Goal: Task Accomplishment & Management: Use online tool/utility

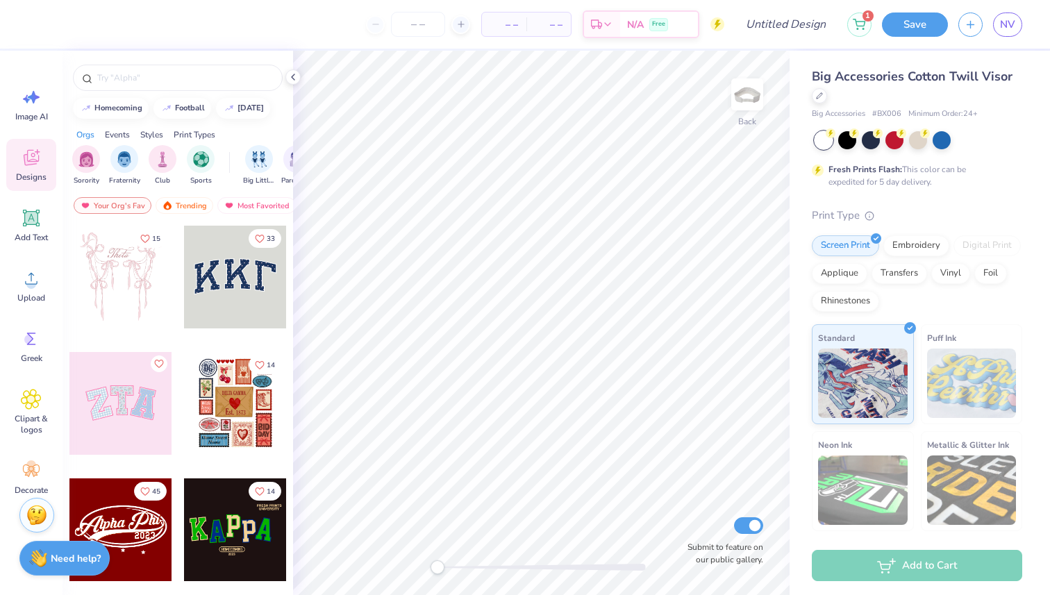
scroll to position [107, 0]
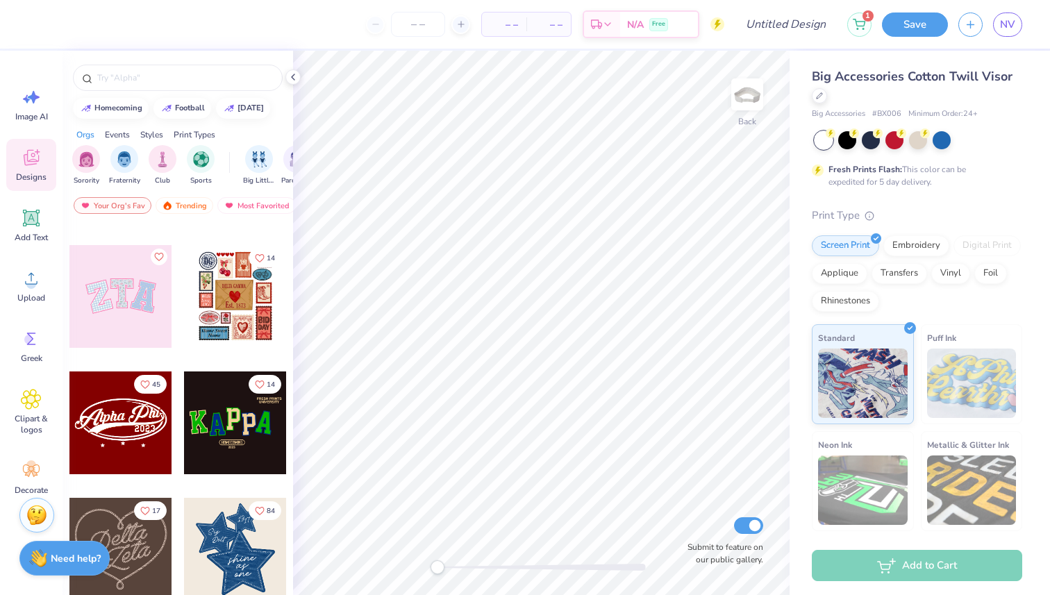
click at [119, 312] on div at bounding box center [120, 296] width 103 height 103
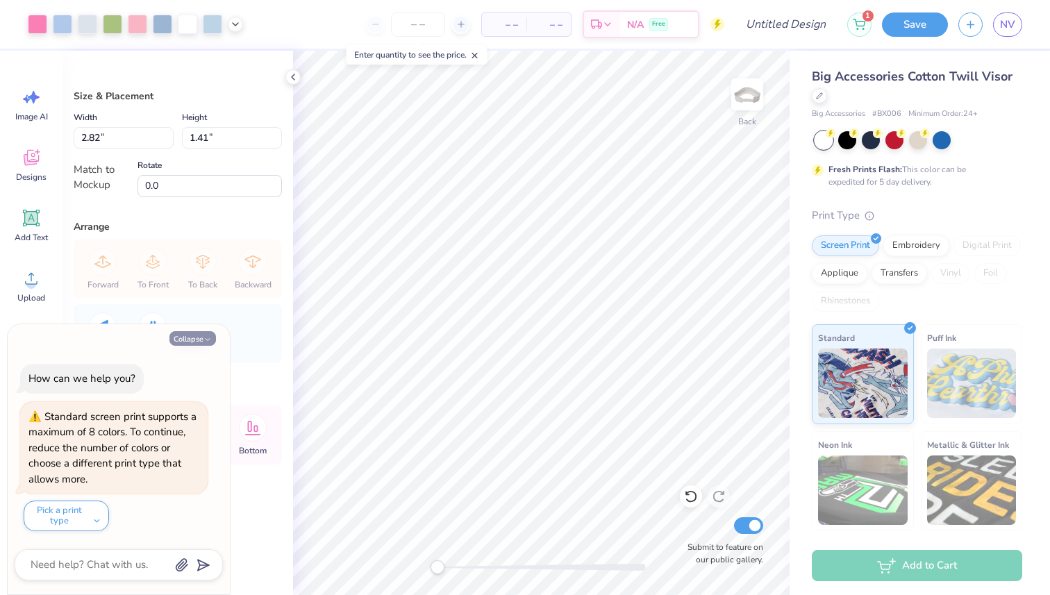
click at [195, 335] on button "Collapse" at bounding box center [192, 338] width 47 height 15
type textarea "x"
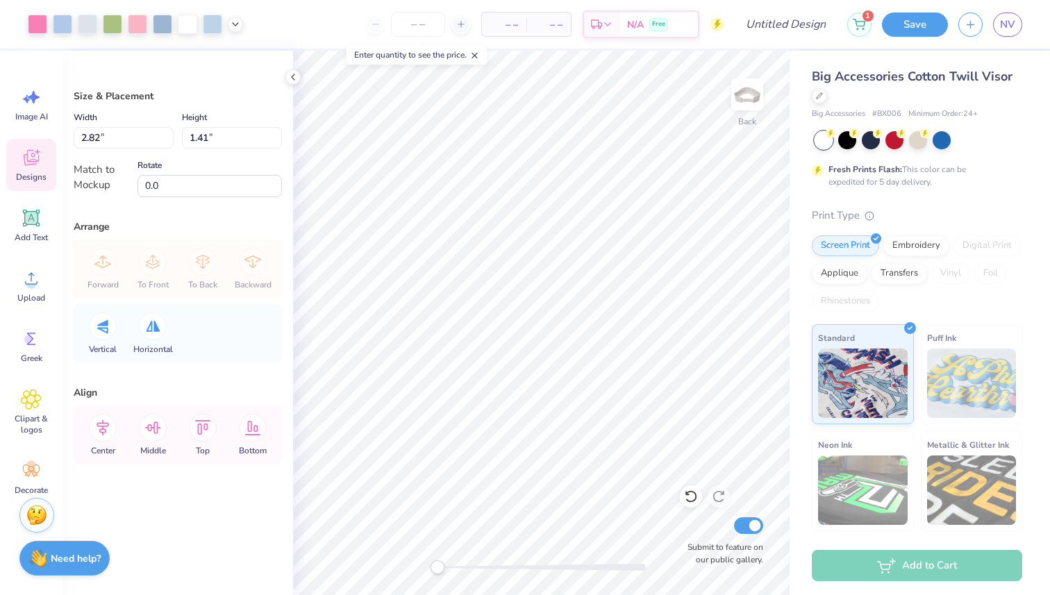
click at [38, 154] on icon at bounding box center [31, 157] width 21 height 21
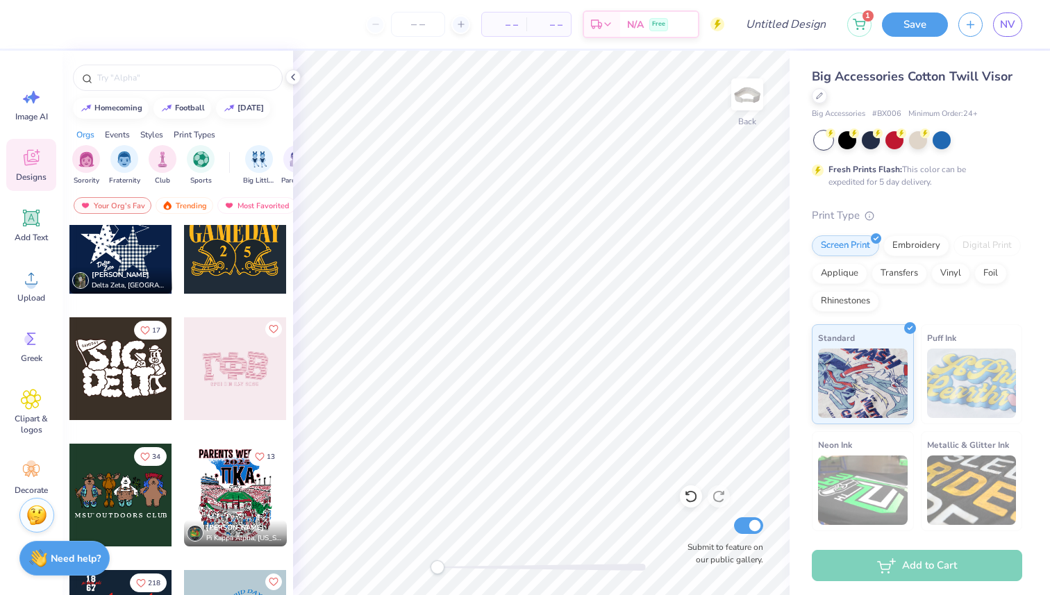
scroll to position [793, 0]
click at [226, 398] on div at bounding box center [235, 368] width 103 height 103
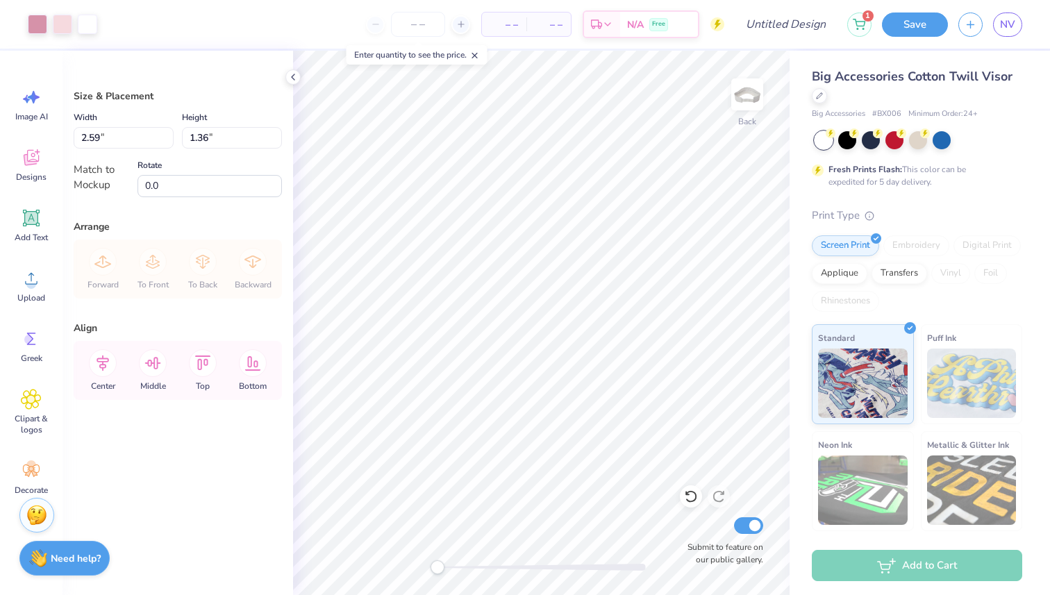
type input "2.59"
type input "1.36"
type input "2.71"
type input "1.43"
type input "2.80"
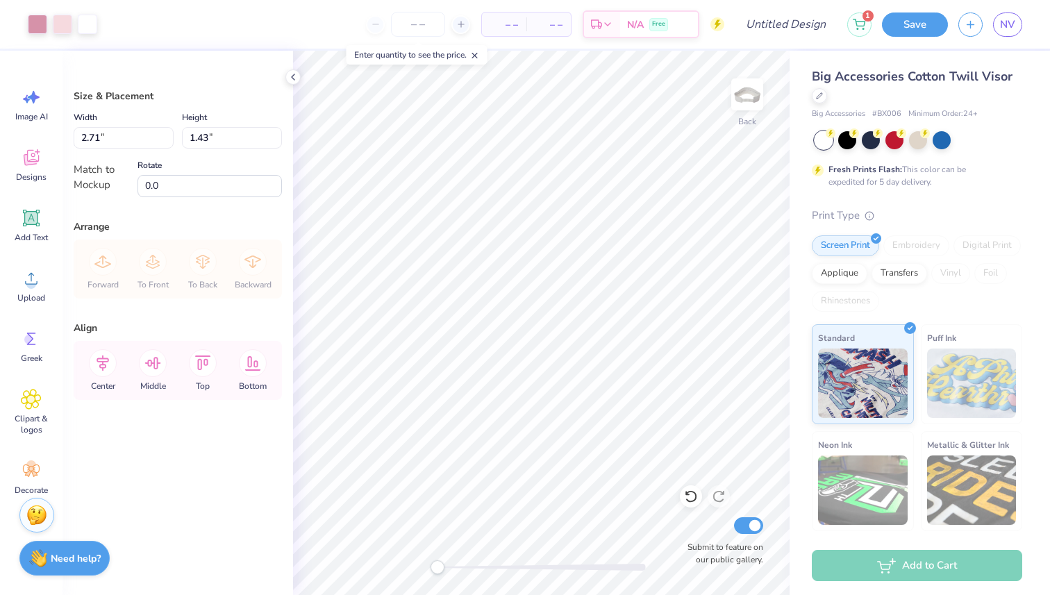
type input "1.47"
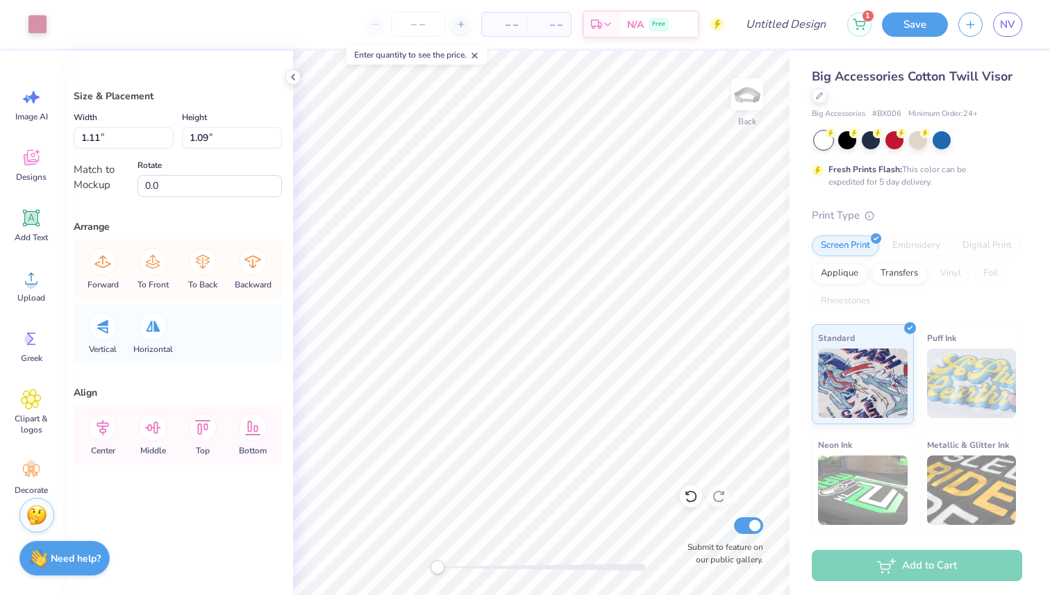
type input "1.16"
type input "1.14"
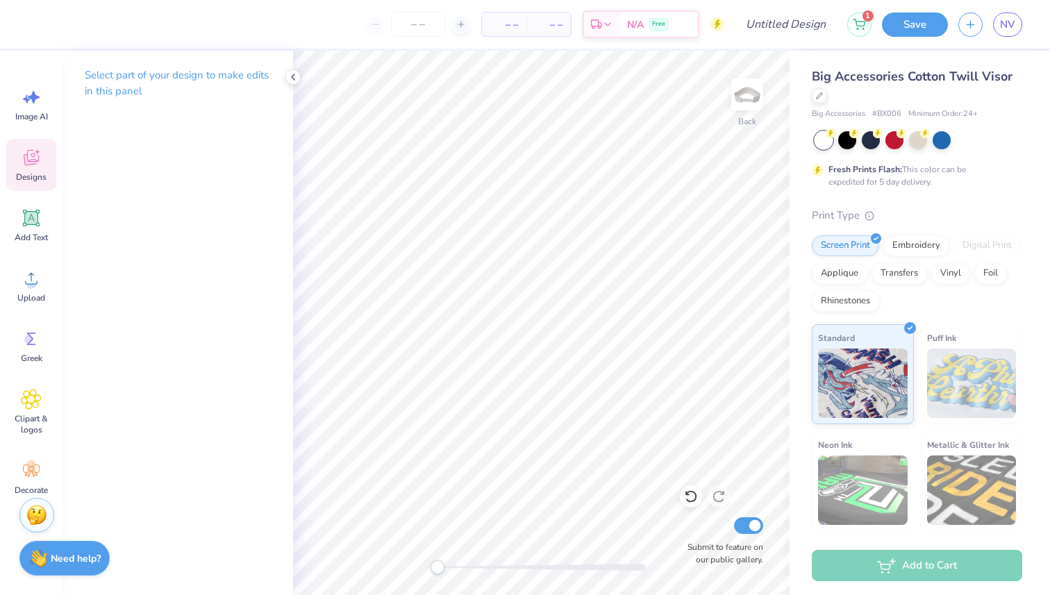
click at [37, 169] on div "Designs" at bounding box center [31, 165] width 50 height 52
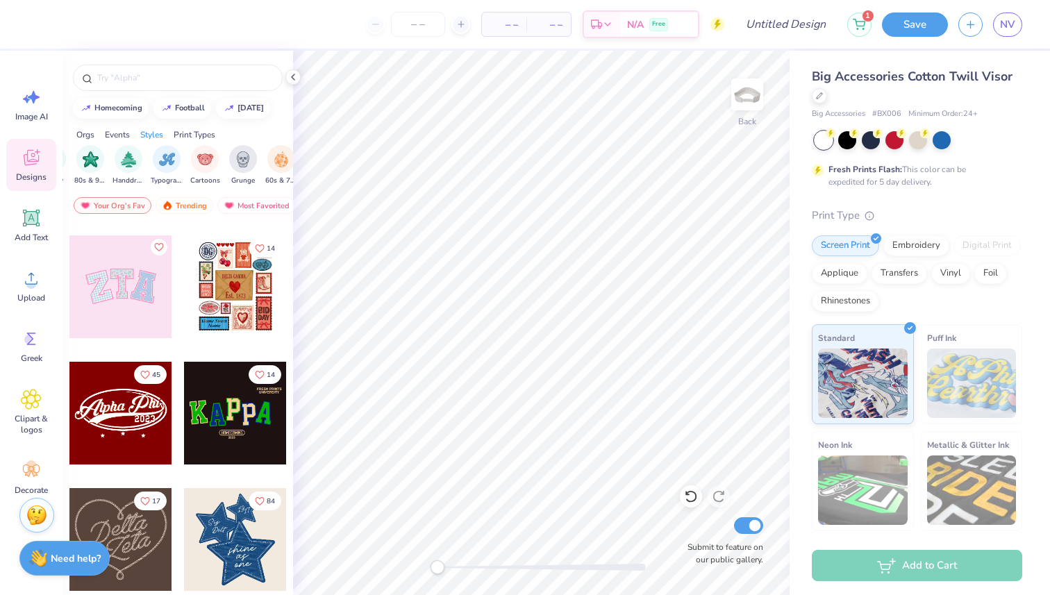
scroll to position [0, 0]
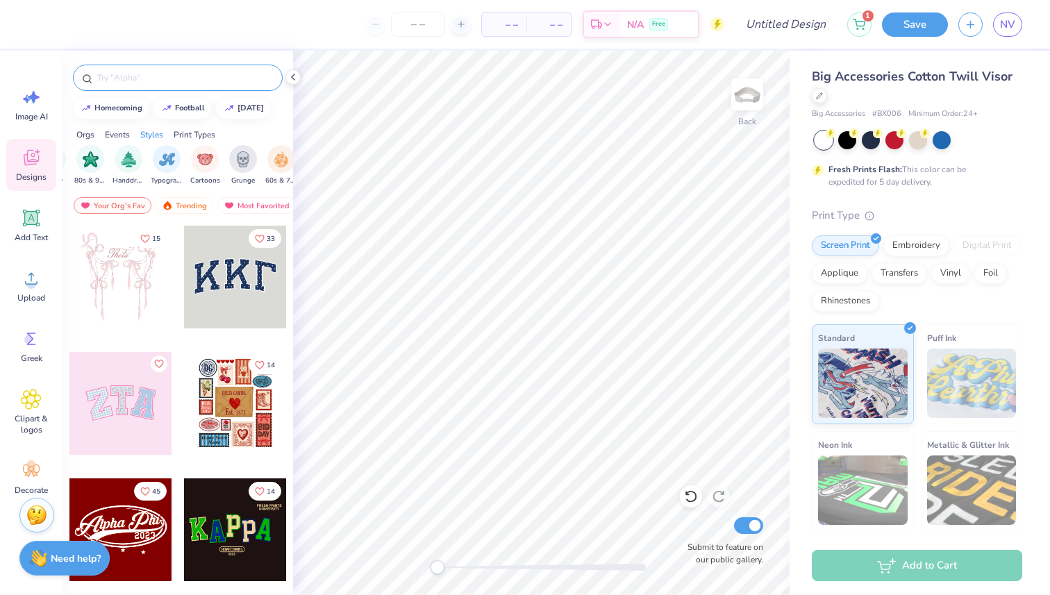
click at [196, 81] on input "text" at bounding box center [185, 78] width 178 height 14
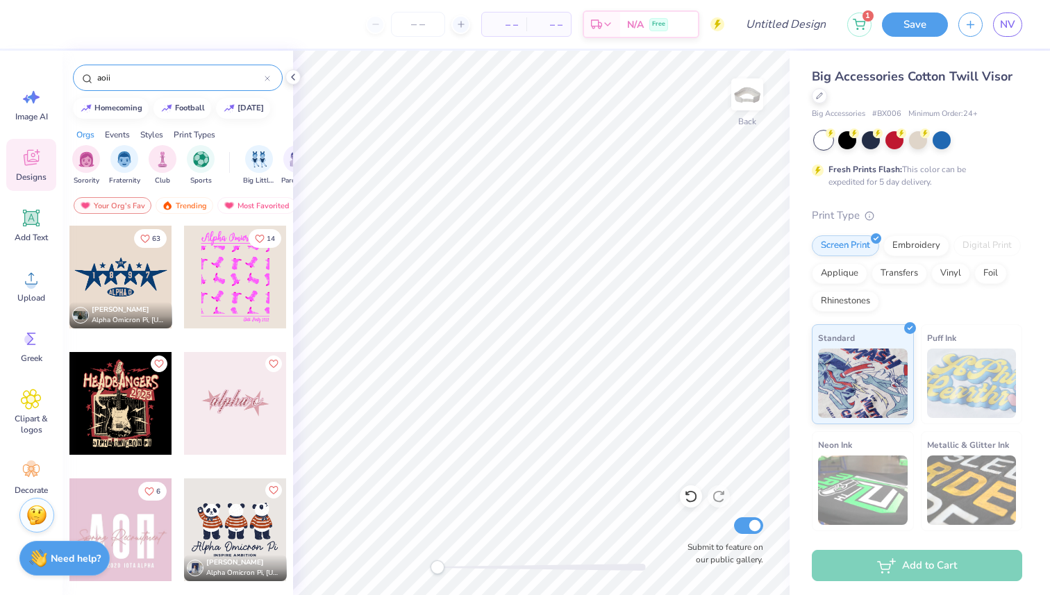
type input "aoii"
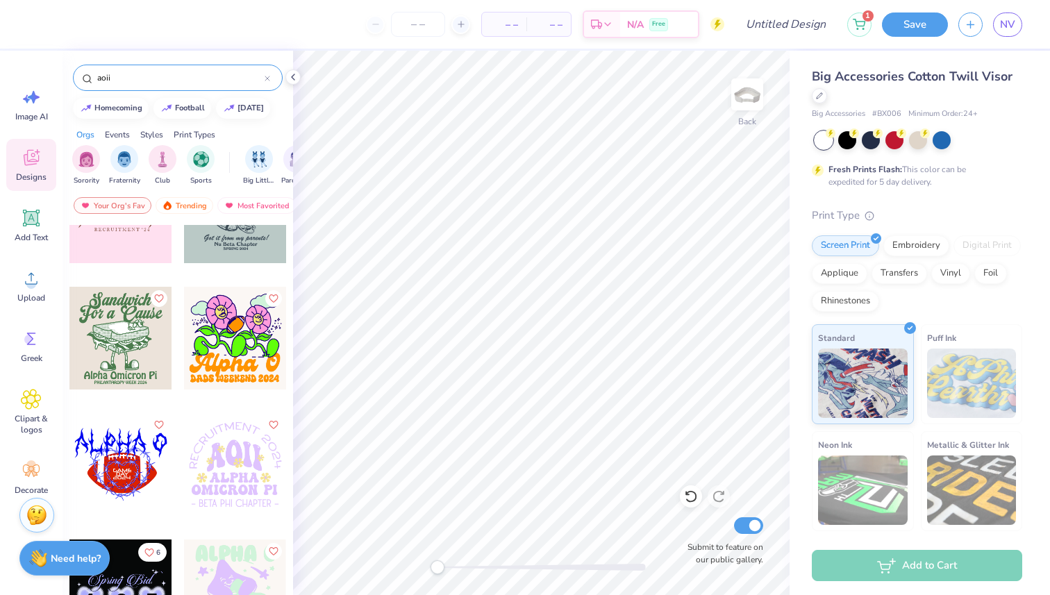
scroll to position [6341, 0]
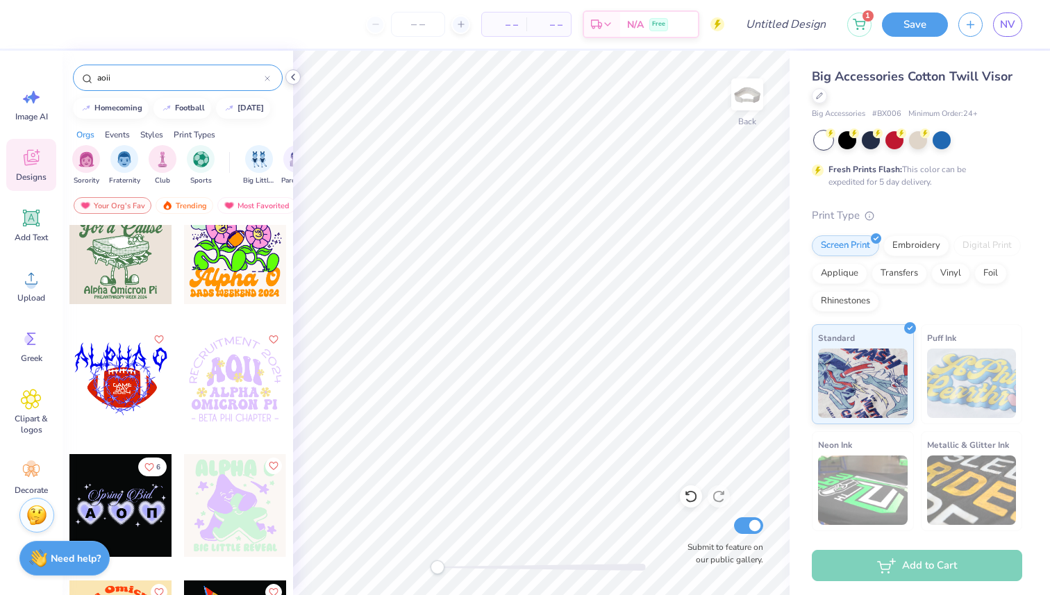
click at [297, 78] on icon at bounding box center [292, 76] width 11 height 11
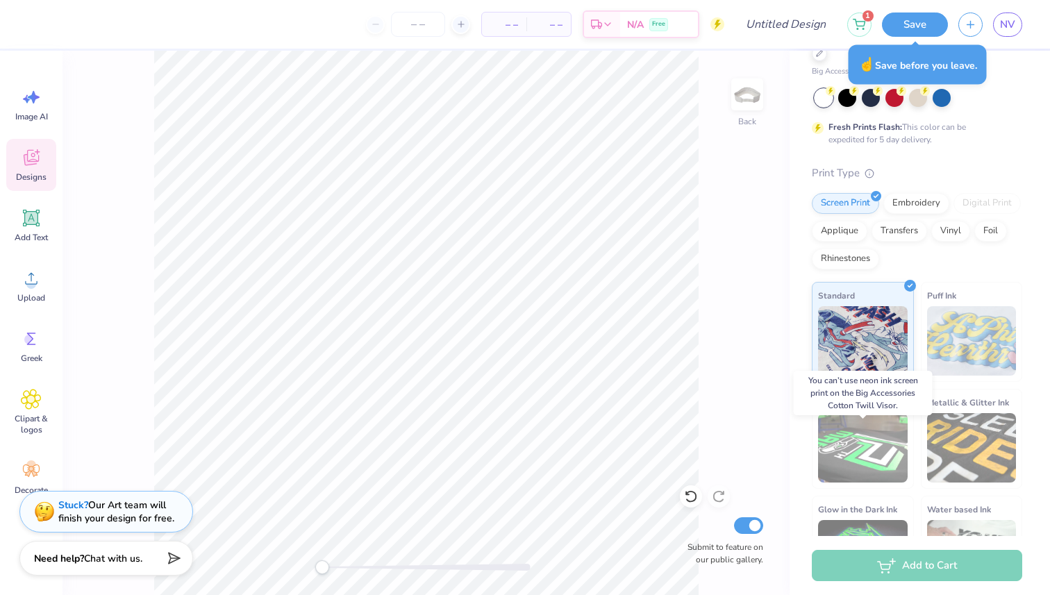
scroll to position [0, 0]
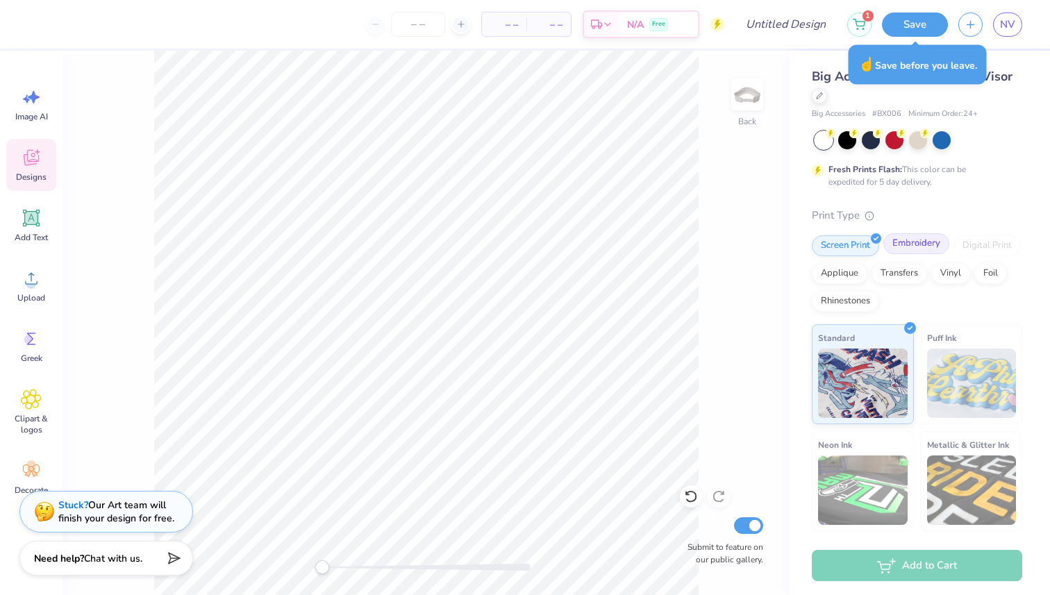
click at [912, 253] on div "Embroidery" at bounding box center [916, 243] width 66 height 21
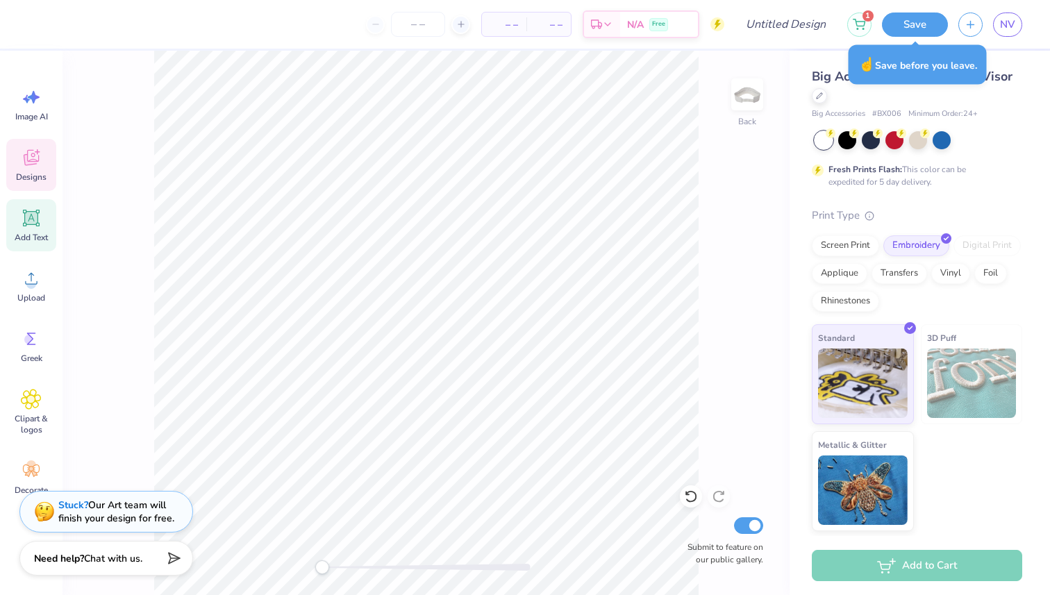
click at [33, 207] on div "Add Text" at bounding box center [31, 225] width 50 height 52
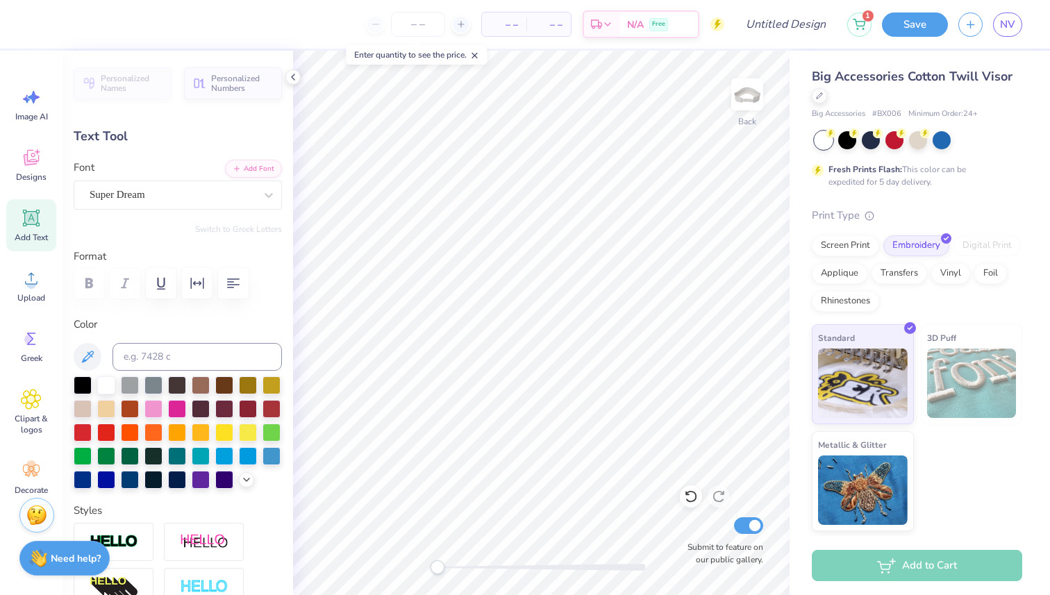
scroll to position [1, 0]
type textarea "AOII"
type input "2.86"
type input "1.07"
click at [745, 103] on img at bounding box center [747, 95] width 56 height 56
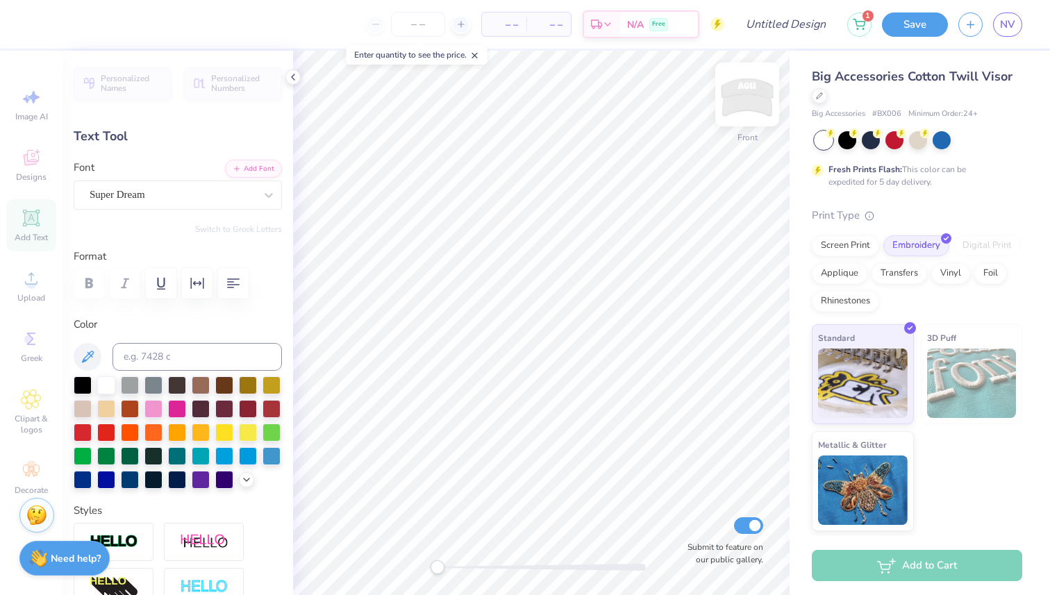
click at [753, 95] on img at bounding box center [747, 95] width 56 height 56
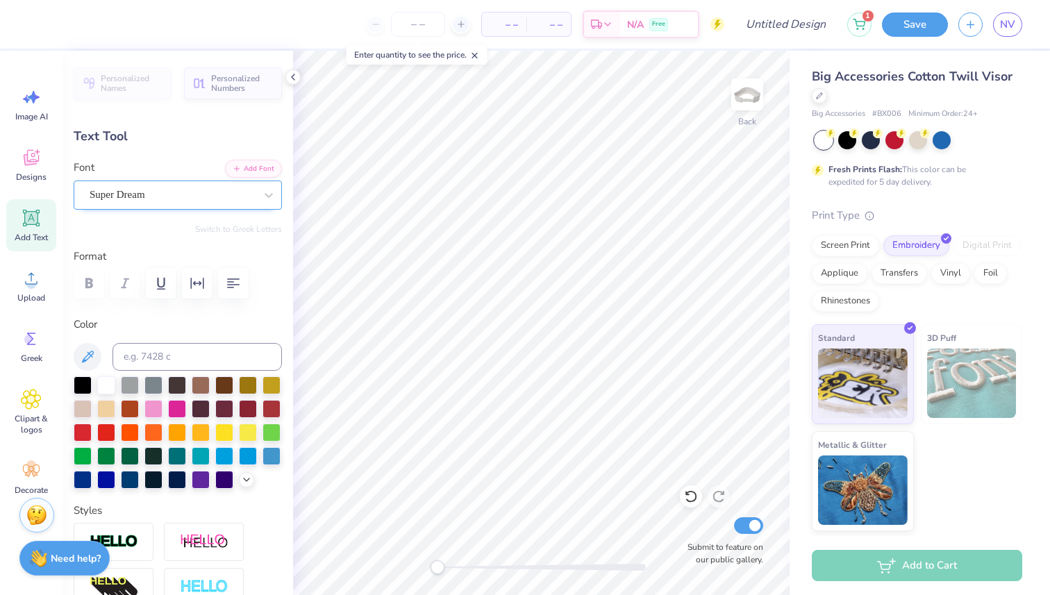
click at [205, 201] on div "Super Dream" at bounding box center [172, 195] width 168 height 22
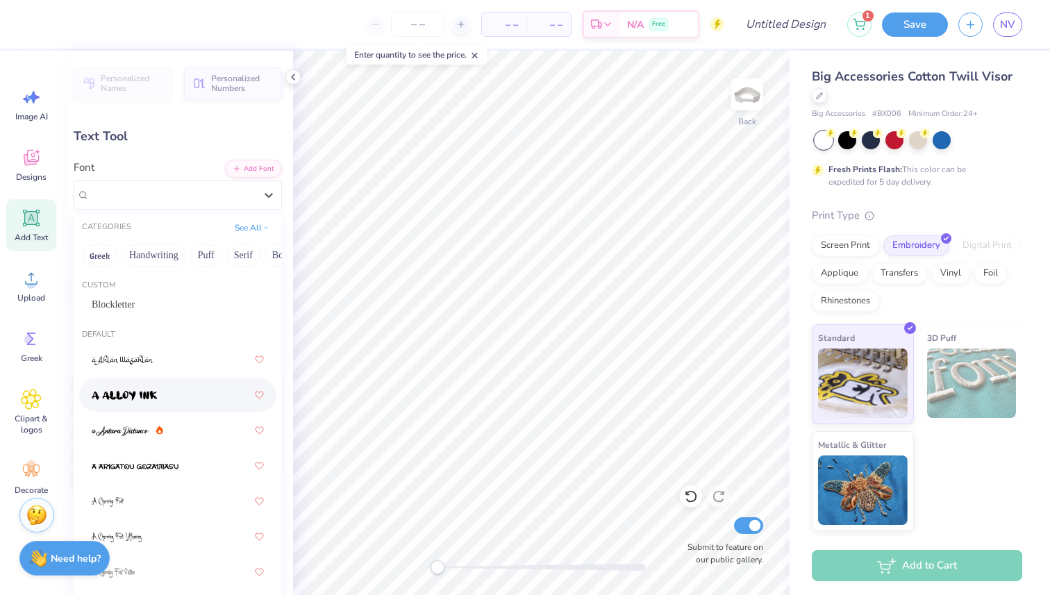
click at [174, 389] on div at bounding box center [178, 394] width 172 height 25
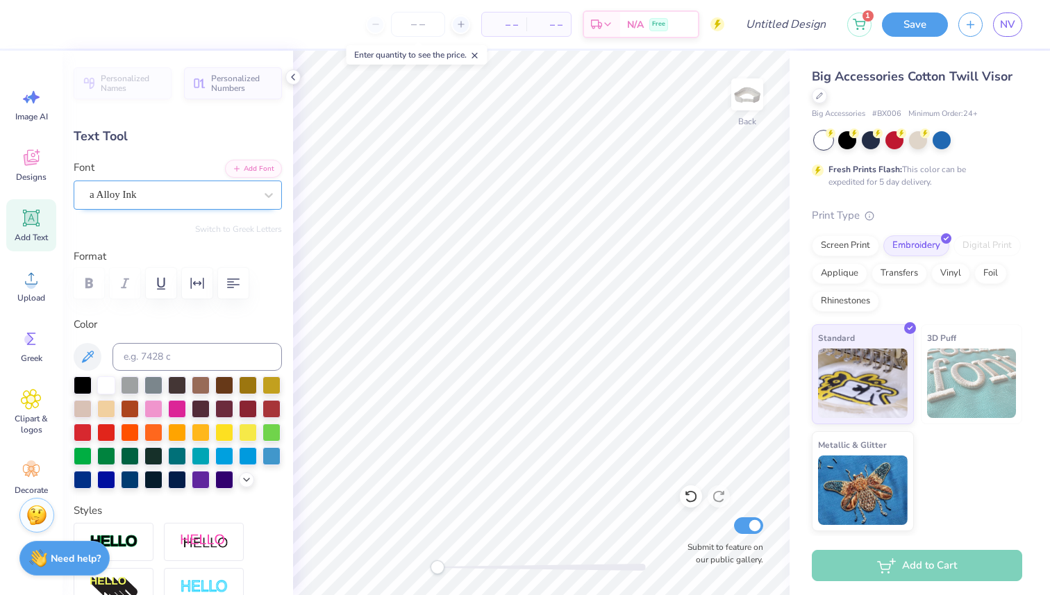
click at [214, 187] on div "a Alloy Ink" at bounding box center [172, 195] width 168 height 22
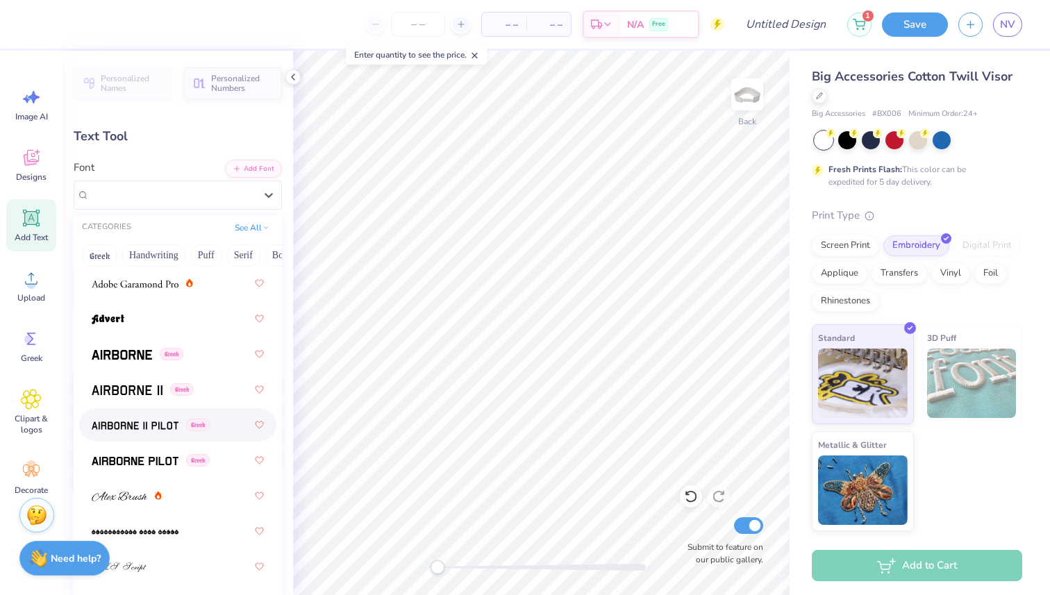
scroll to position [330, 0]
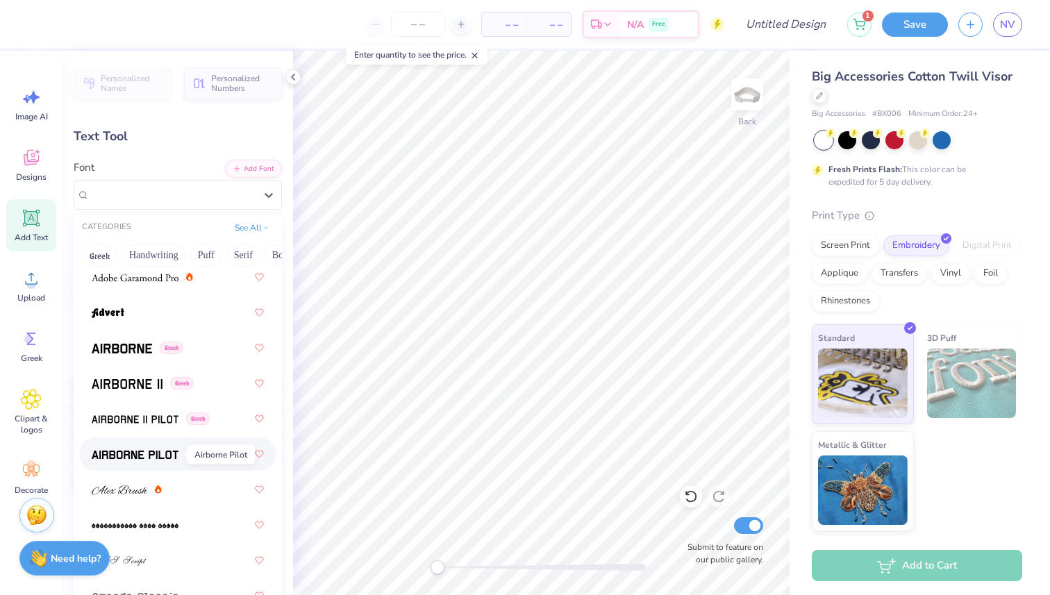
click at [138, 450] on img at bounding box center [135, 455] width 87 height 10
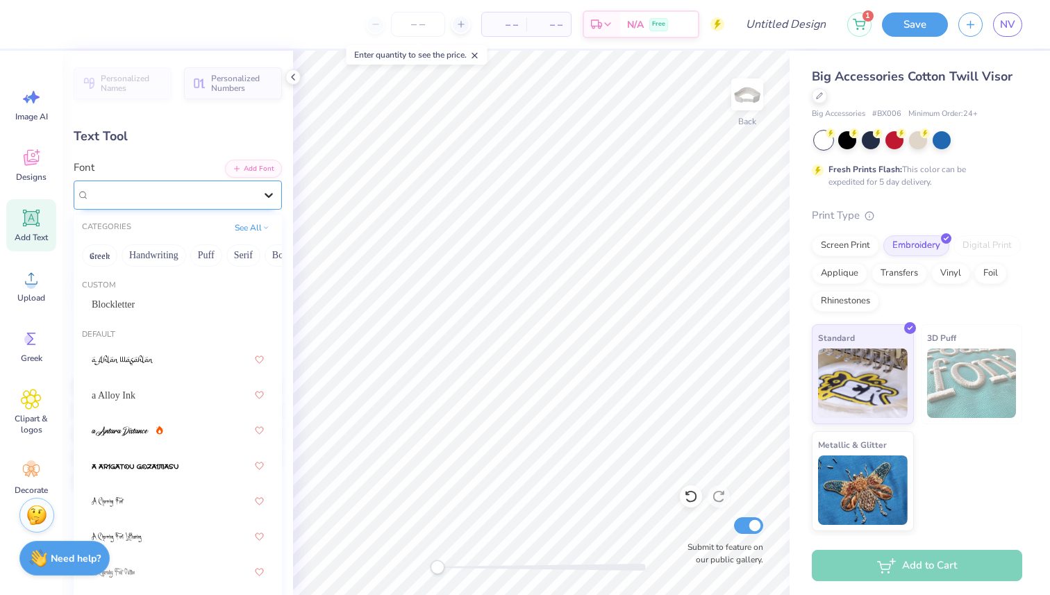
click at [267, 194] on icon at bounding box center [268, 195] width 8 height 5
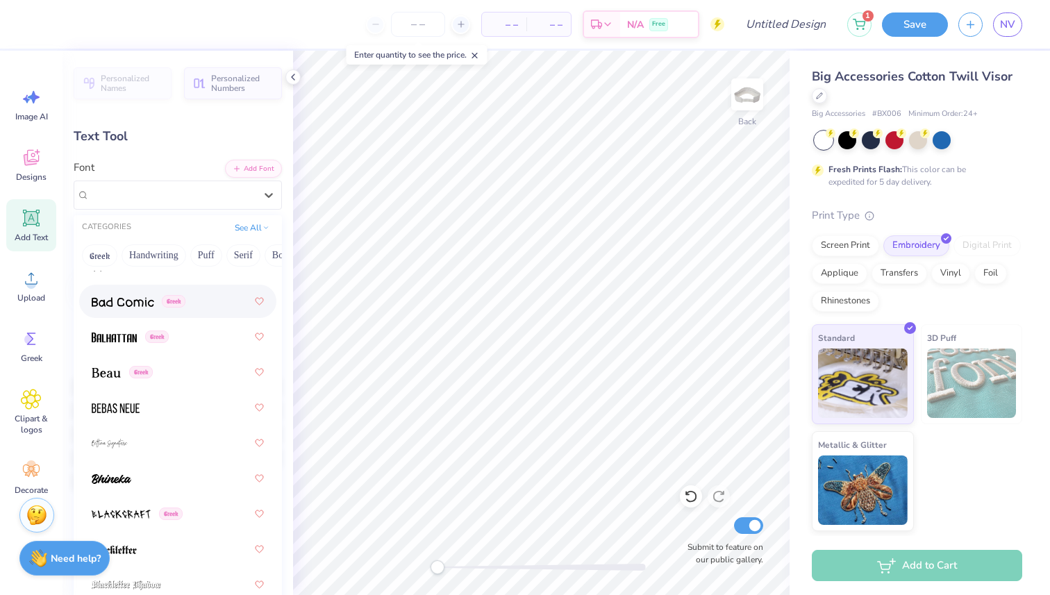
scroll to position [874, 0]
click at [120, 344] on div "Greek" at bounding box center [178, 335] width 172 height 25
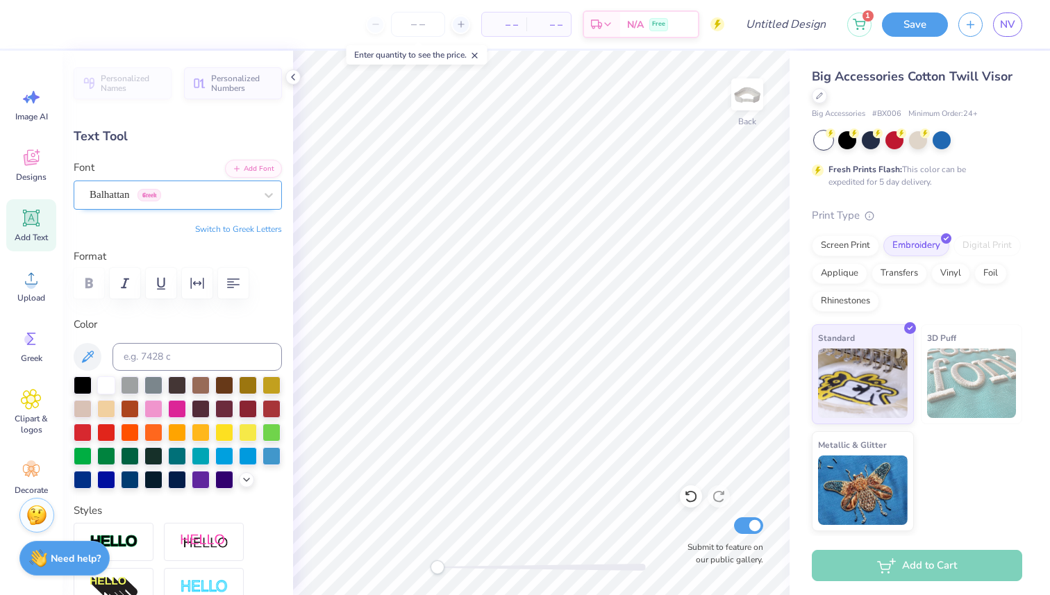
click at [230, 183] on div "Balhattan Greek" at bounding box center [178, 194] width 208 height 29
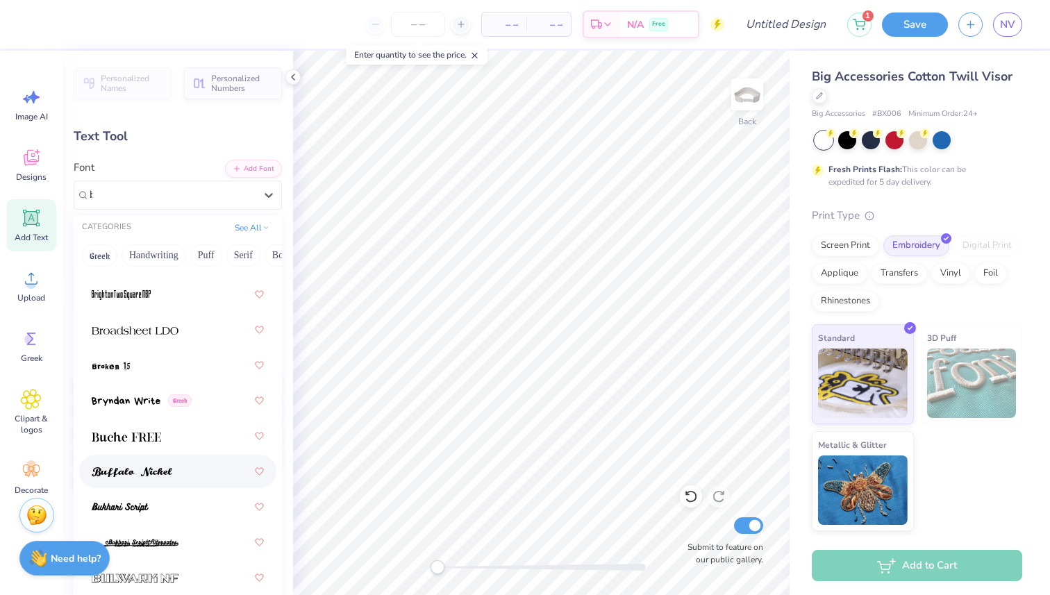
scroll to position [0, 0]
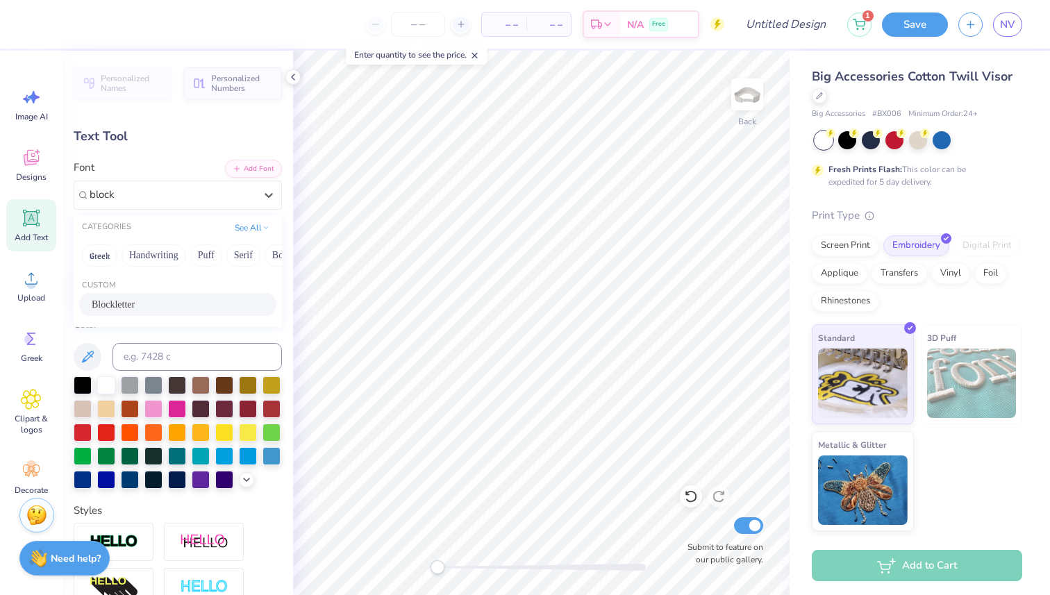
click at [146, 309] on div "Blockletter" at bounding box center [178, 304] width 172 height 15
type input "block"
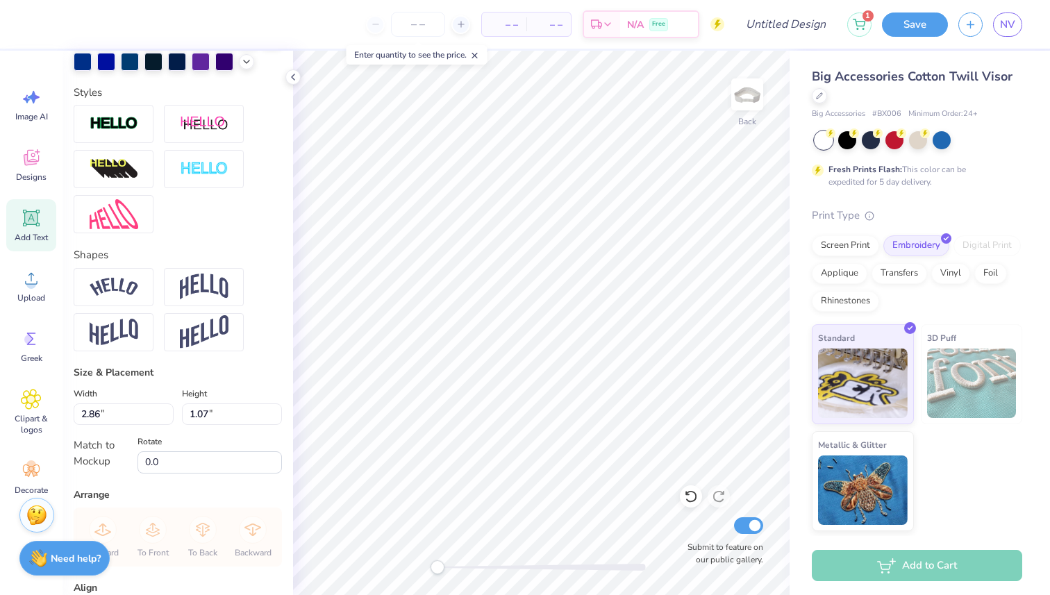
scroll to position [419, 0]
click at [108, 113] on div at bounding box center [114, 123] width 80 height 38
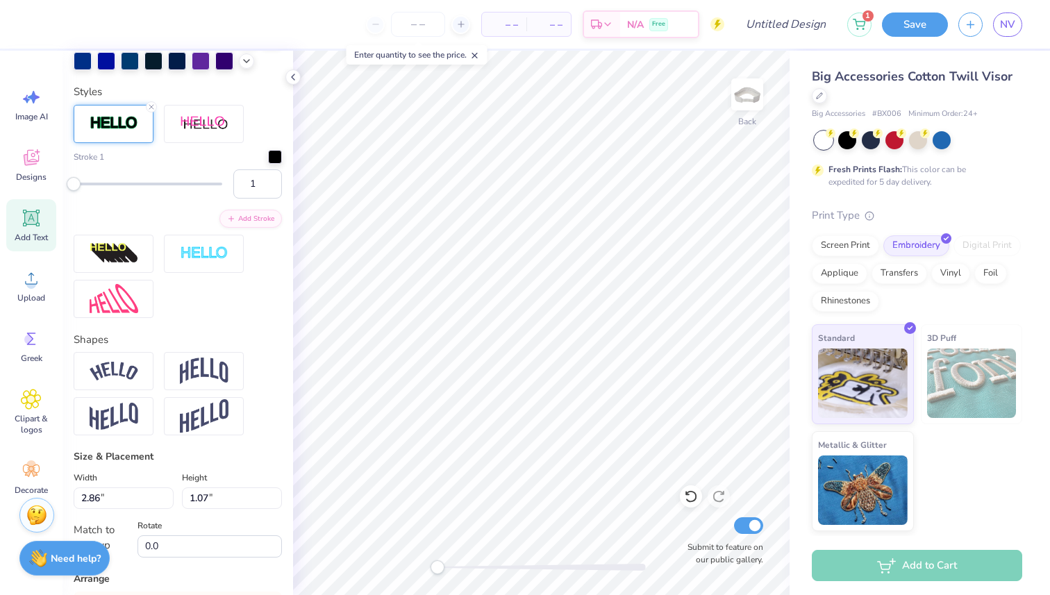
type input "2.12"
click at [204, 148] on div "Stroke 1 1 Add Stroke" at bounding box center [178, 211] width 208 height 213
click at [271, 177] on input "2" at bounding box center [257, 183] width 49 height 29
click at [271, 177] on input "3" at bounding box center [257, 183] width 49 height 29
click at [271, 177] on input "4" at bounding box center [257, 183] width 49 height 29
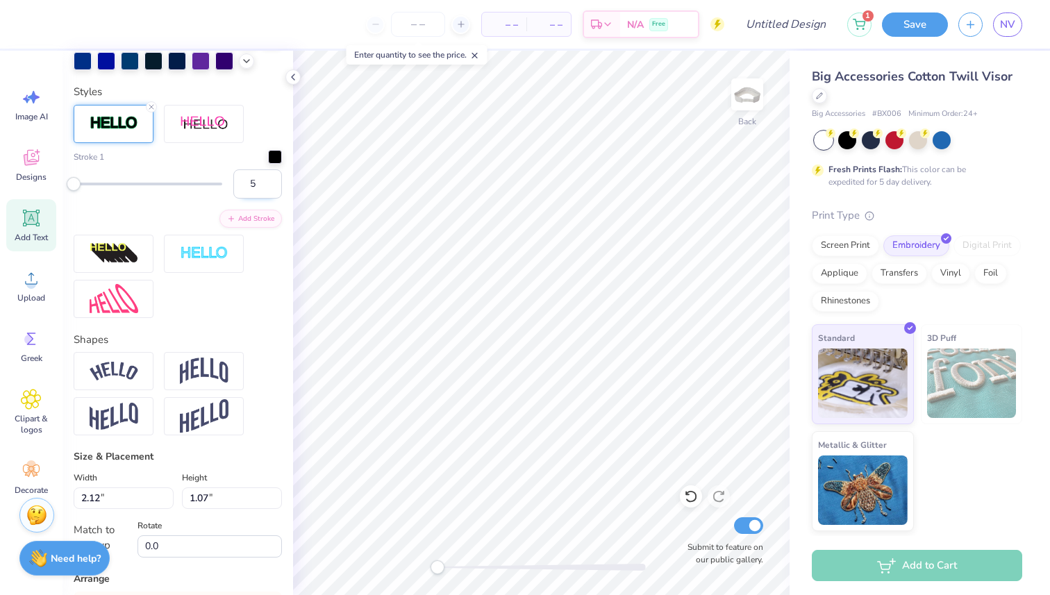
click at [271, 177] on input "5" at bounding box center [257, 183] width 49 height 29
click at [271, 177] on input "6" at bounding box center [257, 183] width 49 height 29
click at [271, 177] on input "7" at bounding box center [257, 183] width 49 height 29
type input "8"
click at [271, 177] on input "8" at bounding box center [257, 183] width 49 height 29
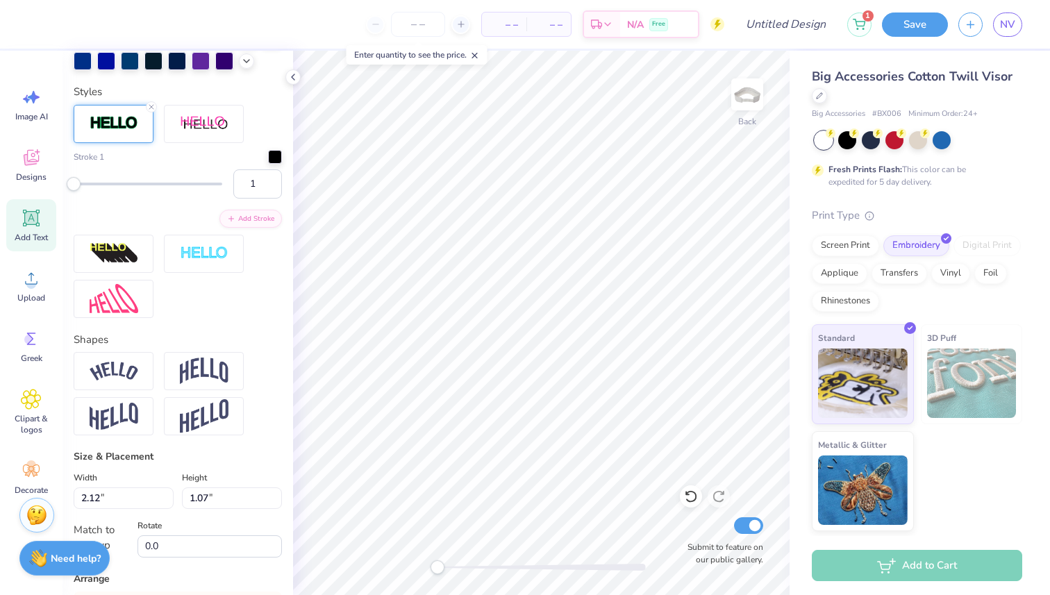
click at [72, 180] on div "Accessibility label" at bounding box center [74, 184] width 14 height 14
click at [76, 190] on div "1" at bounding box center [178, 183] width 208 height 29
type input "9"
drag, startPoint x: 74, startPoint y: 183, endPoint x: 85, endPoint y: 183, distance: 11.8
click at [85, 183] on div "Accessibility label" at bounding box center [85, 184] width 14 height 14
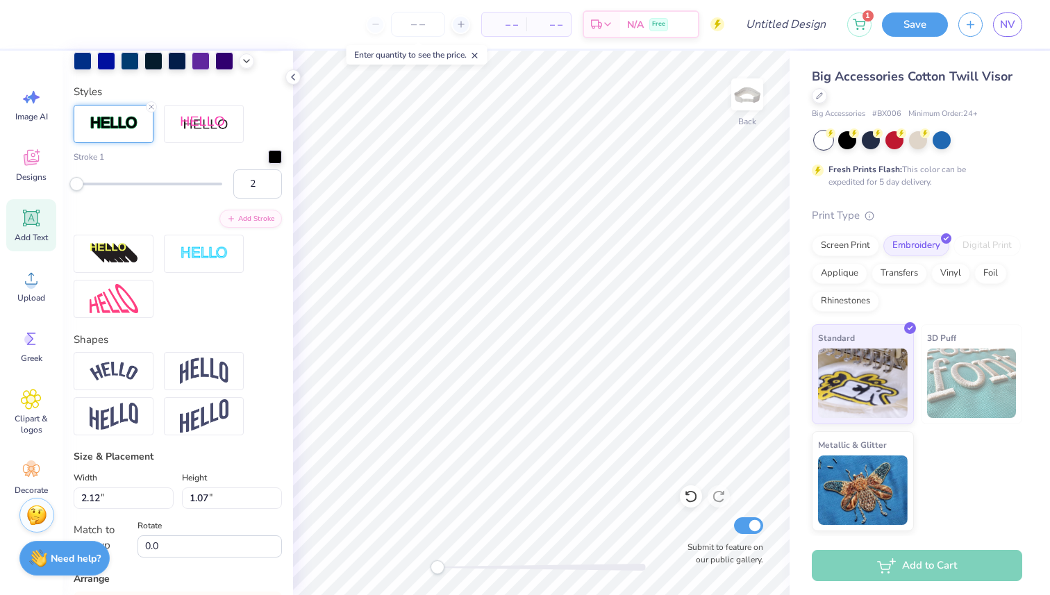
type input "1"
drag, startPoint x: 85, startPoint y: 183, endPoint x: 70, endPoint y: 181, distance: 15.4
click at [70, 181] on div "Accessibility label" at bounding box center [74, 184] width 14 height 14
click at [253, 183] on input "1" at bounding box center [257, 183] width 49 height 29
type input "3"
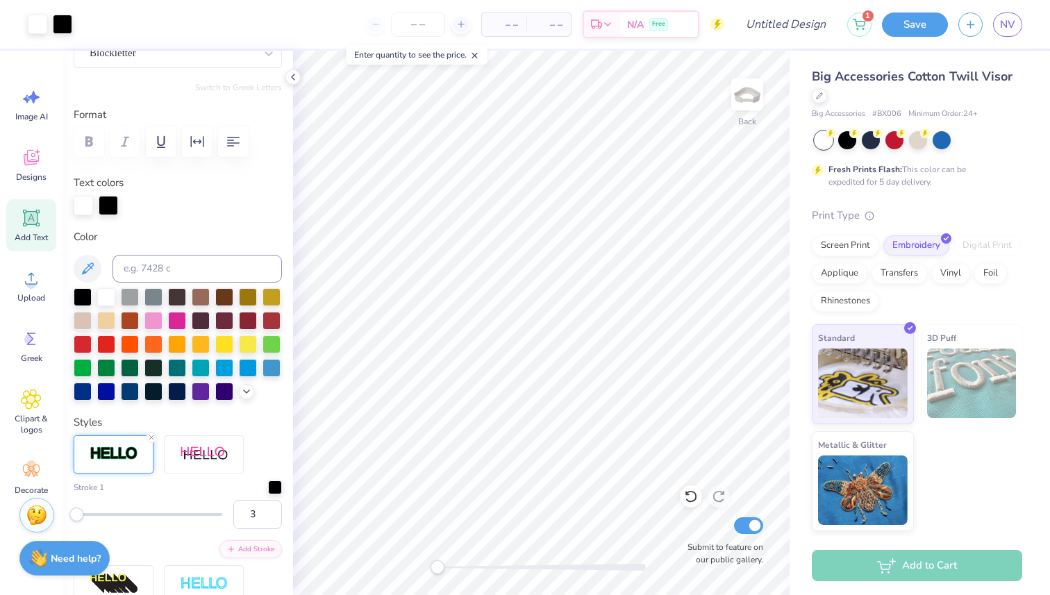
scroll to position [0, 0]
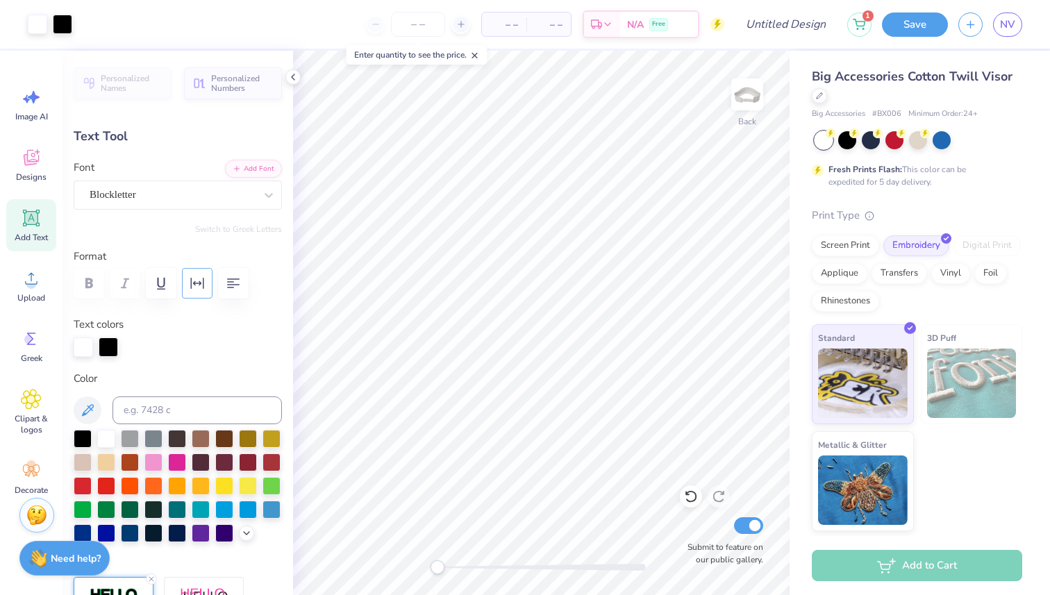
click at [202, 280] on icon "button" at bounding box center [197, 283] width 17 height 17
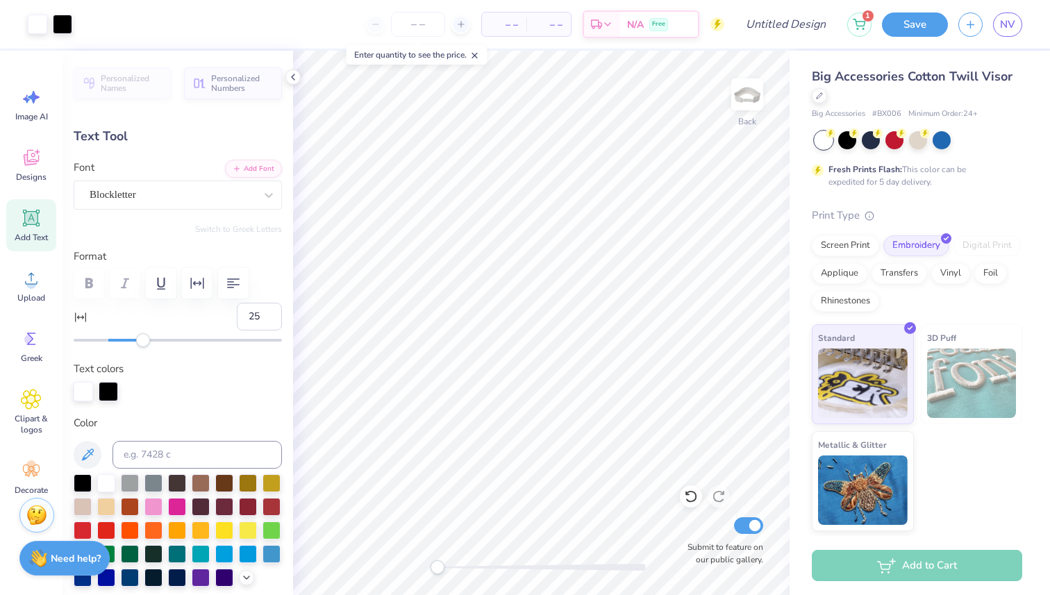
type input "26"
drag, startPoint x: 108, startPoint y: 342, endPoint x: 153, endPoint y: 335, distance: 45.7
click at [150, 335] on div "Accessibility label" at bounding box center [143, 340] width 14 height 14
type input "9"
drag, startPoint x: 151, startPoint y: 343, endPoint x: 124, endPoint y: 340, distance: 27.2
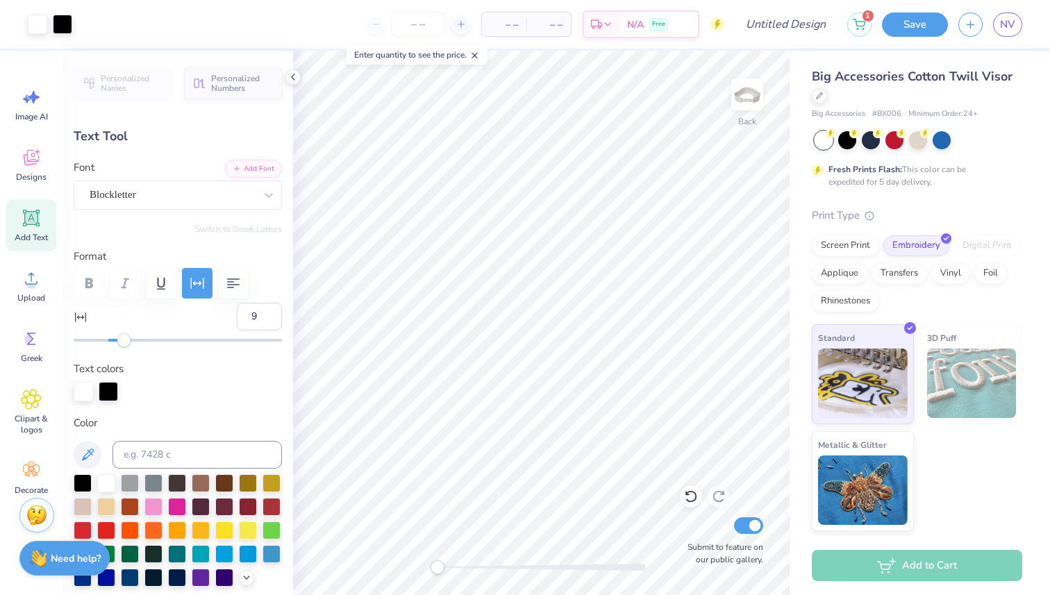
click at [124, 340] on div "Accessibility label" at bounding box center [124, 340] width 14 height 14
type input "2.57"
type input "1.11"
type input "1.93"
type input "0.83"
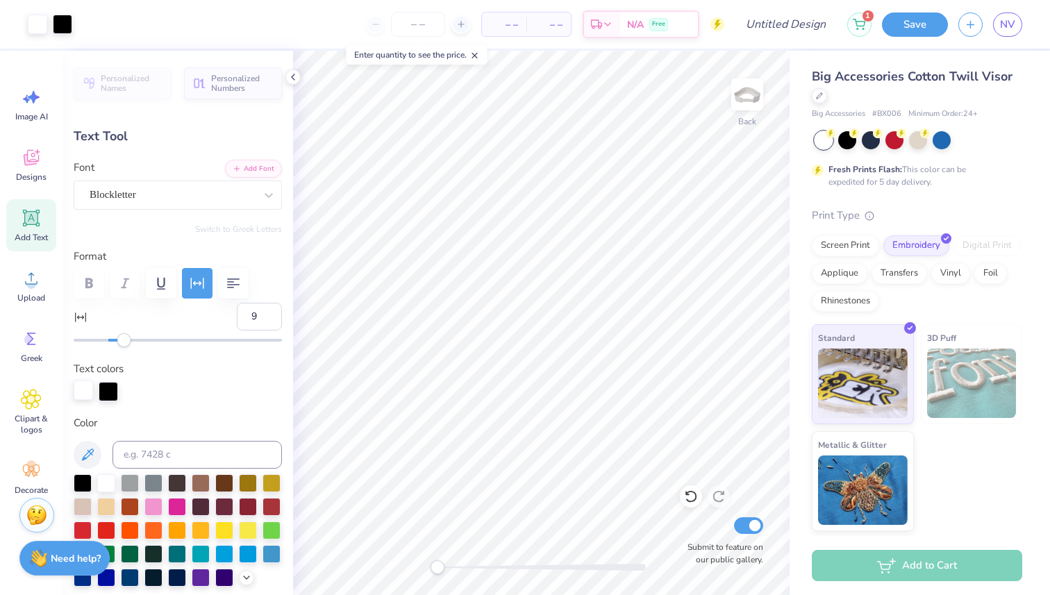
click at [83, 390] on div at bounding box center [83, 389] width 19 height 19
click at [151, 510] on div at bounding box center [153, 505] width 18 height 18
click at [103, 390] on div at bounding box center [108, 389] width 19 height 19
click at [106, 531] on div at bounding box center [106, 529] width 18 height 18
click at [37, 212] on icon at bounding box center [31, 218] width 17 height 17
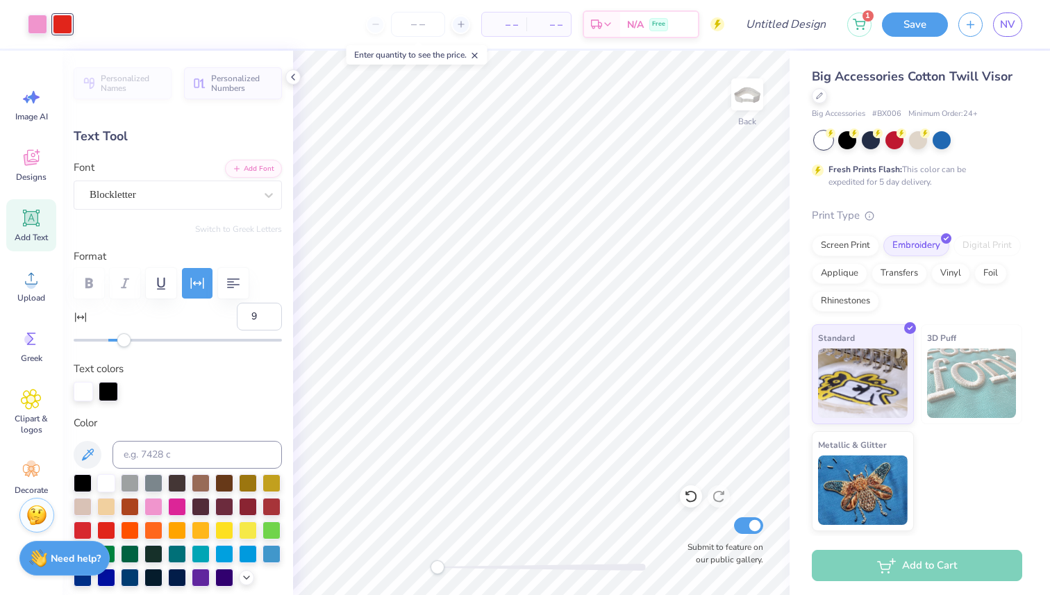
type input "1.62"
type input "0.47"
type input "0"
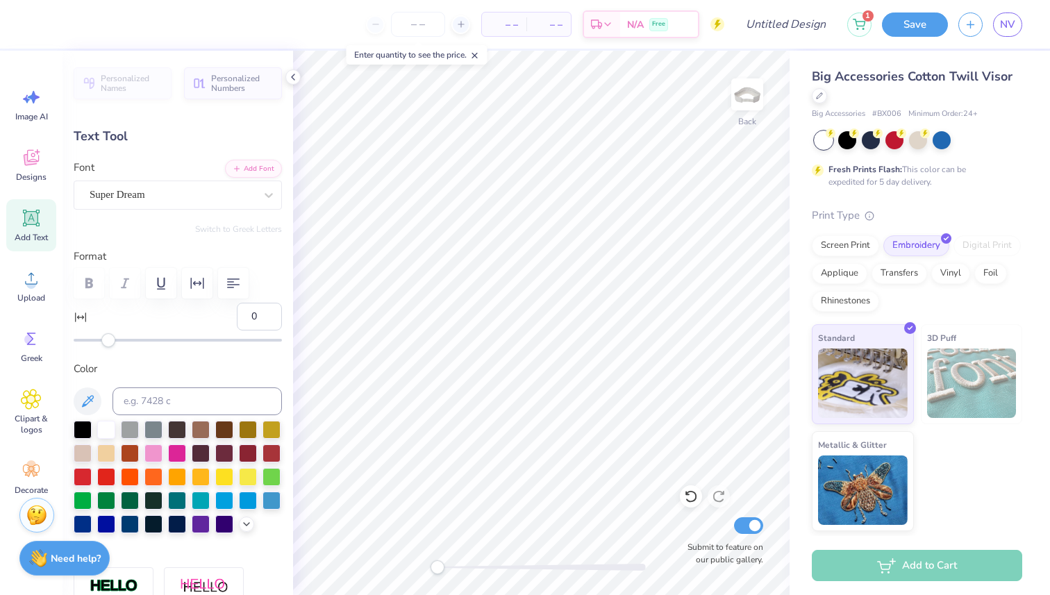
type textarea "Putt for a Purpose 2025"
type input "5.51"
type input "0.45"
type input "3.94"
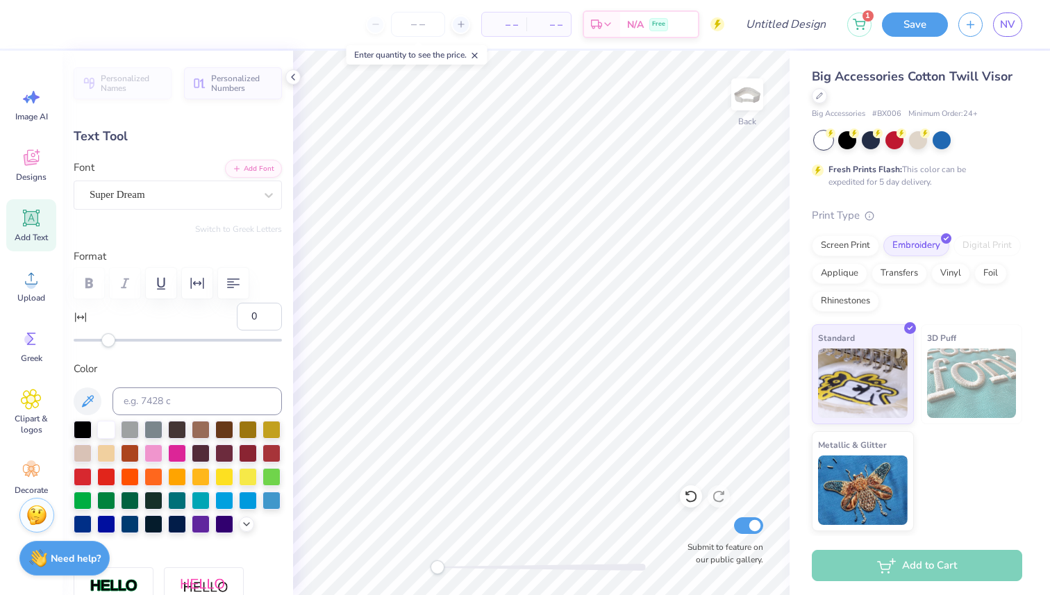
type input "0.32"
type input "1.93"
type input "0.83"
type input "9"
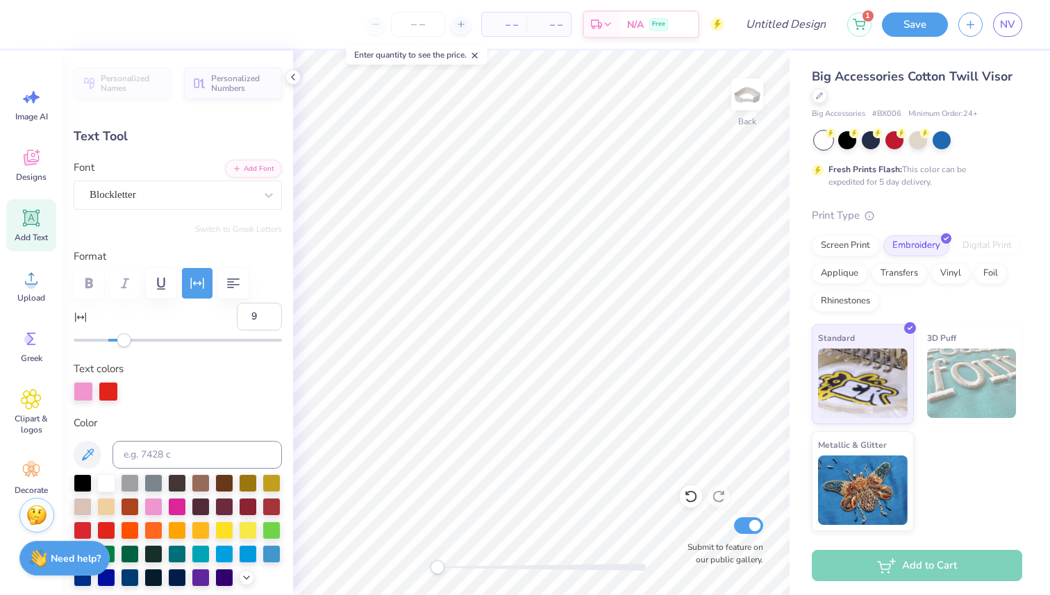
type input "2.01"
type input "0.87"
type input "3.94"
type input "0.32"
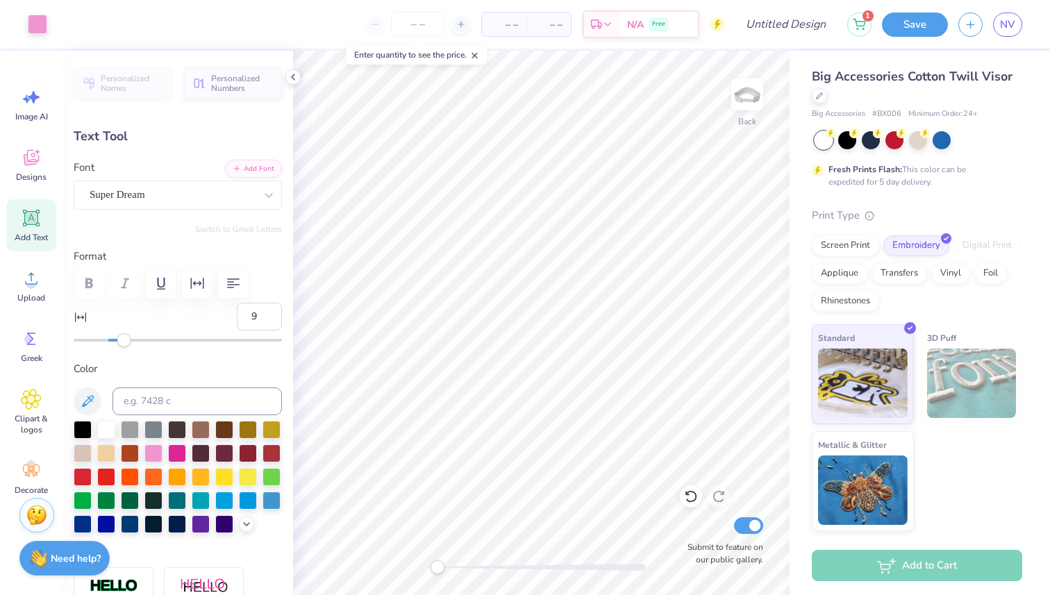
type input "0"
click at [224, 185] on div at bounding box center [172, 194] width 165 height 19
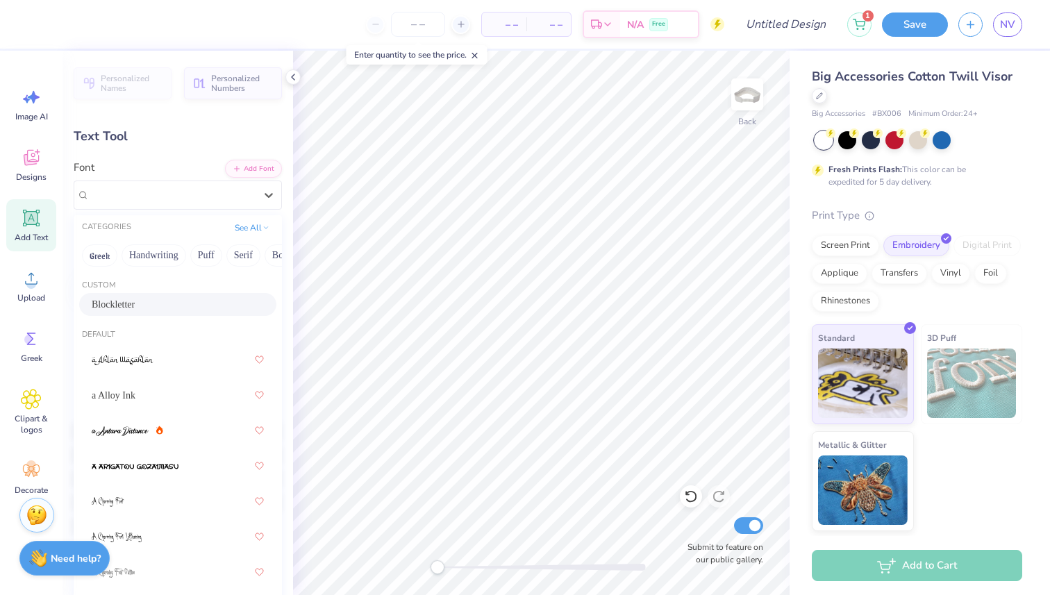
click at [117, 311] on span "Blockletter" at bounding box center [113, 304] width 43 height 15
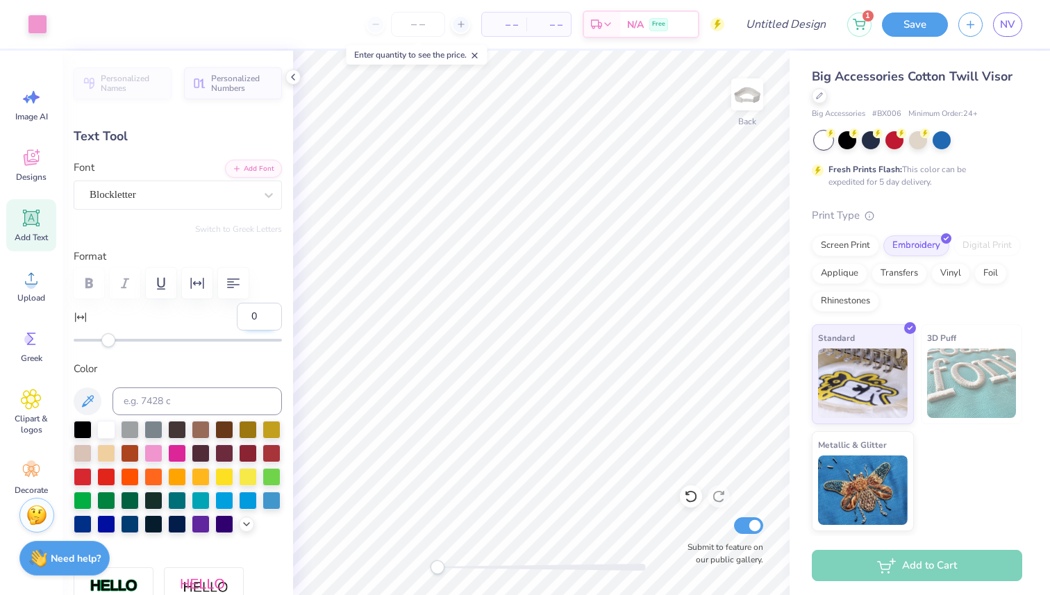
type input "3.41"
type input "0.24"
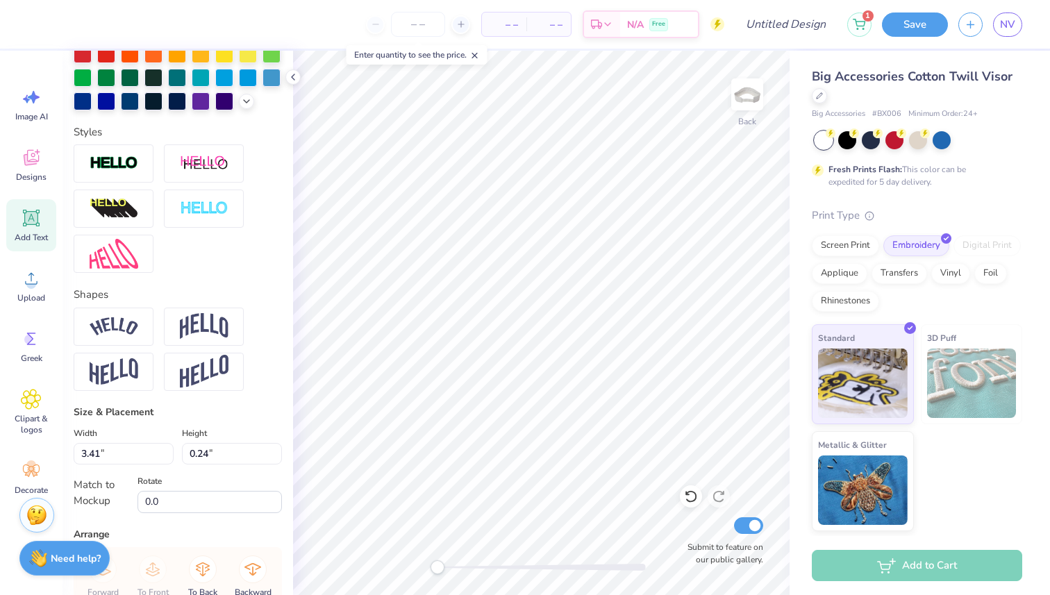
scroll to position [428, 0]
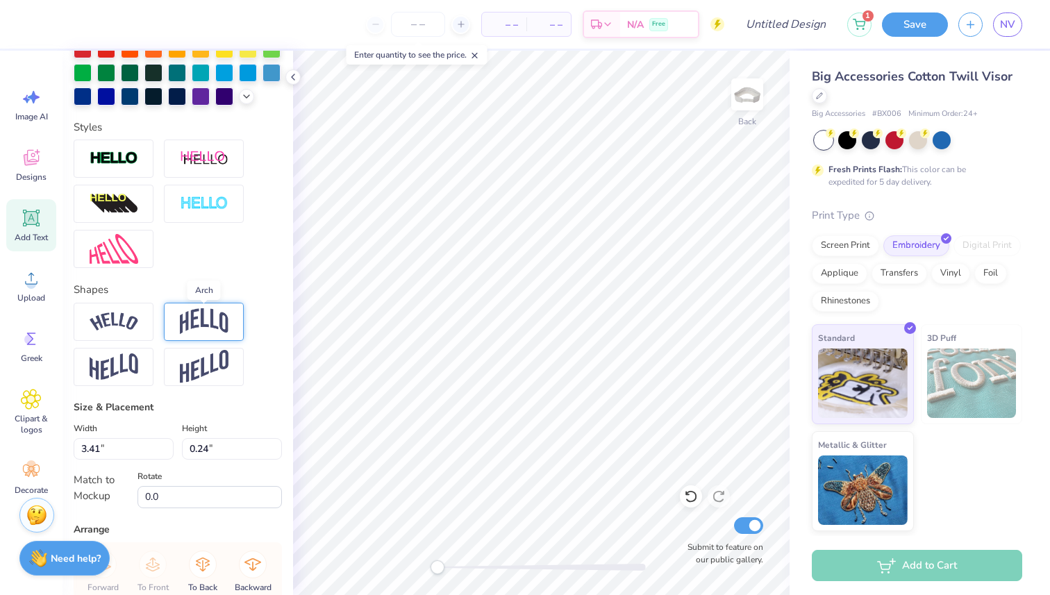
click at [197, 314] on img at bounding box center [204, 321] width 49 height 26
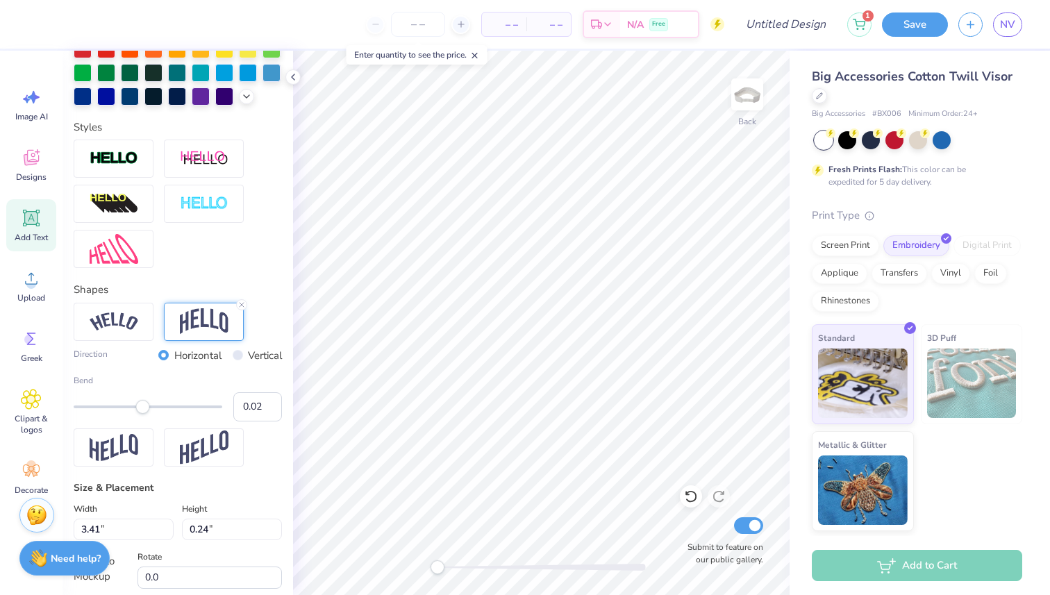
type input "0.03"
drag, startPoint x: 190, startPoint y: 405, endPoint x: 150, endPoint y: 398, distance: 40.1
click at [150, 398] on div "Bend 0.03" at bounding box center [178, 397] width 208 height 47
type input "0.17"
drag, startPoint x: 149, startPoint y: 403, endPoint x: 160, endPoint y: 404, distance: 11.1
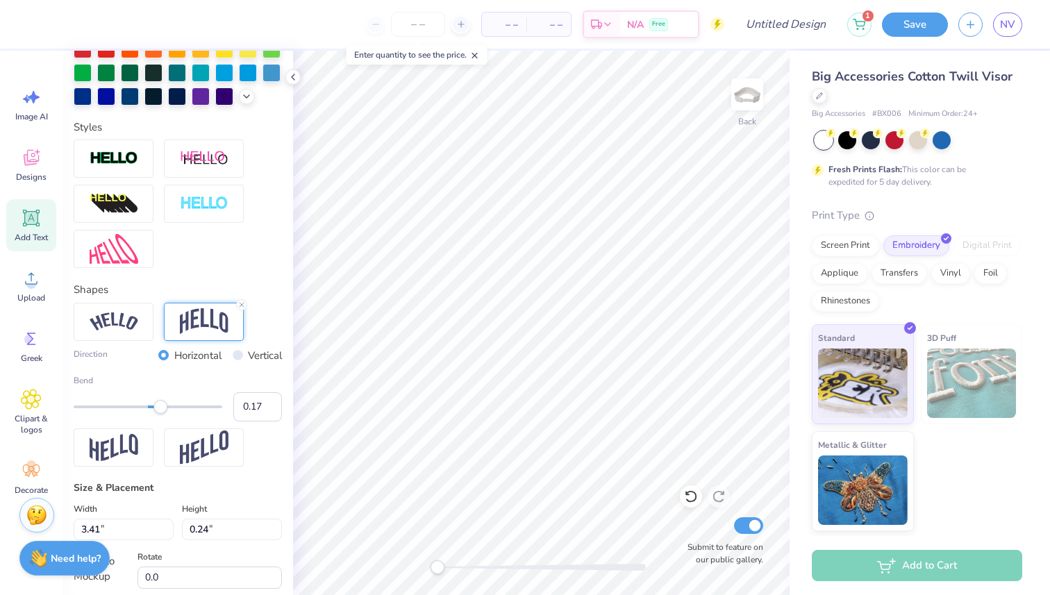
click at [160, 404] on div "Accessibility label" at bounding box center [160, 407] width 14 height 14
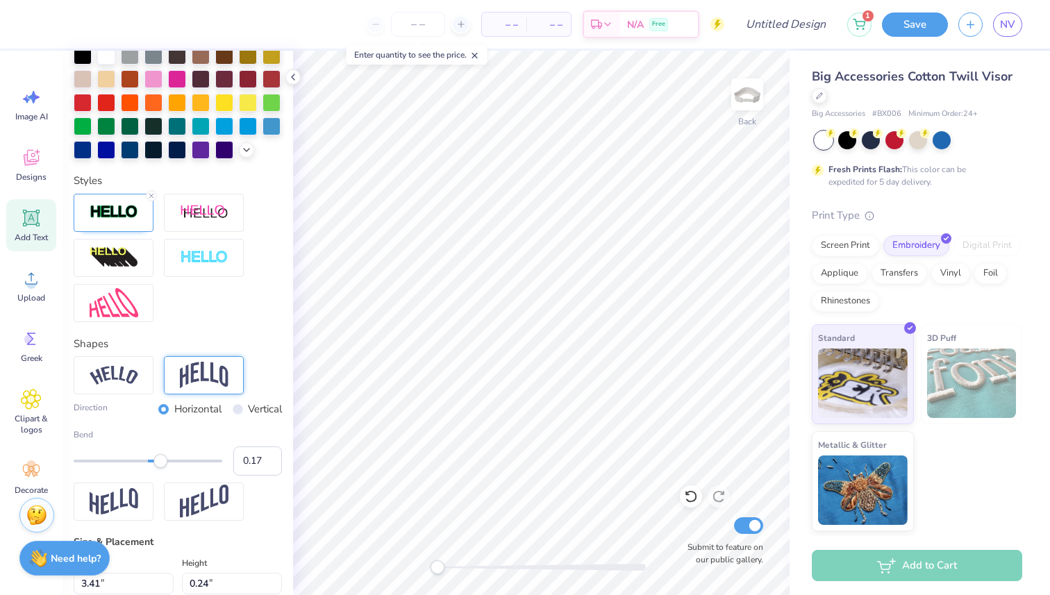
type input "2.01"
type input "0.87"
type input "9"
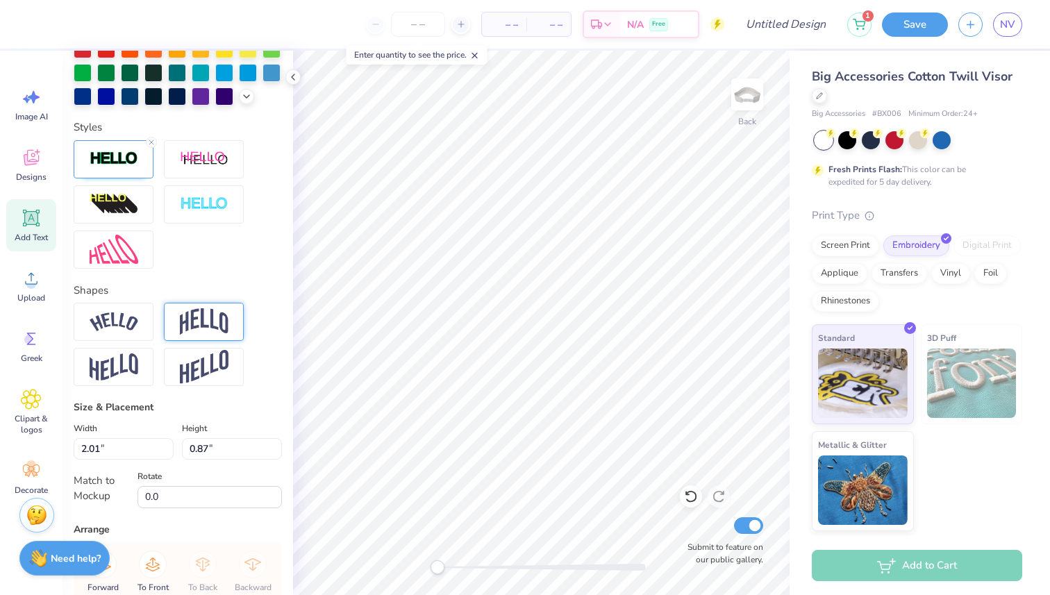
click at [194, 303] on div at bounding box center [204, 322] width 80 height 38
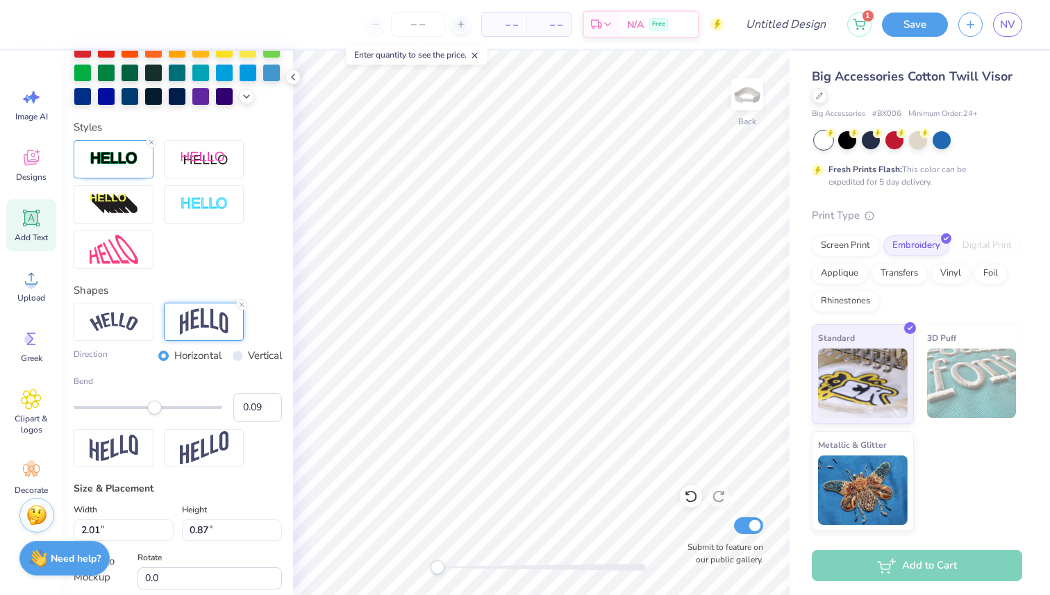
type input "0.10"
drag, startPoint x: 183, startPoint y: 410, endPoint x: 155, endPoint y: 406, distance: 27.3
click at [155, 406] on div "Accessibility label" at bounding box center [155, 408] width 14 height 14
type input "0.12"
click at [157, 406] on div "Accessibility label" at bounding box center [157, 408] width 14 height 14
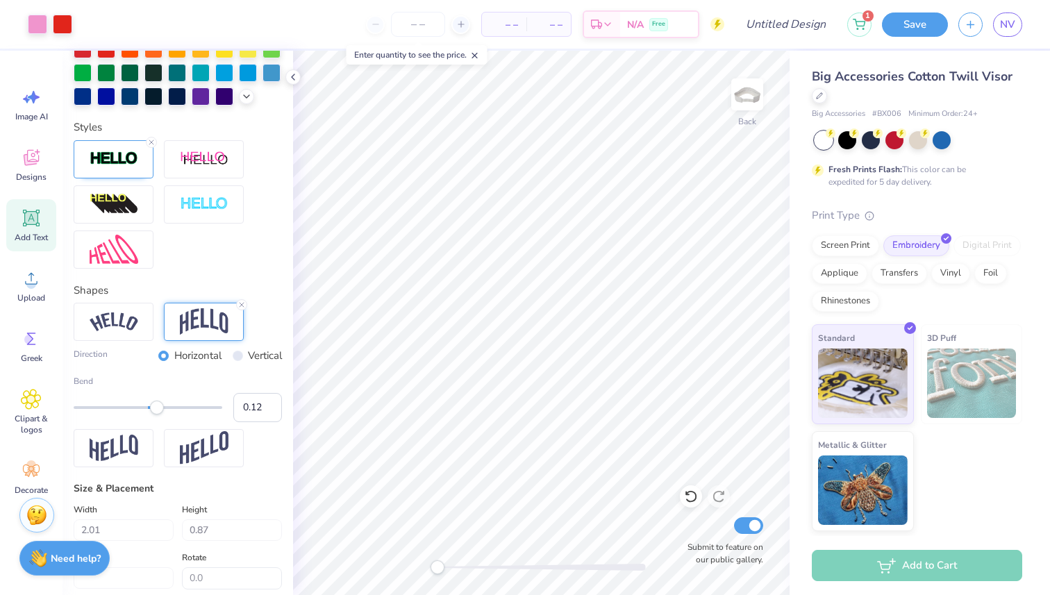
type input "3.41"
type input "0.47"
type input "0"
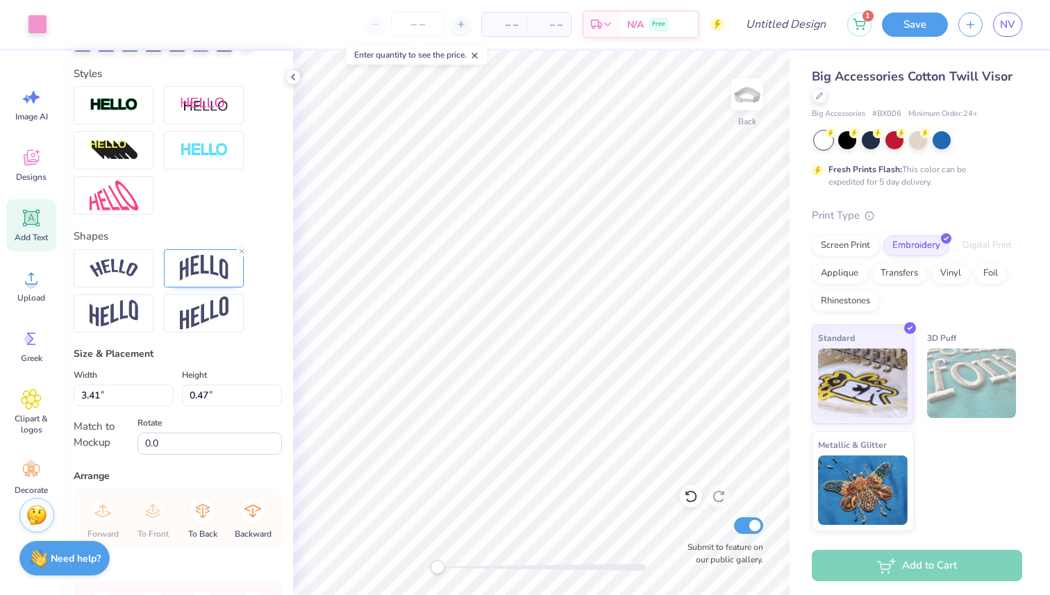
scroll to position [428, 0]
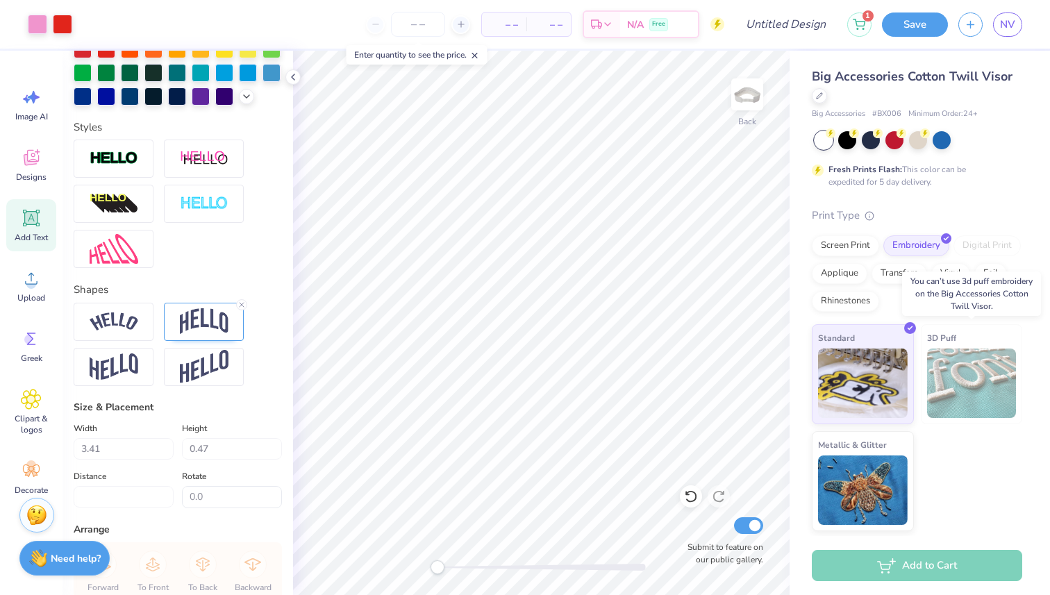
click at [955, 383] on img at bounding box center [972, 382] width 90 height 69
click at [869, 457] on img at bounding box center [863, 487] width 90 height 69
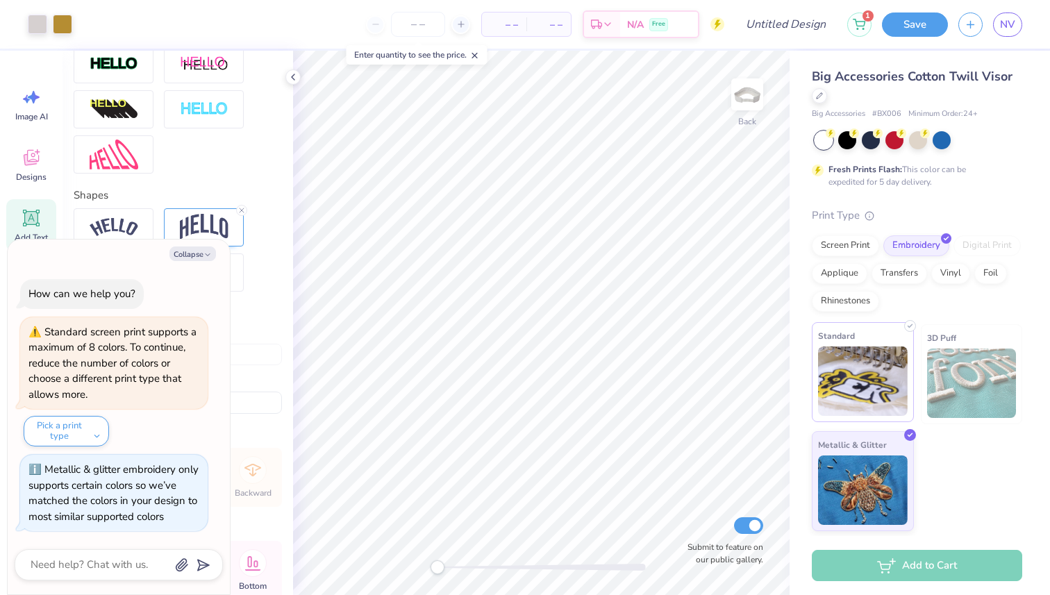
click at [868, 368] on img at bounding box center [863, 380] width 90 height 69
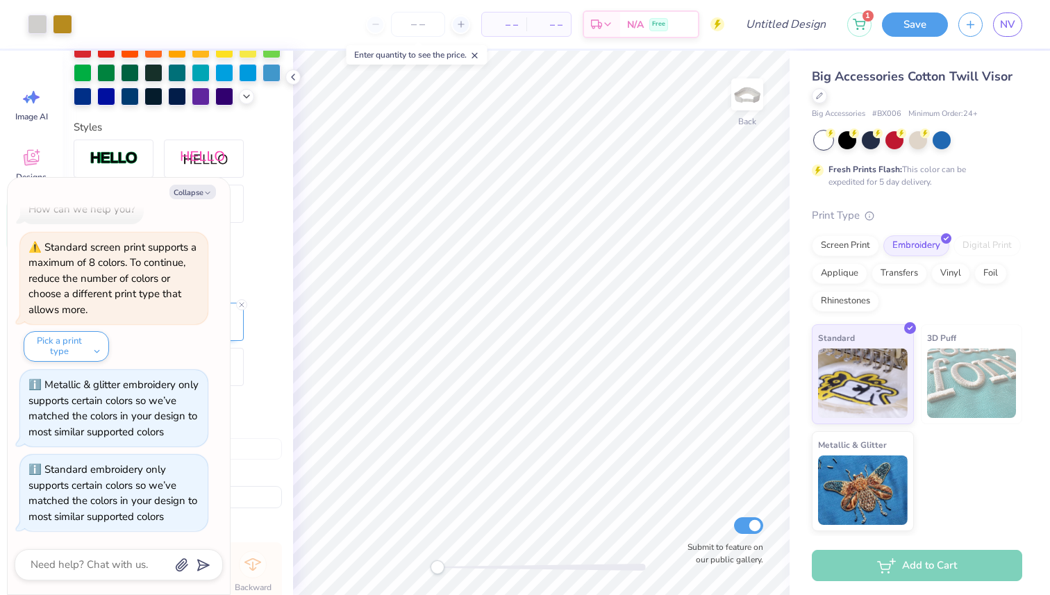
type textarea "x"
type input "2.01"
type input "0.96"
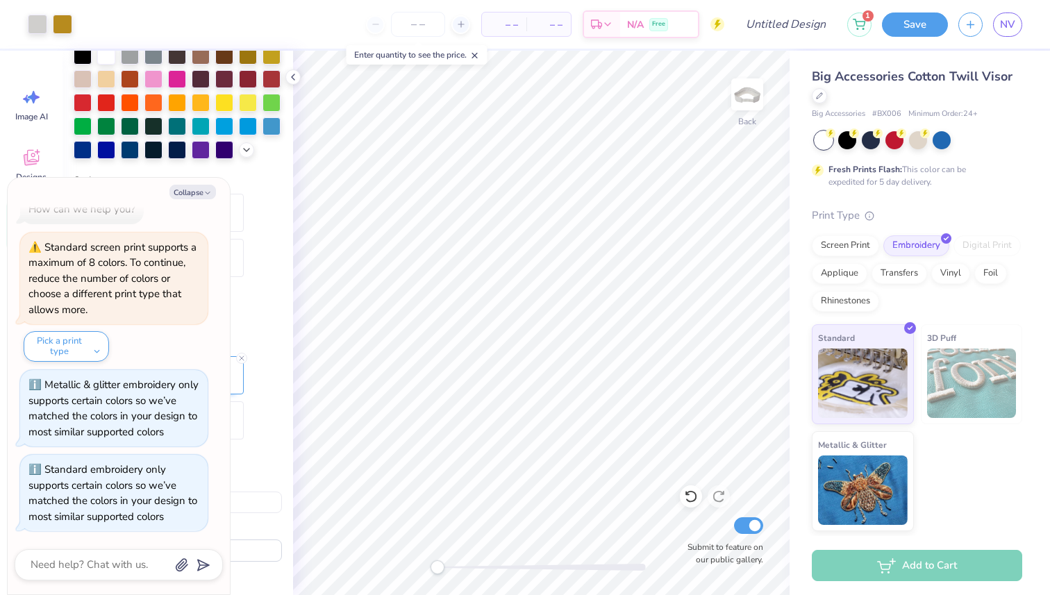
type input "9"
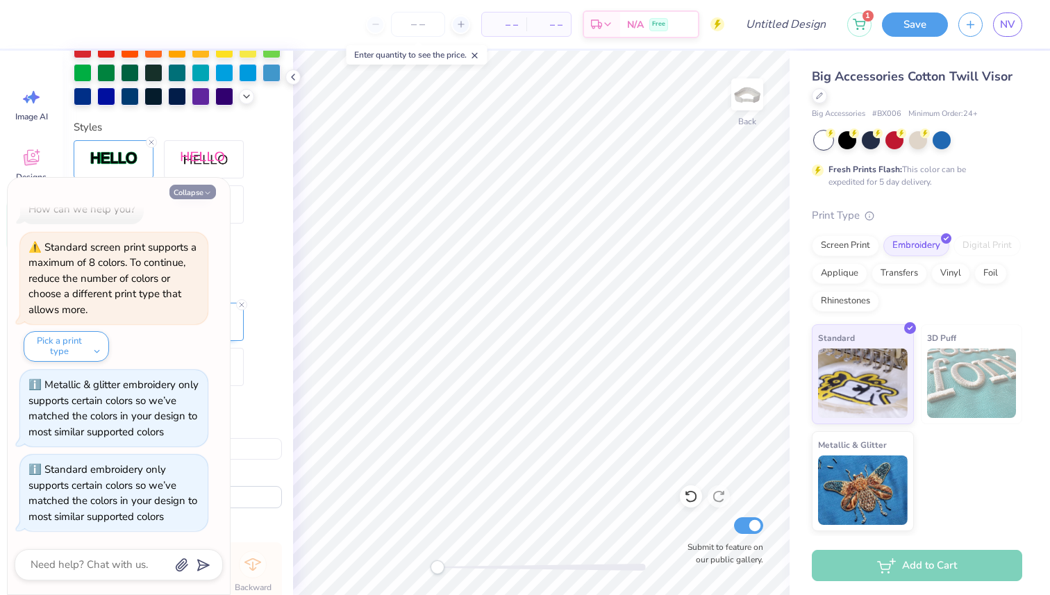
click at [189, 187] on button "Collapse" at bounding box center [192, 192] width 47 height 15
type textarea "x"
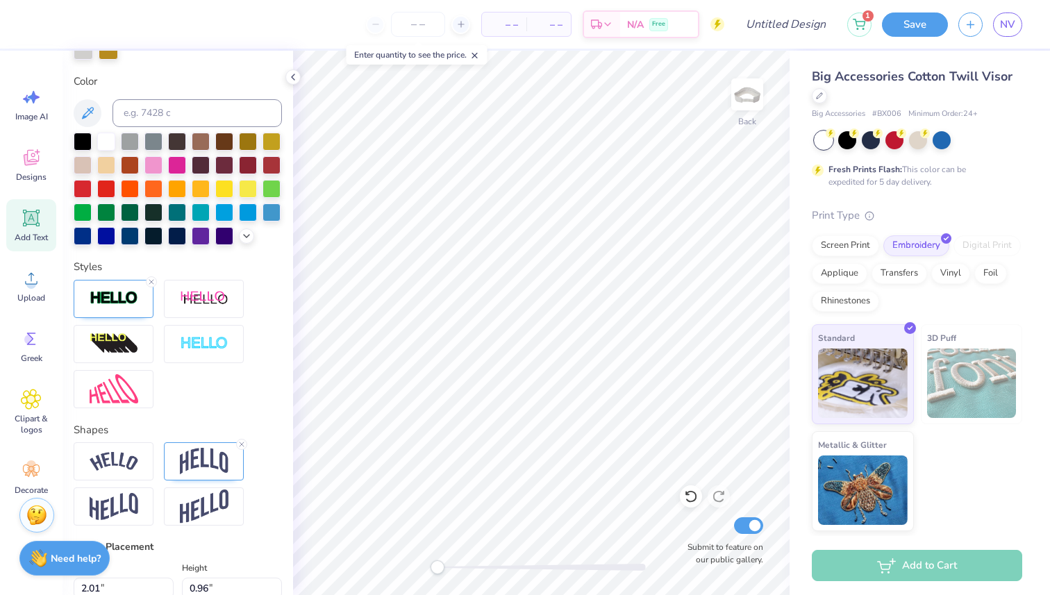
scroll to position [310, 0]
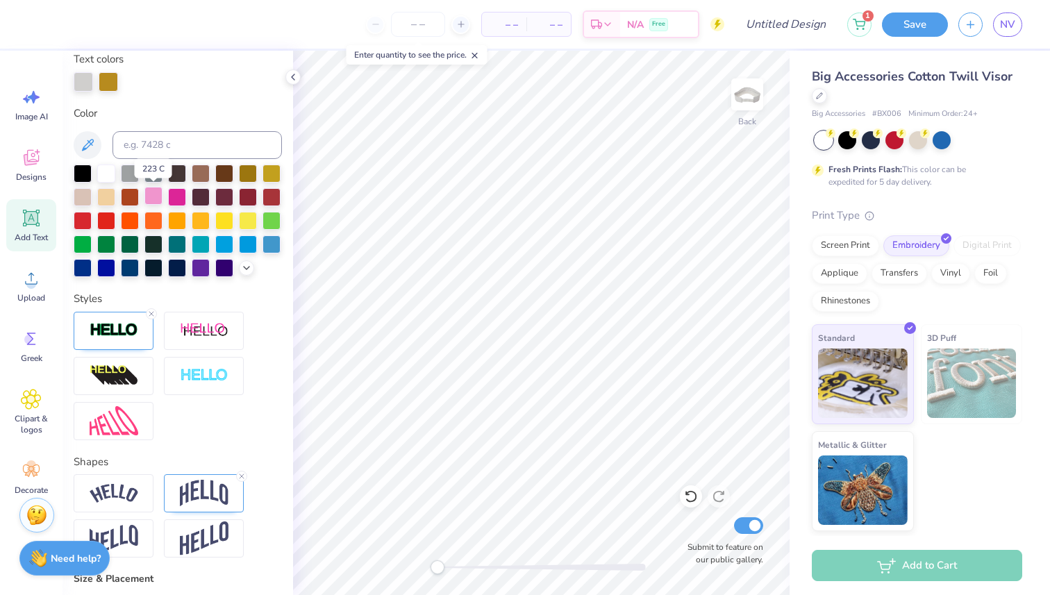
click at [153, 191] on div at bounding box center [153, 196] width 18 height 18
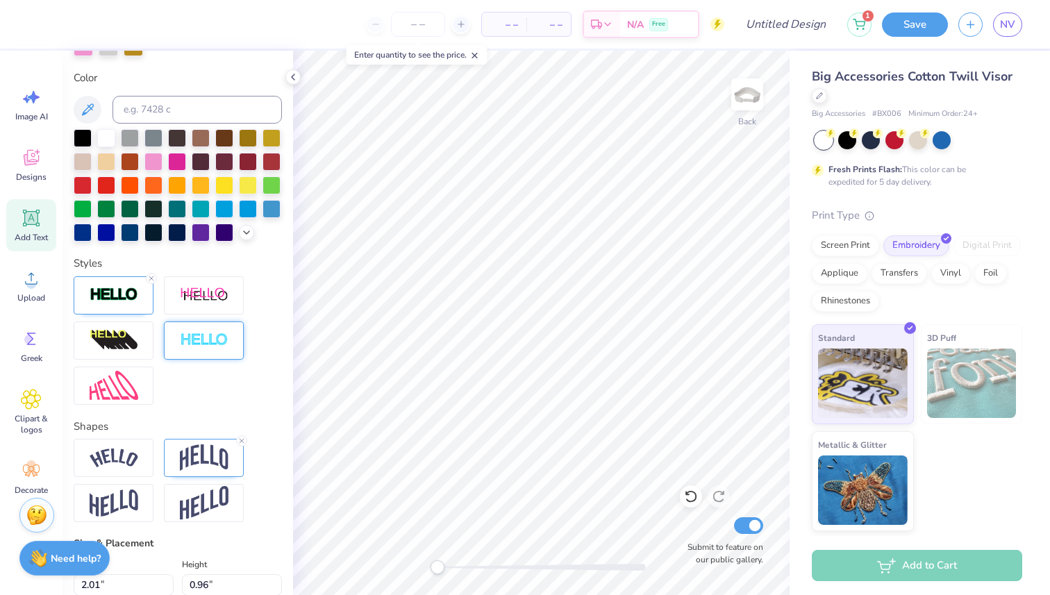
scroll to position [0, 0]
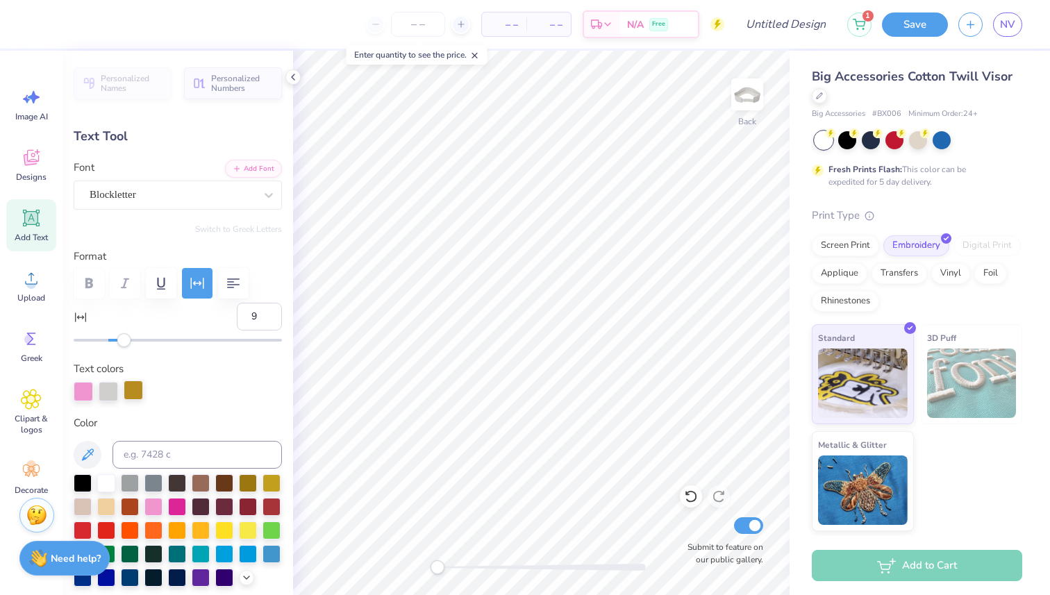
click at [135, 392] on div at bounding box center [133, 389] width 19 height 19
click at [226, 582] on div at bounding box center [224, 576] width 18 height 18
click at [253, 508] on div at bounding box center [248, 505] width 18 height 18
click at [264, 507] on div at bounding box center [271, 505] width 18 height 18
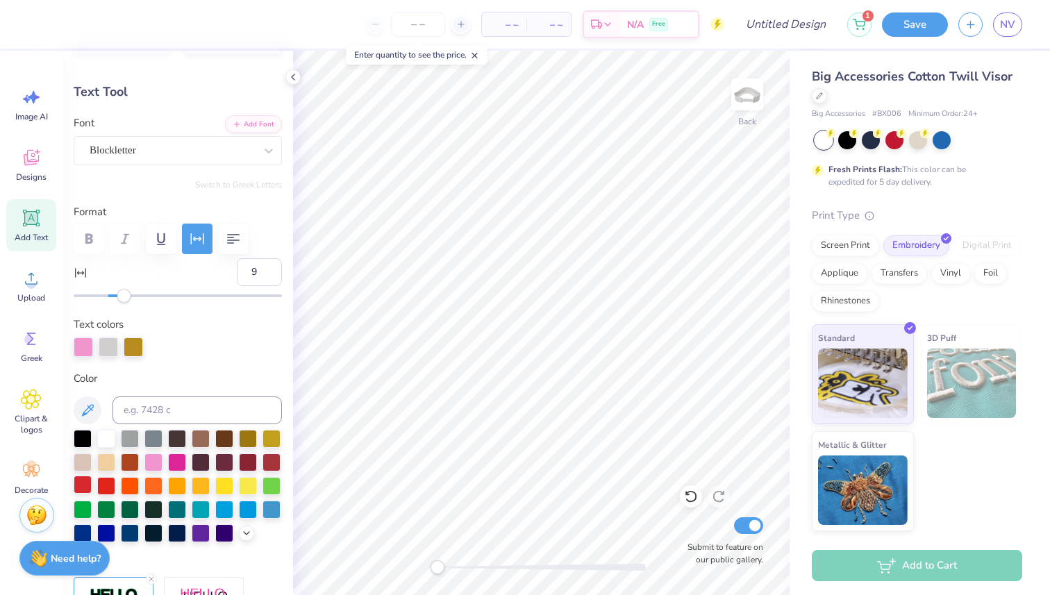
click at [82, 485] on div at bounding box center [83, 485] width 18 height 18
click at [234, 333] on div "Text colors" at bounding box center [178, 337] width 208 height 40
type input "3.41"
type input "0.47"
type input "0"
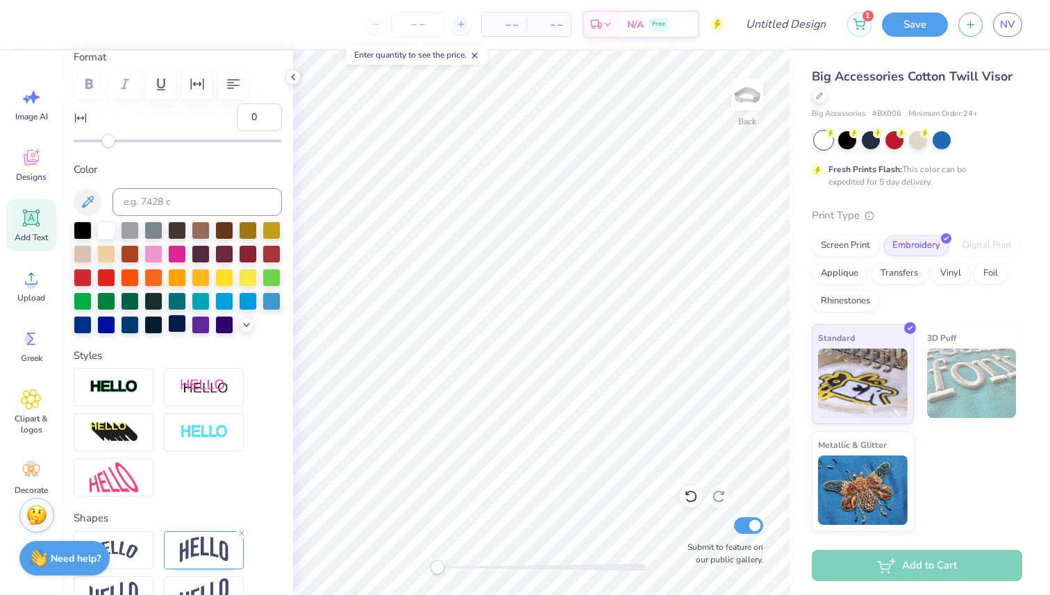
scroll to position [205, 0]
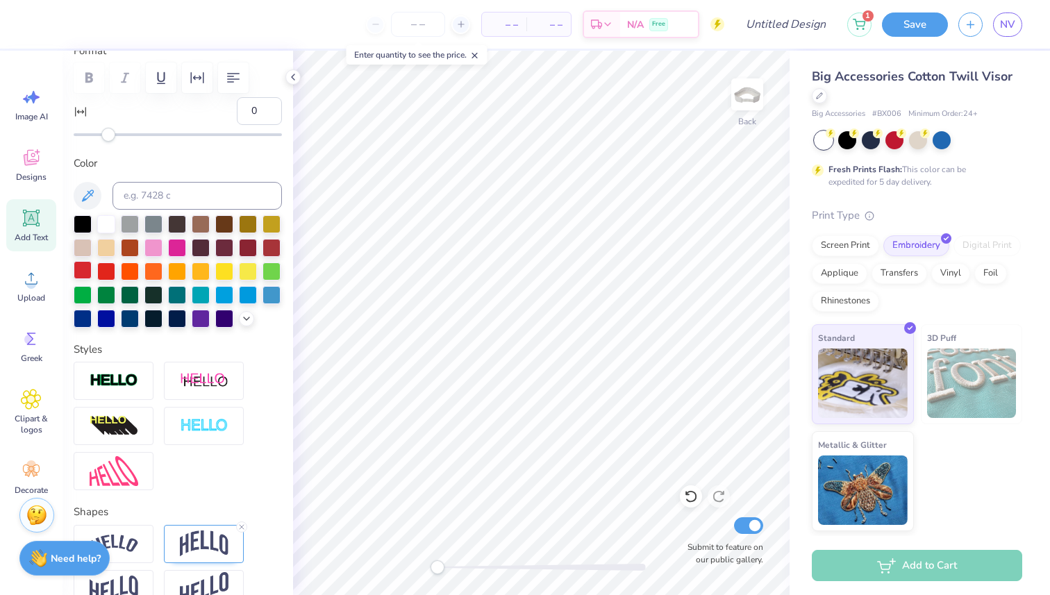
click at [77, 275] on div at bounding box center [83, 270] width 18 height 18
click at [506, 17] on span "– –" at bounding box center [504, 24] width 28 height 15
click at [435, 23] on input "number" at bounding box center [418, 24] width 54 height 25
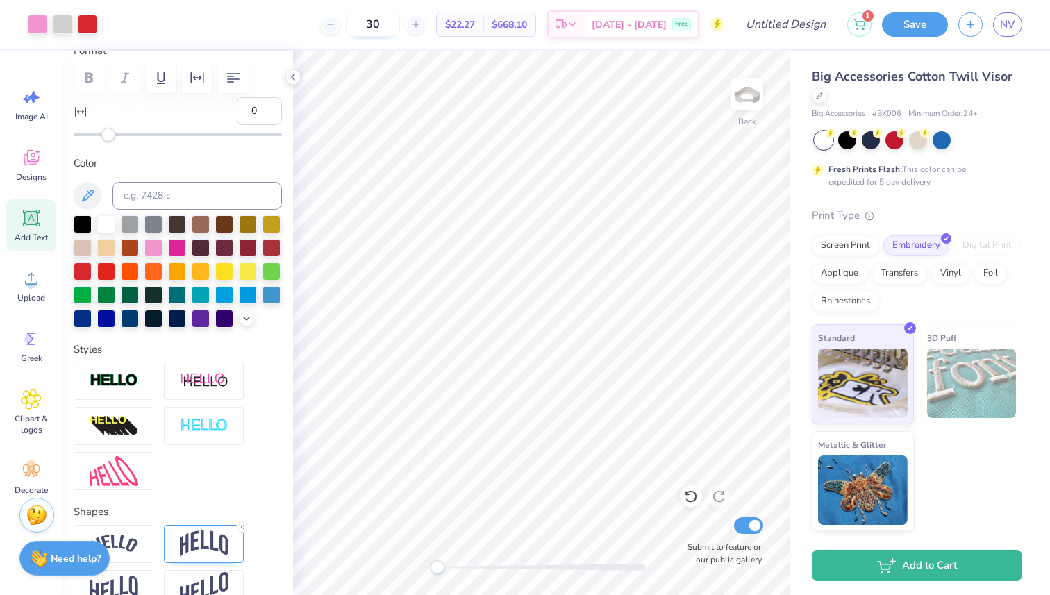
type input "3"
drag, startPoint x: 407, startPoint y: 22, endPoint x: 392, endPoint y: 22, distance: 16.0
click at [392, 22] on input "25" at bounding box center [373, 24] width 54 height 25
type input "30"
click at [836, 240] on div "Screen Print" at bounding box center [844, 243] width 67 height 21
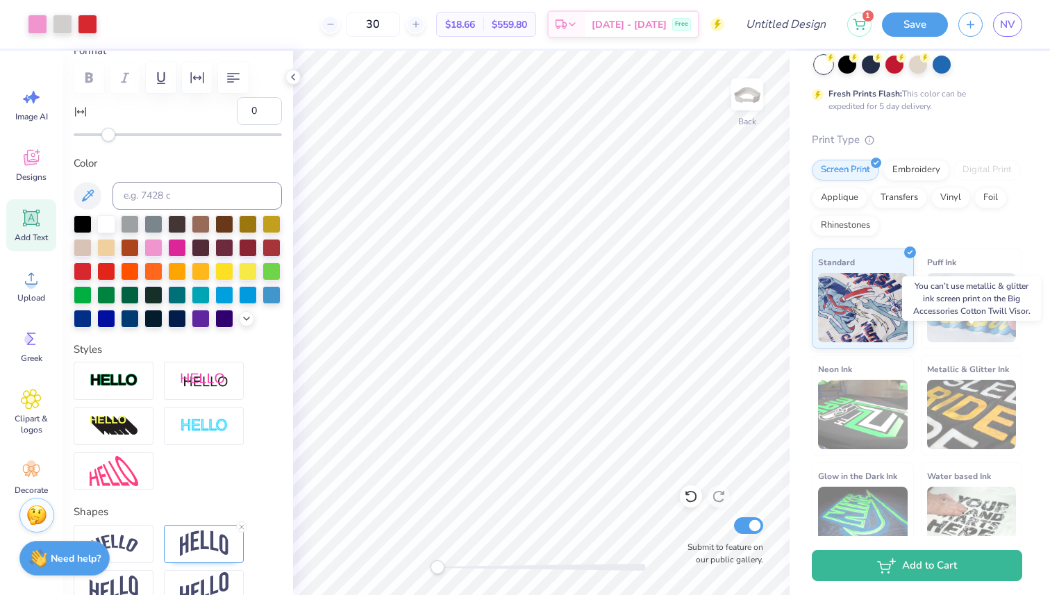
scroll to position [102, 0]
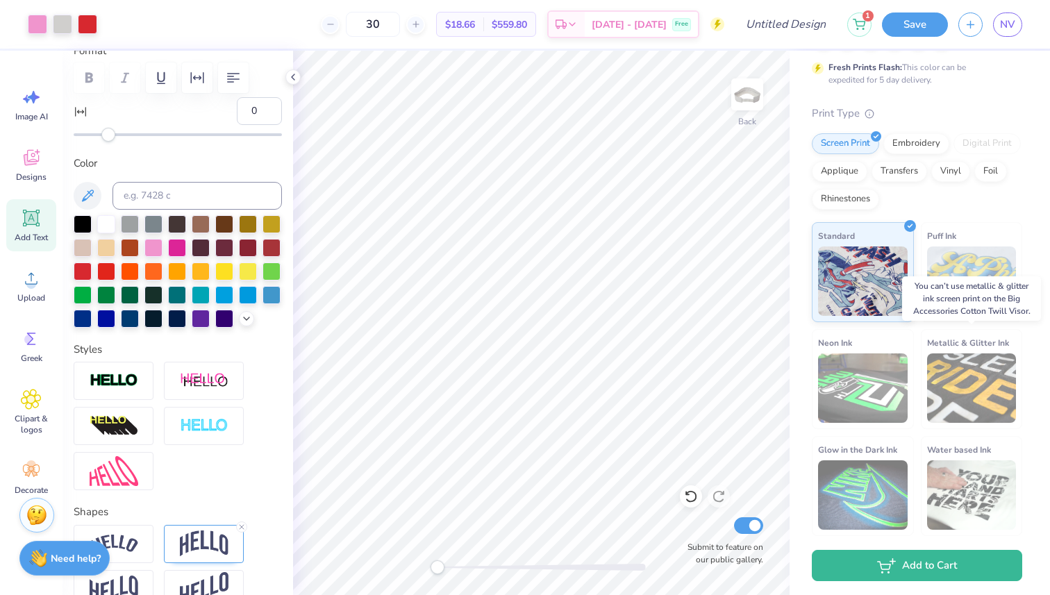
click at [966, 379] on img at bounding box center [972, 387] width 90 height 69
click at [911, 147] on div "Embroidery" at bounding box center [916, 141] width 66 height 21
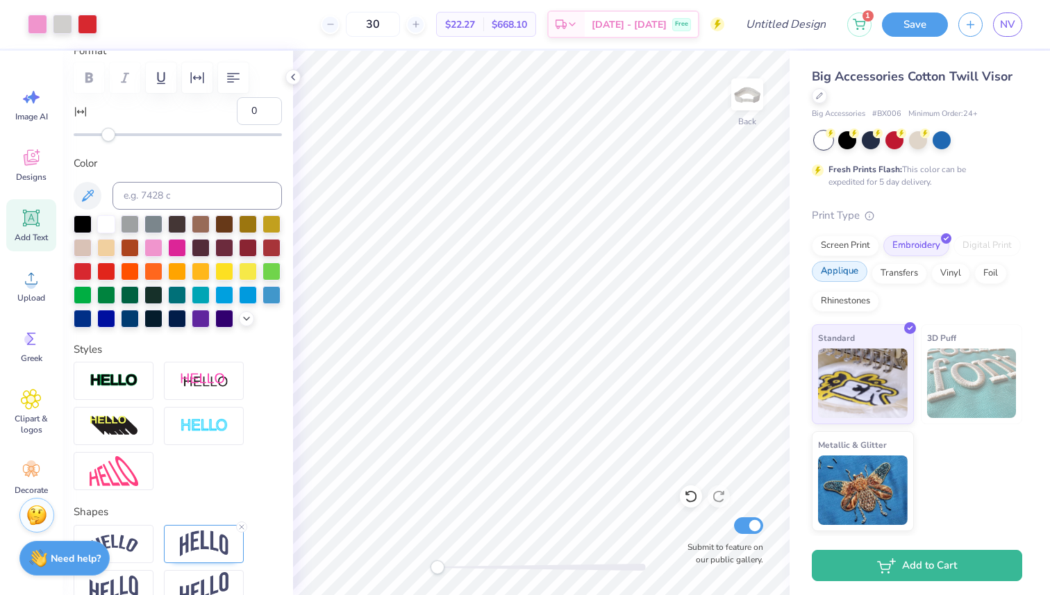
click at [848, 277] on div "Applique" at bounding box center [839, 271] width 56 height 21
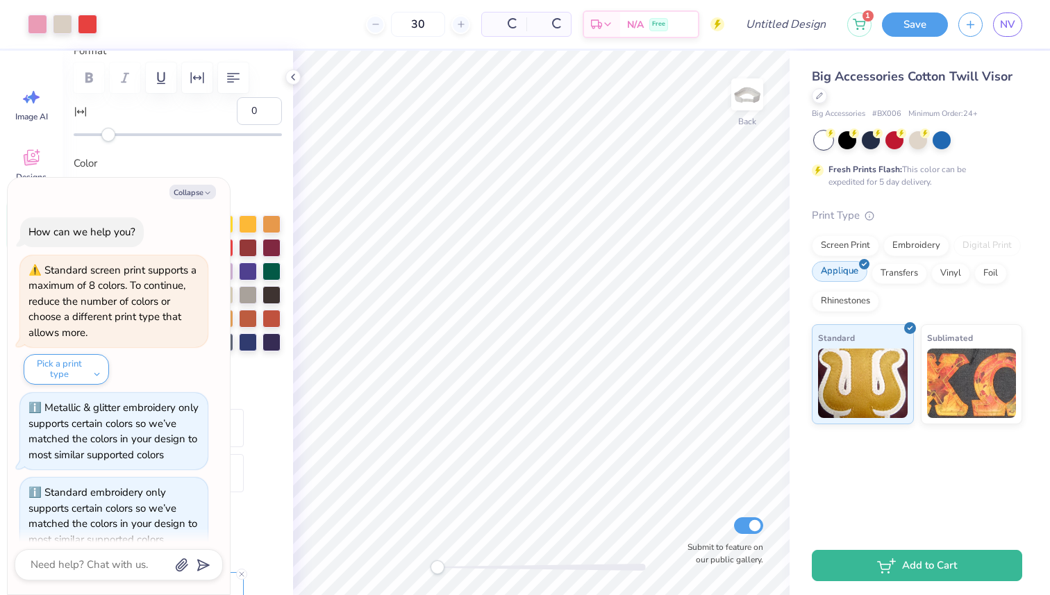
scroll to position [108, 0]
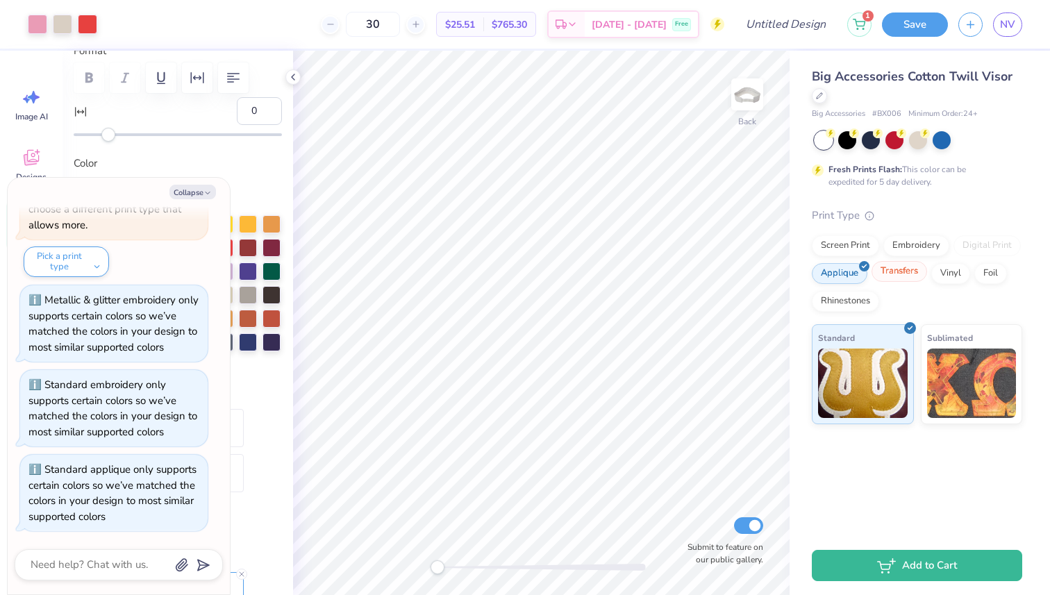
click at [908, 276] on div "Transfers" at bounding box center [899, 271] width 56 height 21
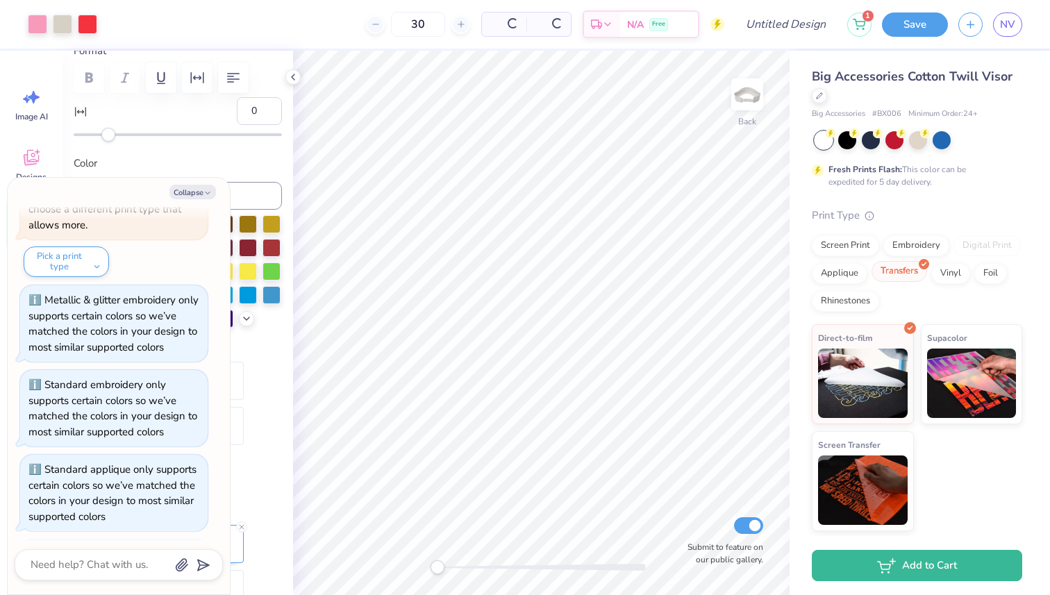
scroll to position [192, 0]
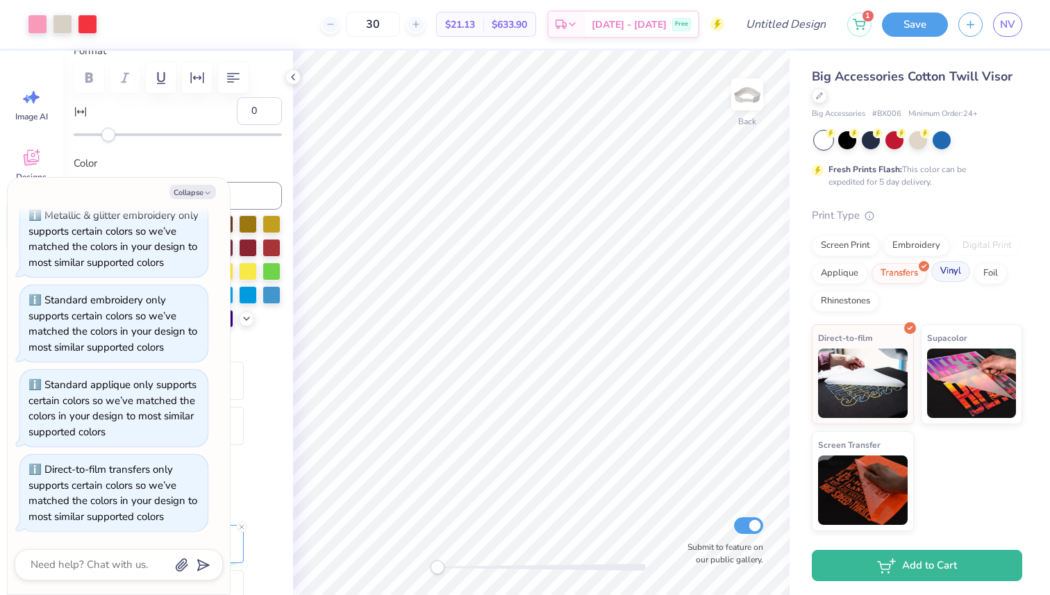
click at [957, 276] on div "Vinyl" at bounding box center [950, 271] width 39 height 21
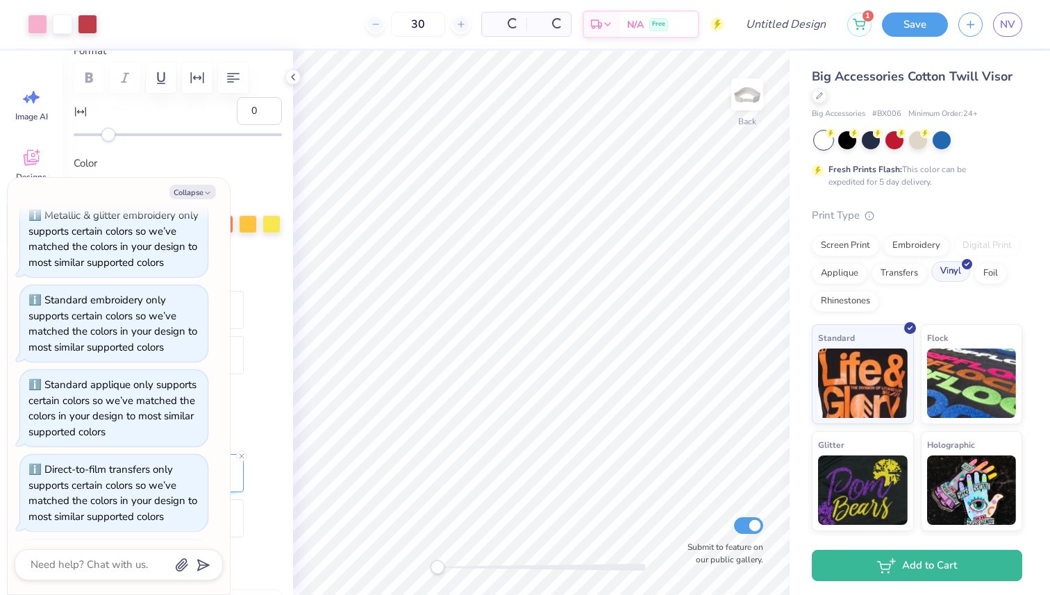
scroll to position [414, 0]
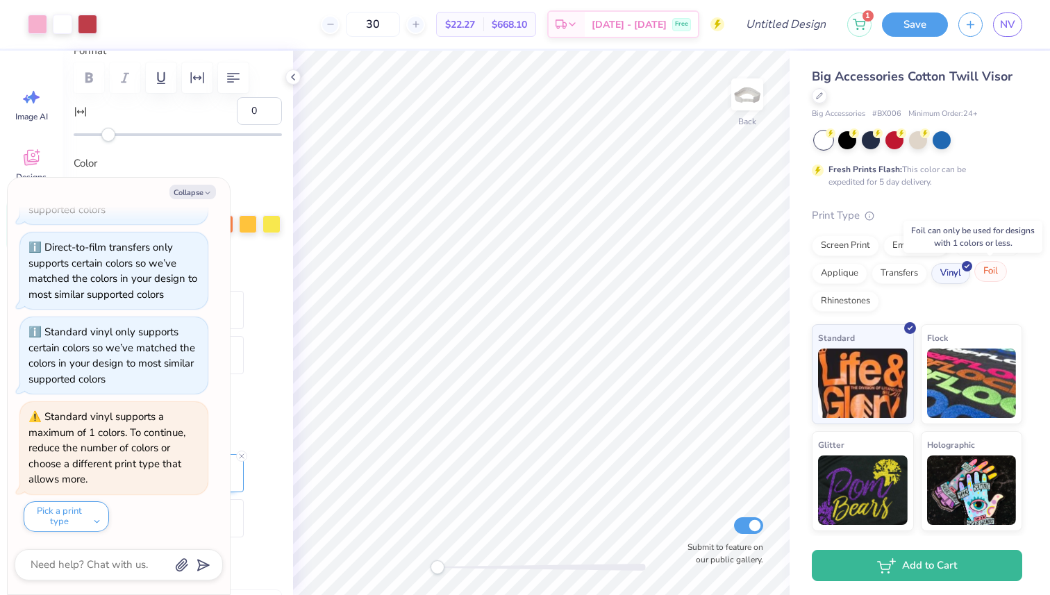
click at [993, 276] on div "Foil" at bounding box center [990, 271] width 33 height 21
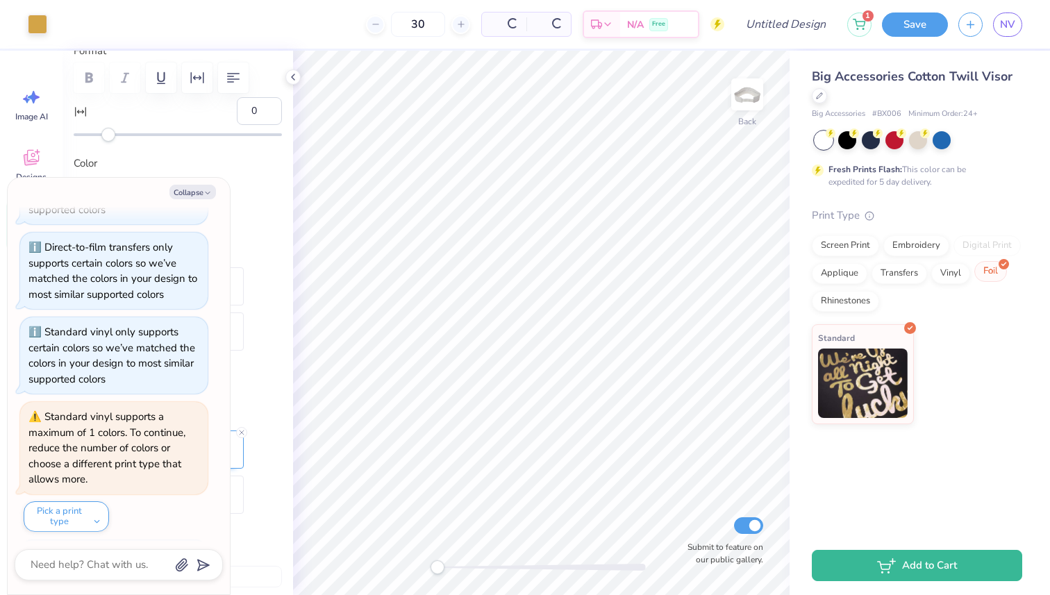
scroll to position [637, 0]
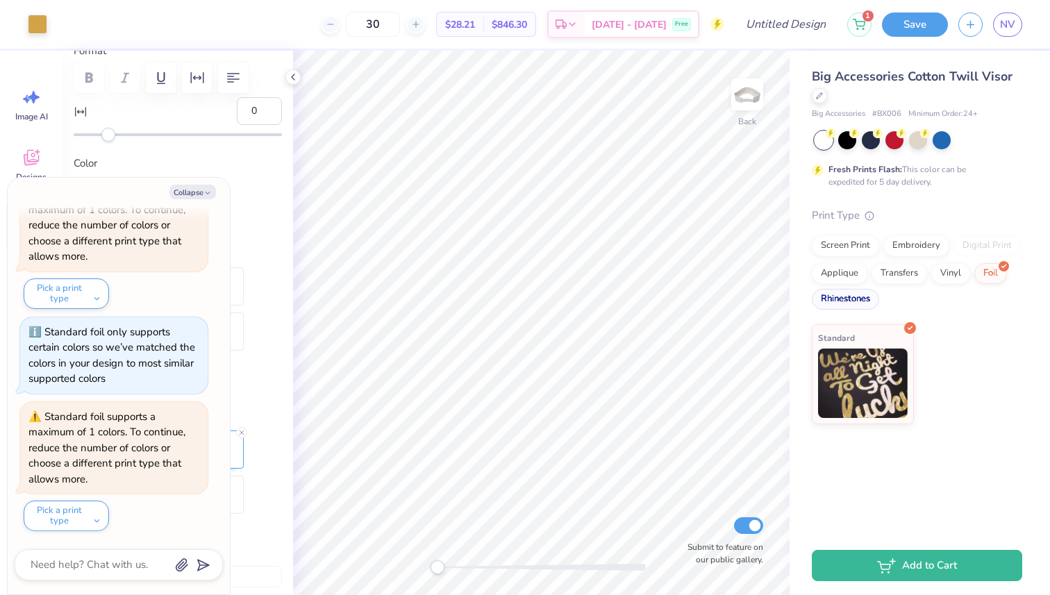
click at [853, 298] on div "Rhinestones" at bounding box center [844, 299] width 67 height 21
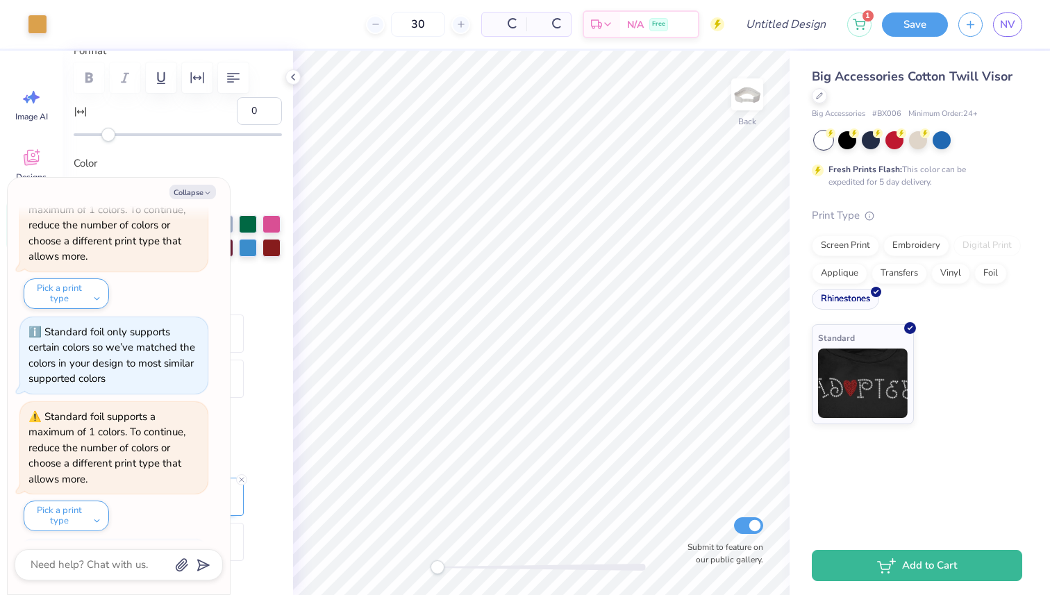
scroll to position [722, 0]
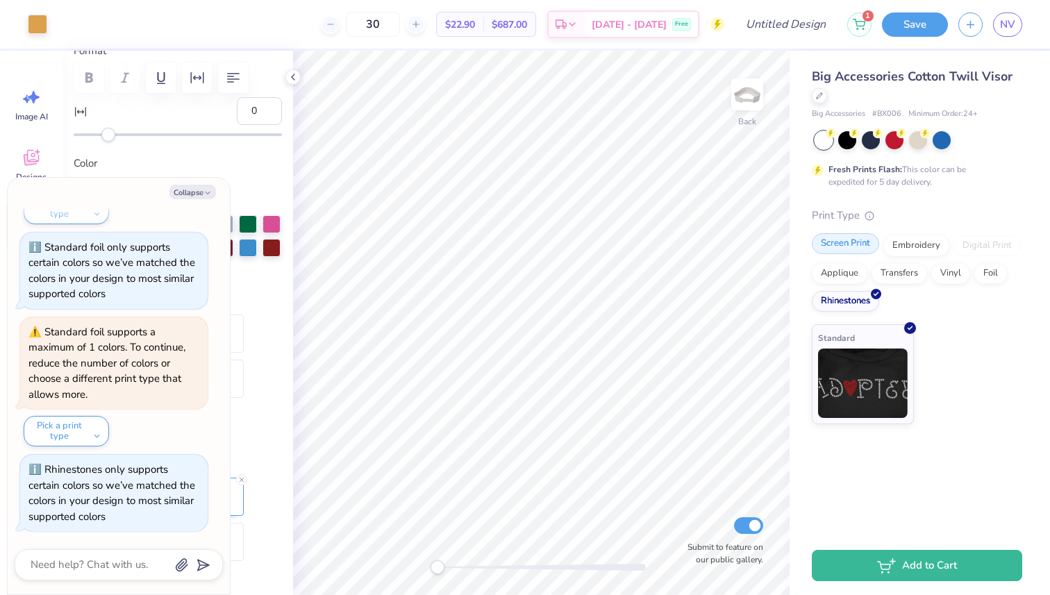
click at [839, 246] on div "Screen Print" at bounding box center [844, 243] width 67 height 21
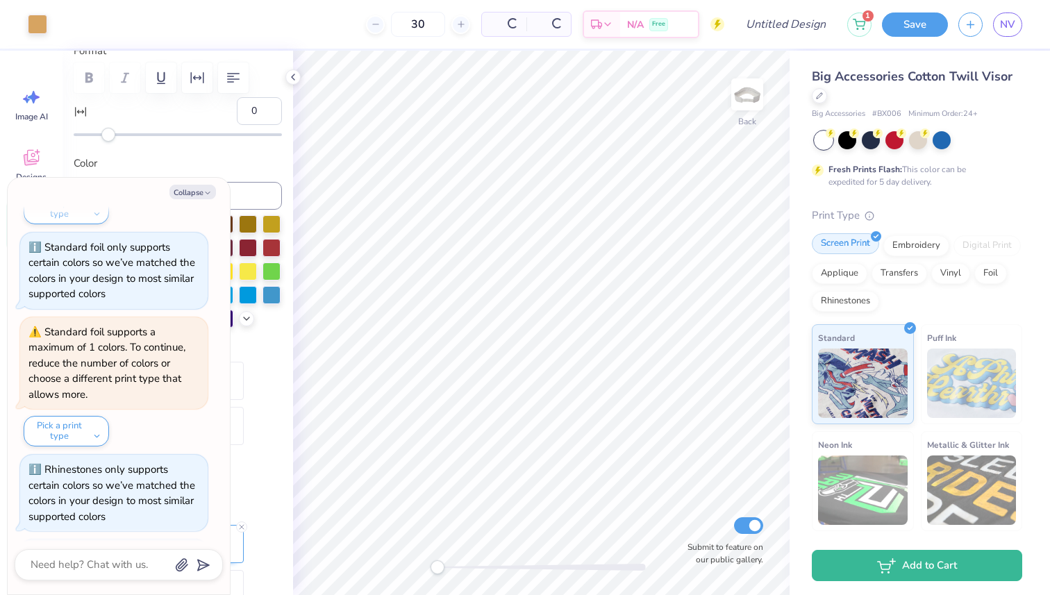
scroll to position [807, 0]
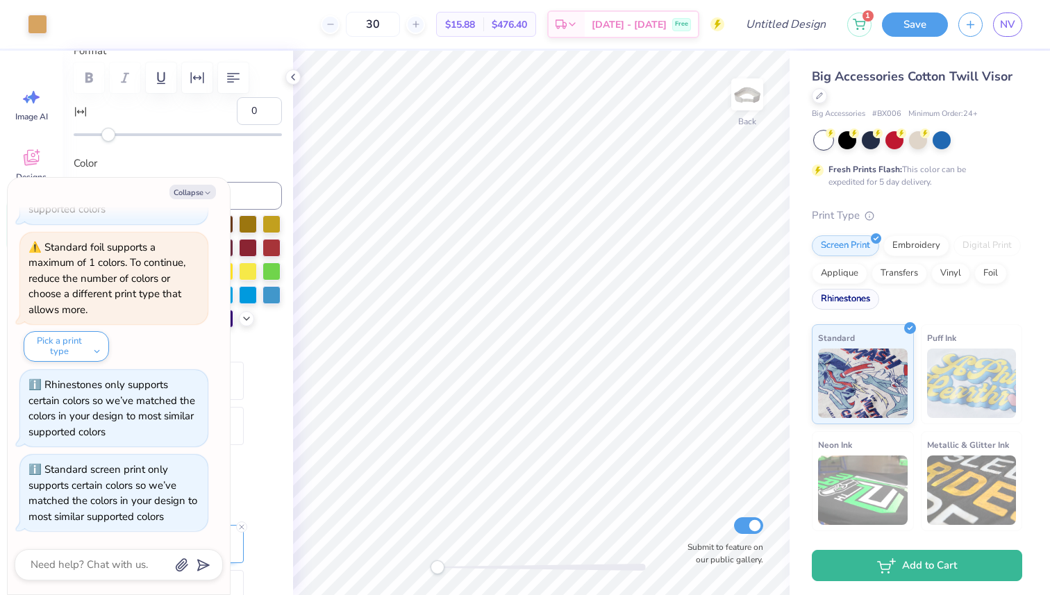
click at [841, 302] on div "Rhinestones" at bounding box center [844, 299] width 67 height 21
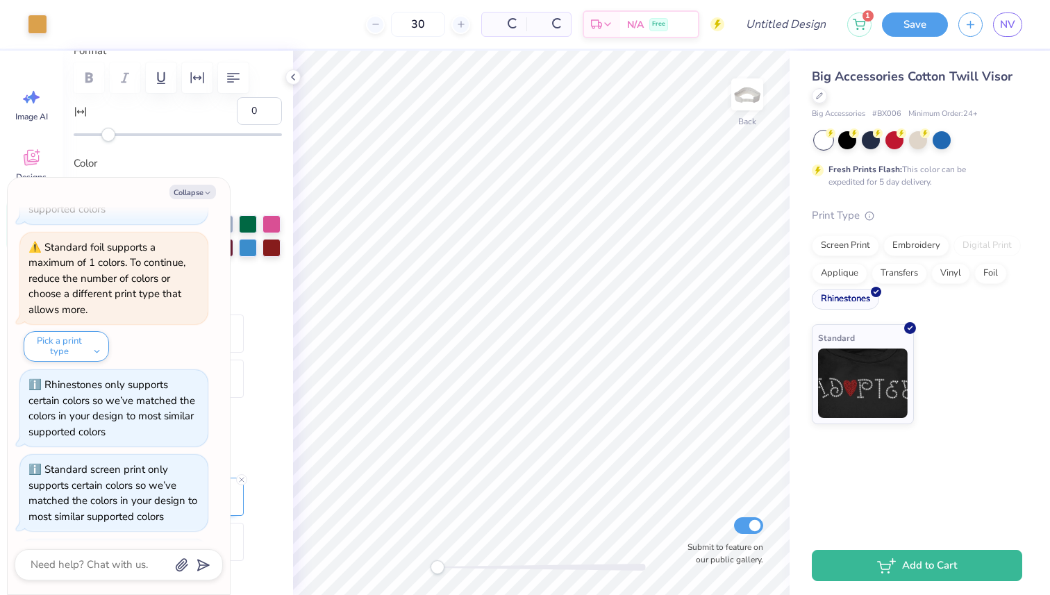
scroll to position [891, 0]
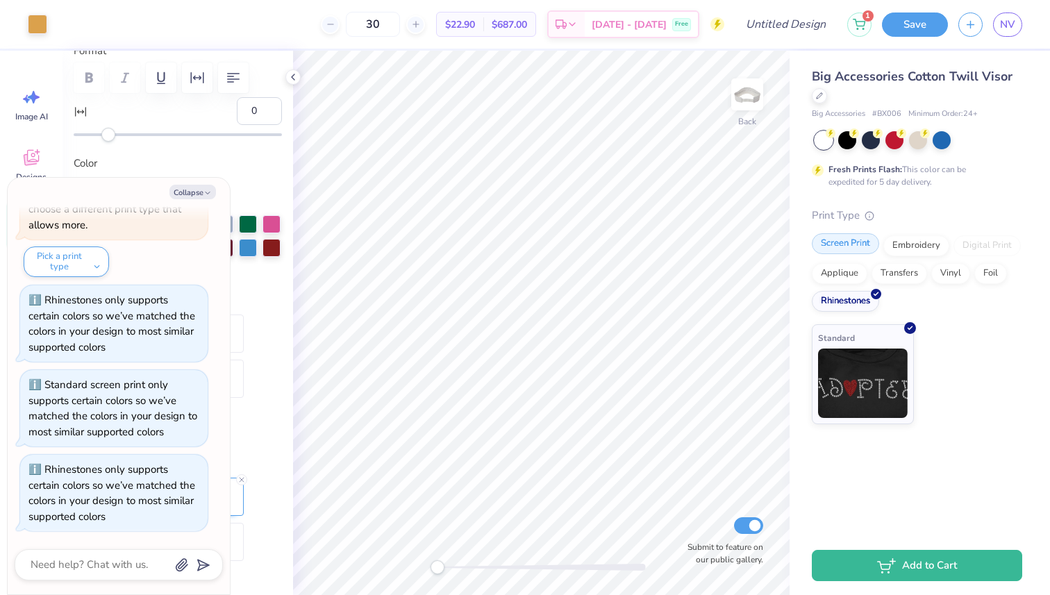
click at [857, 237] on div "Screen Print" at bounding box center [844, 243] width 67 height 21
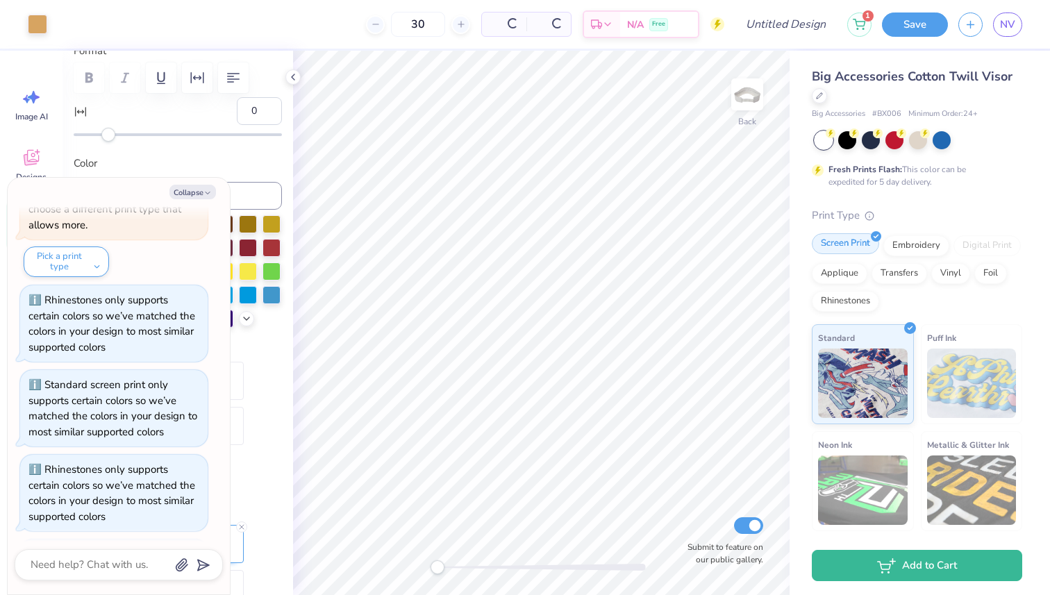
scroll to position [976, 0]
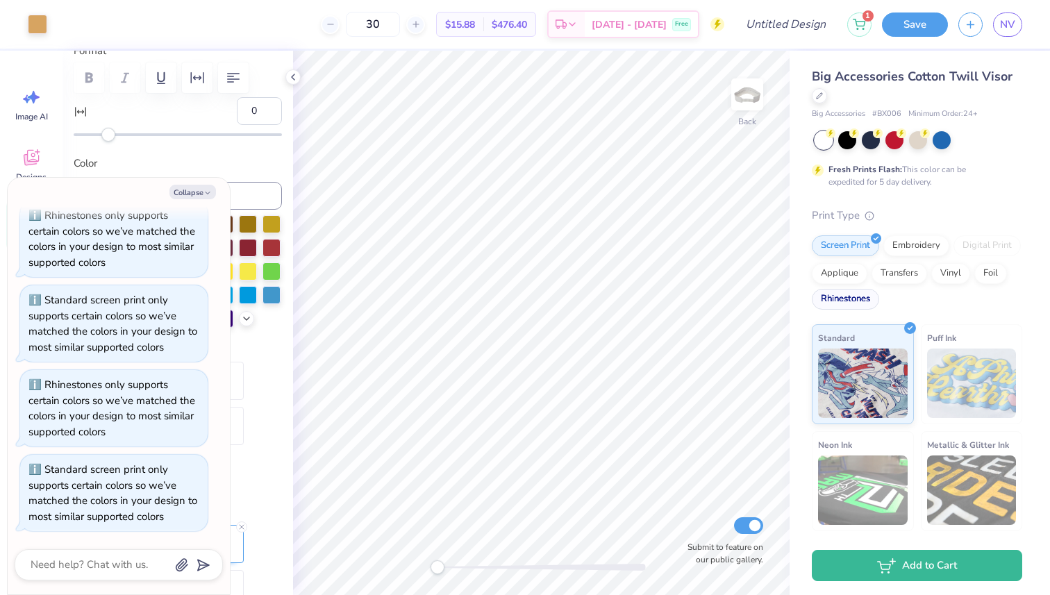
click at [845, 297] on div "Rhinestones" at bounding box center [844, 299] width 67 height 21
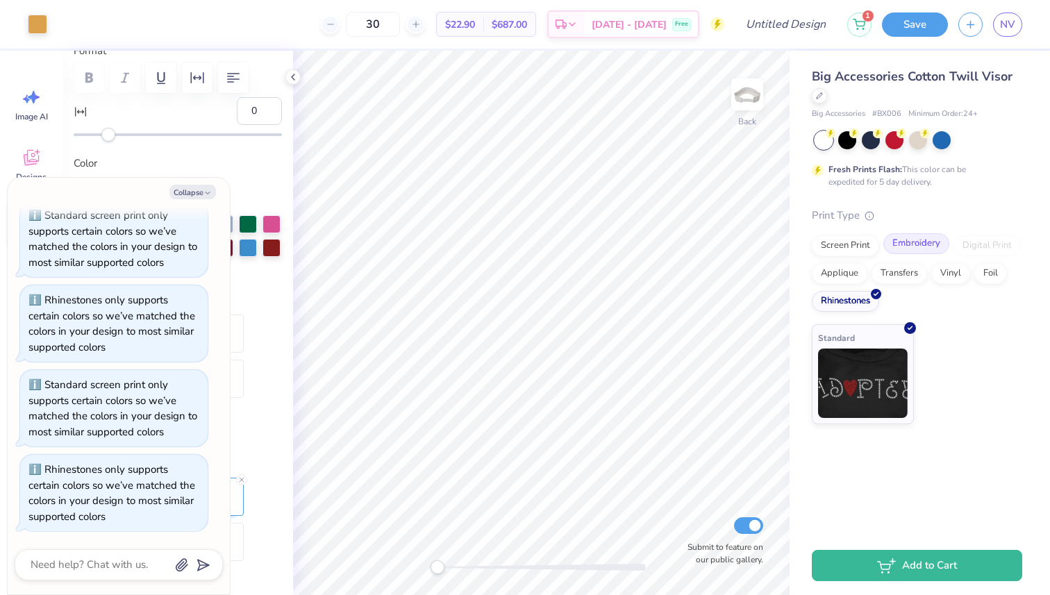
click at [913, 247] on div "Embroidery" at bounding box center [916, 243] width 66 height 21
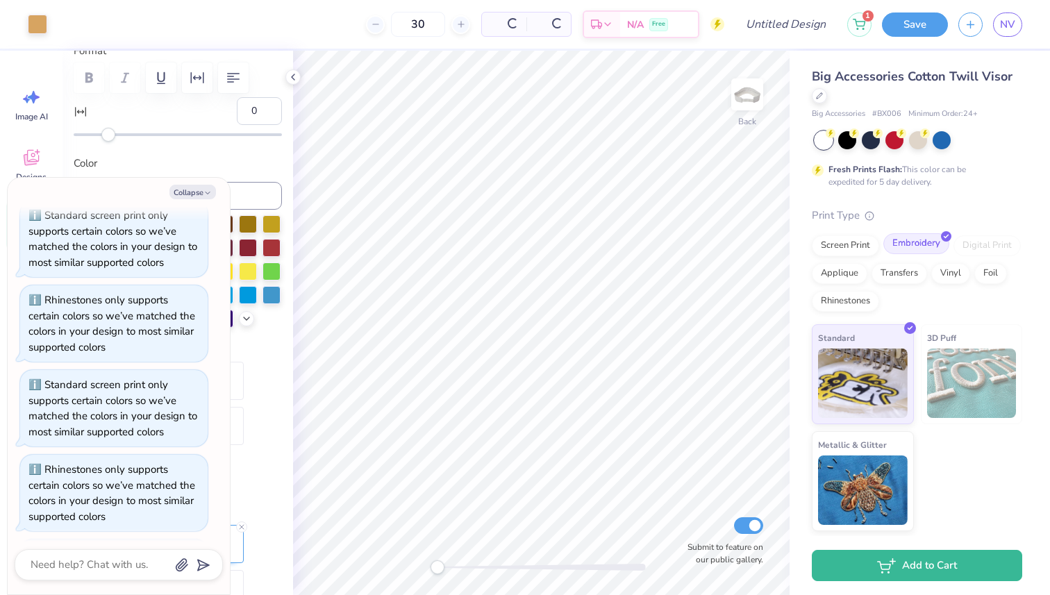
scroll to position [1145, 0]
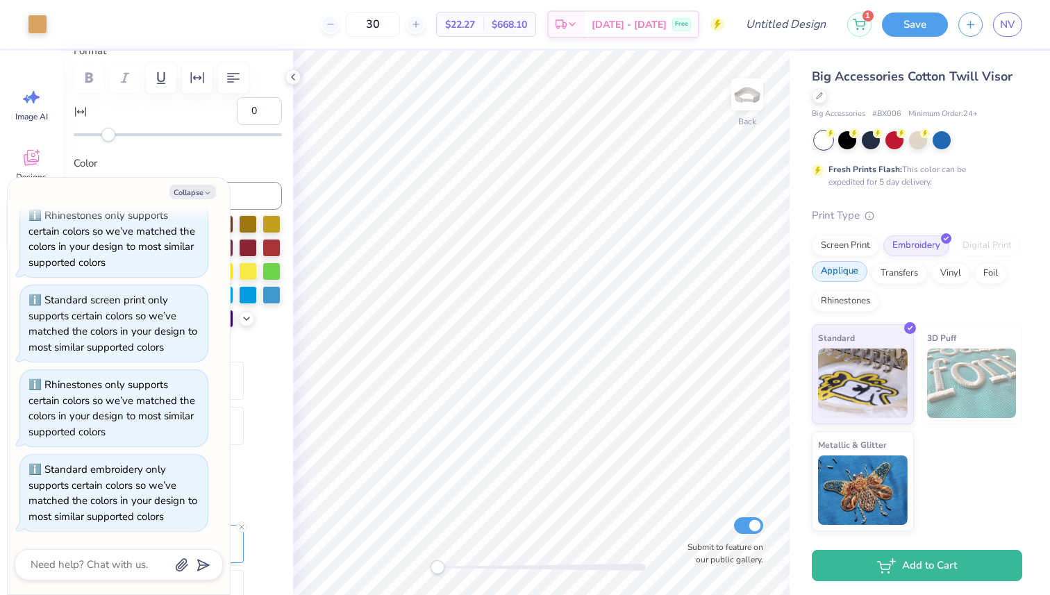
click at [848, 271] on div "Applique" at bounding box center [839, 271] width 56 height 21
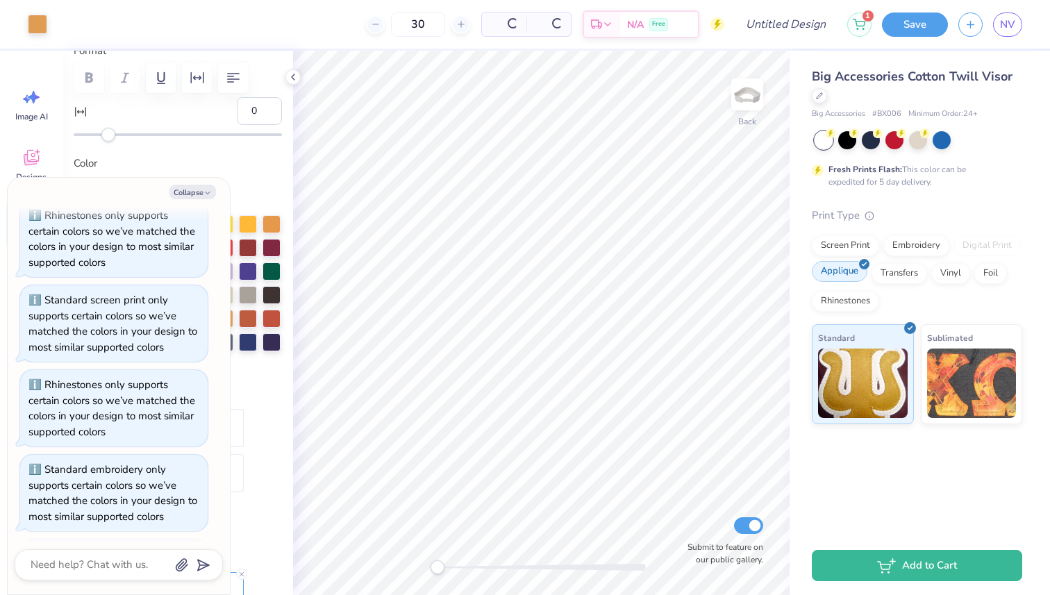
scroll to position [1230, 0]
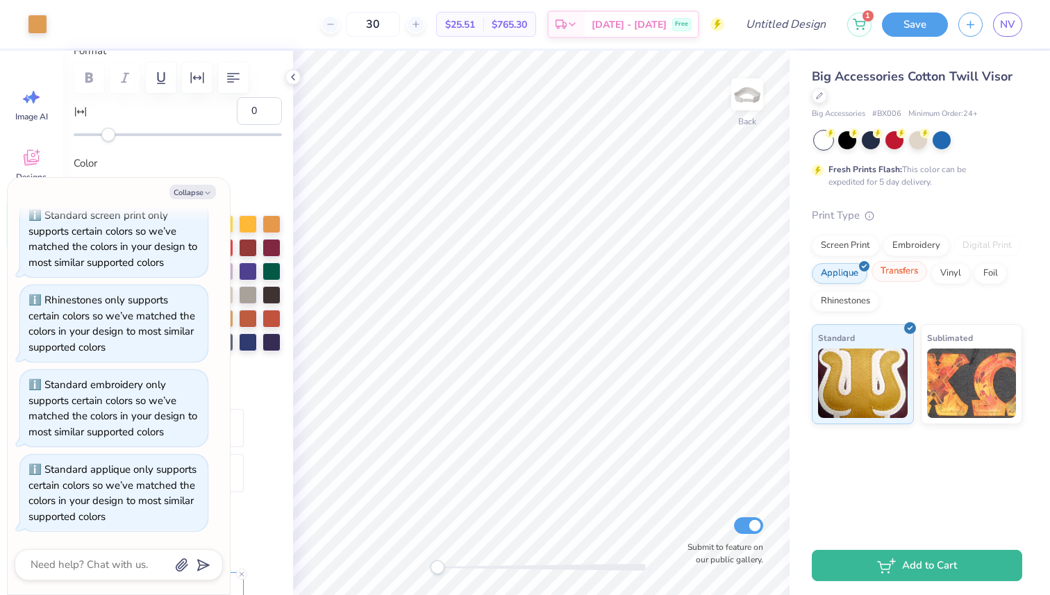
click at [891, 277] on div "Transfers" at bounding box center [899, 271] width 56 height 21
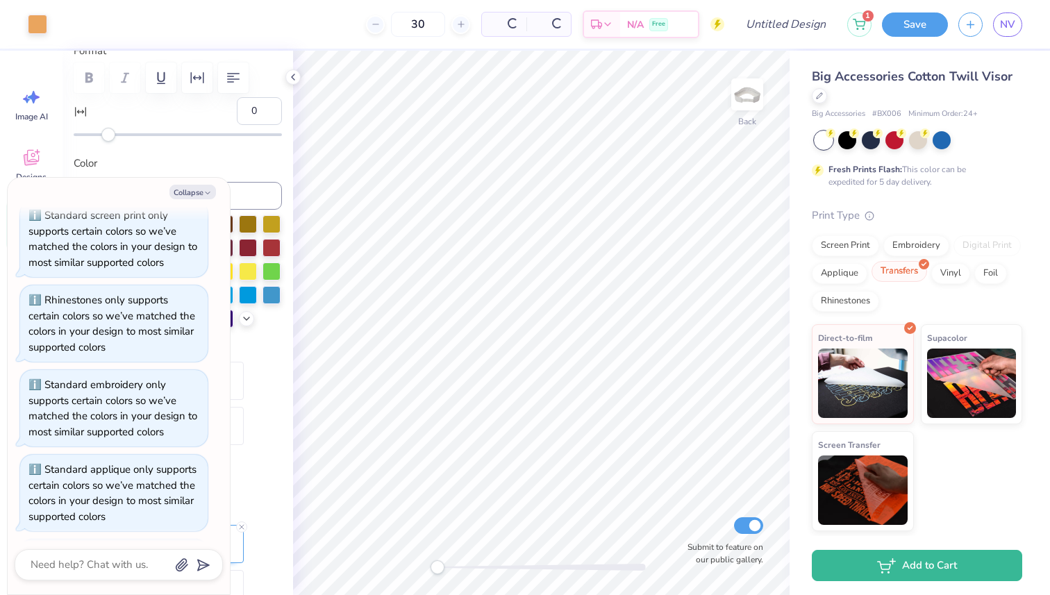
scroll to position [1315, 0]
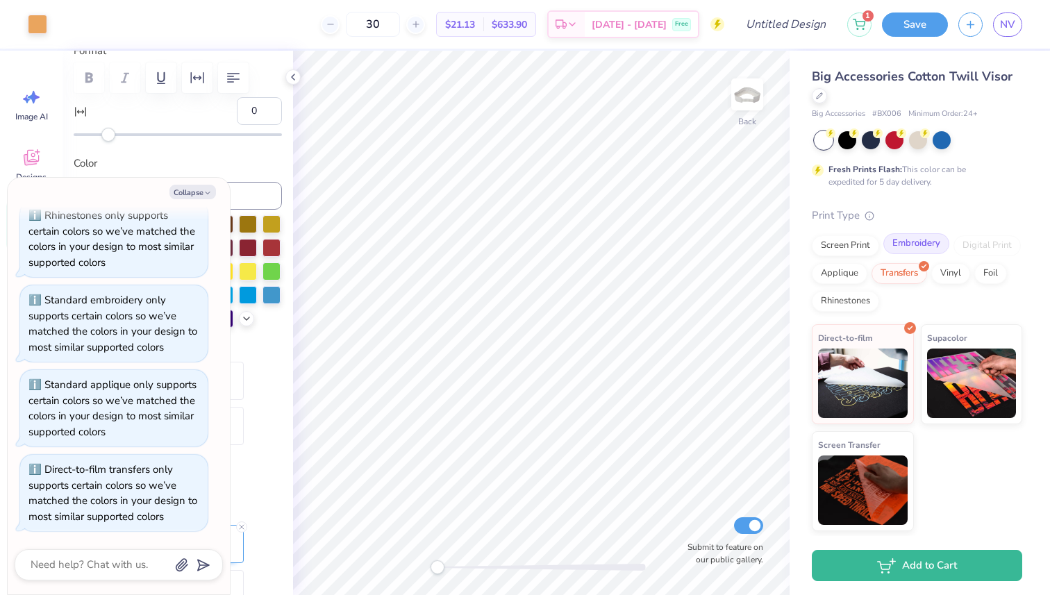
click at [900, 244] on div "Embroidery" at bounding box center [916, 243] width 66 height 21
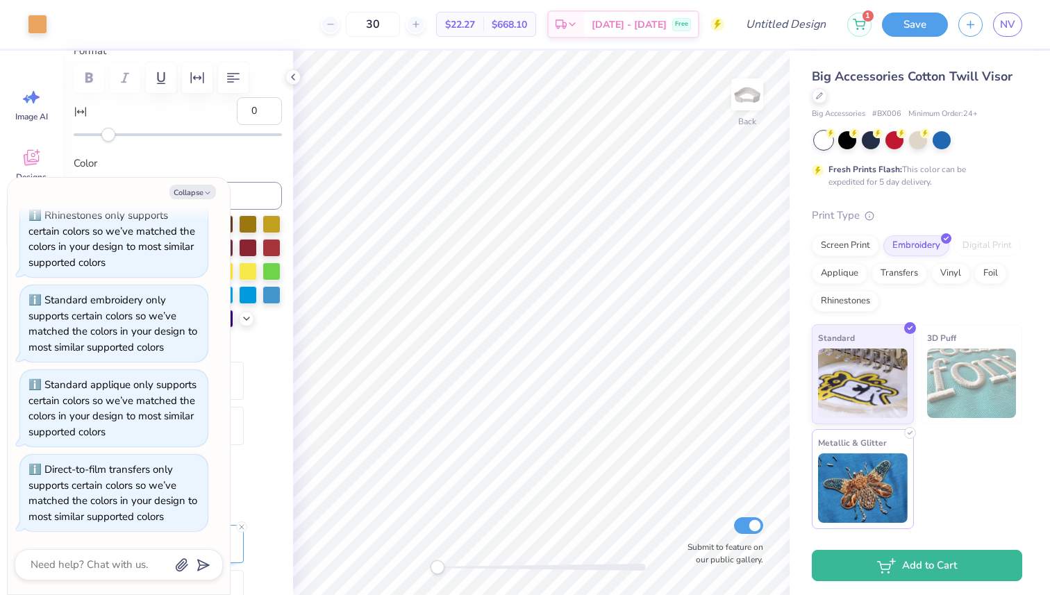
click at [866, 491] on img at bounding box center [863, 487] width 90 height 69
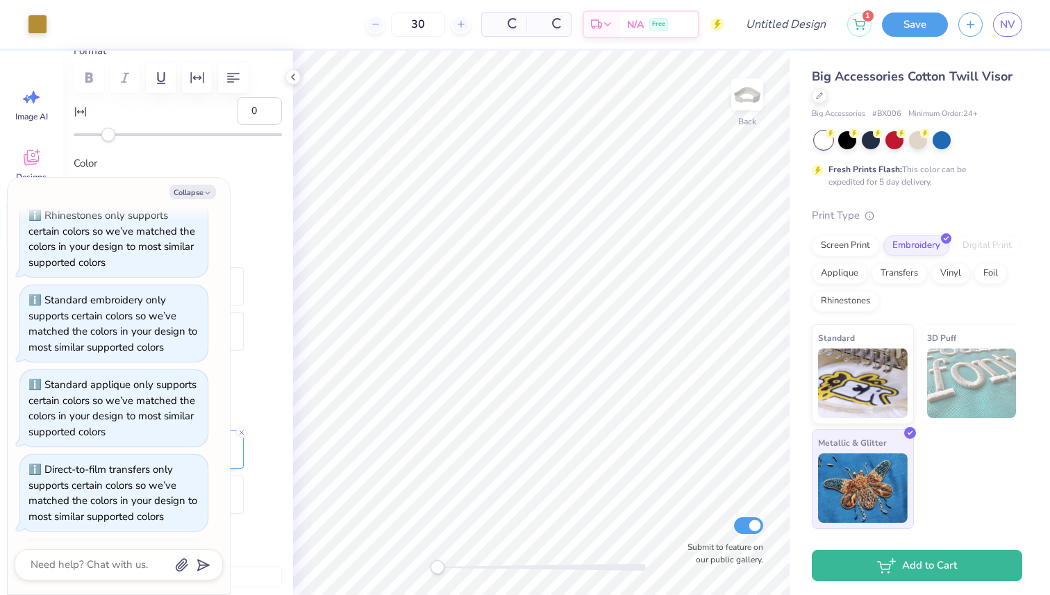
scroll to position [1399, 0]
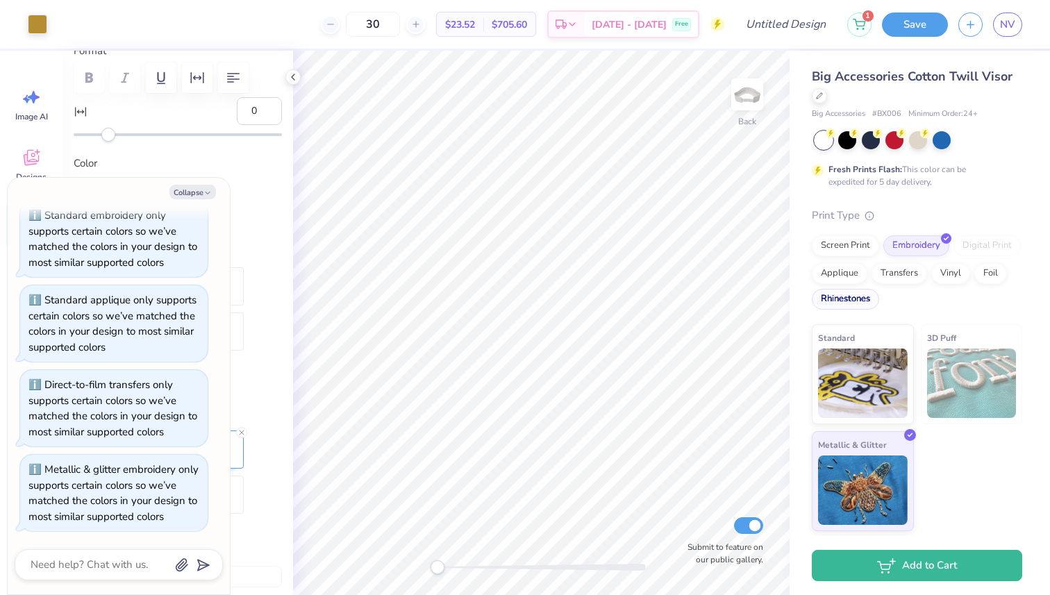
click at [841, 291] on div "Rhinestones" at bounding box center [844, 299] width 67 height 21
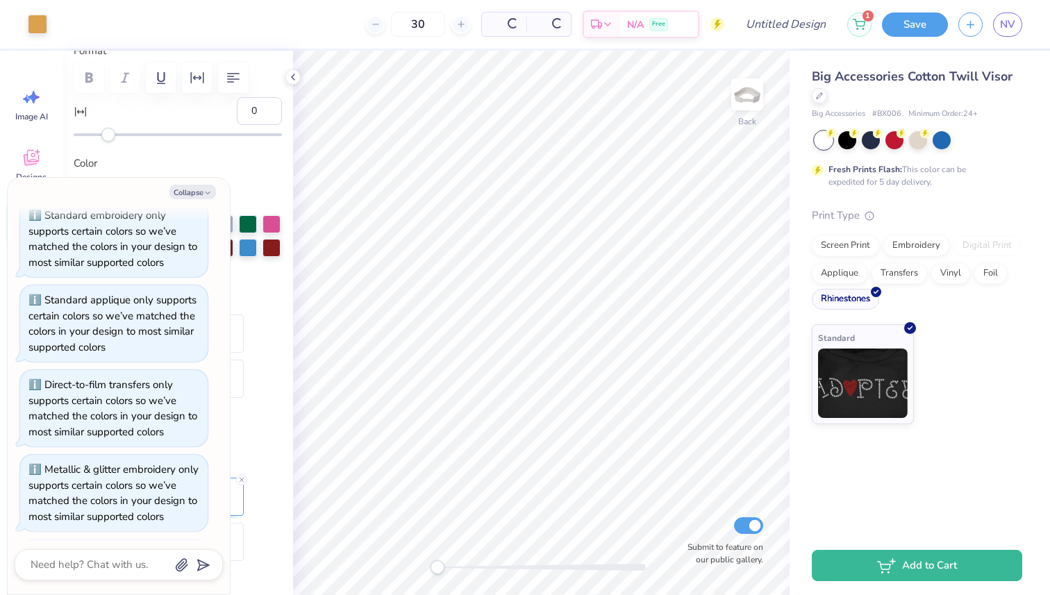
scroll to position [1484, 0]
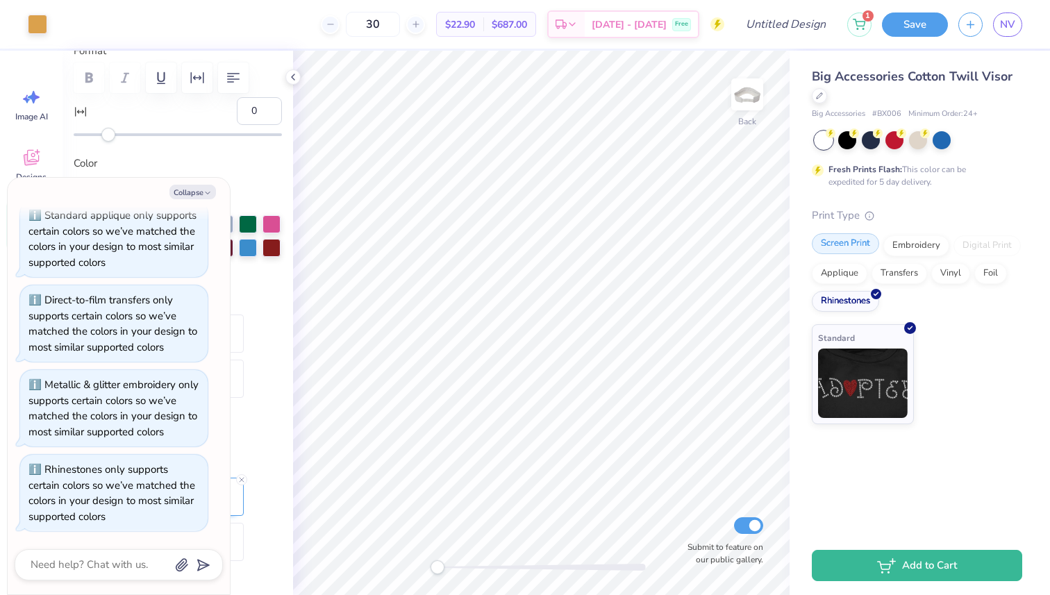
click at [864, 243] on div "Screen Print" at bounding box center [844, 243] width 67 height 21
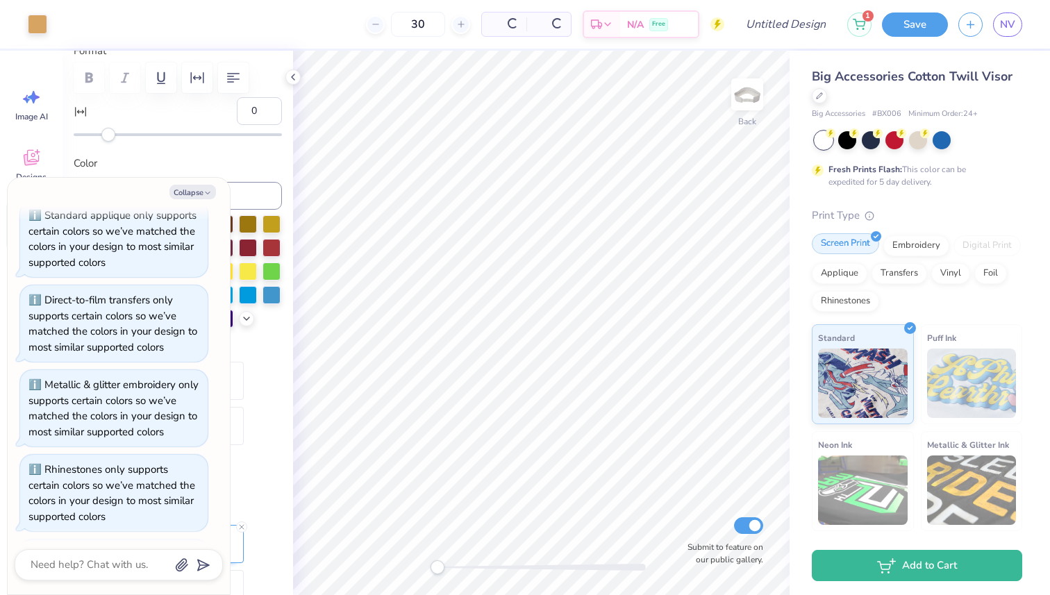
scroll to position [1569, 0]
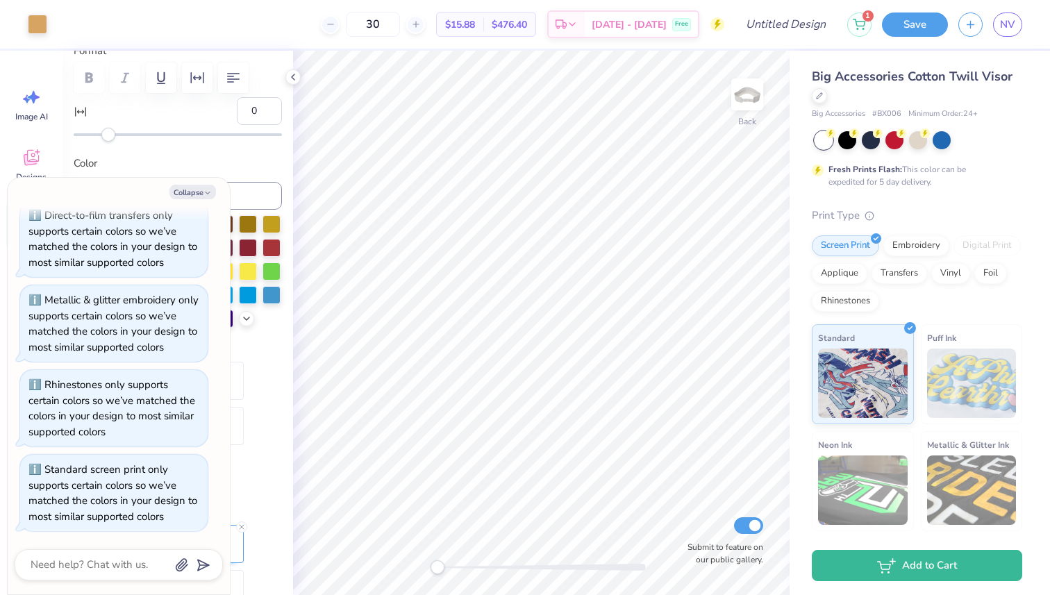
type textarea "x"
type input "2.01"
type input "0.96"
type input "9"
type textarea "x"
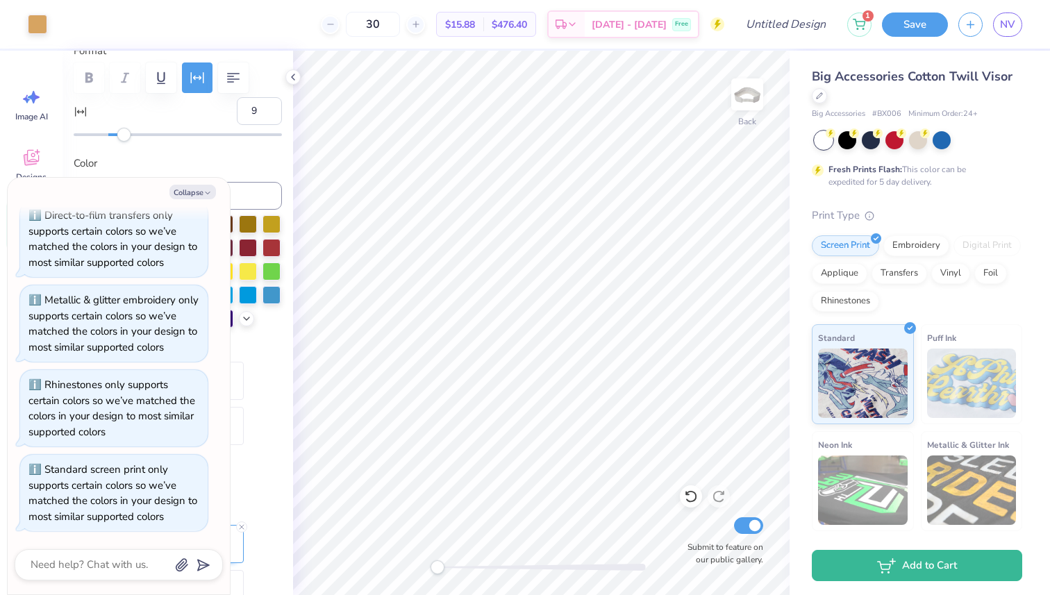
type input "3.41"
type input "0.47"
type input "0"
click at [205, 193] on icon "button" at bounding box center [207, 193] width 8 height 8
type textarea "x"
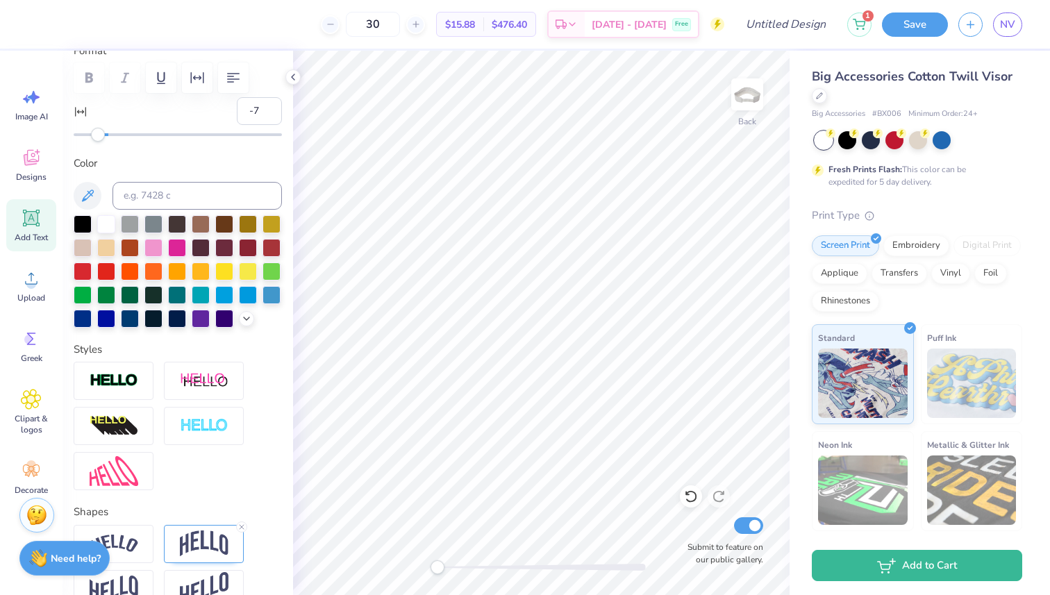
type input "-8"
drag, startPoint x: 108, startPoint y: 139, endPoint x: 94, endPoint y: 138, distance: 13.9
click at [94, 138] on div "Accessibility label" at bounding box center [94, 135] width 14 height 14
type input "4"
drag, startPoint x: 94, startPoint y: 138, endPoint x: 115, endPoint y: 138, distance: 21.5
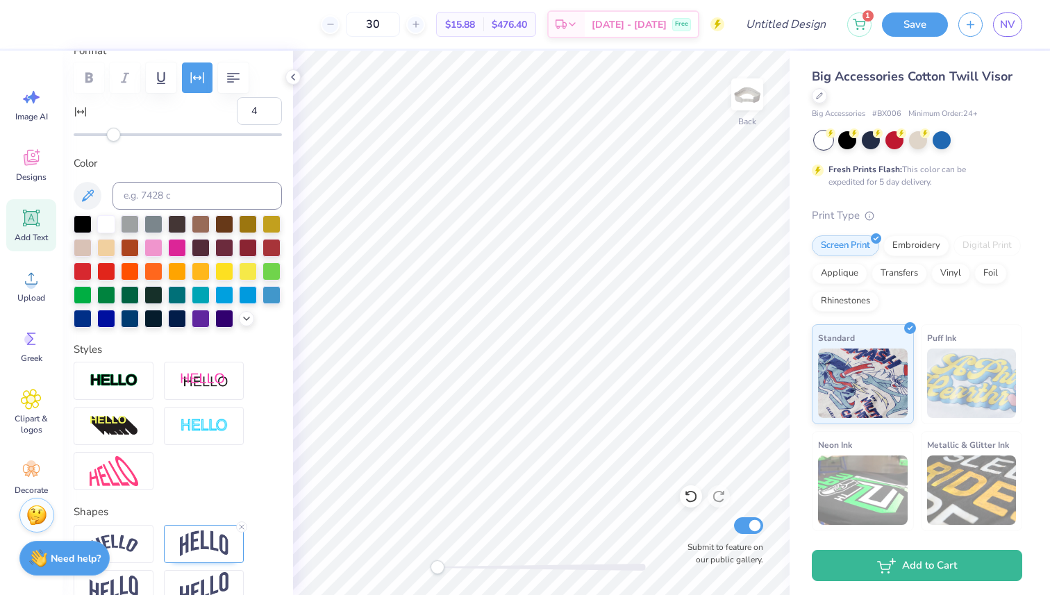
click at [115, 138] on div "Accessibility label" at bounding box center [114, 135] width 14 height 14
type input "8"
drag, startPoint x: 115, startPoint y: 138, endPoint x: 123, endPoint y: 138, distance: 7.6
click at [123, 138] on div "Accessibility label" at bounding box center [122, 135] width 14 height 14
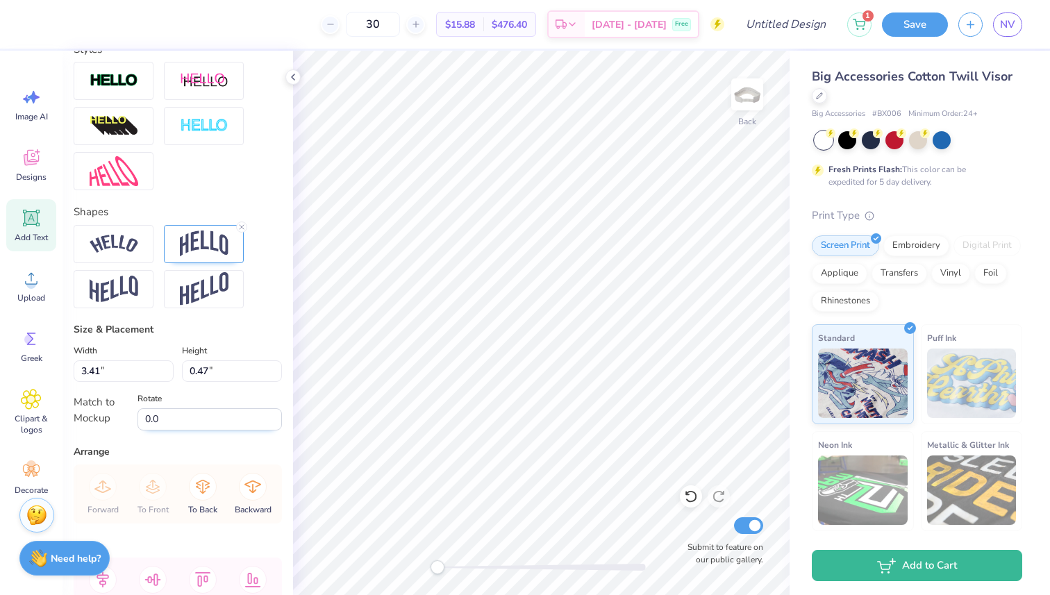
scroll to position [471, 0]
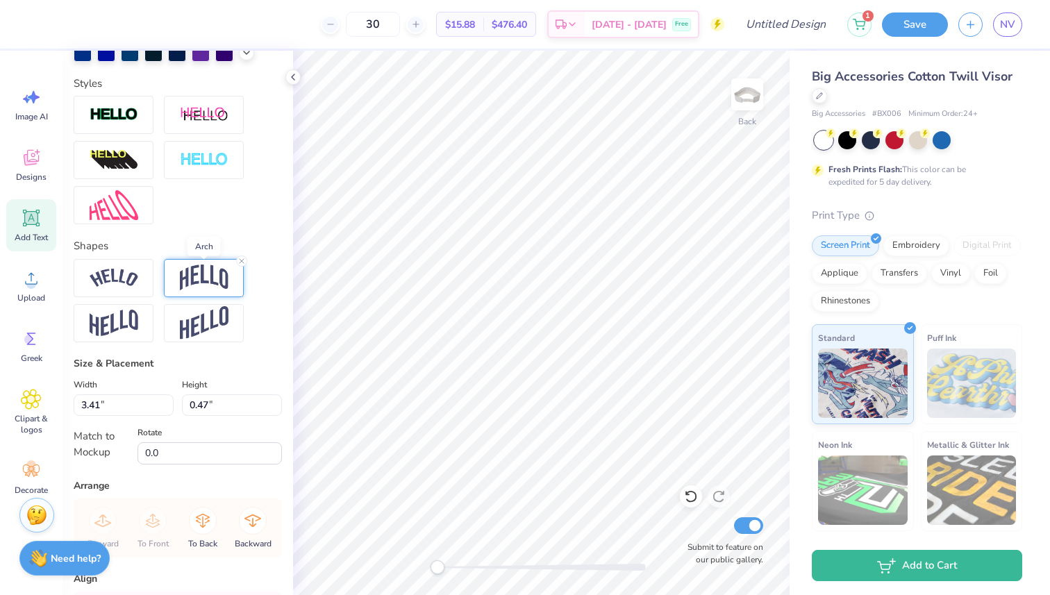
click at [210, 278] on img at bounding box center [204, 277] width 49 height 26
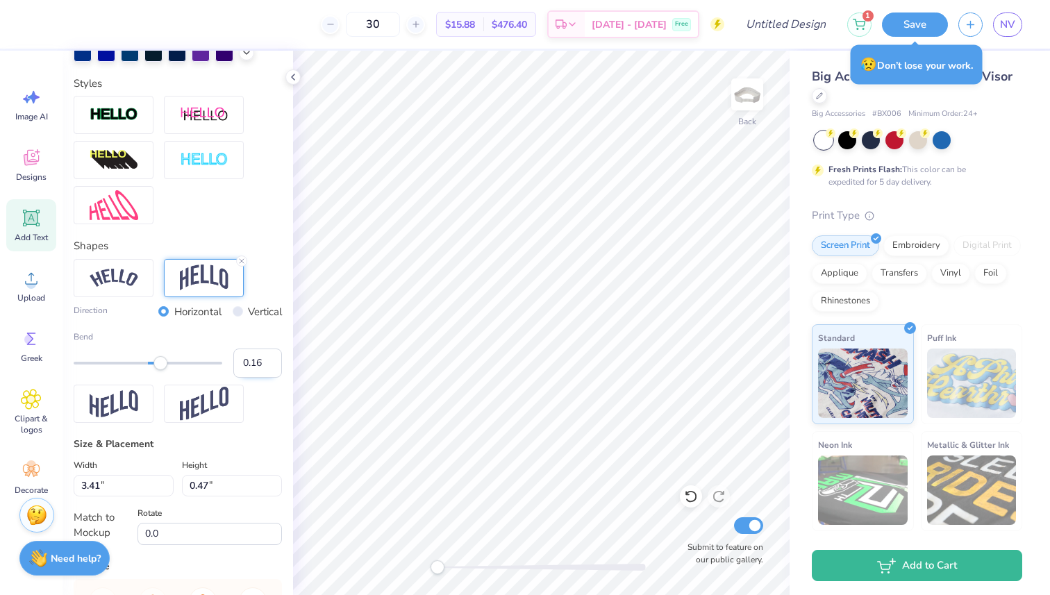
click at [267, 369] on input "0.16" at bounding box center [257, 362] width 49 height 29
click at [268, 369] on input "0.15" at bounding box center [257, 362] width 49 height 29
click at [268, 369] on input "0.14" at bounding box center [257, 362] width 49 height 29
click at [268, 369] on input "0.13" at bounding box center [257, 362] width 49 height 29
type input "0.12"
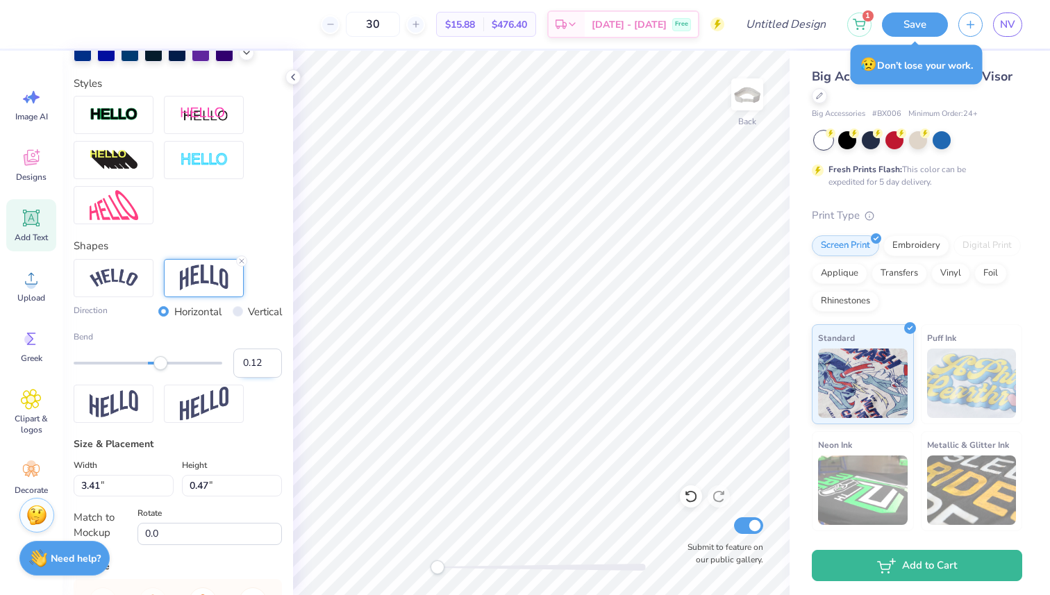
click at [268, 369] on input "0.12" at bounding box center [257, 362] width 49 height 29
click at [260, 367] on input "0.12" at bounding box center [257, 362] width 49 height 29
type input "4.03"
type input "0.43"
type input "2.01"
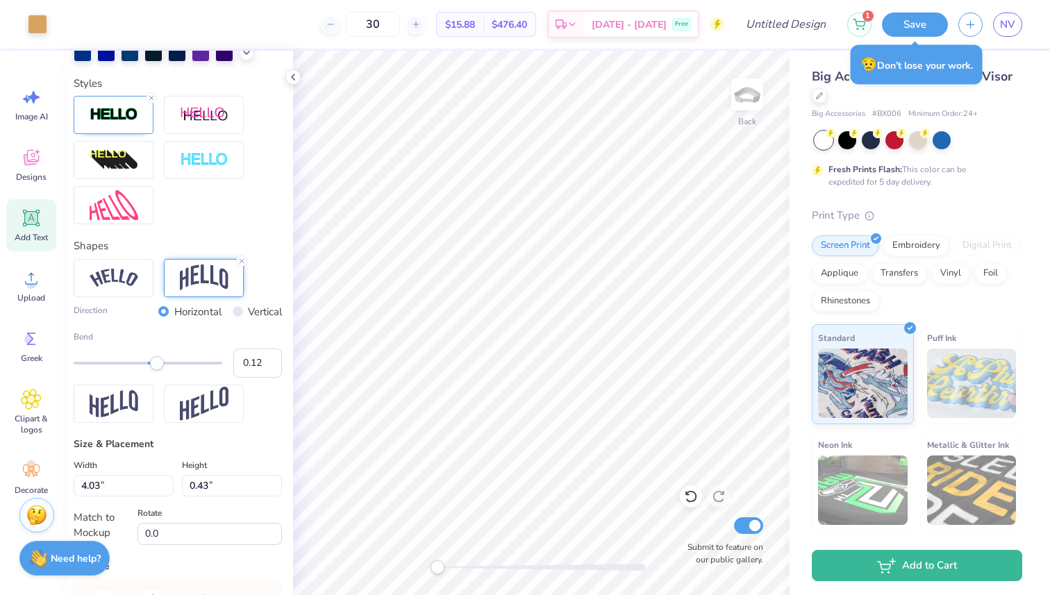
type input "0.96"
type input "9"
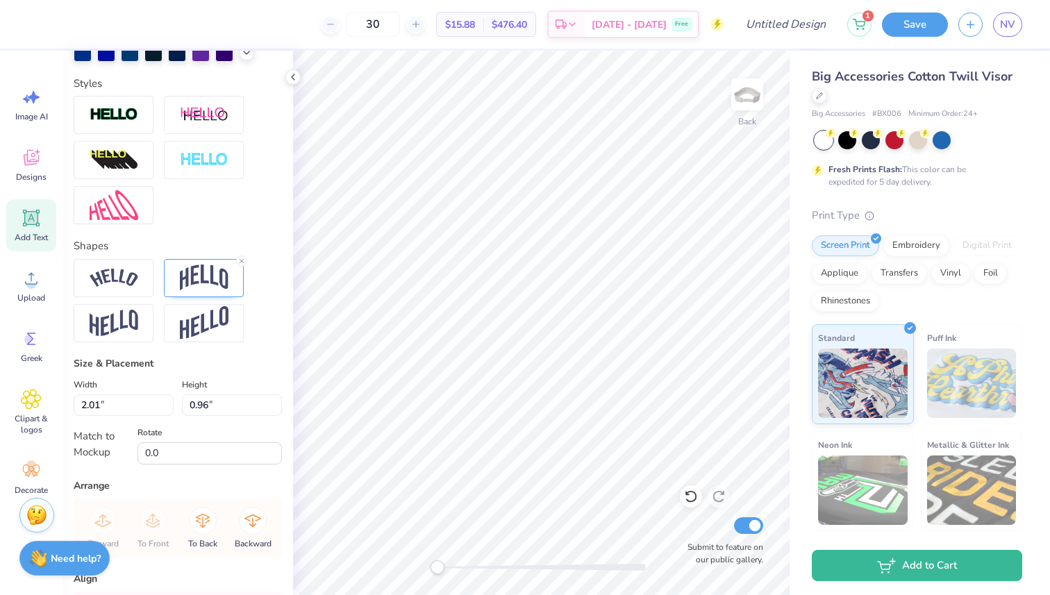
type input "4.03"
type input "0.43"
type input "8"
type input "2.01"
type input "0.96"
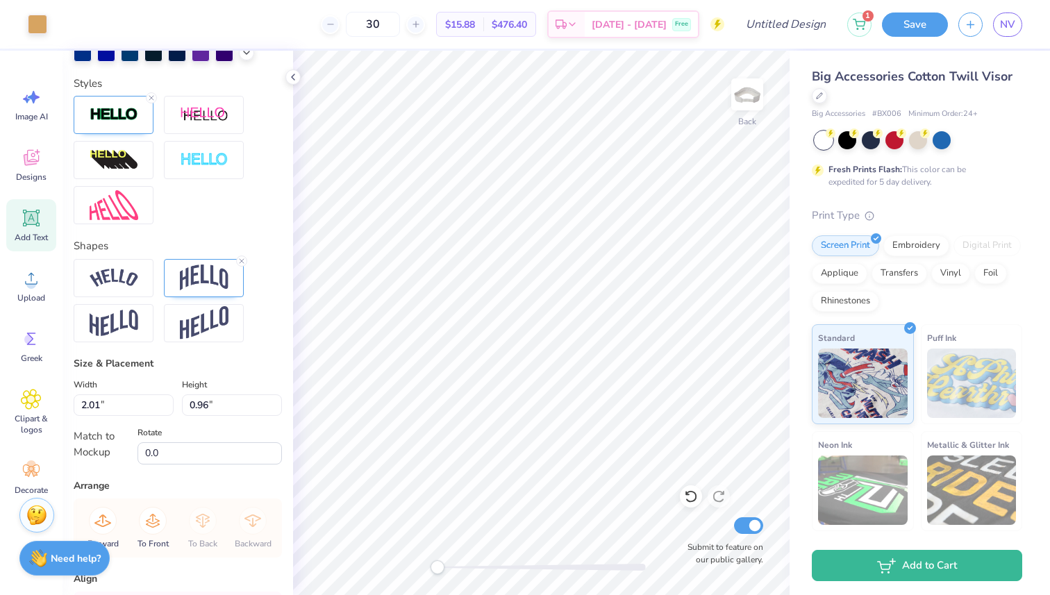
type input "9"
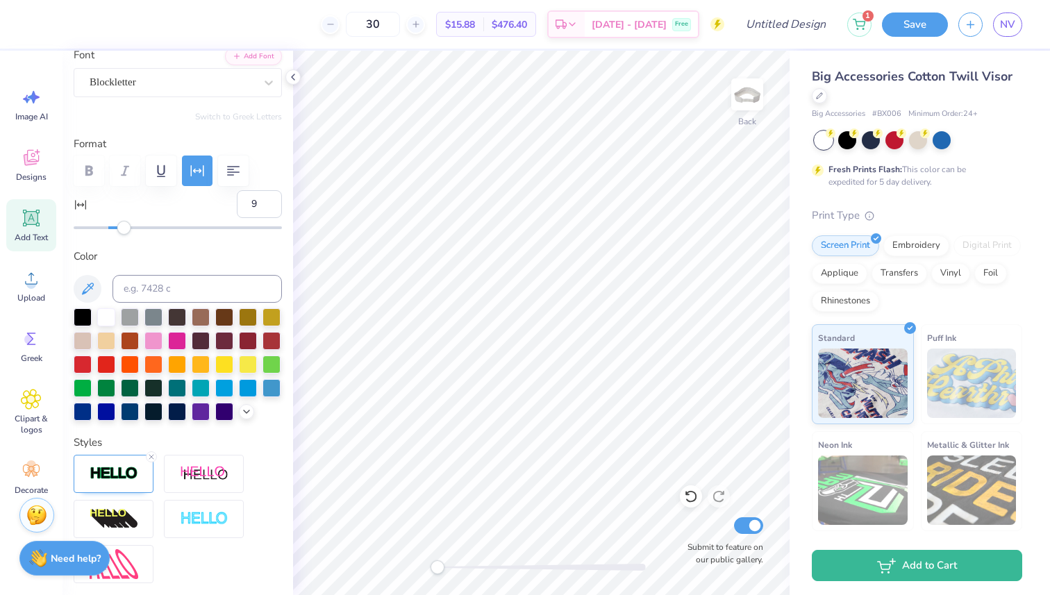
scroll to position [0, 0]
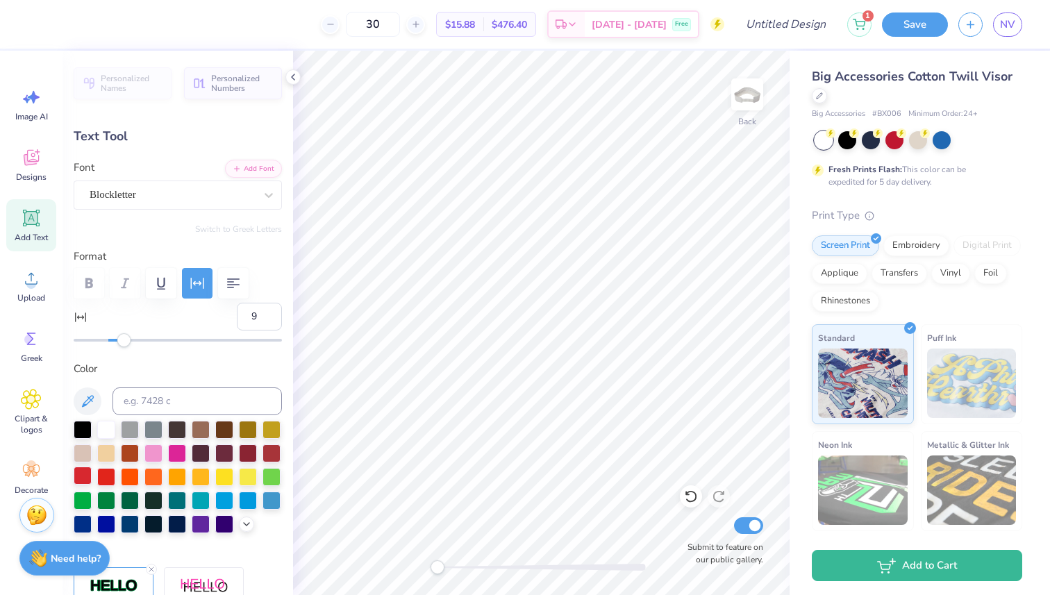
click at [83, 474] on div at bounding box center [83, 475] width 18 height 18
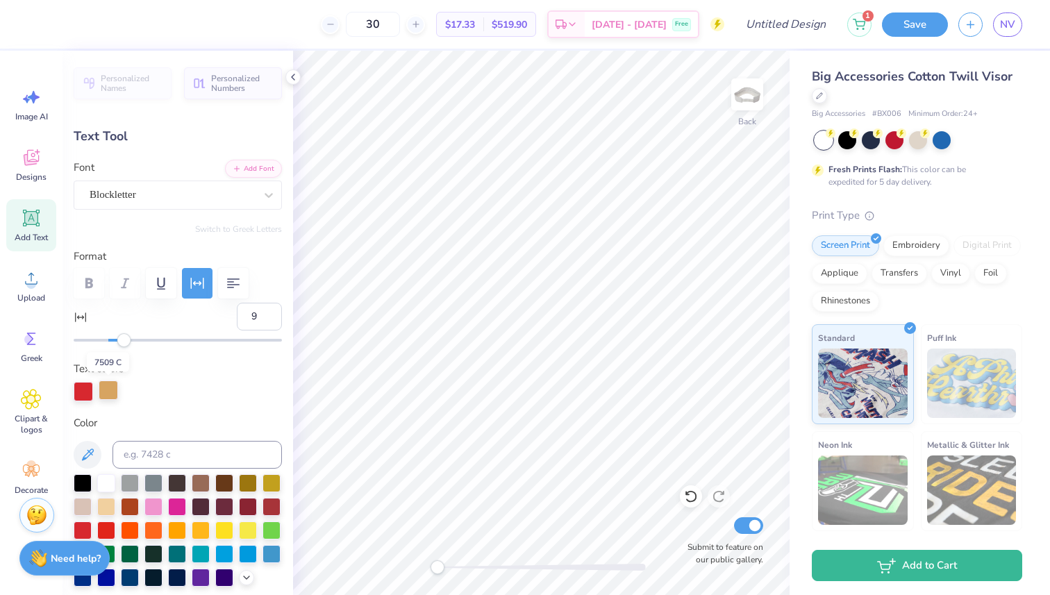
click at [103, 395] on div at bounding box center [108, 389] width 19 height 19
click at [79, 482] on div at bounding box center [83, 482] width 18 height 18
click at [170, 506] on div at bounding box center [177, 505] width 18 height 18
click at [264, 558] on div at bounding box center [271, 553] width 18 height 18
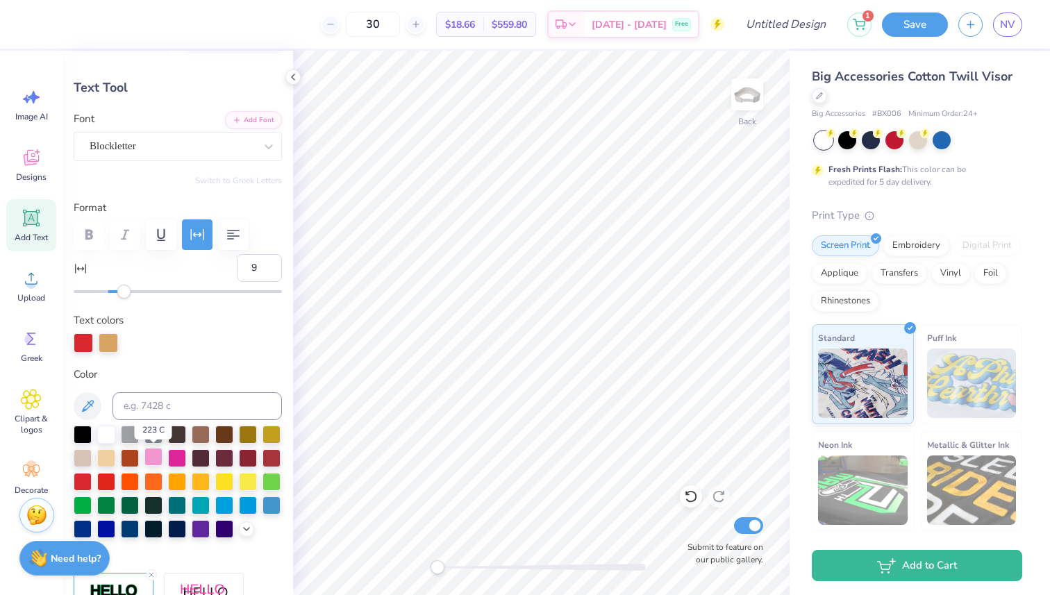
click at [154, 457] on div at bounding box center [153, 457] width 18 height 18
type input "4.03"
type input "0.43"
type input "8"
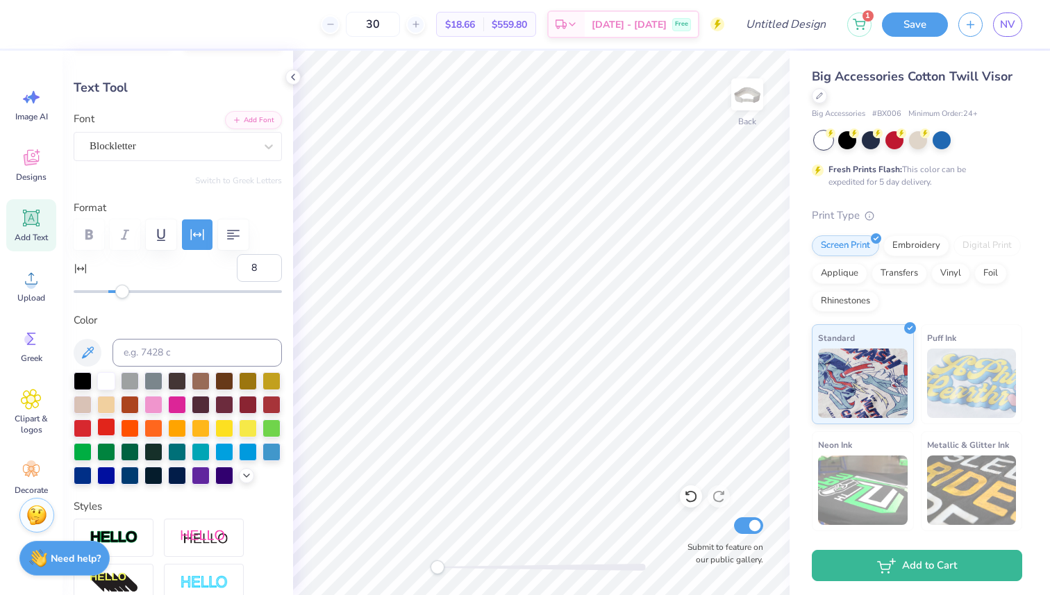
click at [109, 422] on div at bounding box center [106, 427] width 18 height 18
type input "2.01"
type input "0.96"
type input "9"
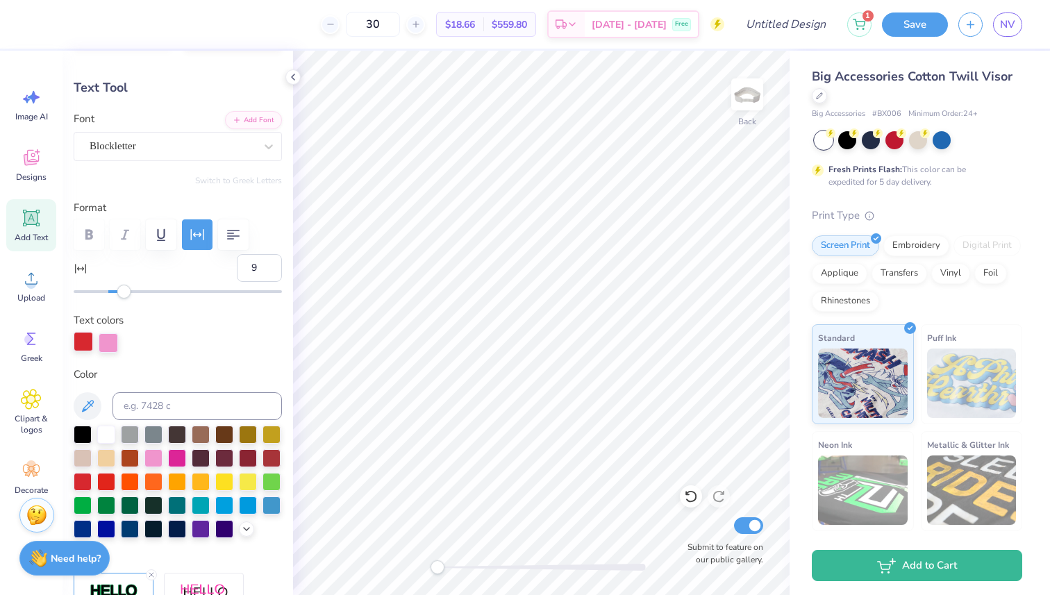
click at [82, 335] on div at bounding box center [83, 341] width 19 height 19
click at [110, 487] on div at bounding box center [106, 480] width 18 height 18
click at [104, 485] on div at bounding box center [106, 480] width 18 height 18
click at [108, 347] on div at bounding box center [108, 341] width 19 height 19
click at [108, 482] on div at bounding box center [106, 480] width 18 height 18
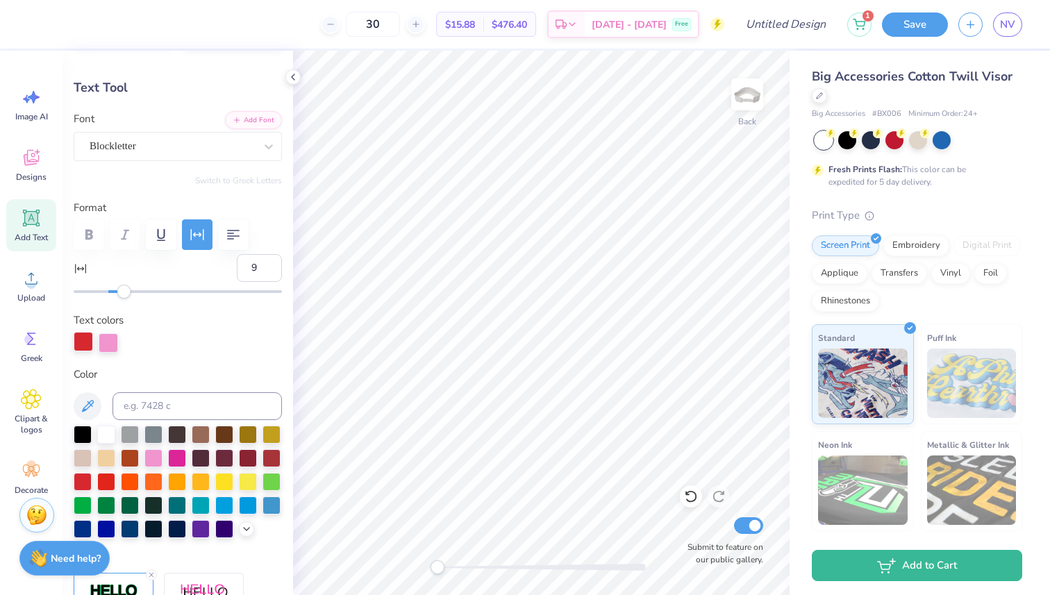
click at [78, 346] on div at bounding box center [83, 341] width 19 height 19
click at [156, 454] on div at bounding box center [153, 457] width 18 height 18
click at [84, 336] on div at bounding box center [83, 341] width 19 height 19
click at [155, 458] on div at bounding box center [153, 457] width 18 height 18
click at [78, 332] on div at bounding box center [83, 341] width 19 height 19
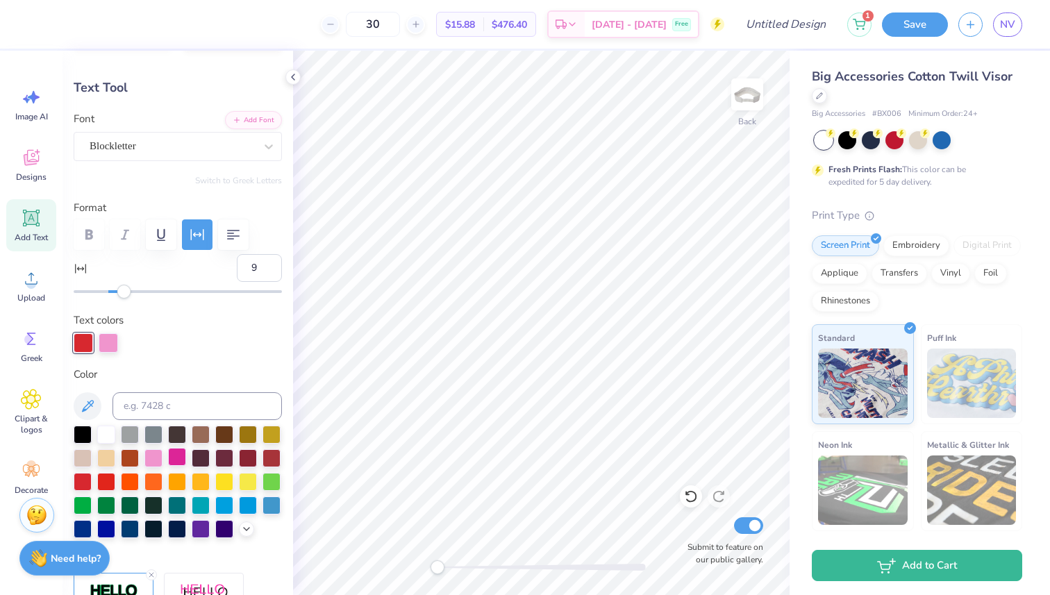
click at [171, 460] on div at bounding box center [177, 457] width 18 height 18
click at [150, 455] on div at bounding box center [153, 457] width 18 height 18
click at [81, 334] on div at bounding box center [83, 341] width 19 height 19
click at [82, 480] on div at bounding box center [83, 480] width 18 height 18
click at [155, 342] on div at bounding box center [178, 342] width 208 height 19
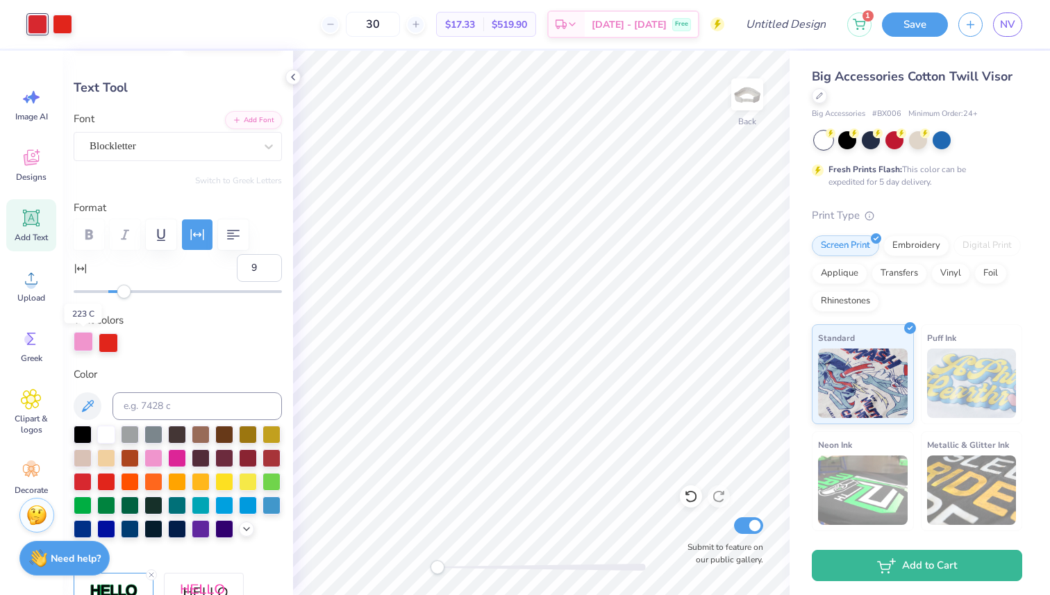
click at [81, 341] on div at bounding box center [83, 341] width 19 height 19
click at [81, 480] on div at bounding box center [83, 480] width 18 height 18
click at [97, 482] on div at bounding box center [106, 480] width 18 height 18
click at [78, 346] on div at bounding box center [83, 341] width 19 height 19
click at [103, 476] on div at bounding box center [106, 480] width 18 height 18
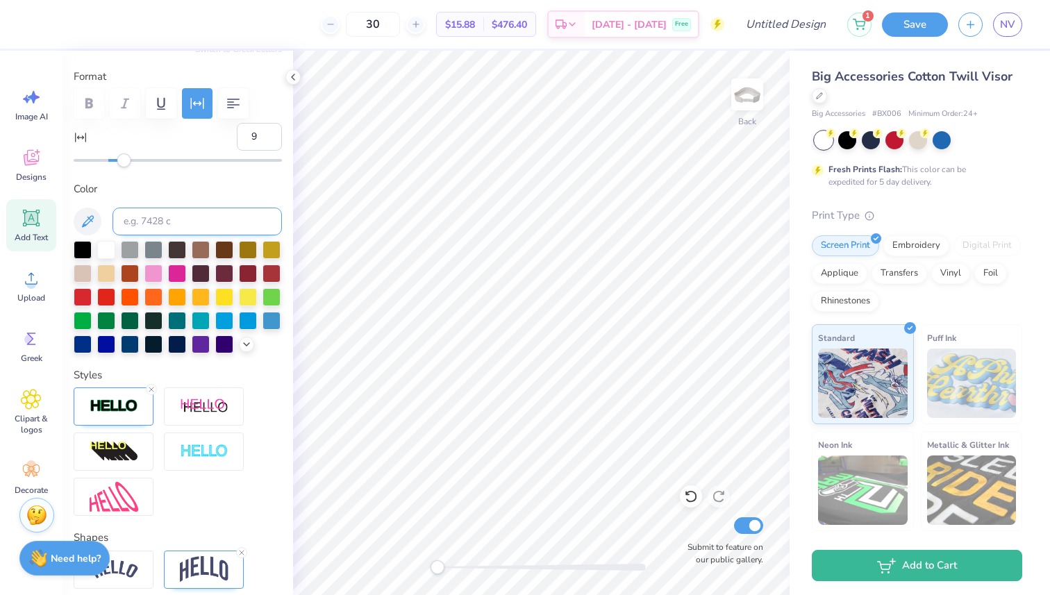
scroll to position [192, 0]
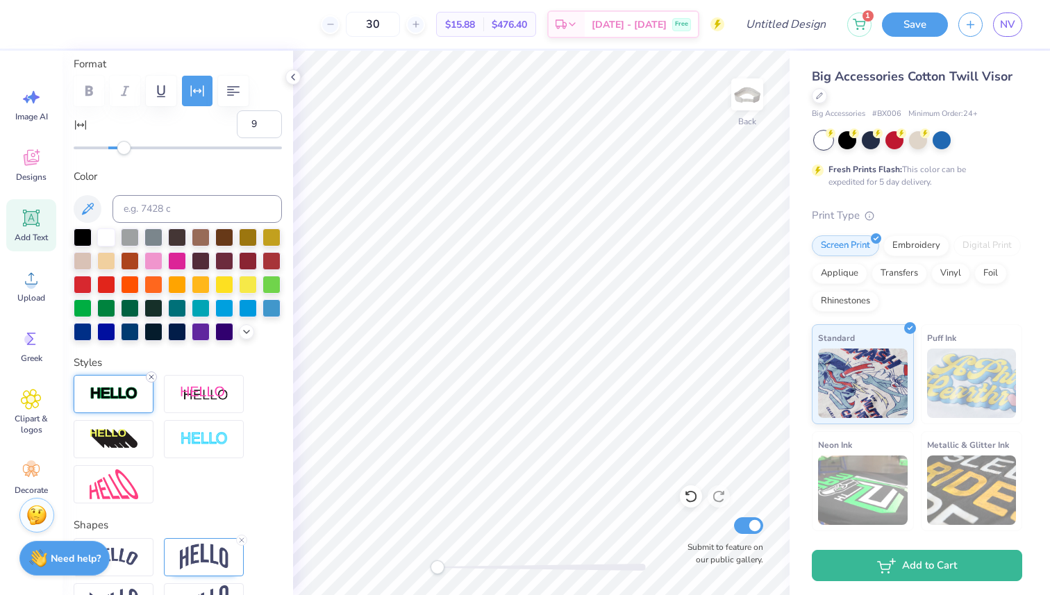
click at [152, 371] on div at bounding box center [151, 376] width 11 height 11
click at [400, 27] on input "30" at bounding box center [373, 24] width 54 height 25
type input "3"
drag, startPoint x: 411, startPoint y: 24, endPoint x: 376, endPoint y: 21, distance: 34.8
click at [376, 21] on input "20" at bounding box center [373, 24] width 54 height 25
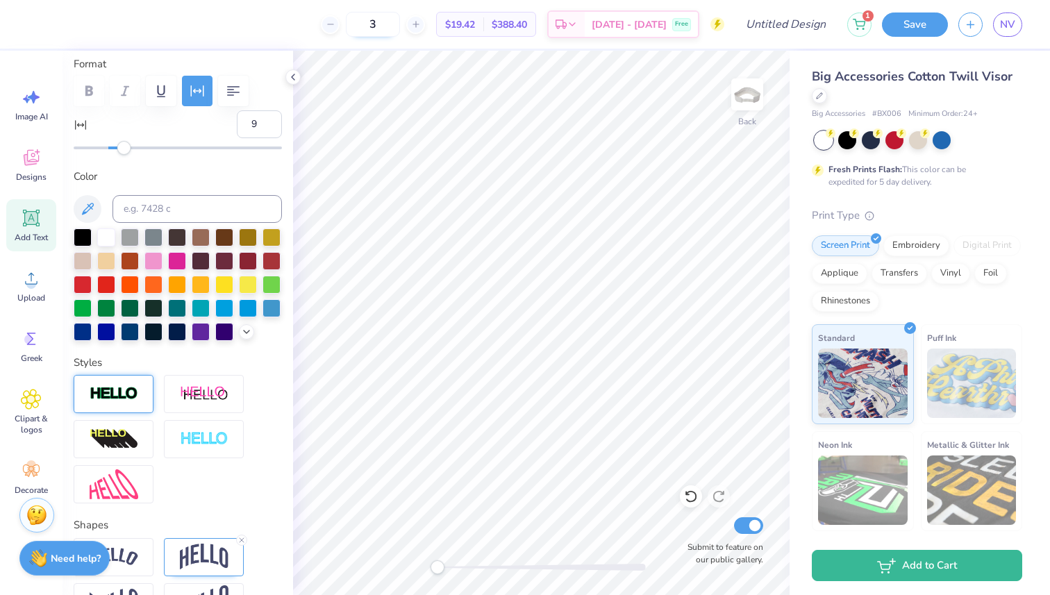
type input "30"
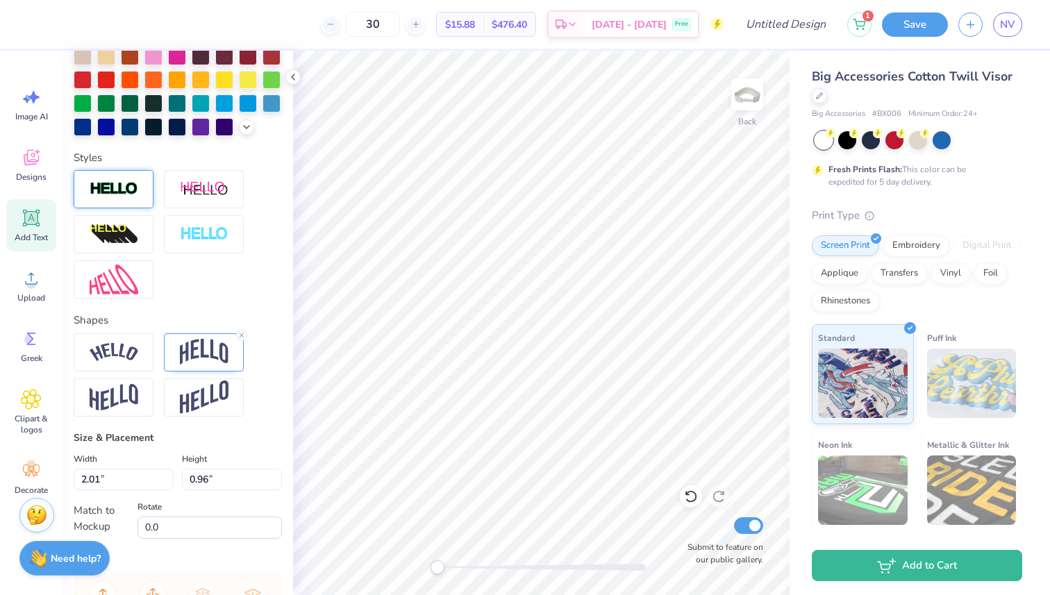
scroll to position [423, 0]
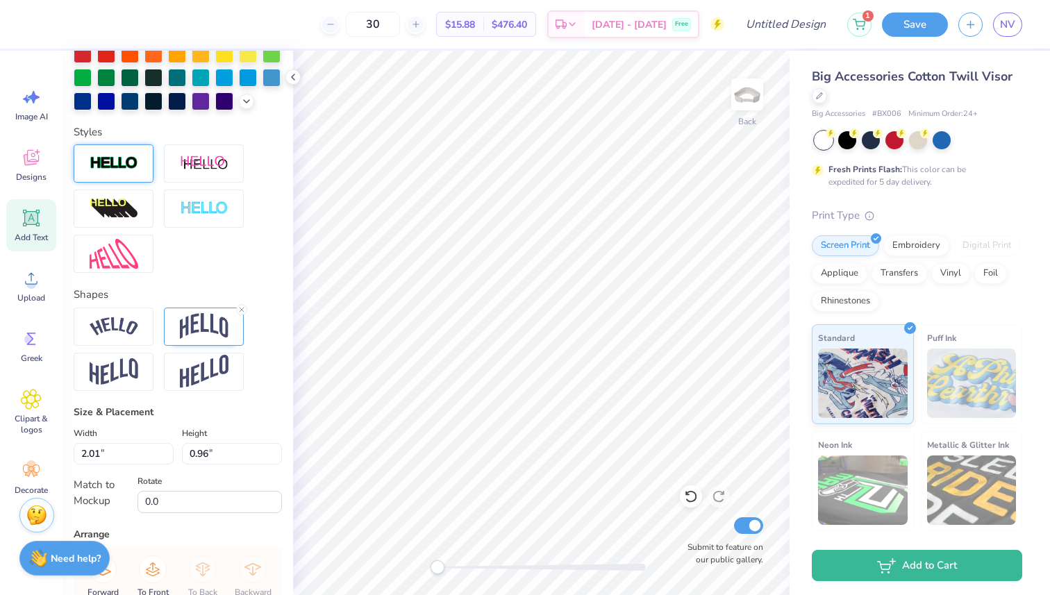
click at [266, 386] on div at bounding box center [178, 349] width 208 height 83
type input "1.96"
type input "0.91"
click at [32, 180] on span "Designs" at bounding box center [31, 176] width 31 height 11
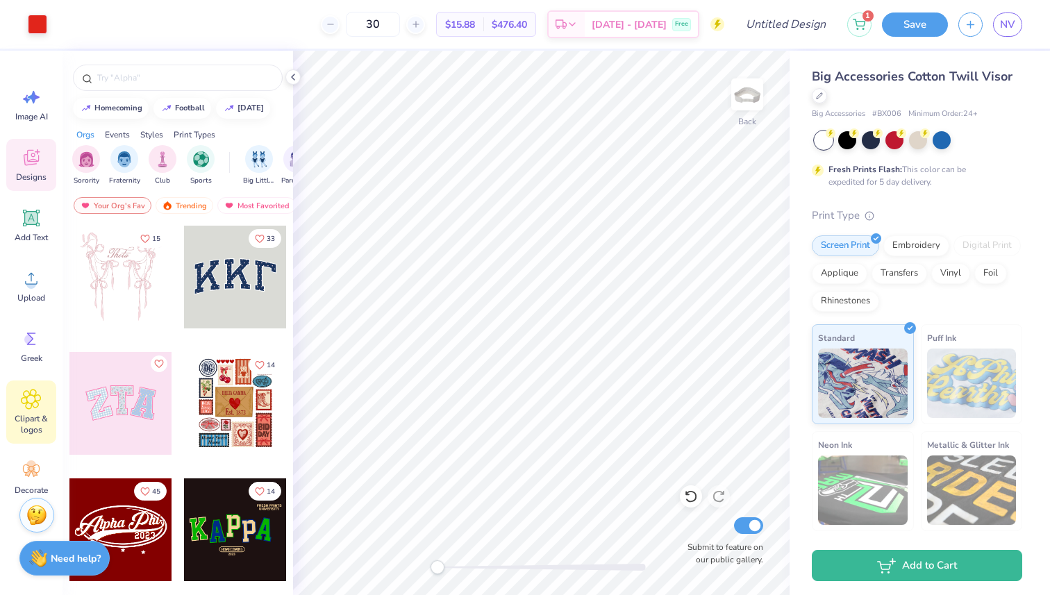
click at [34, 397] on icon at bounding box center [31, 399] width 8 height 8
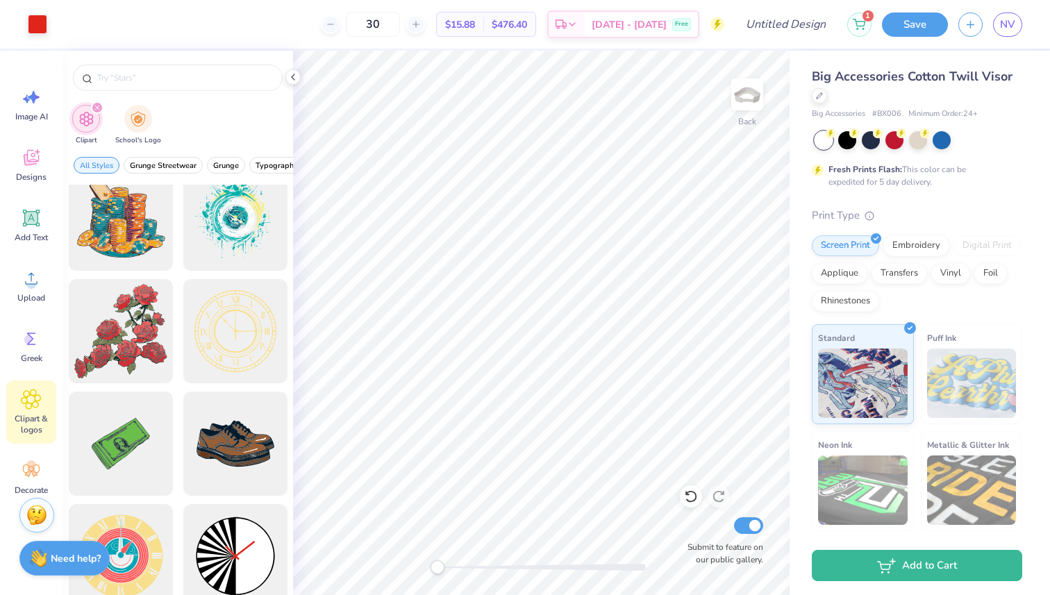
scroll to position [0, 0]
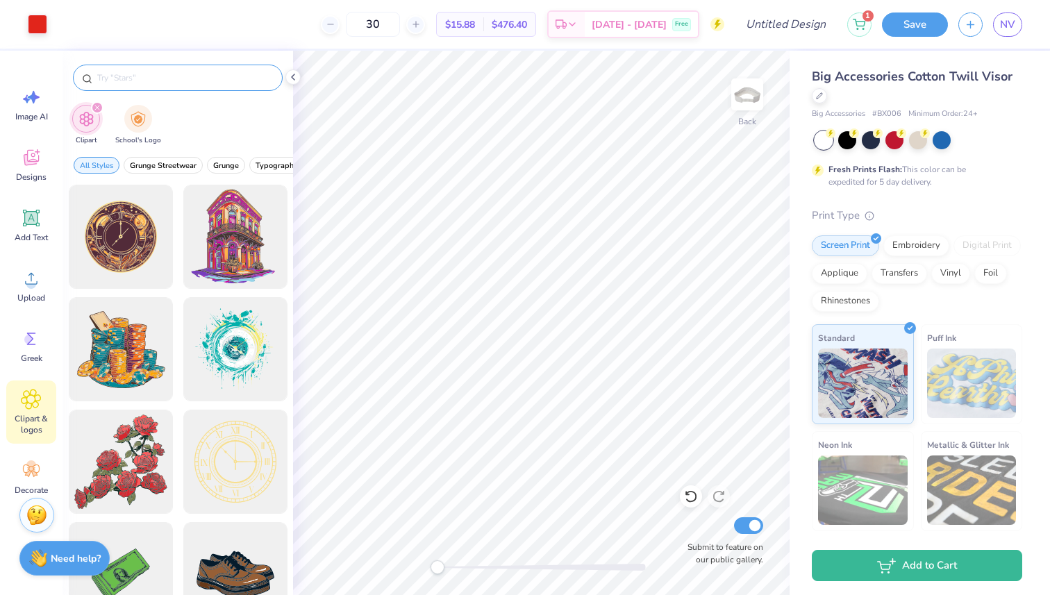
click at [158, 69] on div at bounding box center [178, 78] width 210 height 26
click at [127, 81] on input "text" at bounding box center [185, 78] width 178 height 14
type input "star"
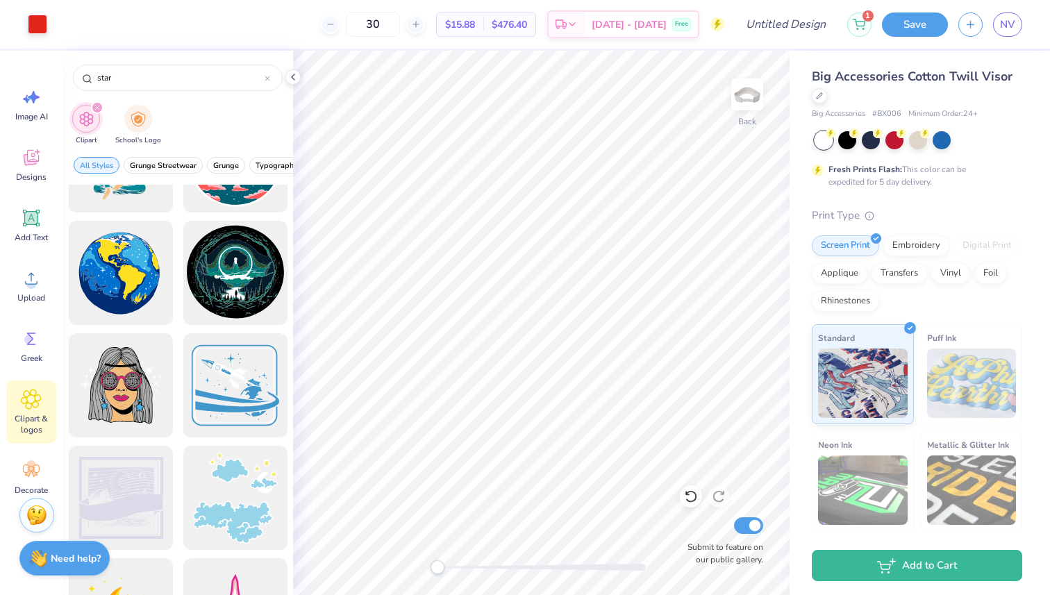
scroll to position [10214, 0]
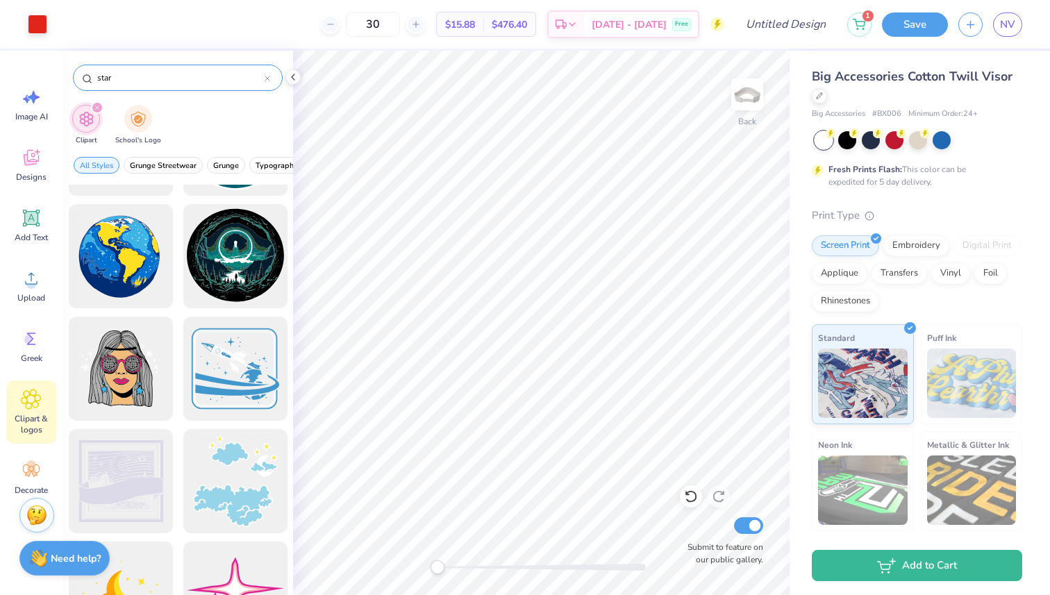
click at [269, 76] on icon at bounding box center [267, 78] width 4 height 4
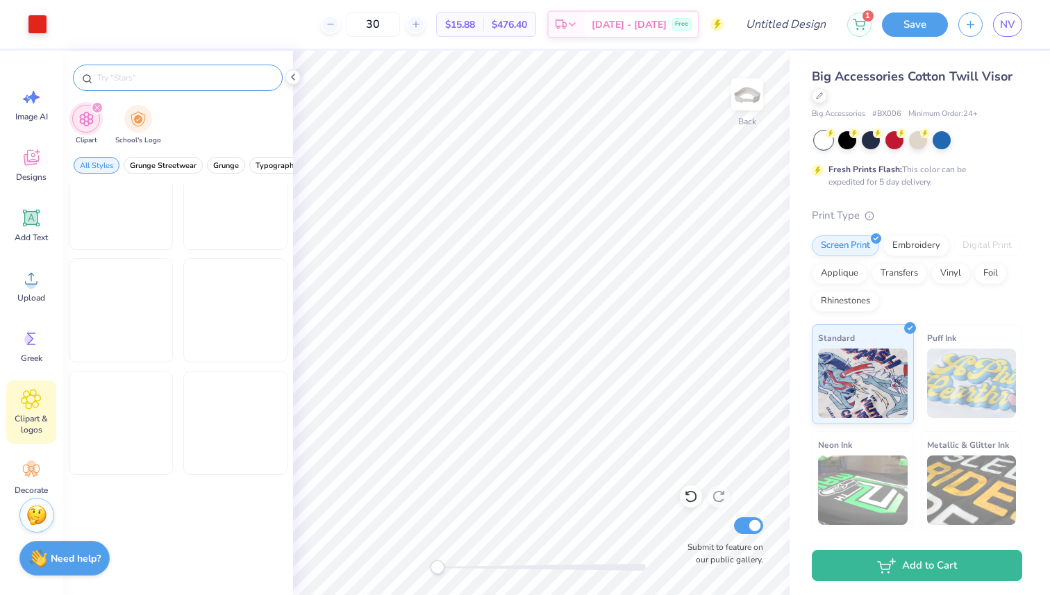
scroll to position [1388, 0]
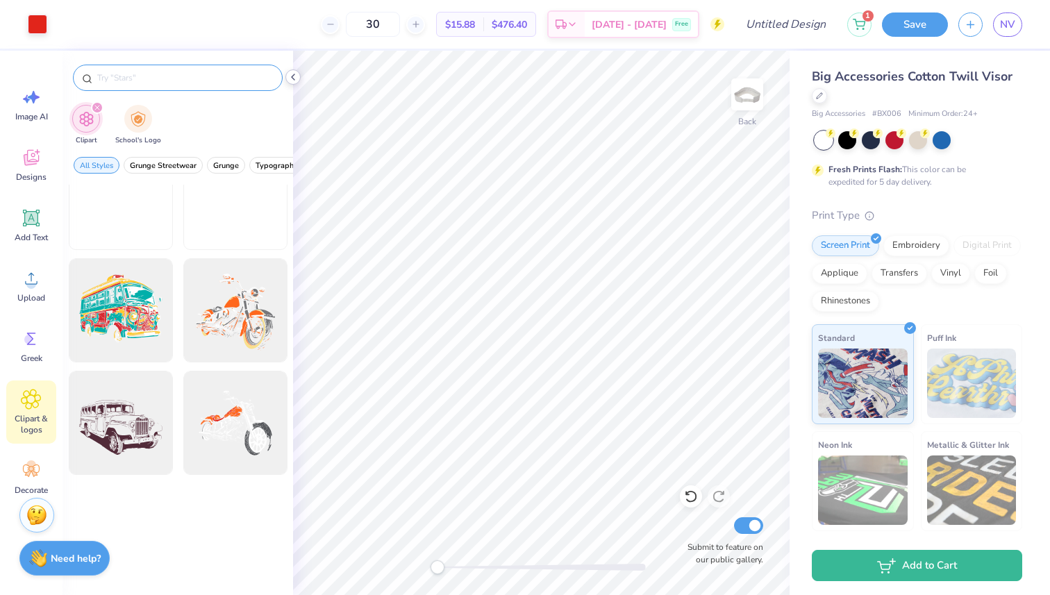
click at [293, 78] on polyline at bounding box center [293, 77] width 3 height 6
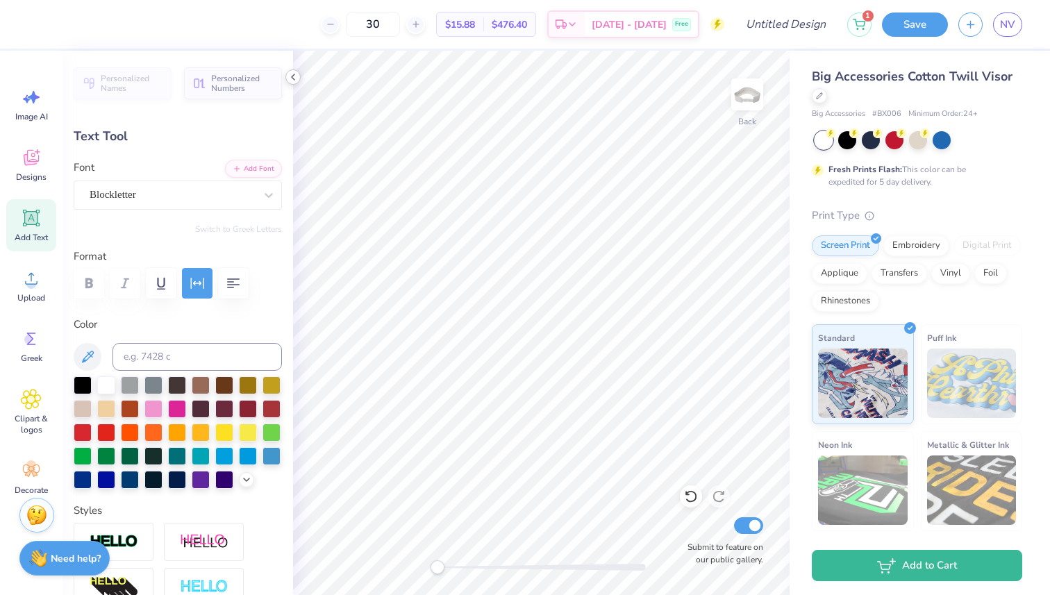
type textarea "Putt for a Purpose"
type input "3.14"
type input "0.39"
type input "1.96"
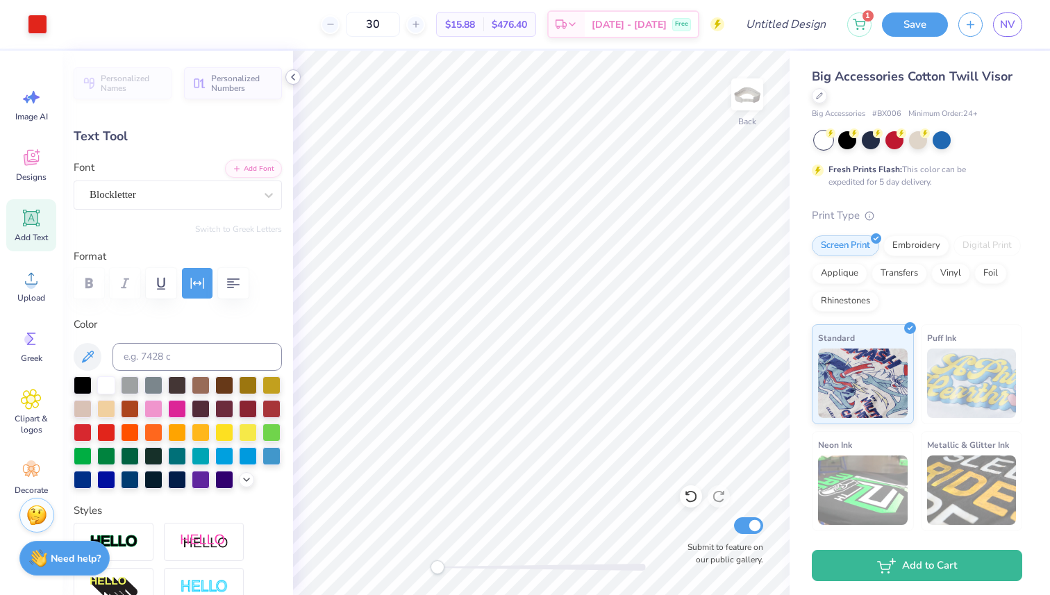
type input "0.91"
click at [183, 199] on div "Blockletter" at bounding box center [172, 195] width 168 height 22
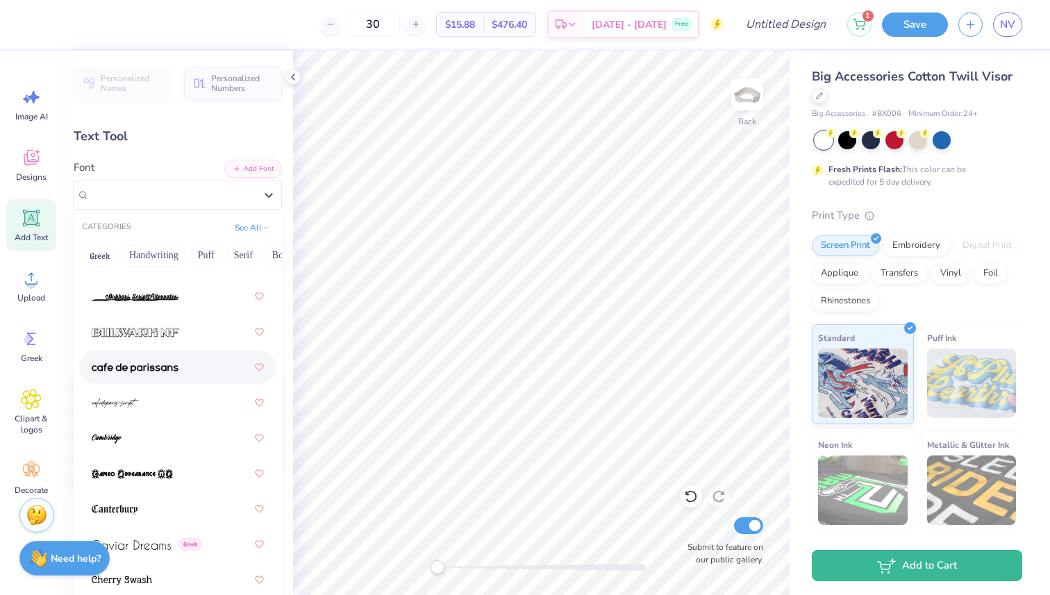
scroll to position [1941, 0]
click at [185, 331] on div at bounding box center [178, 330] width 172 height 25
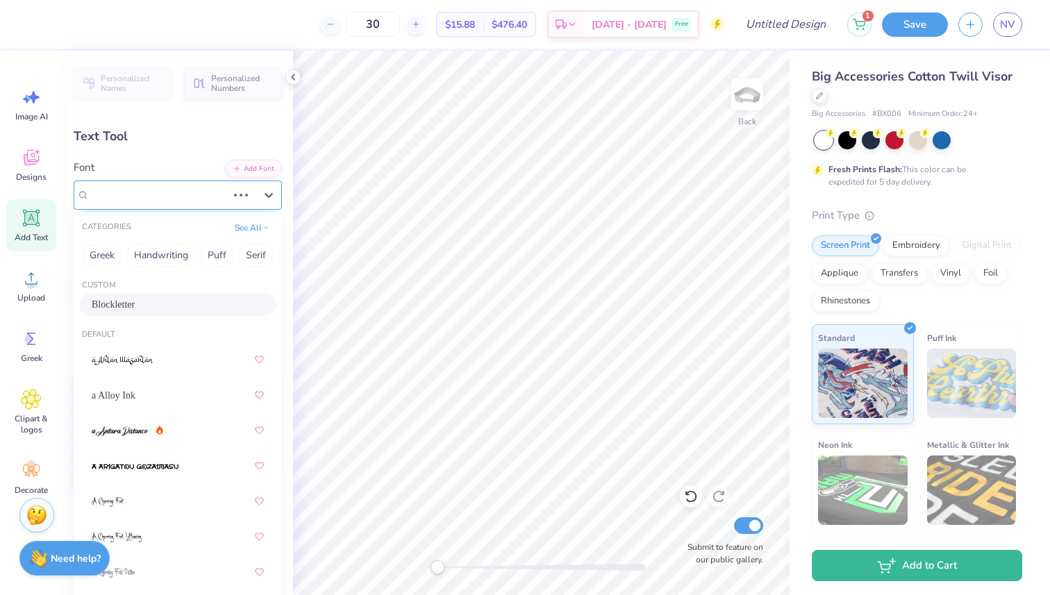
click at [219, 193] on div "Blockletter" at bounding box center [158, 195] width 140 height 22
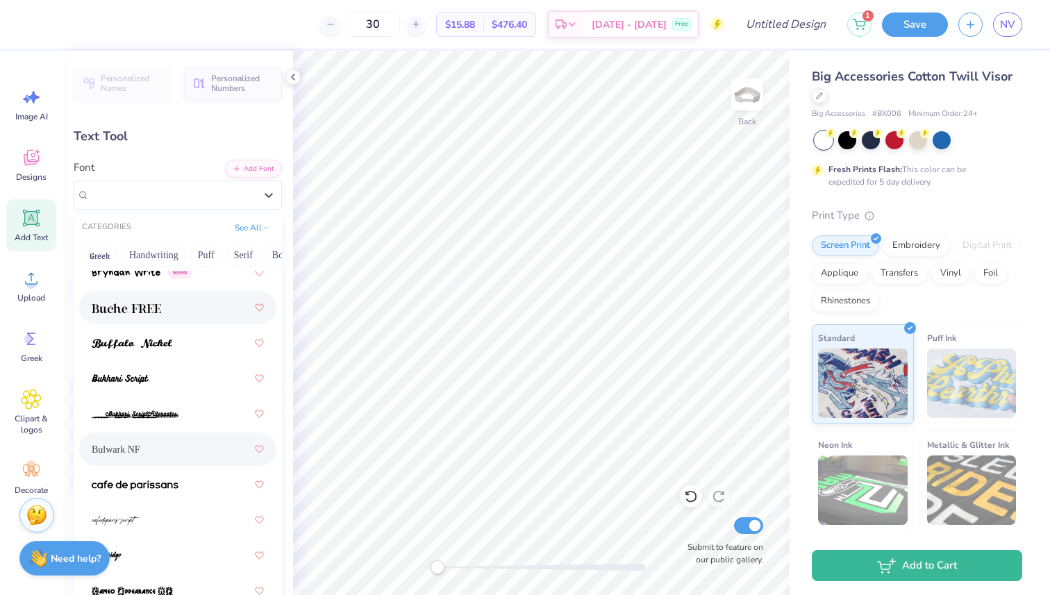
scroll to position [1824, 0]
click at [171, 321] on div at bounding box center [177, 305] width 197 height 33
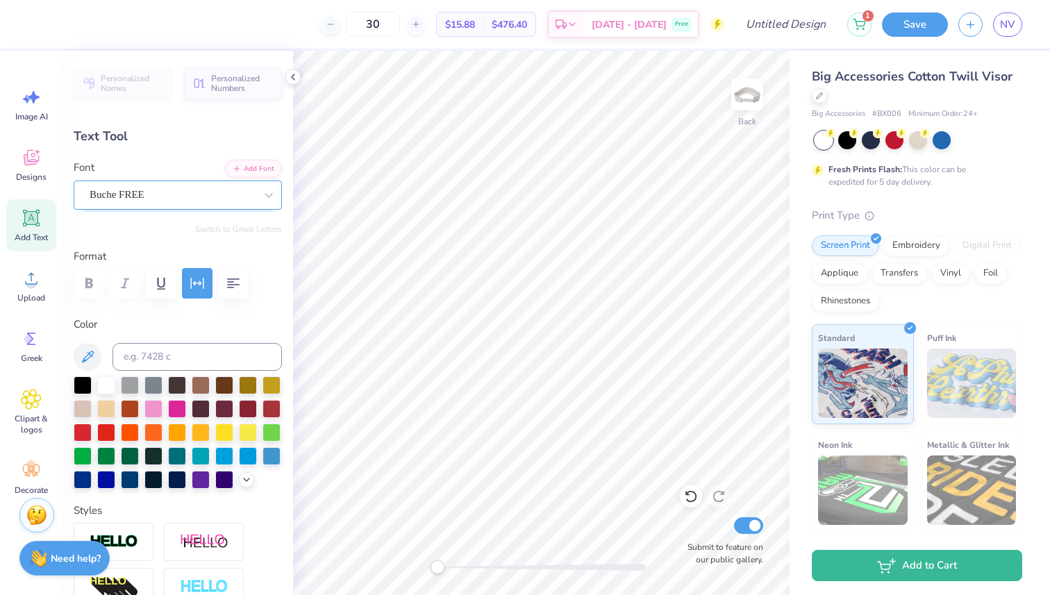
click at [183, 201] on div "Buche FREE" at bounding box center [172, 195] width 168 height 22
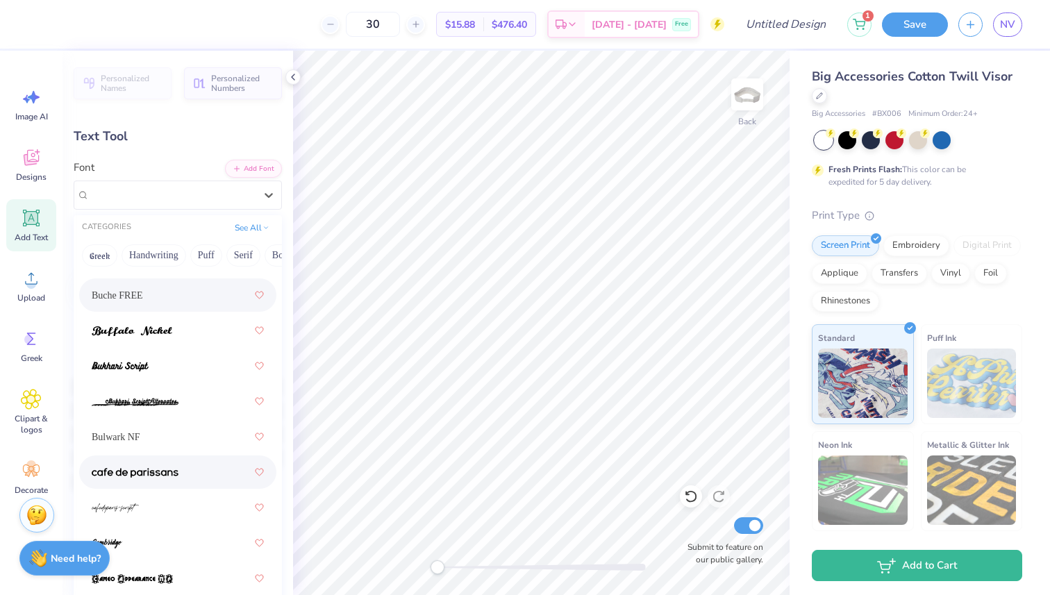
scroll to position [1831, 0]
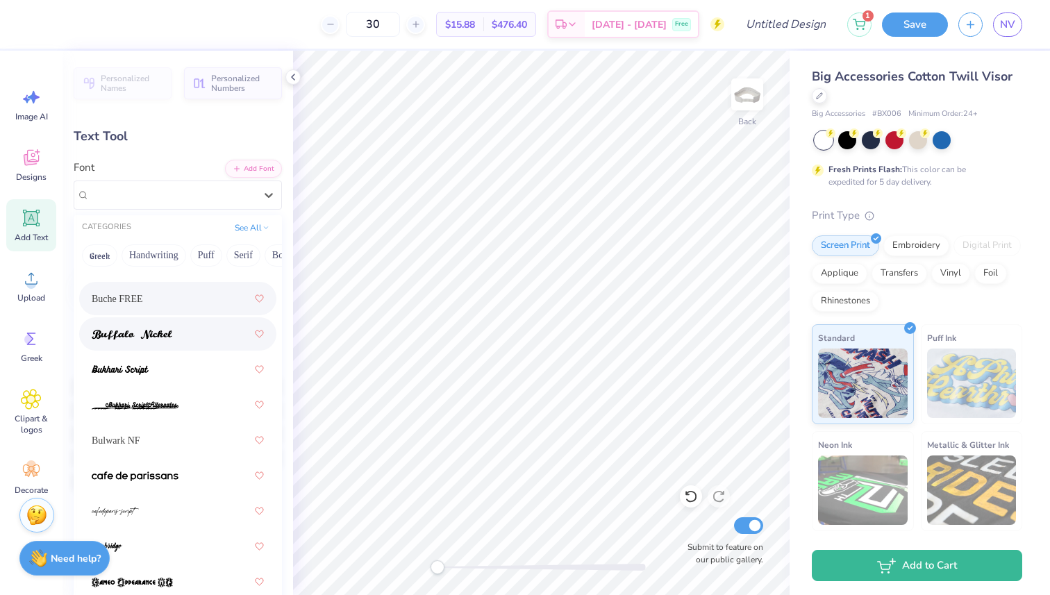
click at [169, 348] on div at bounding box center [177, 333] width 197 height 33
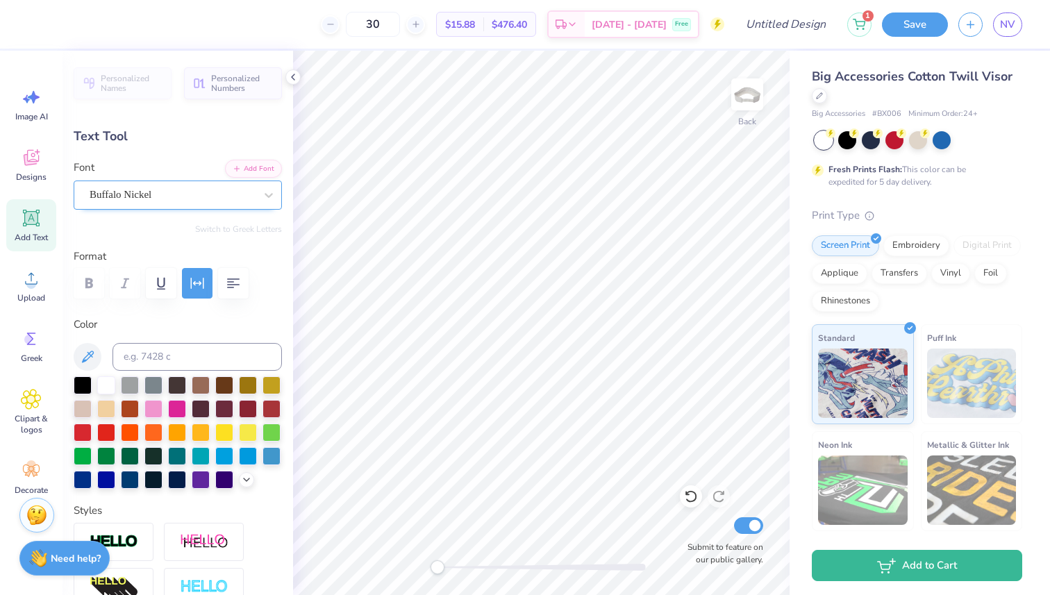
click at [174, 191] on div "Buffalo Nickel" at bounding box center [172, 195] width 168 height 22
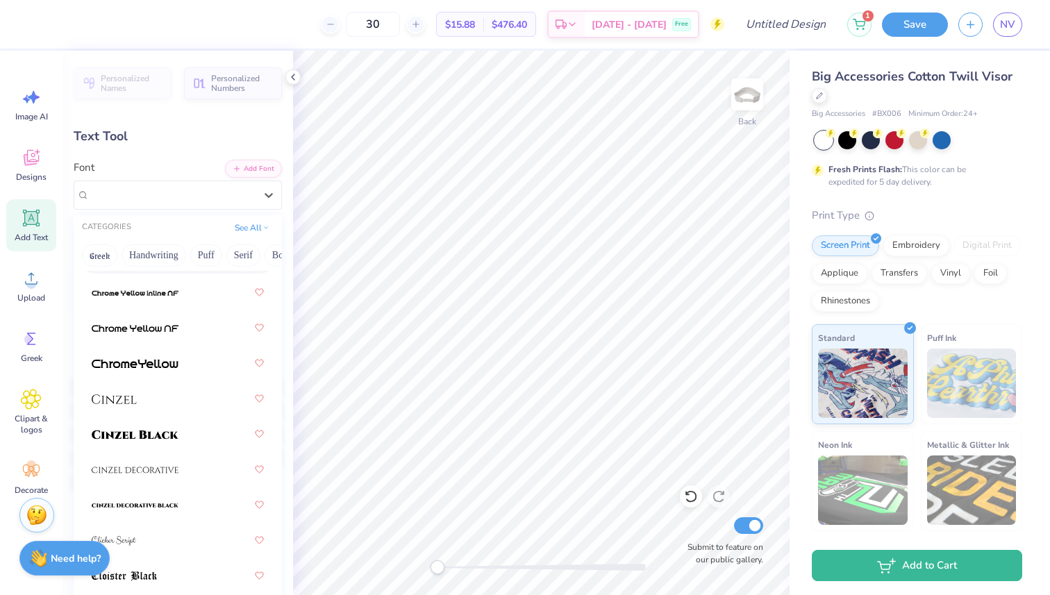
scroll to position [2306, 0]
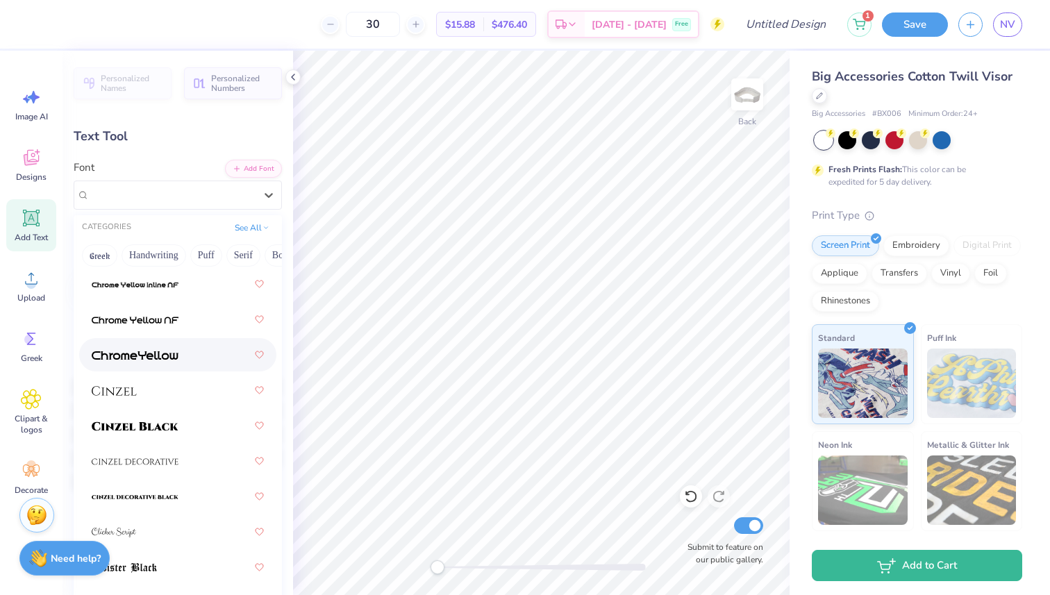
click at [165, 345] on div at bounding box center [178, 354] width 172 height 25
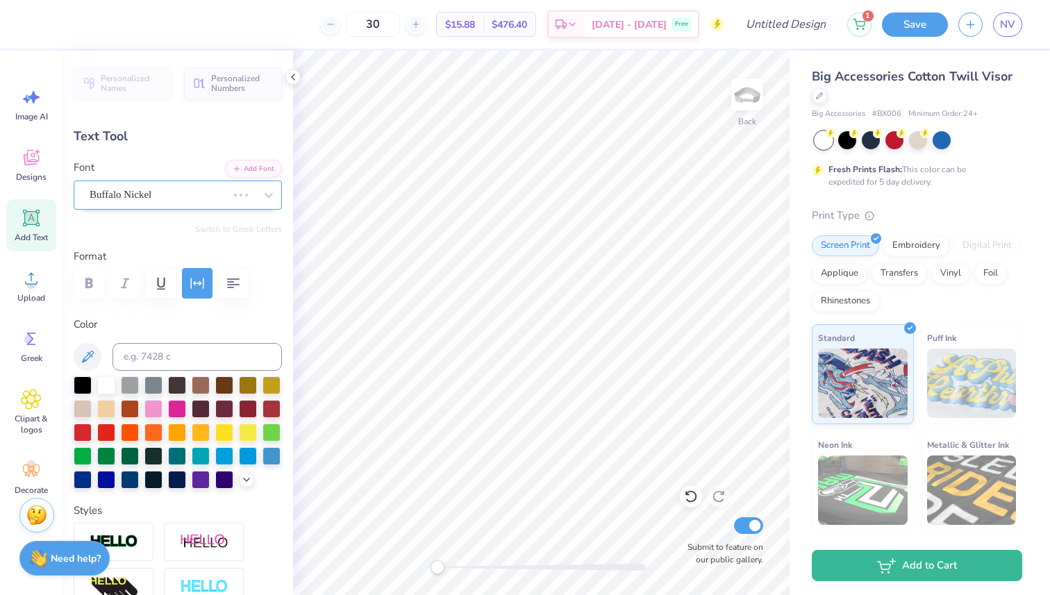
click at [244, 198] on div at bounding box center [240, 195] width 25 height 14
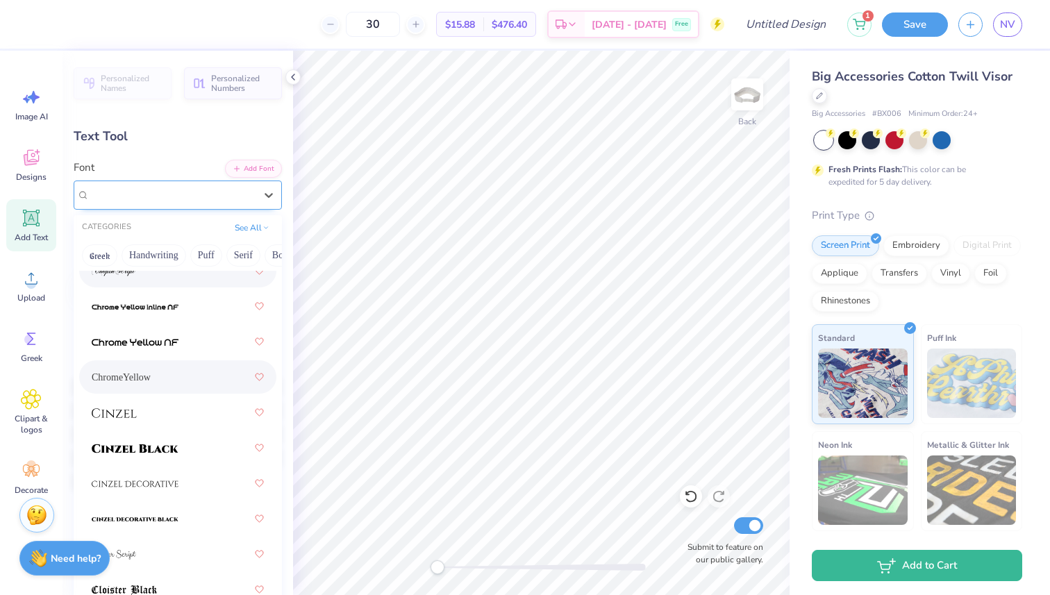
scroll to position [2384, 0]
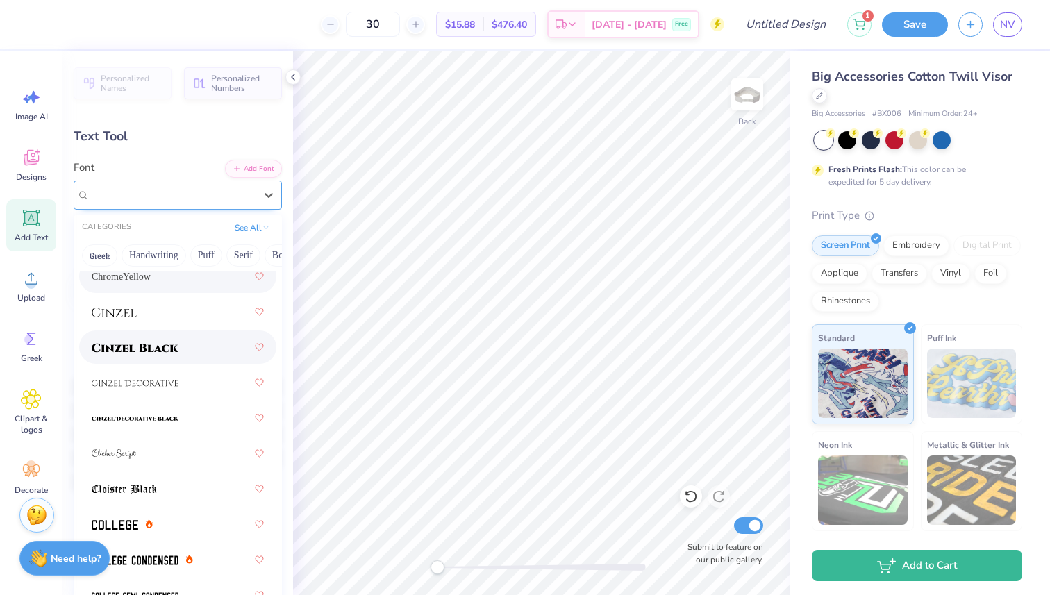
click at [171, 353] on img at bounding box center [135, 348] width 87 height 10
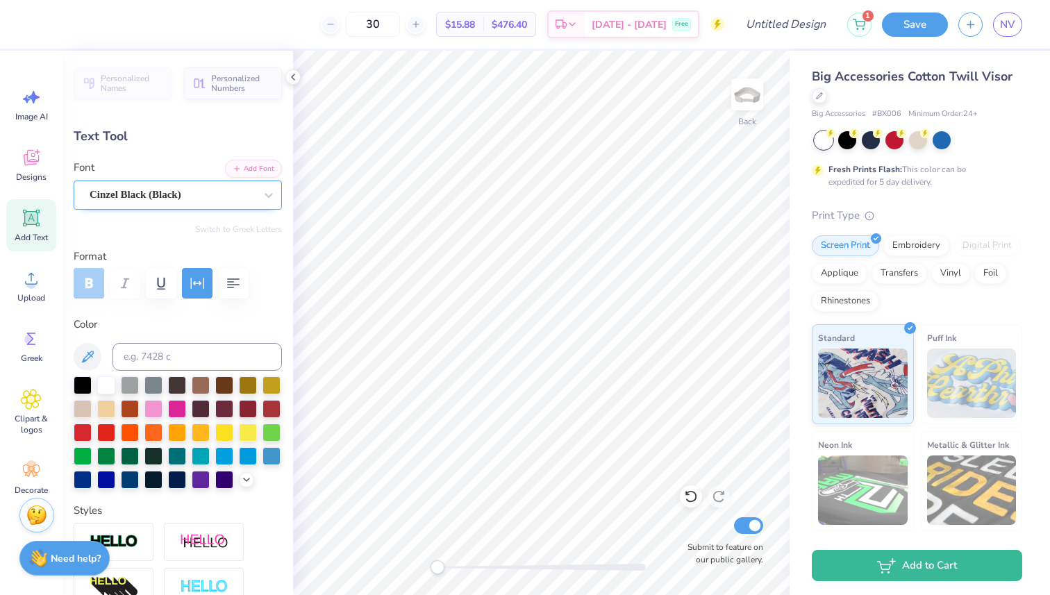
type input "3.14"
type input "0.39"
type input "3.22"
type input "1.01"
type input "2.74"
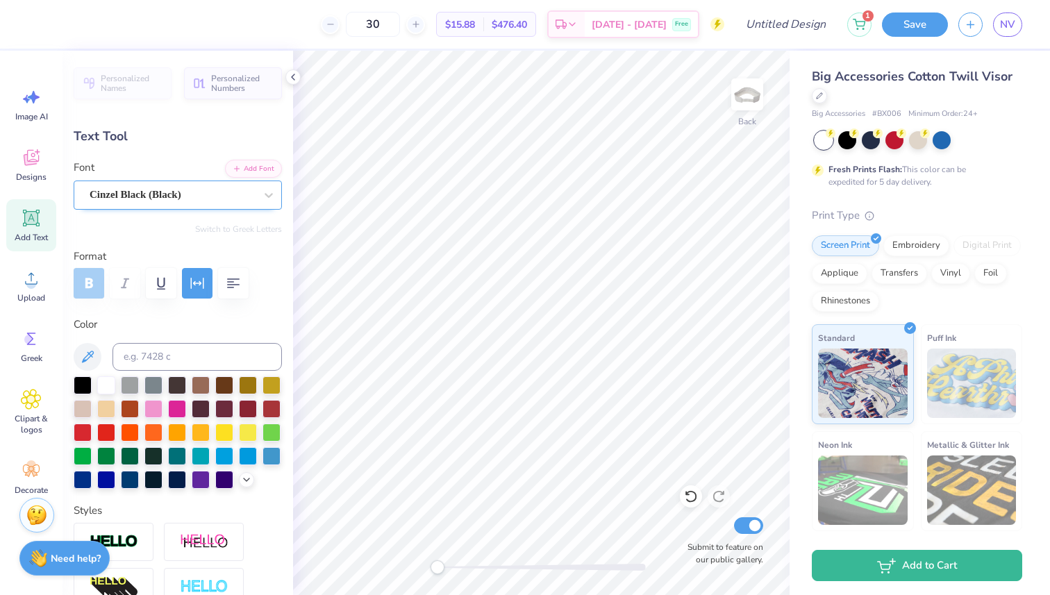
type input "0.86"
type input "3.14"
type input "0.39"
click at [236, 198] on div "Blockletter" at bounding box center [172, 195] width 168 height 22
type input "2.74"
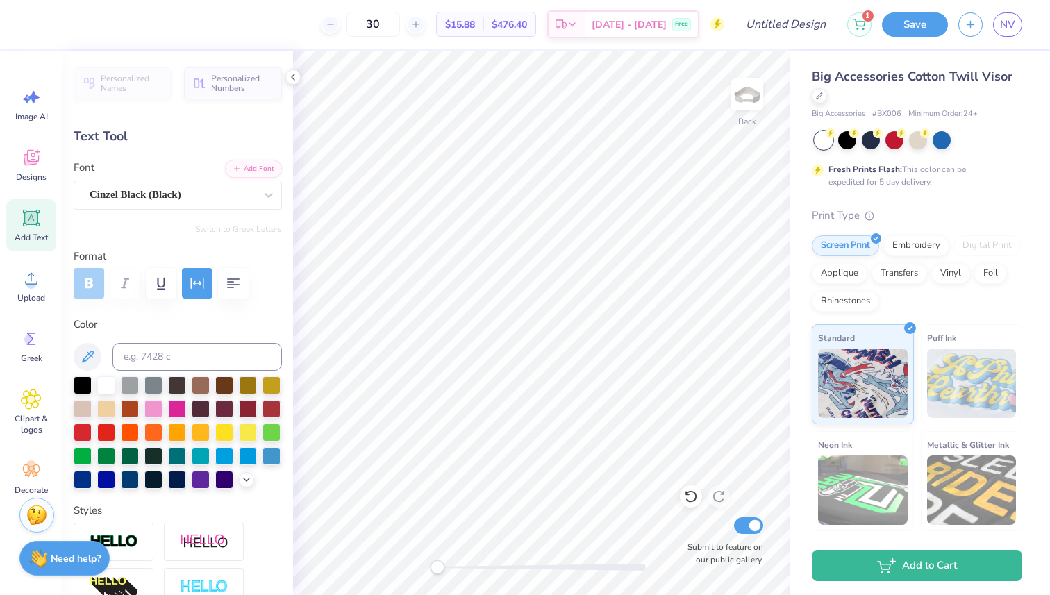
type input "0.86"
type input "3.14"
type input "0.39"
click at [226, 190] on div "Blockletter" at bounding box center [172, 195] width 168 height 22
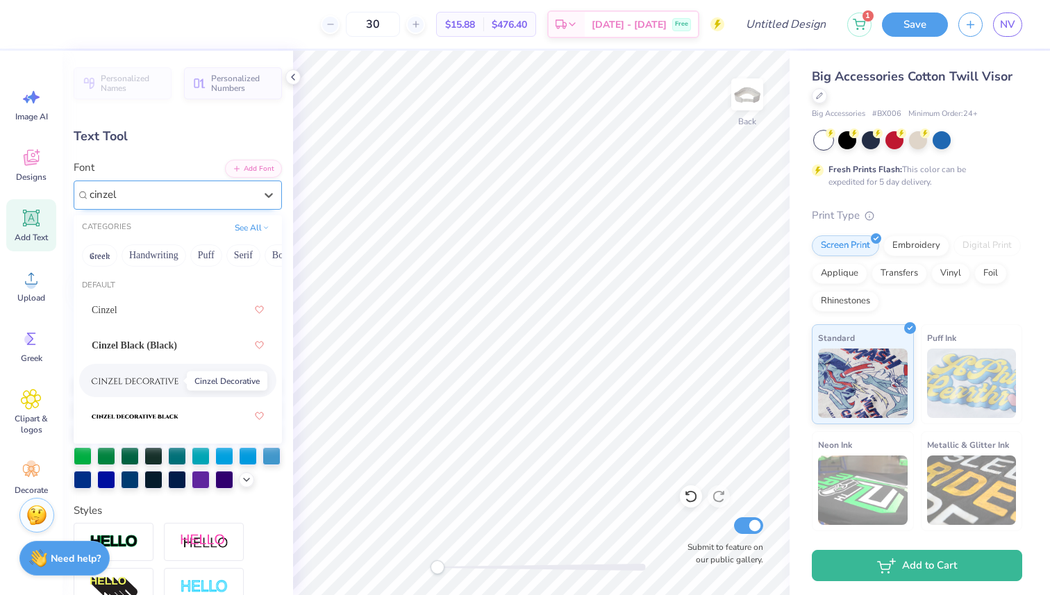
click at [175, 375] on span at bounding box center [135, 380] width 87 height 15
type input "cinzel"
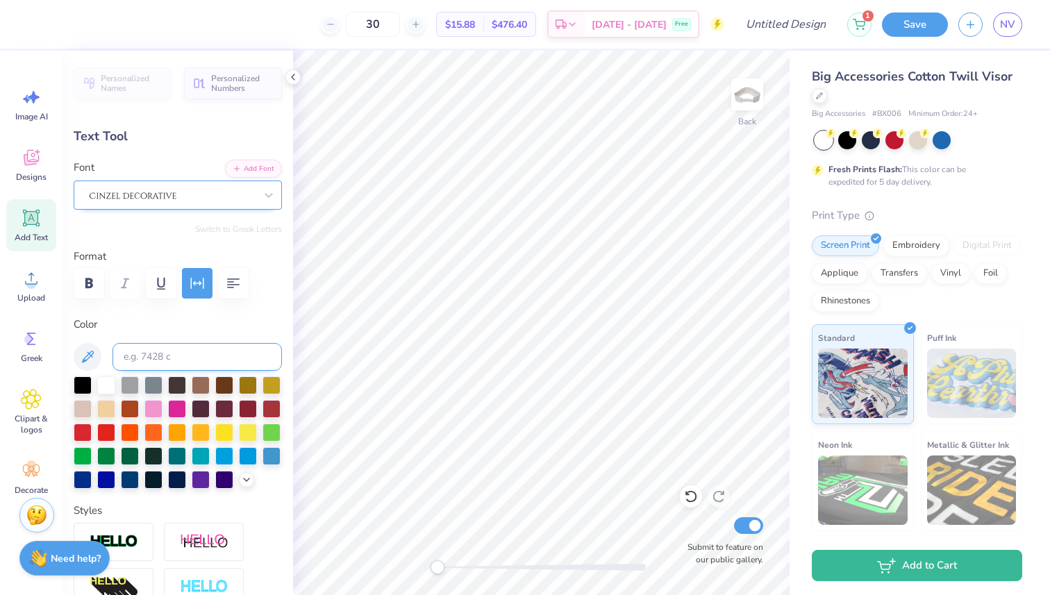
type input "4.18"
type input "0.45"
type input "4.77"
type input "0.51"
type input "5.11"
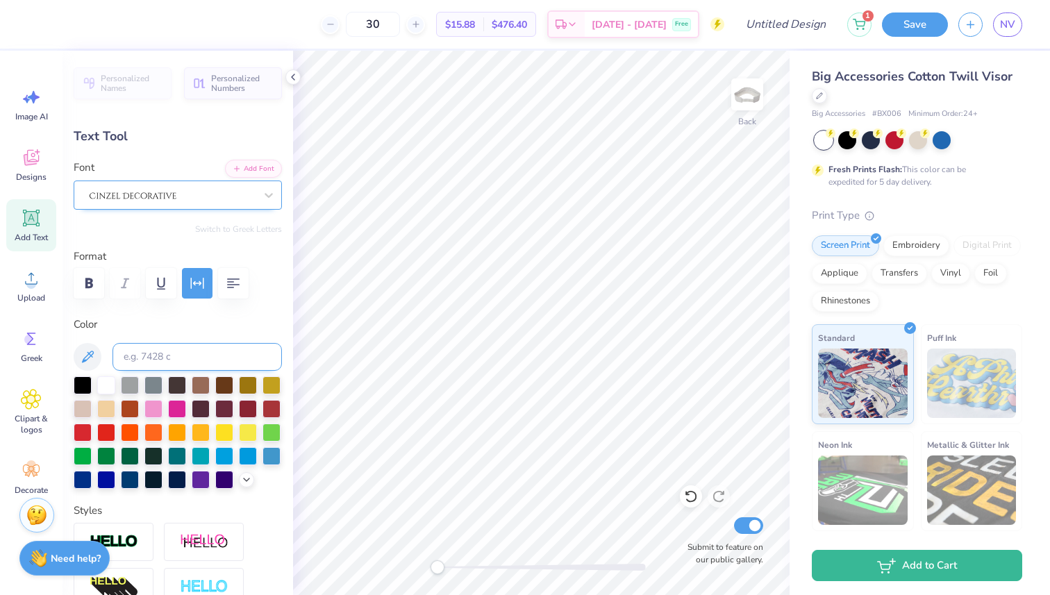
type input "0.55"
type input "2.74"
type input "0.86"
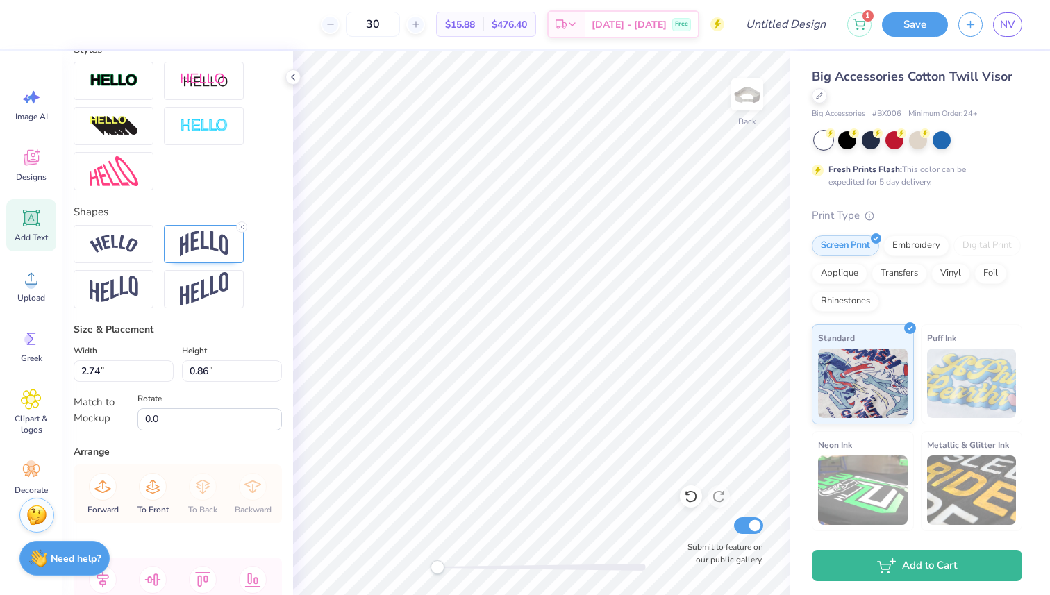
scroll to position [460, 0]
click at [218, 246] on img at bounding box center [204, 244] width 49 height 26
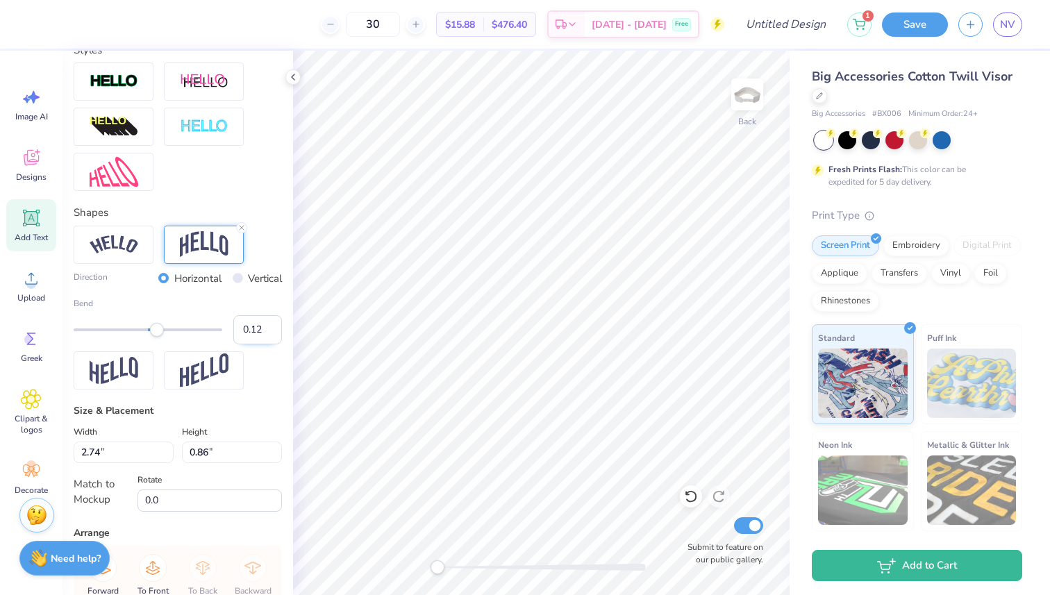
click at [259, 332] on input "0.12" at bounding box center [257, 329] width 49 height 29
type input "0.10"
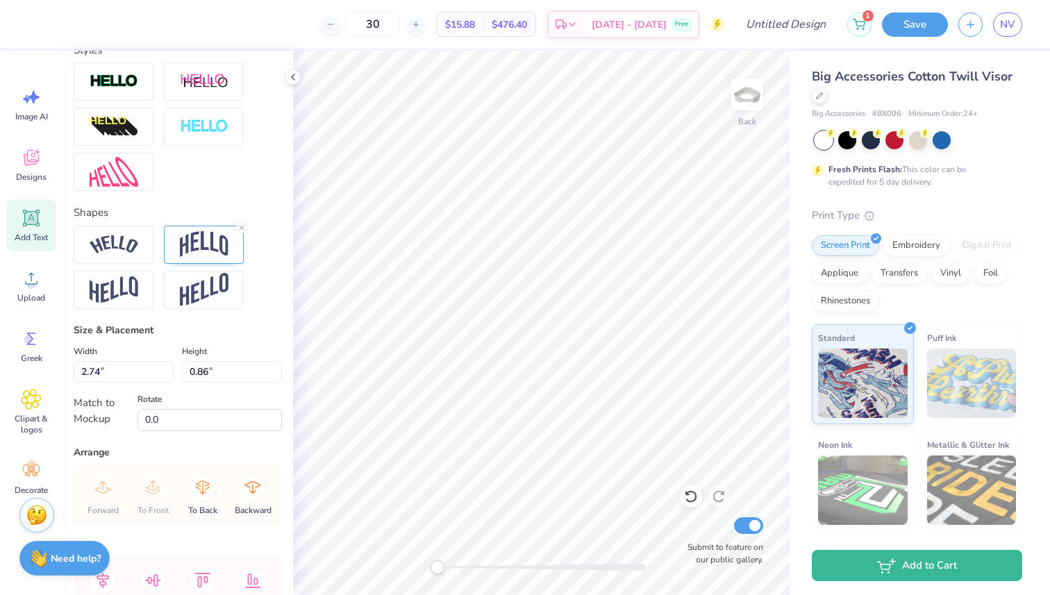
type input "5.11"
type input "0.55"
click at [218, 239] on img at bounding box center [204, 244] width 49 height 26
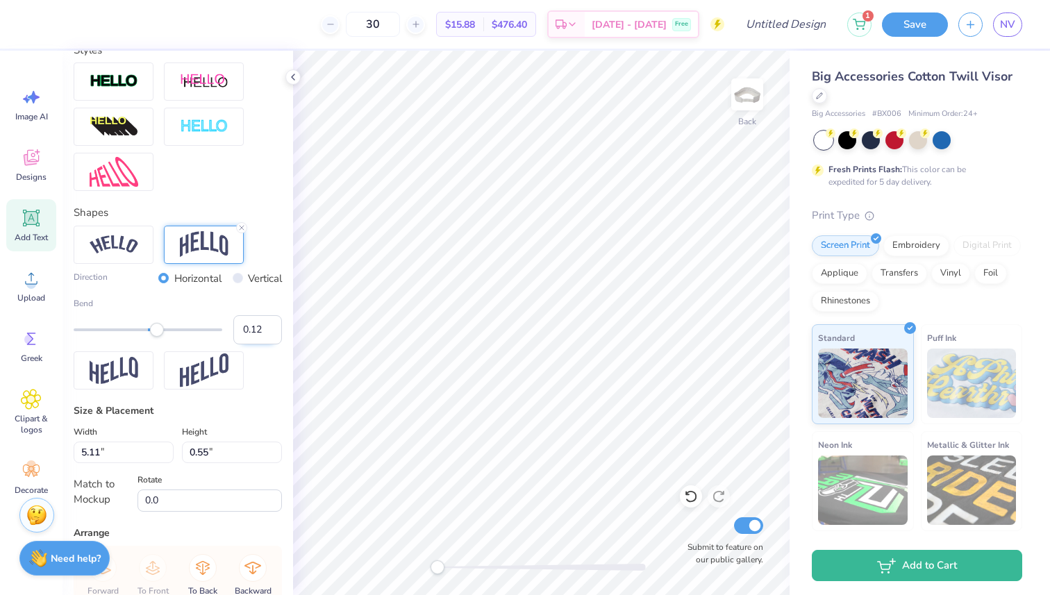
click at [262, 337] on input "0.12" at bounding box center [257, 329] width 49 height 29
type input "0.10"
type input "0.51"
click at [265, 326] on input "0.11" at bounding box center [257, 329] width 49 height 29
type input "0.12"
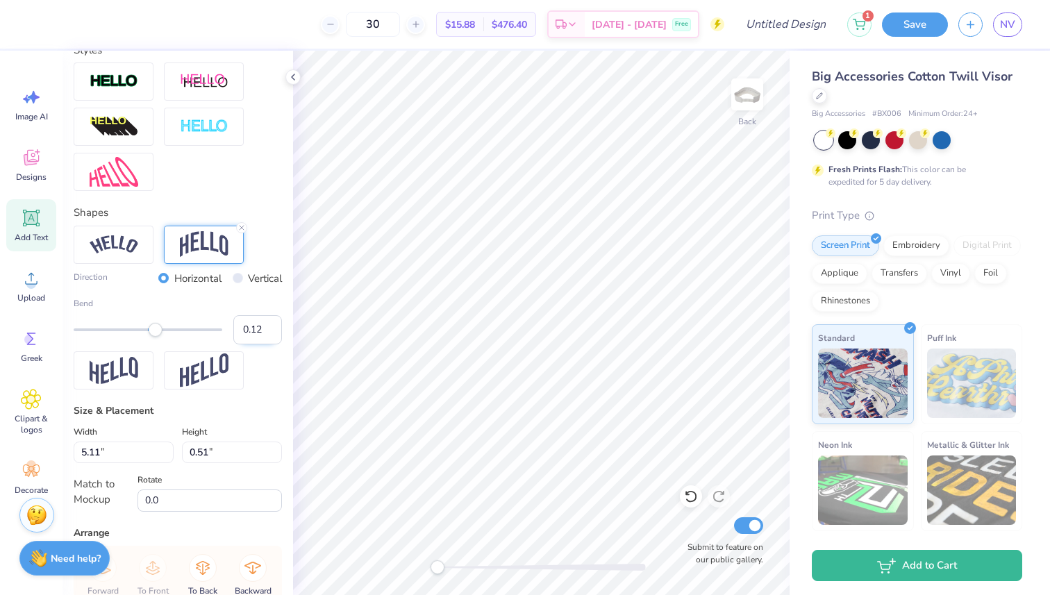
click at [265, 326] on input "0.12" at bounding box center [257, 329] width 49 height 29
type input "0.55"
click at [262, 331] on input "0.12" at bounding box center [257, 329] width 49 height 29
click at [271, 328] on input "0.13" at bounding box center [257, 329] width 49 height 29
click at [271, 328] on input "0.14" at bounding box center [257, 329] width 49 height 29
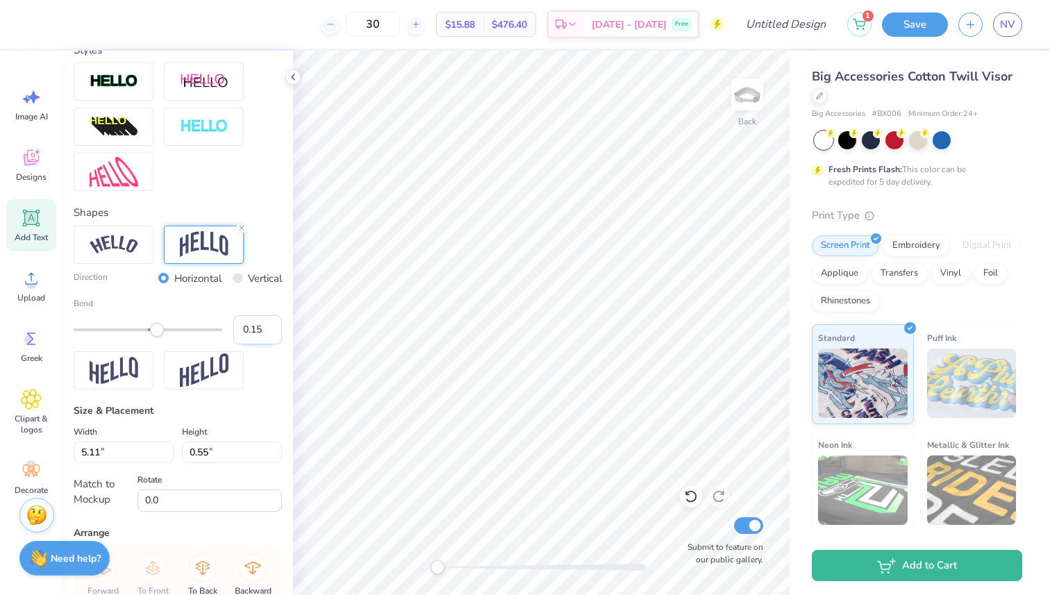
type input "0.15"
click at [271, 328] on input "0.15" at bounding box center [257, 329] width 49 height 29
type input "0.61"
type input "2.74"
type input "0.84"
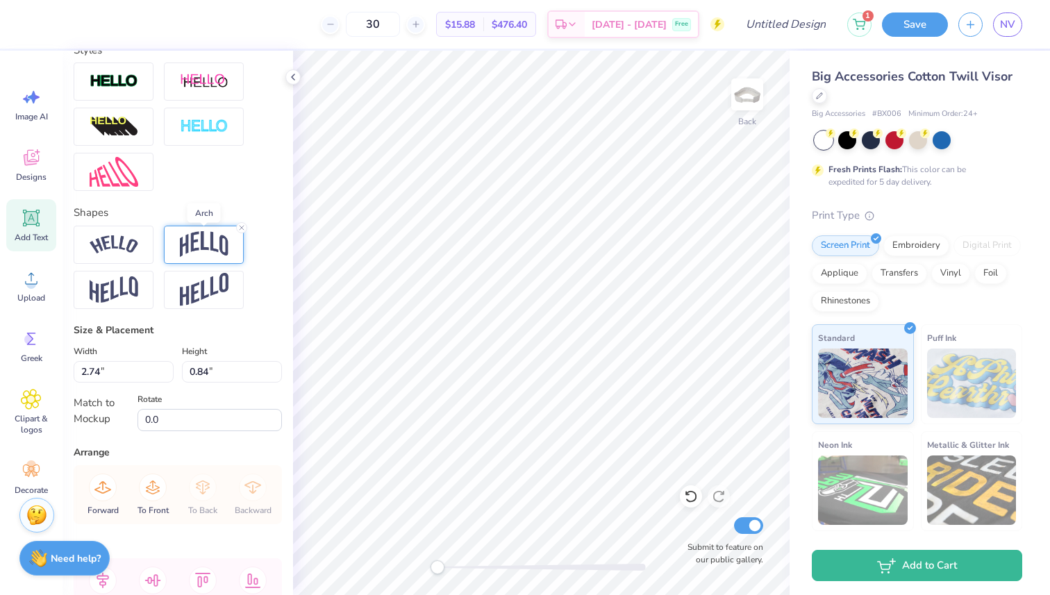
click at [222, 243] on img at bounding box center [204, 244] width 49 height 26
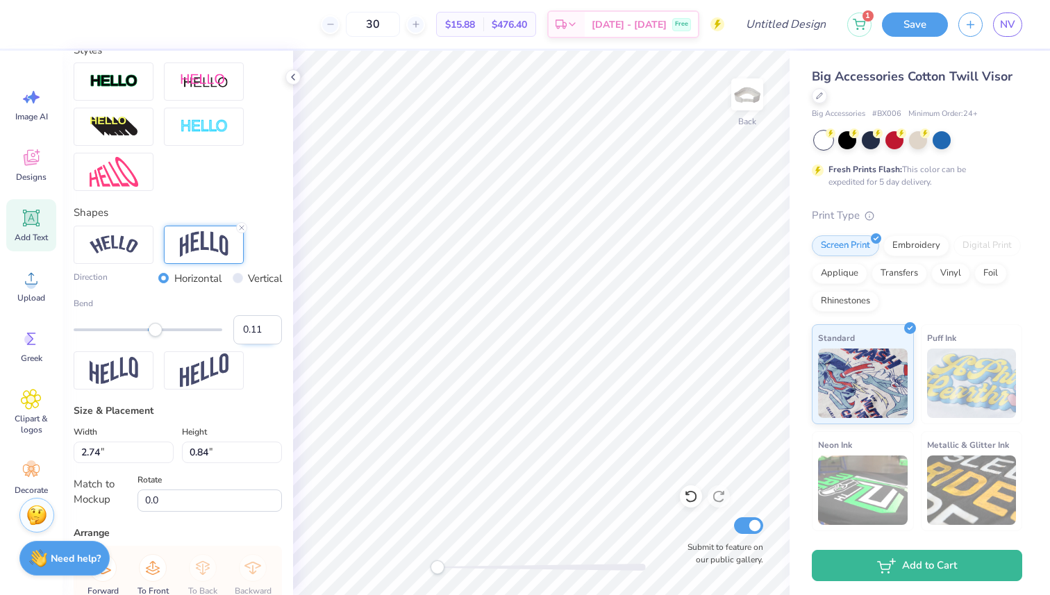
click at [274, 324] on input "0.11" at bounding box center [257, 329] width 49 height 29
click at [274, 324] on input "0.12" at bounding box center [257, 329] width 49 height 29
click at [274, 324] on input "0.13" at bounding box center [257, 329] width 49 height 29
click at [274, 324] on input "0.14" at bounding box center [257, 329] width 49 height 29
type input "0.15"
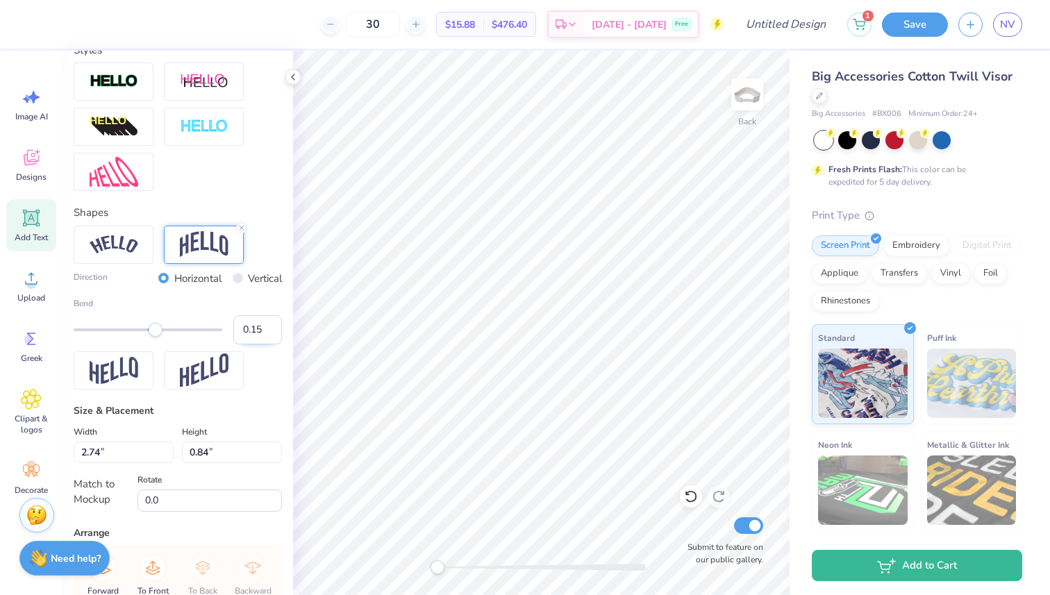
click at [268, 323] on input "0.15" at bounding box center [257, 329] width 49 height 29
click at [268, 355] on div "Direction Horizontal Vertical Bend 0.15" at bounding box center [178, 308] width 208 height 165
type input "0.89"
type input "5.11"
type input "0.61"
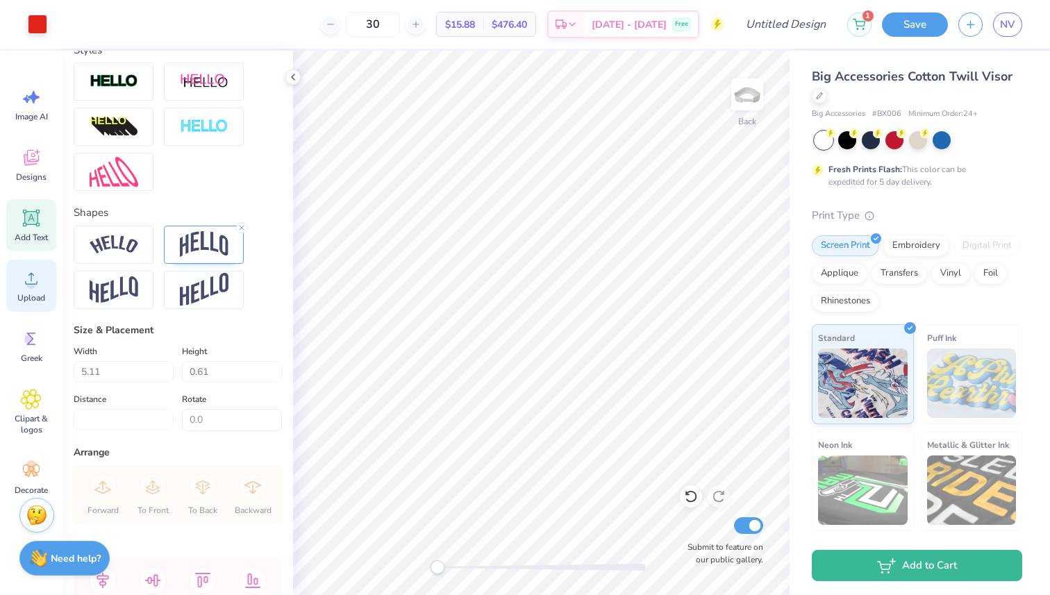
click at [24, 296] on span "Upload" at bounding box center [31, 297] width 28 height 11
click at [37, 141] on div "Designs" at bounding box center [31, 165] width 50 height 52
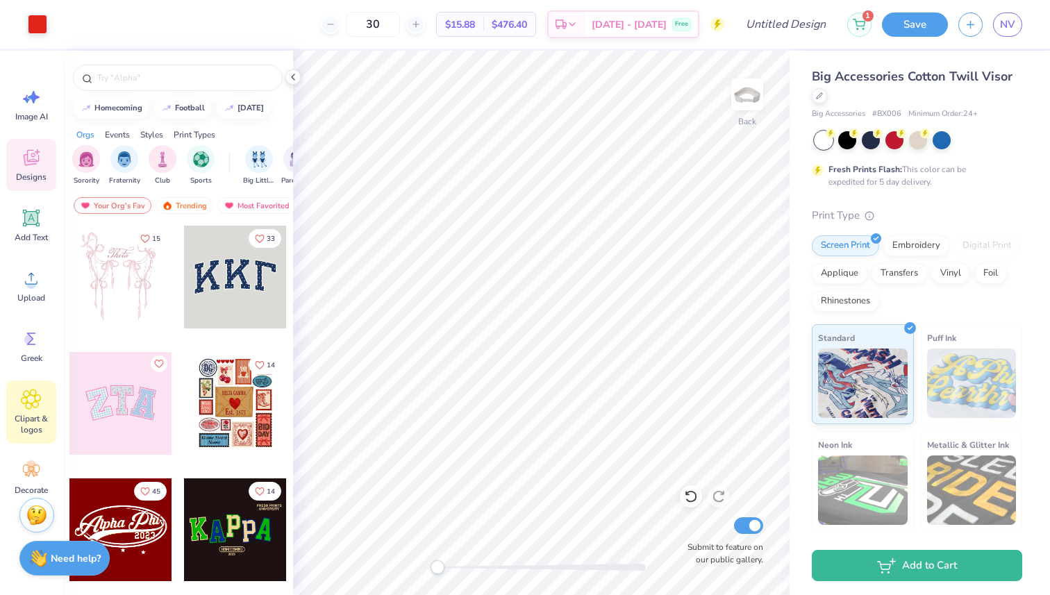
click at [28, 422] on span "Clipart & logos" at bounding box center [31, 424] width 46 height 22
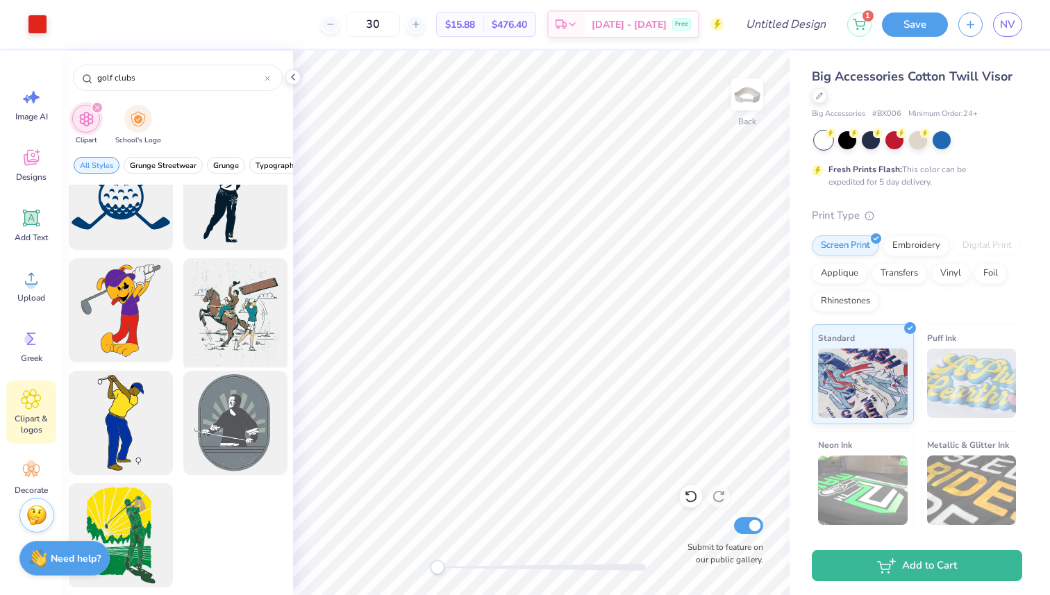
scroll to position [0, 0]
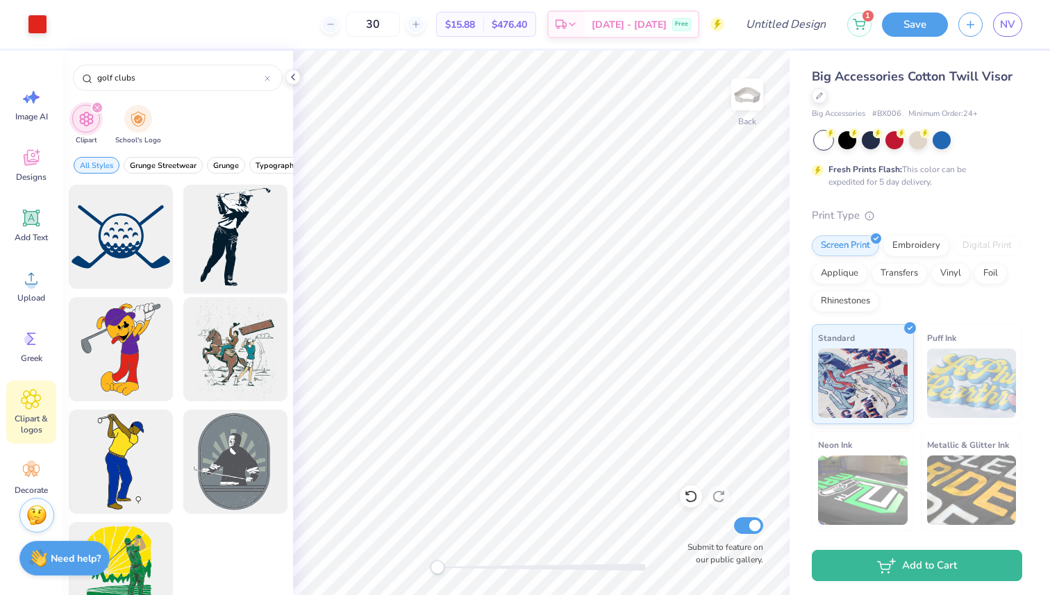
type input "golf clubs"
click at [226, 266] on div at bounding box center [235, 237] width 115 height 115
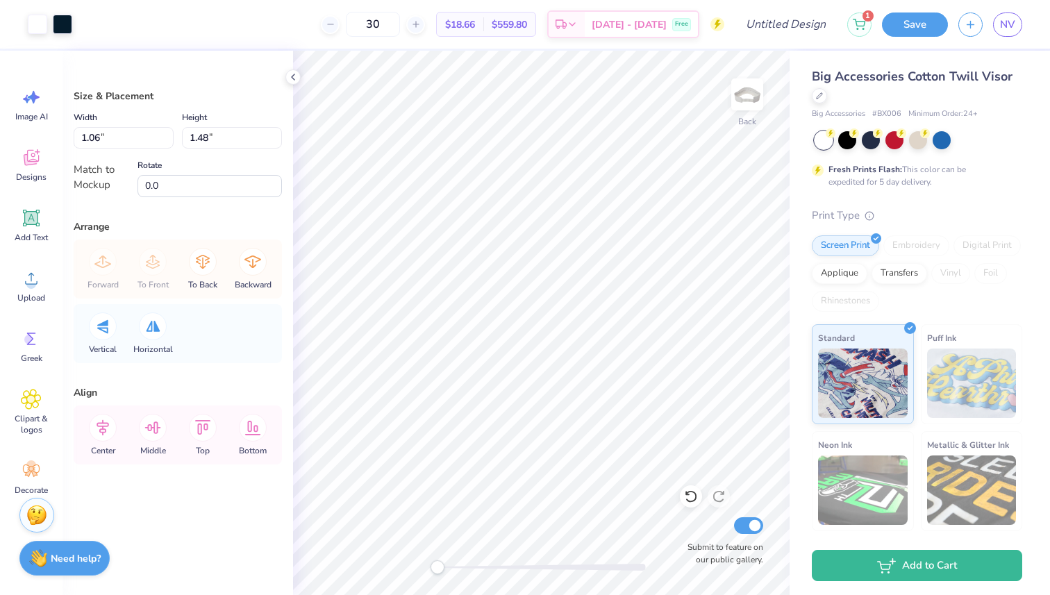
type input "0.91"
type input "1.27"
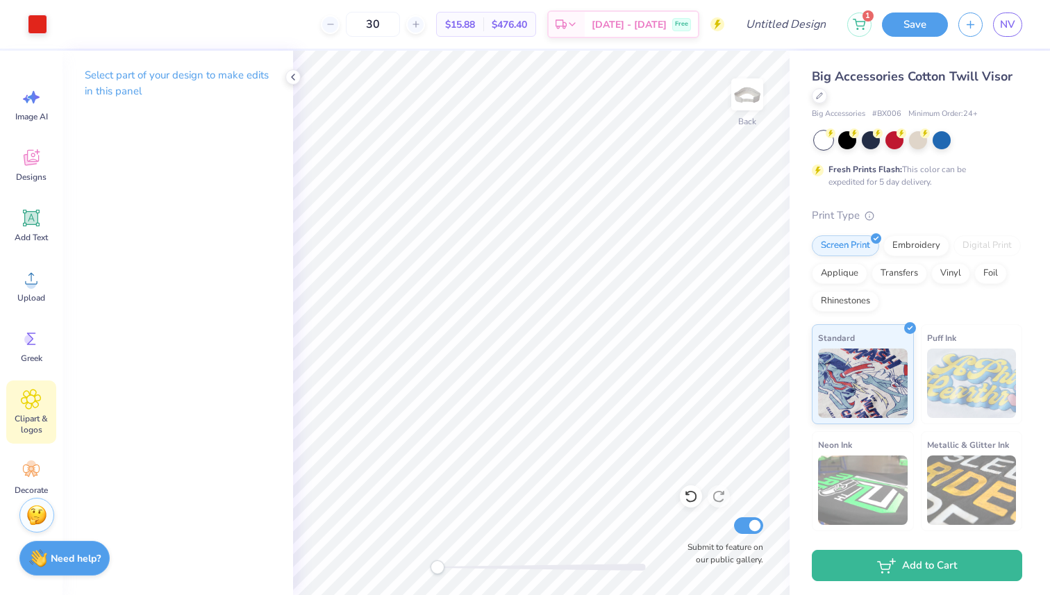
click at [15, 417] on span "Clipart & logos" at bounding box center [31, 424] width 46 height 22
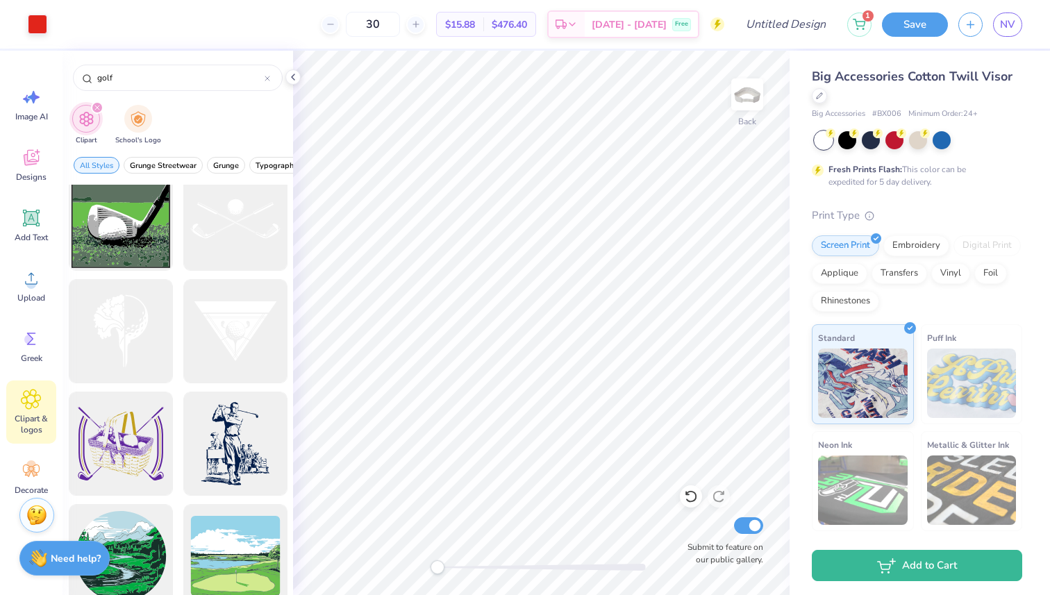
scroll to position [924, 0]
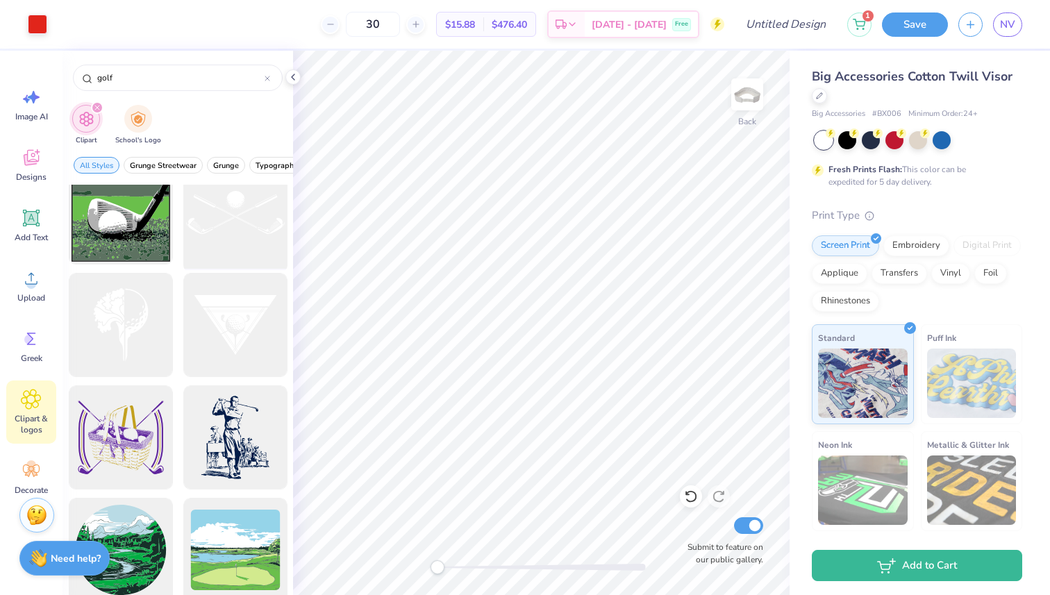
type input "golf"
click at [243, 231] on div at bounding box center [235, 212] width 115 height 115
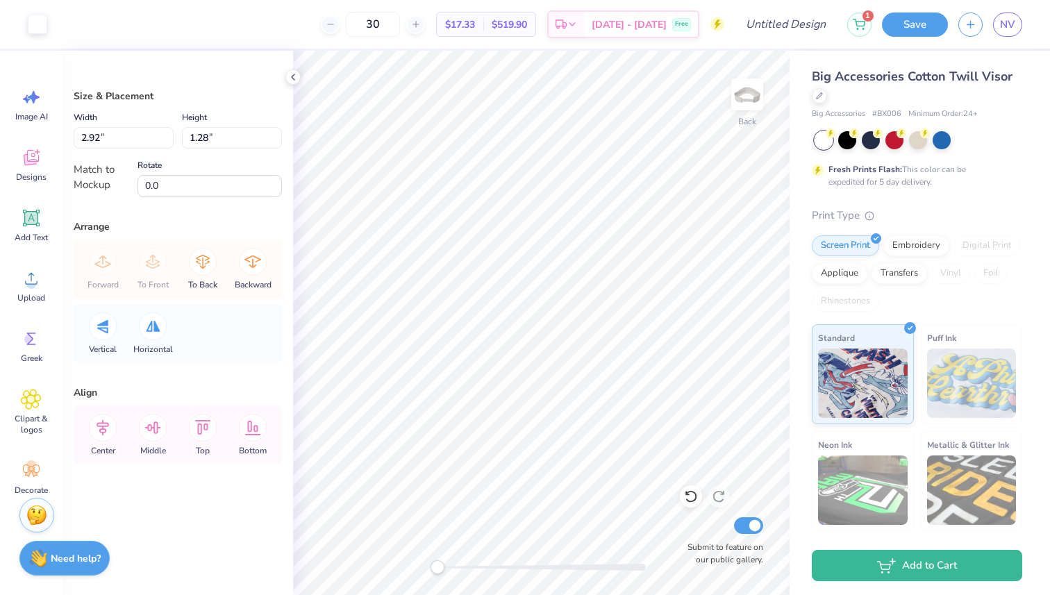
type input "2.92"
type input "1.28"
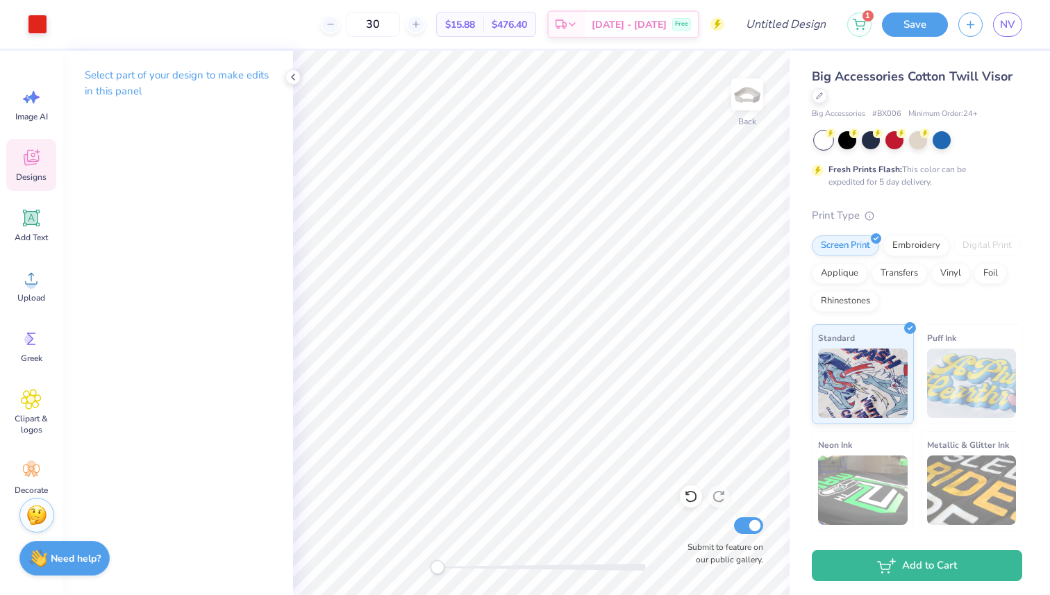
click at [47, 162] on div "Designs" at bounding box center [31, 165] width 50 height 52
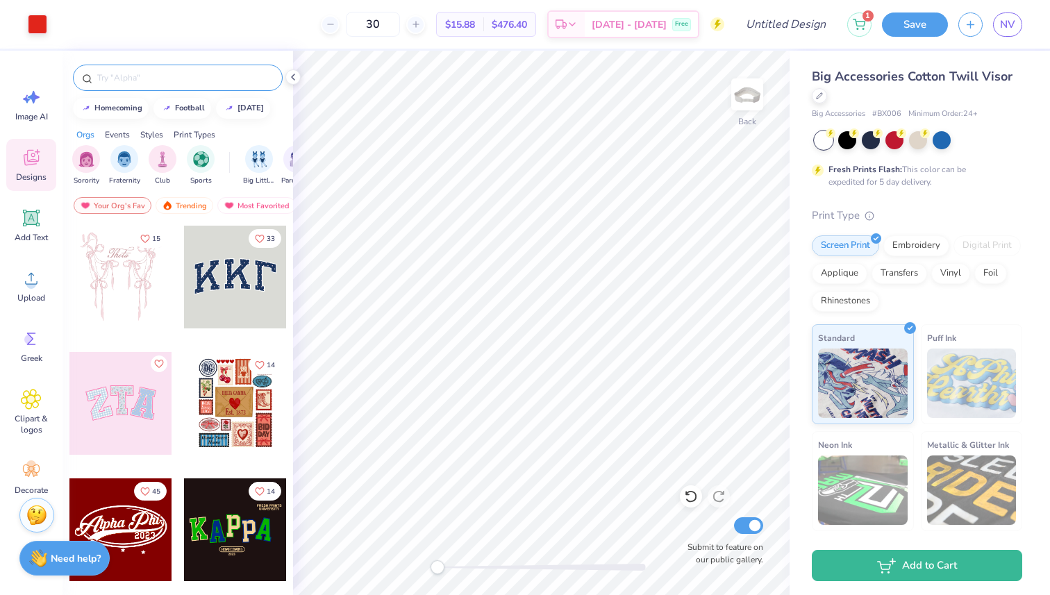
click at [178, 88] on div at bounding box center [178, 78] width 210 height 26
click at [196, 151] on img "filter for Sports" at bounding box center [201, 158] width 16 height 16
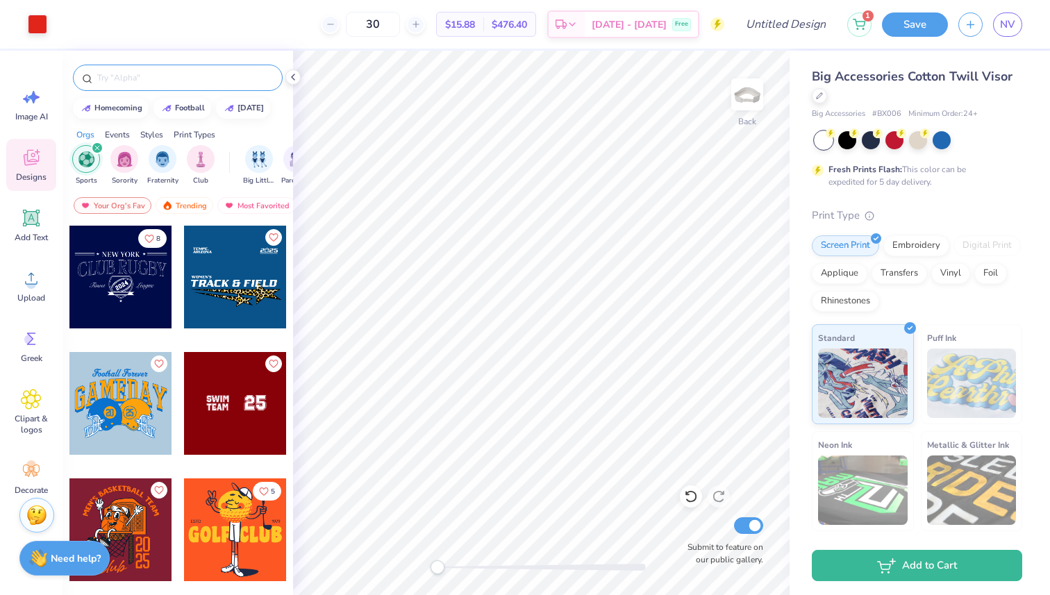
click at [168, 83] on input "text" at bounding box center [185, 78] width 178 height 14
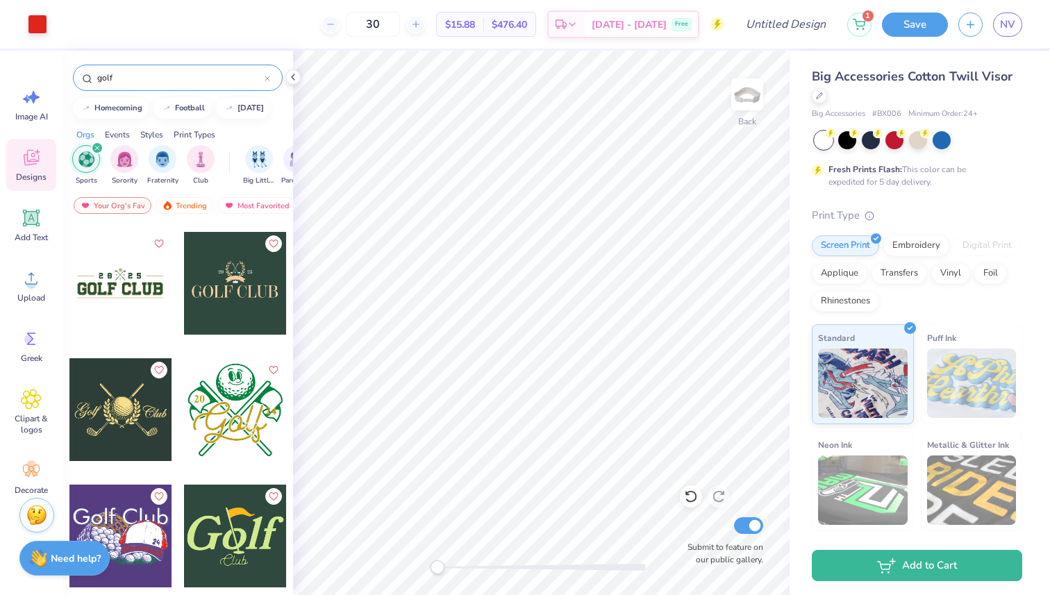
scroll to position [0, 0]
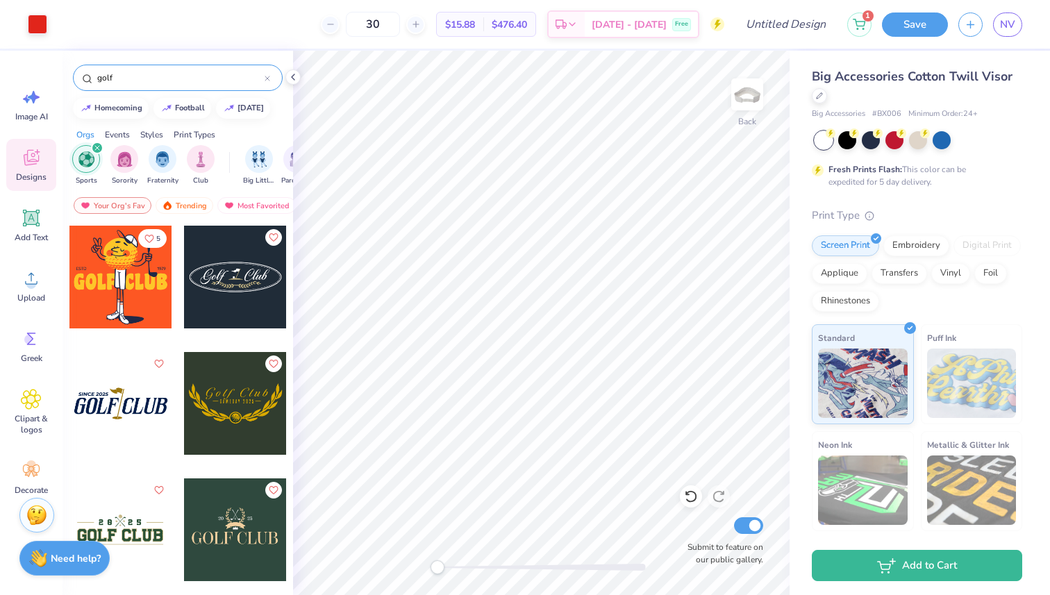
type input "golf"
click at [244, 407] on div at bounding box center [235, 403] width 103 height 103
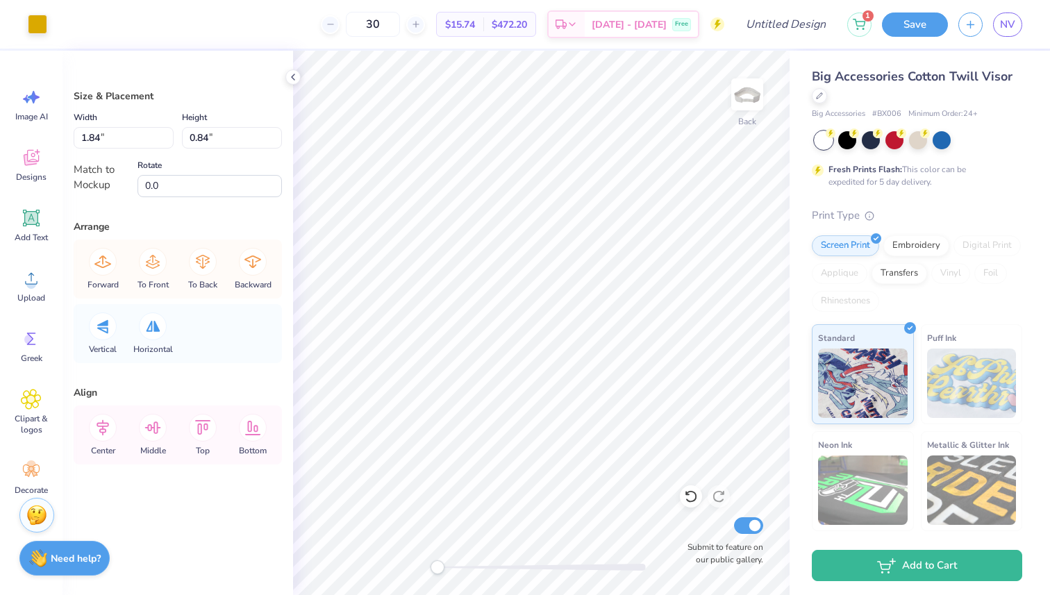
type input "1.84"
type input "0.84"
type input "0.17"
type input "0.18"
type input "1.84"
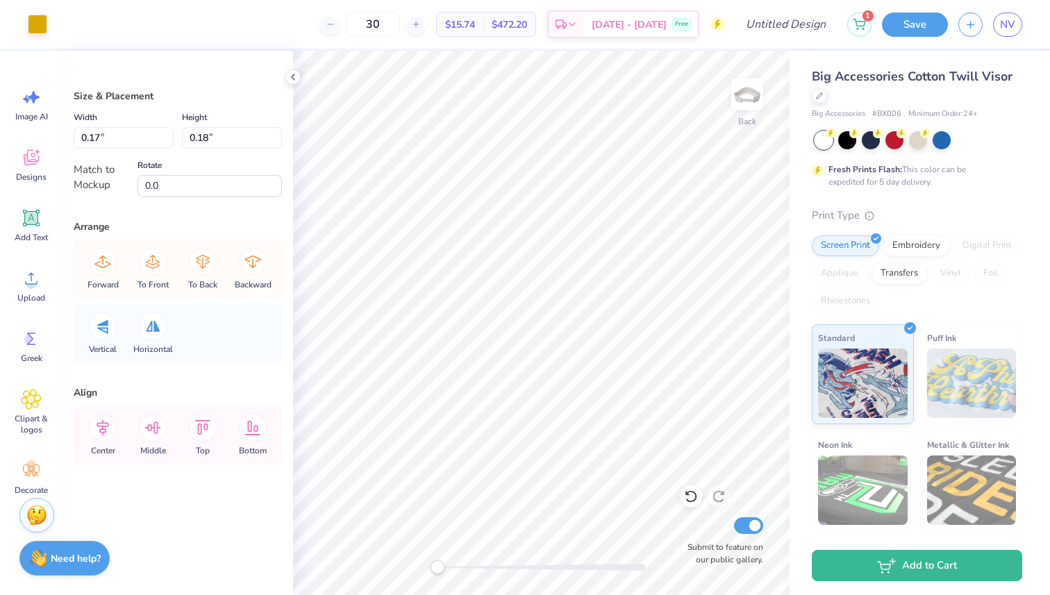
type input "0.84"
type input "0.17"
type input "0.18"
type input "0.21"
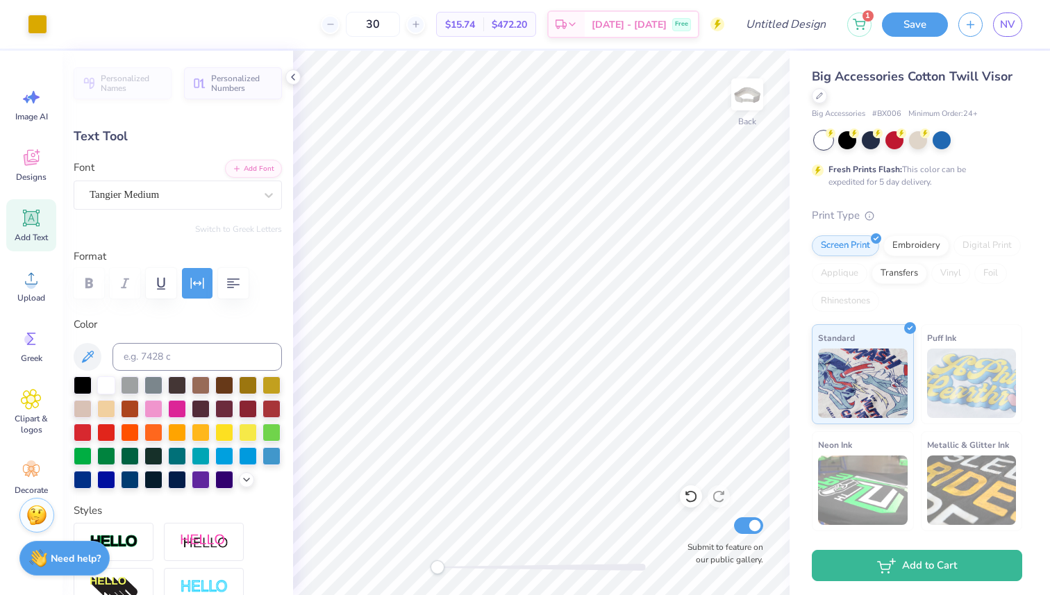
type input "0.66"
type input "0.09"
type input "2.74"
type input "0.89"
click at [215, 189] on div "Cinzel Black (Black)" at bounding box center [172, 195] width 168 height 22
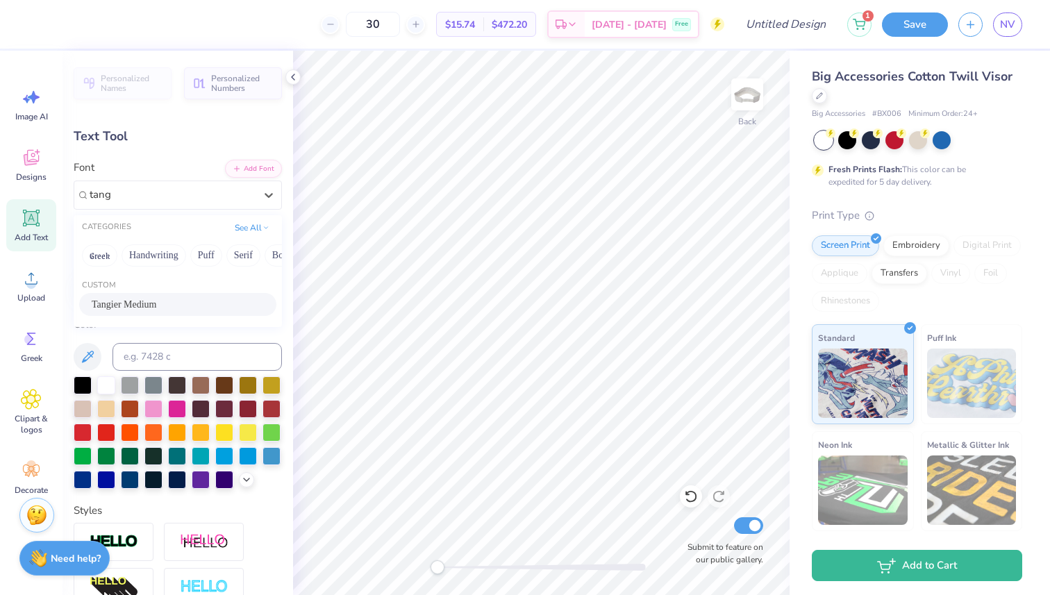
click at [171, 303] on div "Tangier Medium" at bounding box center [178, 304] width 172 height 15
type input "tang"
type input "5.11"
type input "0.61"
type input "0.66"
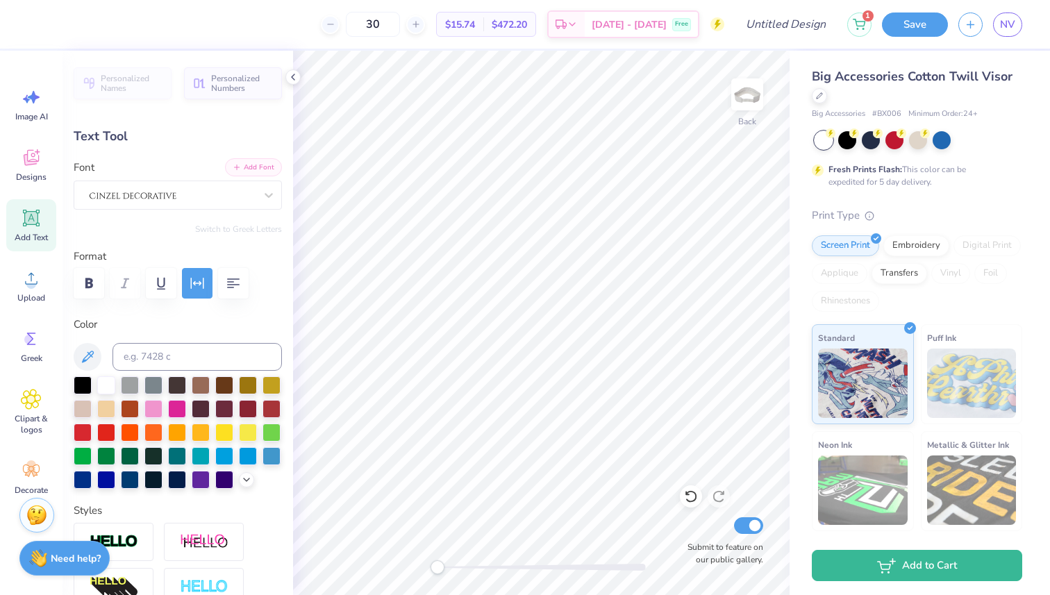
type input "0.09"
type input "5.11"
type input "0.61"
click at [162, 190] on div at bounding box center [172, 195] width 168 height 22
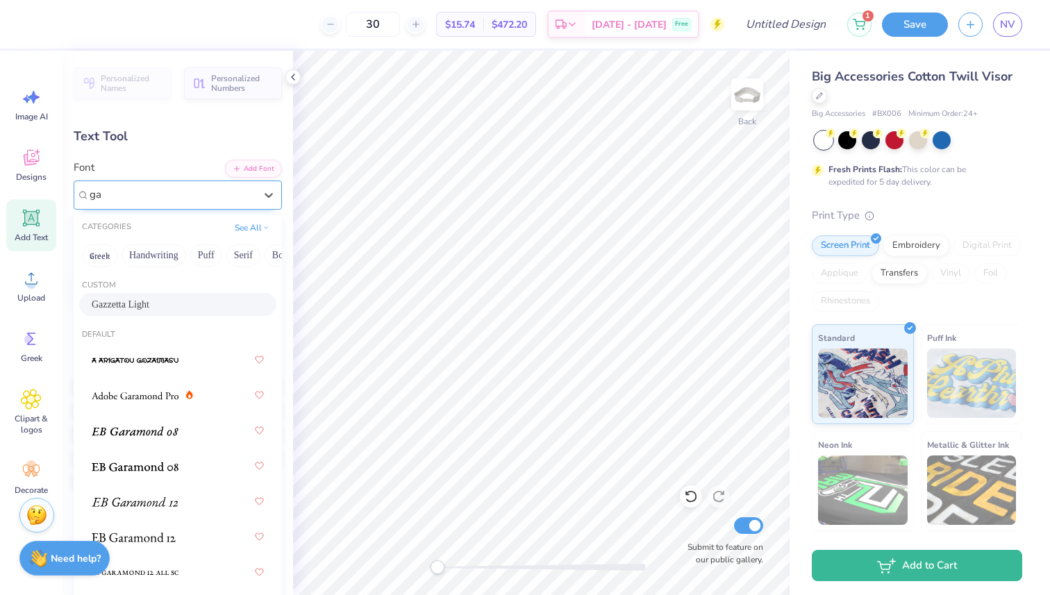
click at [173, 295] on div "Gazzetta Light" at bounding box center [177, 304] width 197 height 23
type input "ga"
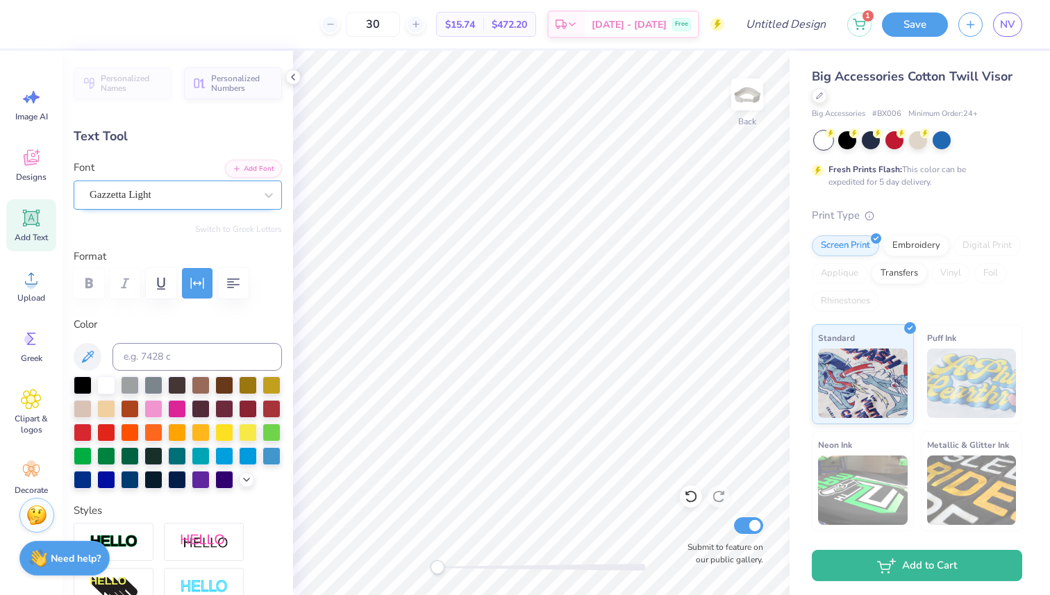
scroll to position [0, 3]
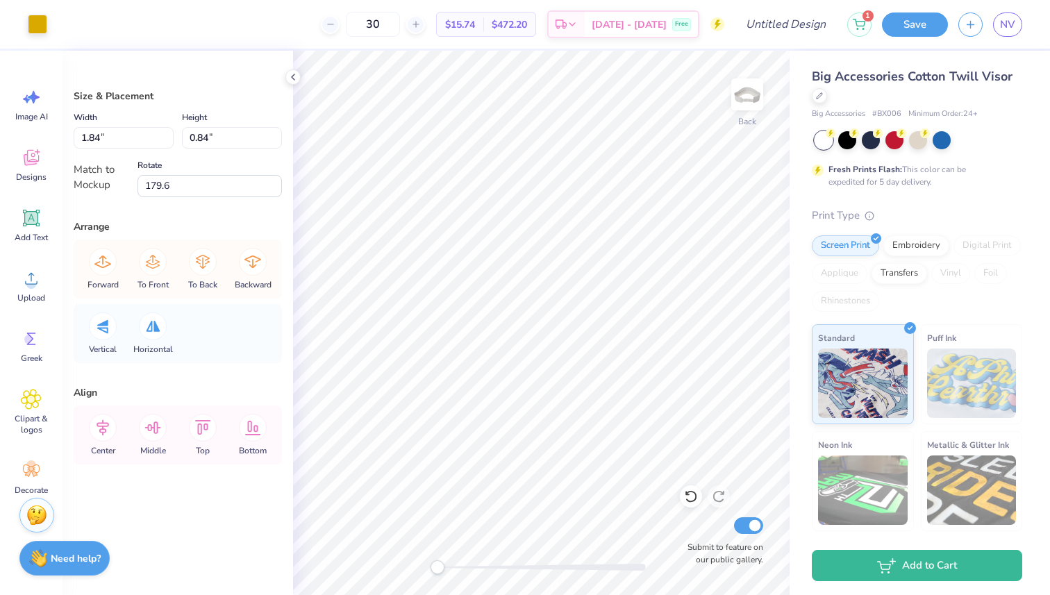
type input "-178.4"
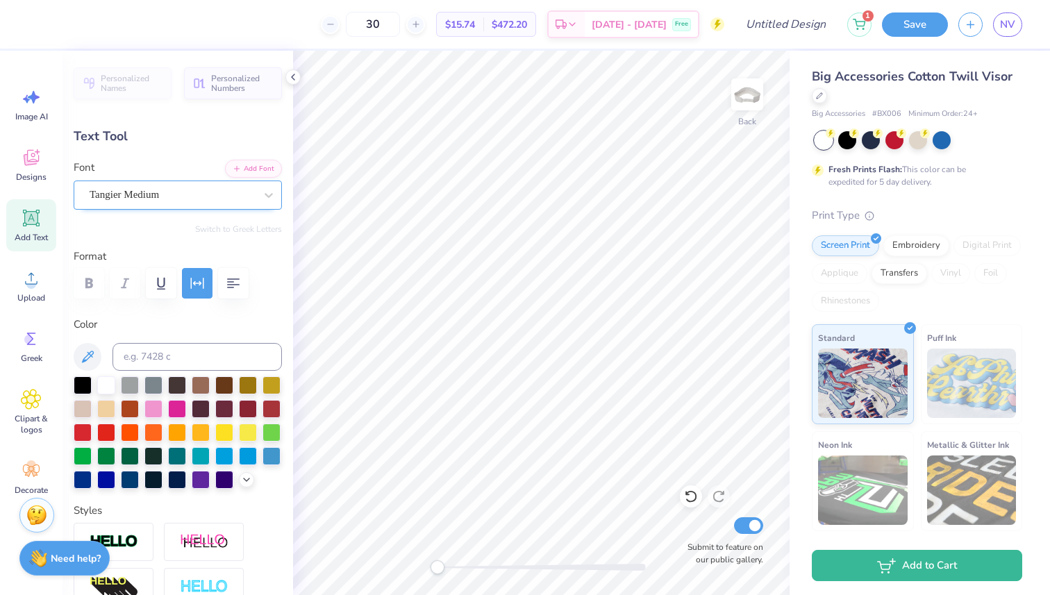
click at [162, 189] on div "Tangier Medium" at bounding box center [172, 195] width 168 height 22
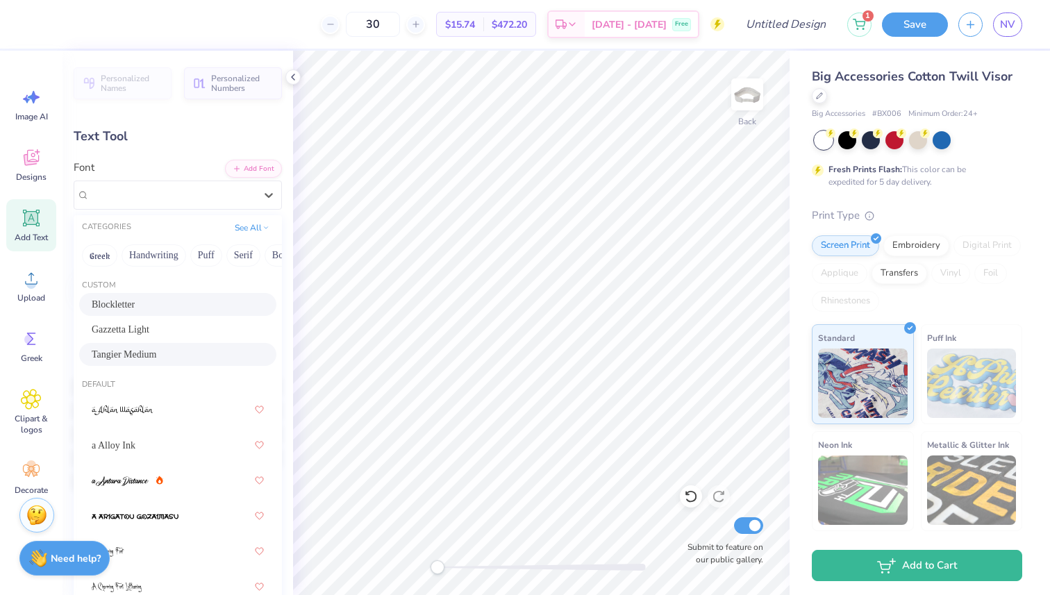
click at [135, 314] on div "Blockletter" at bounding box center [177, 304] width 197 height 23
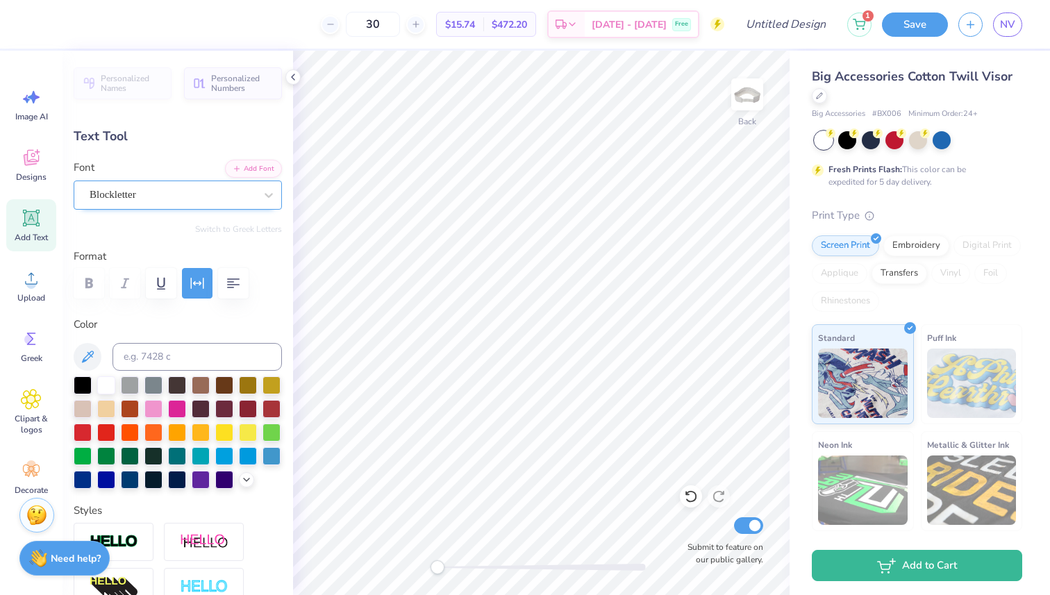
click at [176, 188] on div "Blockletter" at bounding box center [172, 195] width 168 height 22
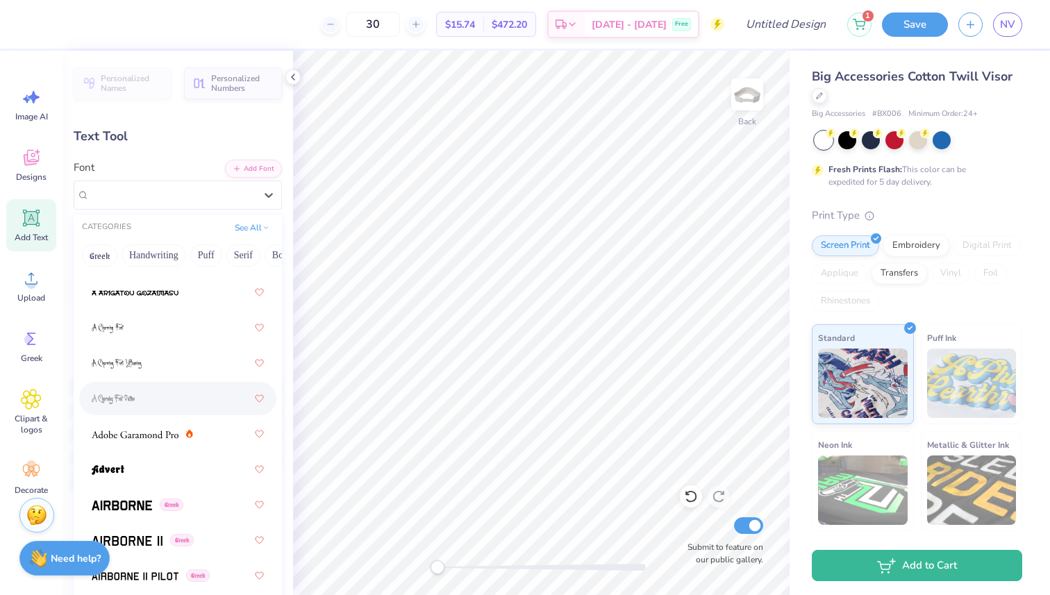
scroll to position [222, 0]
click at [253, 258] on button "Serif" at bounding box center [243, 255] width 34 height 22
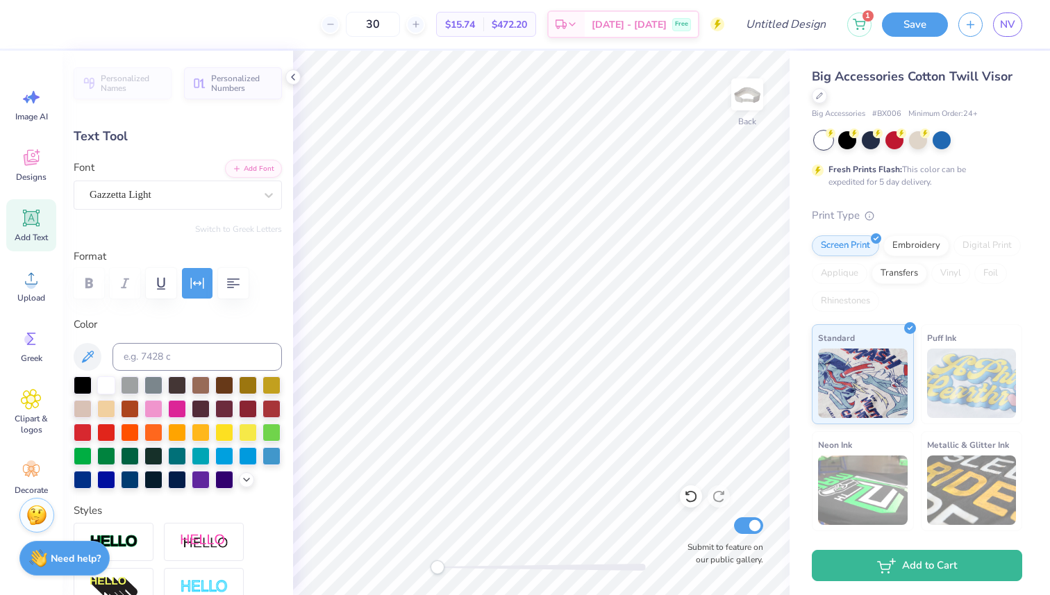
type input "2.16"
type input "0.41"
click at [269, 190] on icon at bounding box center [269, 195] width 14 height 14
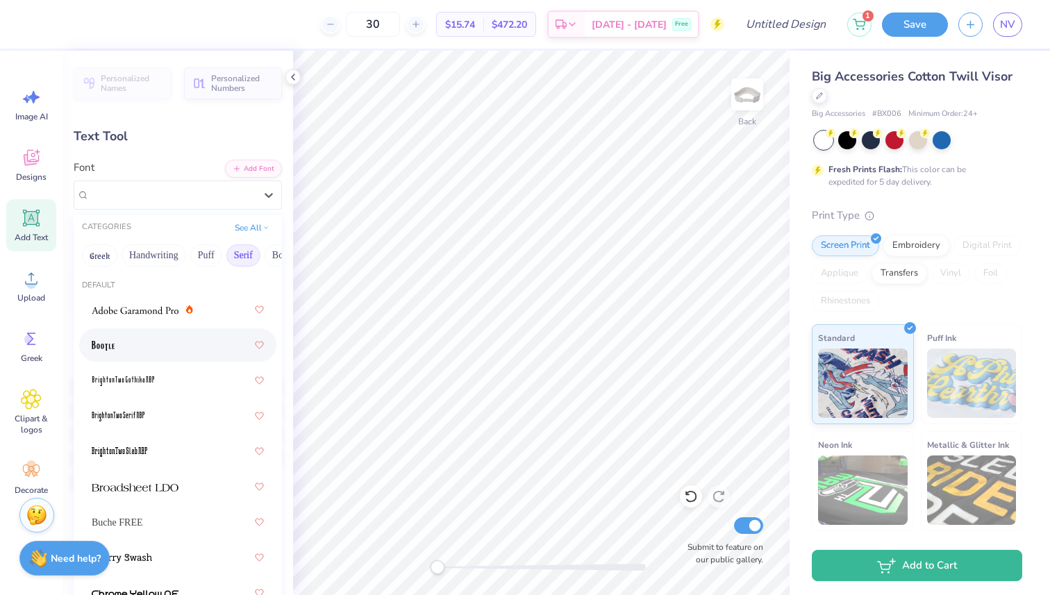
click at [203, 339] on div at bounding box center [178, 345] width 172 height 25
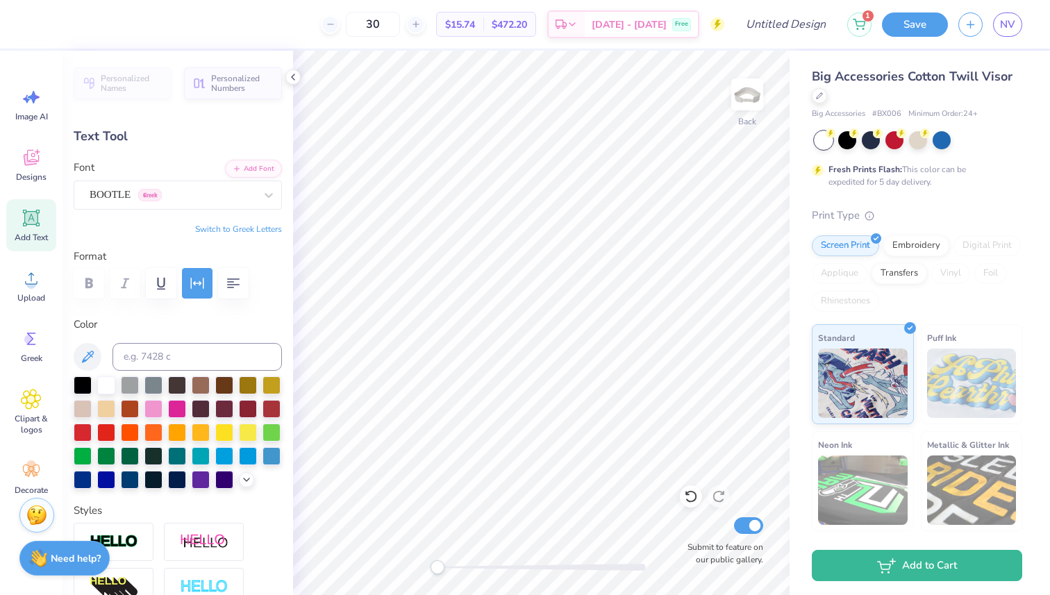
type input "1.67"
type input "0.80"
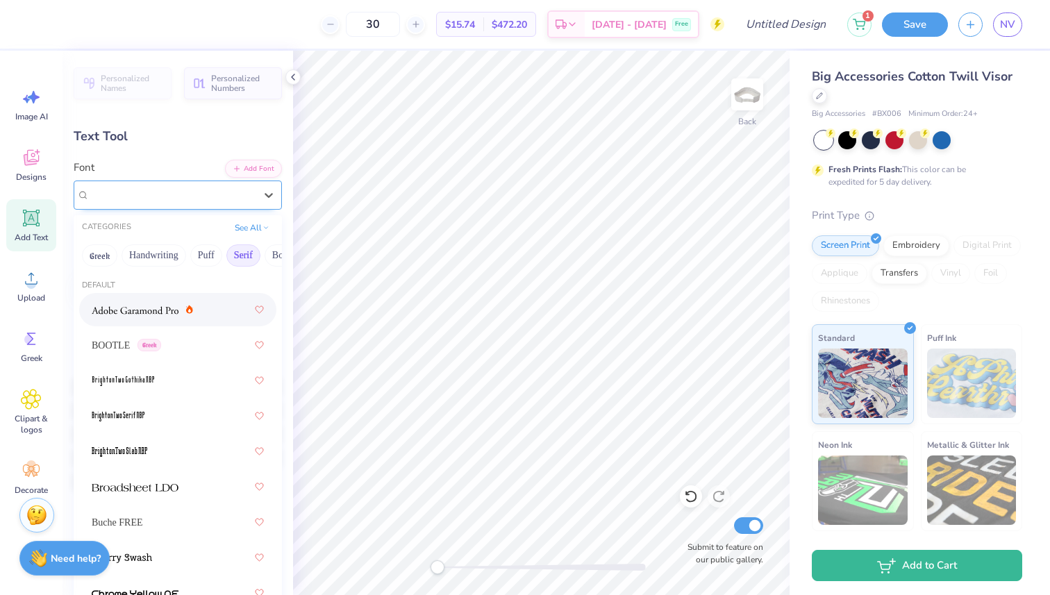
click at [204, 202] on div "Blockletter" at bounding box center [172, 195] width 168 height 22
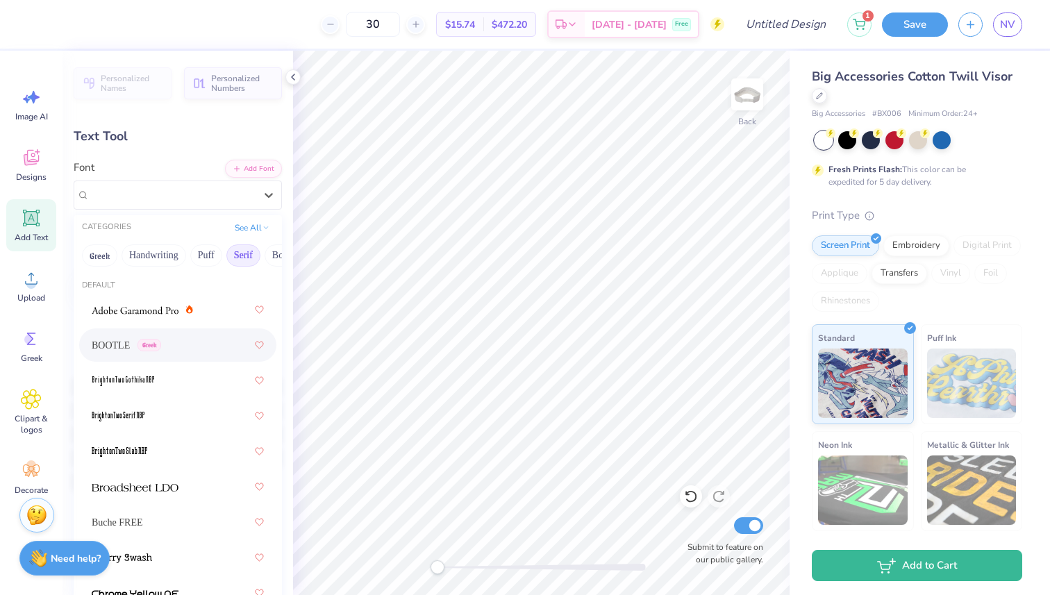
click at [128, 351] on div "BOOTLE Greek" at bounding box center [126, 345] width 69 height 15
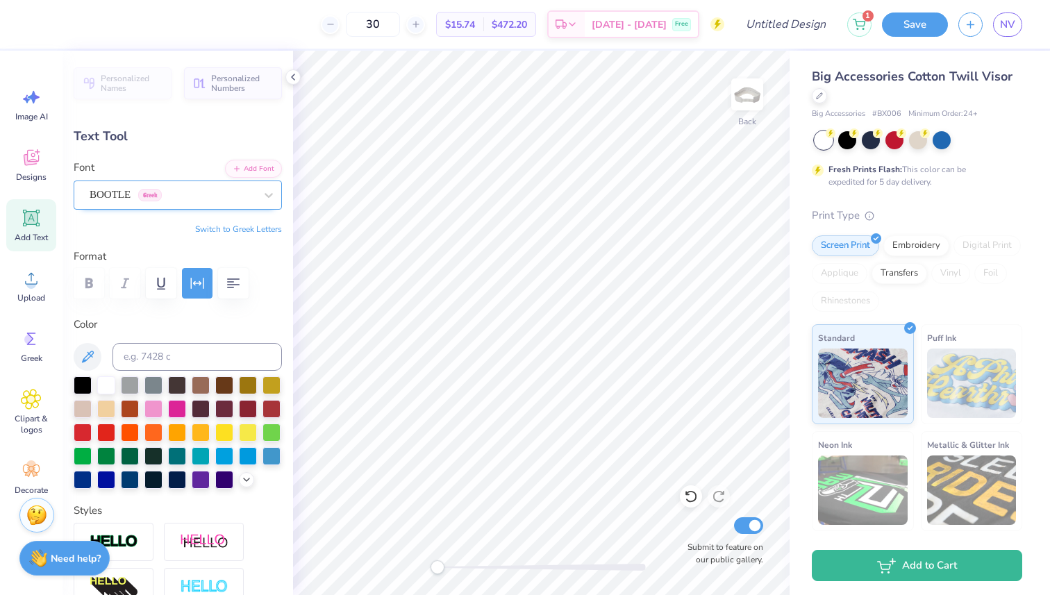
click at [253, 186] on div at bounding box center [172, 194] width 165 height 19
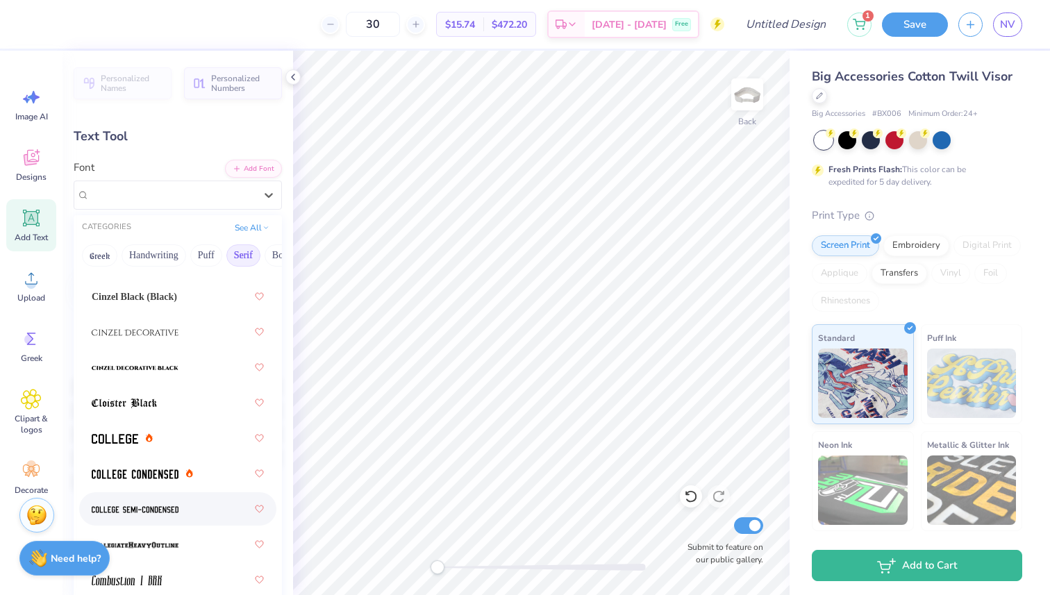
scroll to position [360, 0]
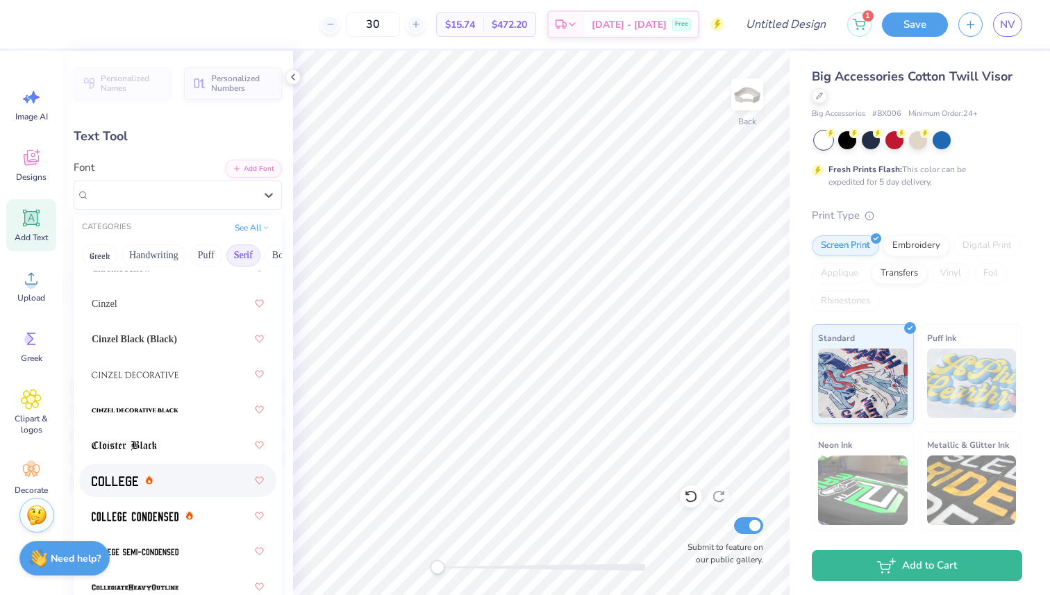
click at [165, 482] on div at bounding box center [178, 480] width 172 height 25
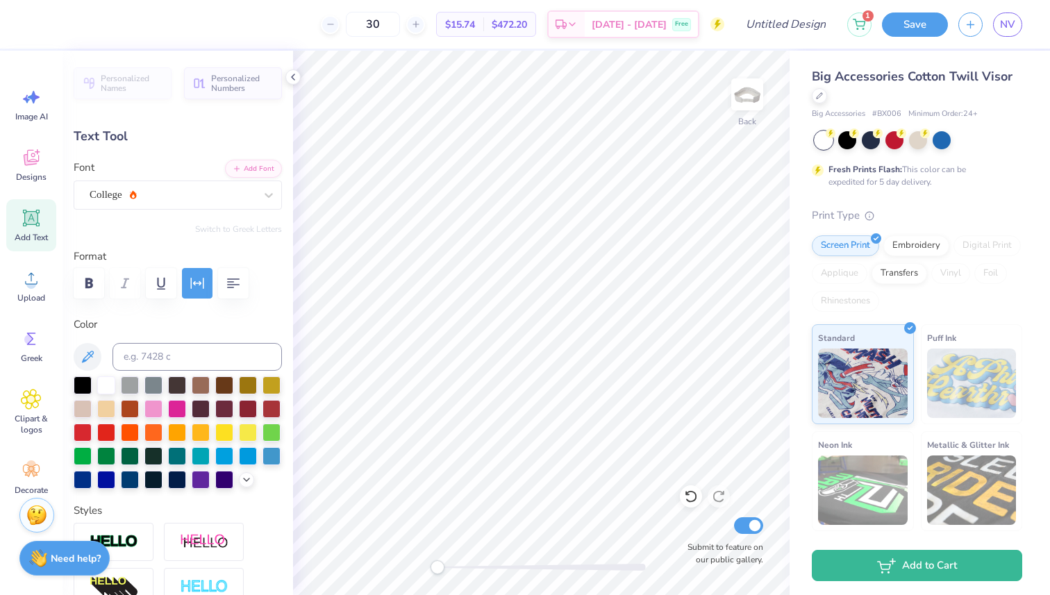
type input "4.10"
type input "0.54"
click at [234, 194] on div "BOOTLE Greek" at bounding box center [172, 195] width 168 height 22
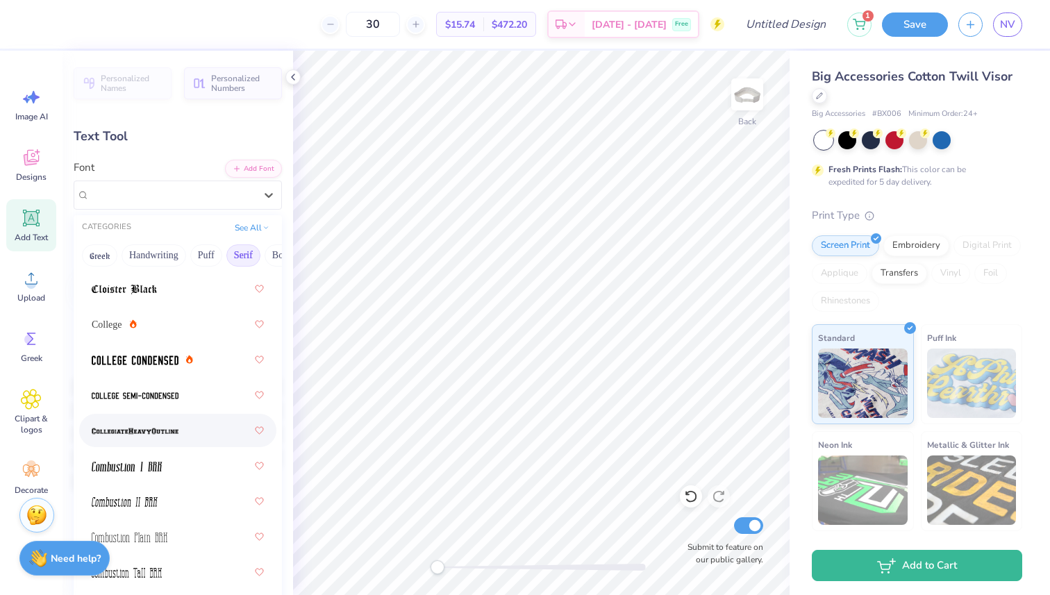
scroll to position [516, 0]
click at [175, 392] on img at bounding box center [135, 397] width 87 height 10
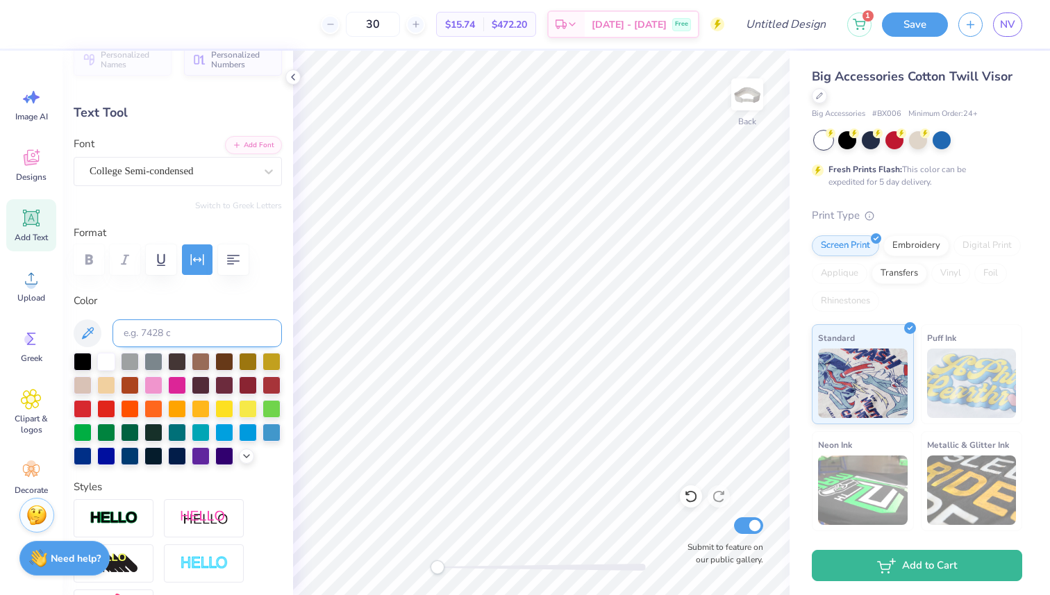
scroll to position [6, 0]
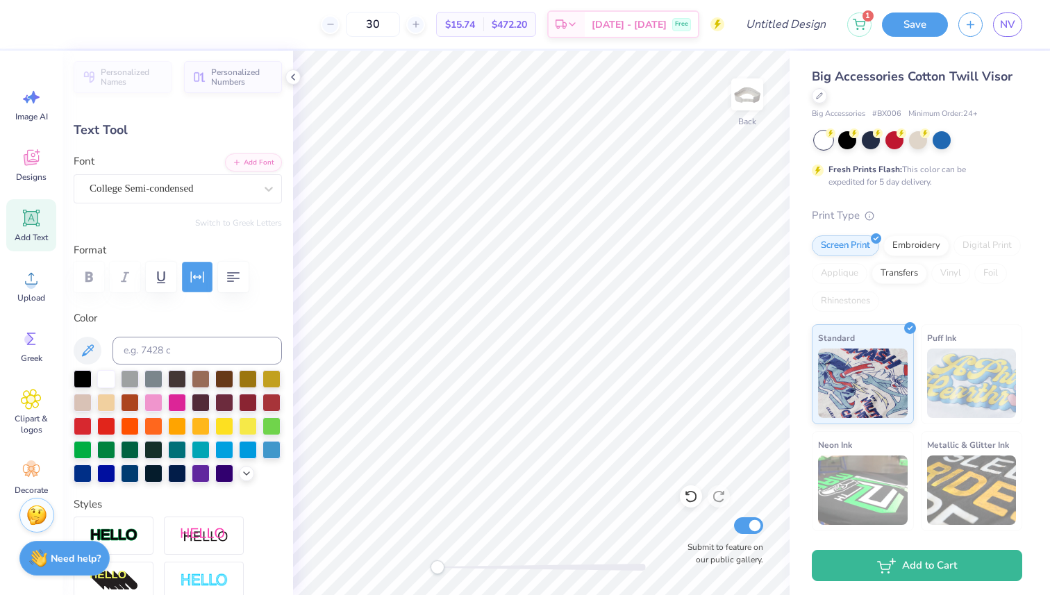
click at [194, 268] on button "button" at bounding box center [197, 277] width 31 height 31
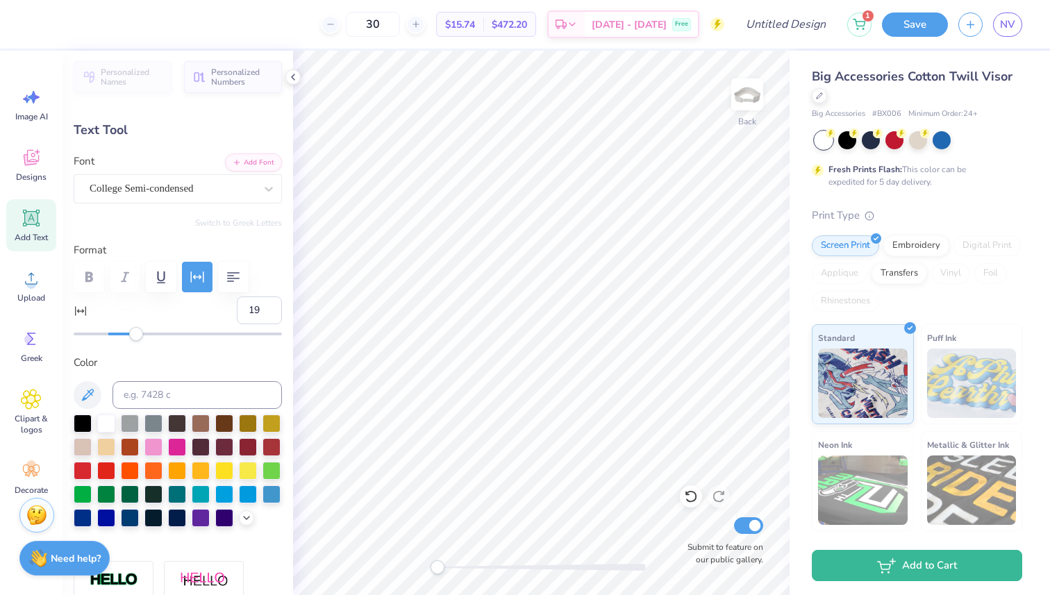
type input "20"
drag, startPoint x: 122, startPoint y: 335, endPoint x: 144, endPoint y: 336, distance: 21.5
click at [144, 336] on div "Accessibility label" at bounding box center [143, 334] width 14 height 14
type input "13"
drag, startPoint x: 144, startPoint y: 336, endPoint x: 131, endPoint y: 335, distance: 12.5
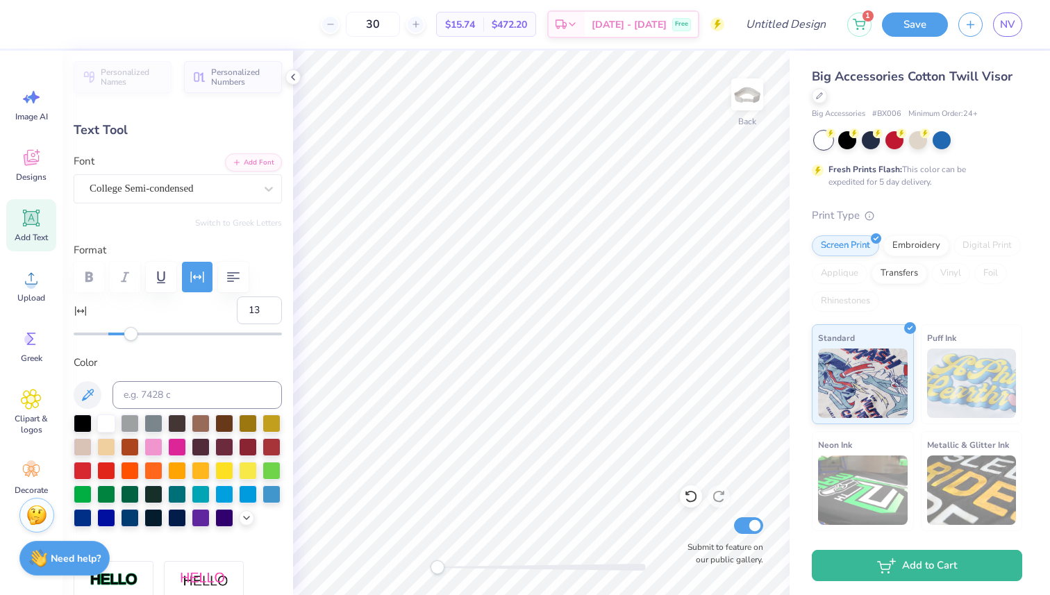
click at [131, 335] on div "Accessibility label" at bounding box center [131, 334] width 14 height 14
type input "1.87"
type input "0.81"
type input "26"
drag, startPoint x: 128, startPoint y: 330, endPoint x: 153, endPoint y: 330, distance: 25.0
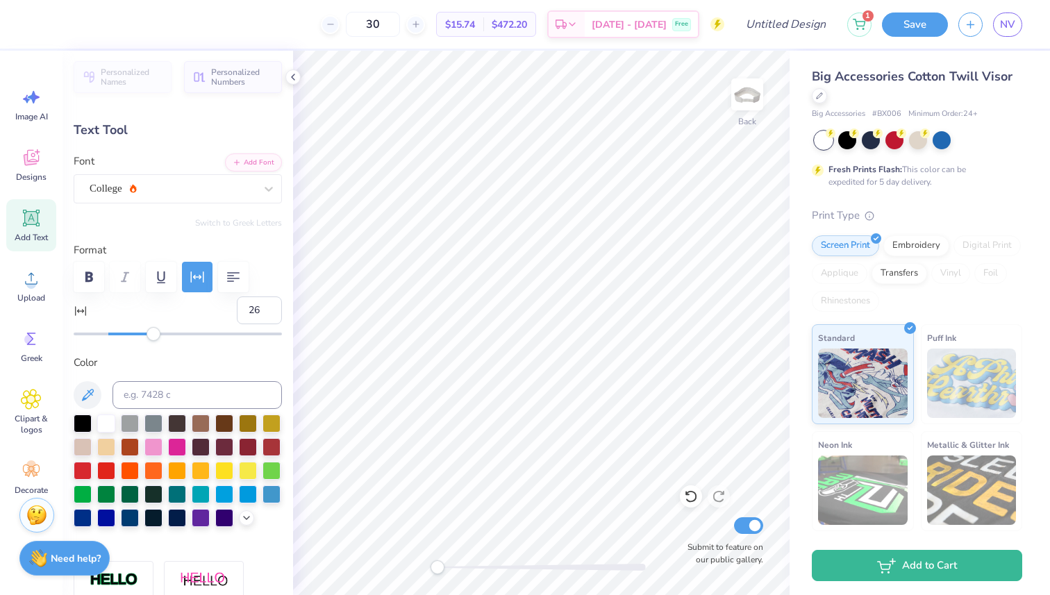
click at [153, 330] on div "Accessibility label" at bounding box center [153, 334] width 14 height 14
type input "18"
drag, startPoint x: 153, startPoint y: 330, endPoint x: 139, endPoint y: 330, distance: 13.9
click at [139, 330] on div "Accessibility label" at bounding box center [142, 334] width 14 height 14
type textarea "A II"
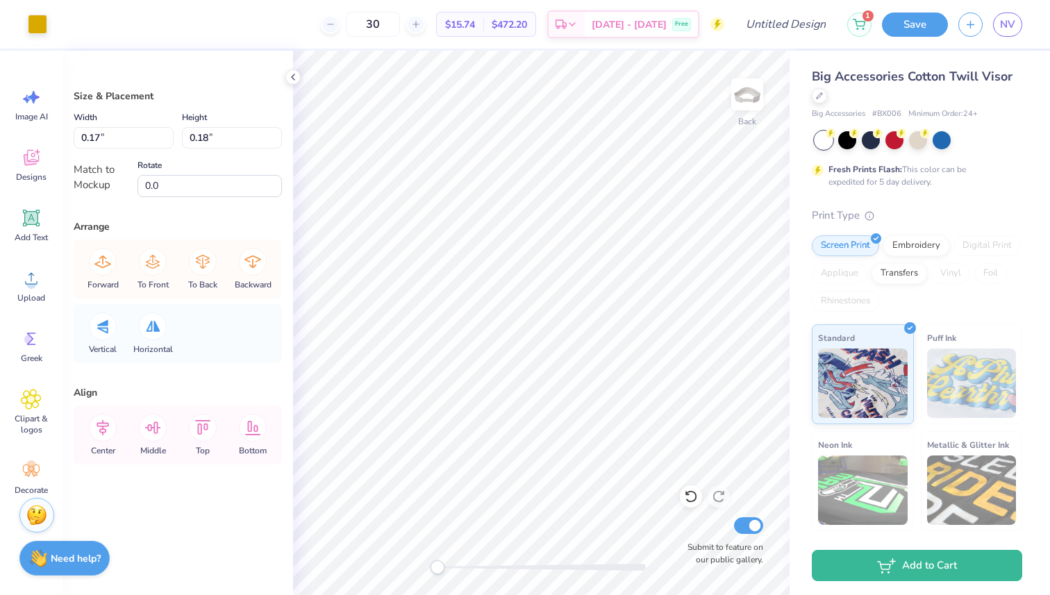
type input "0.54"
type input "0.55"
type input "0.21"
type input "0.71"
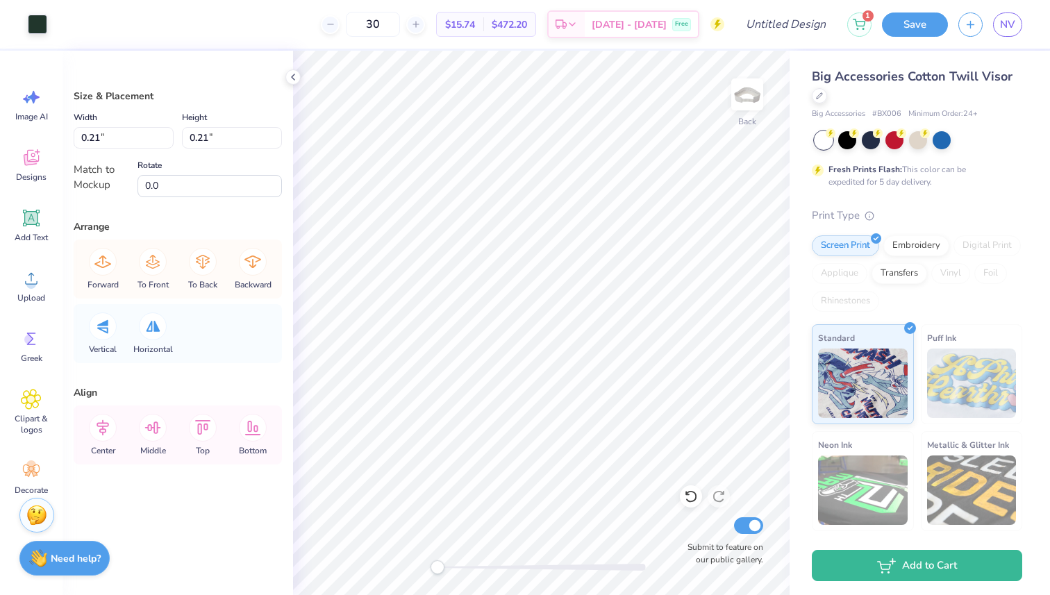
type input "0.71"
type input "0.69"
type input "0.71"
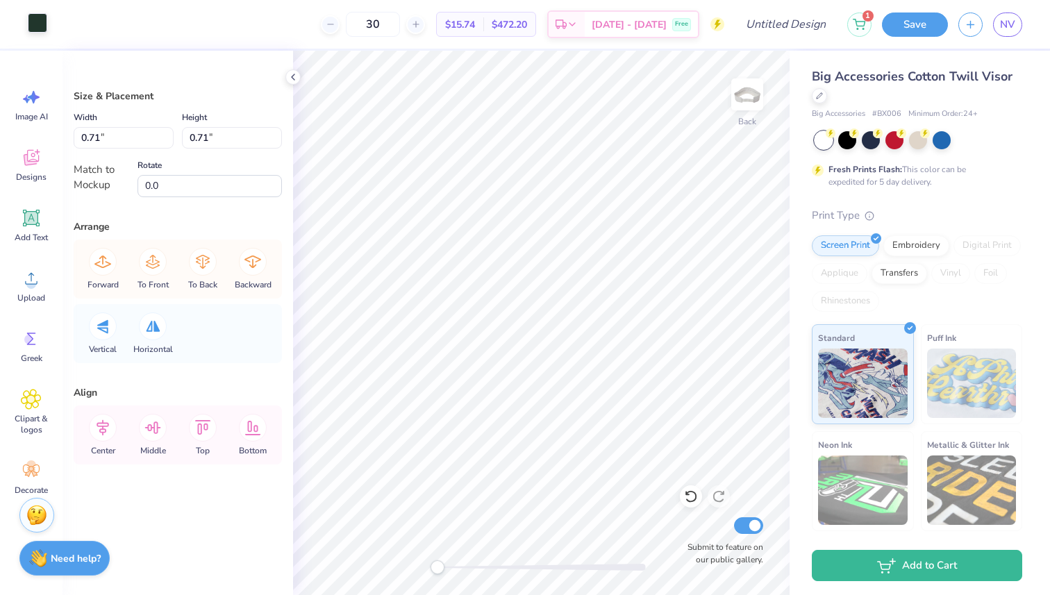
click at [37, 28] on div at bounding box center [37, 22] width 19 height 19
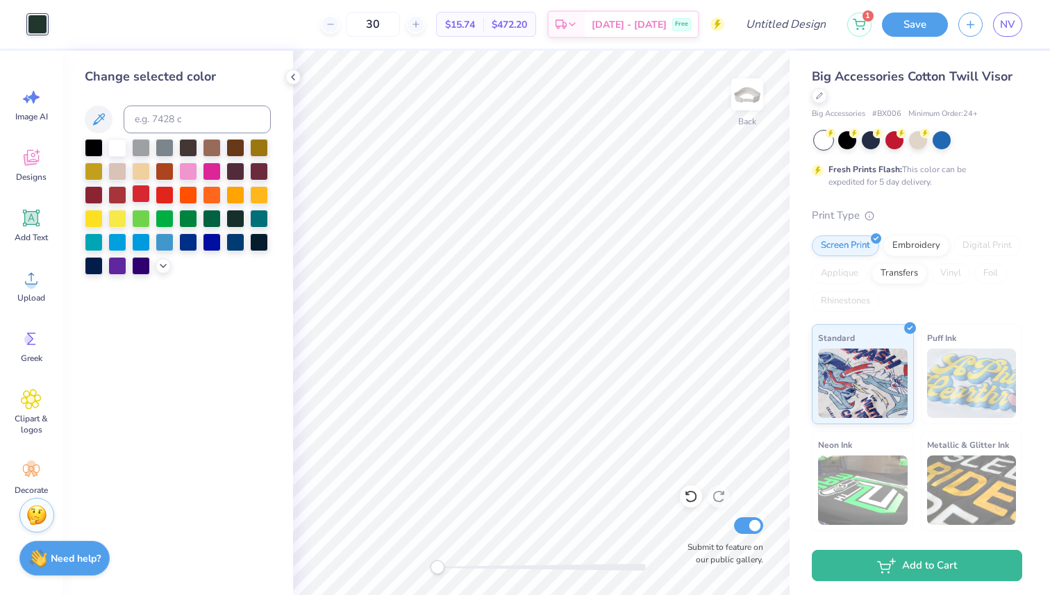
click at [140, 190] on div at bounding box center [141, 194] width 18 height 18
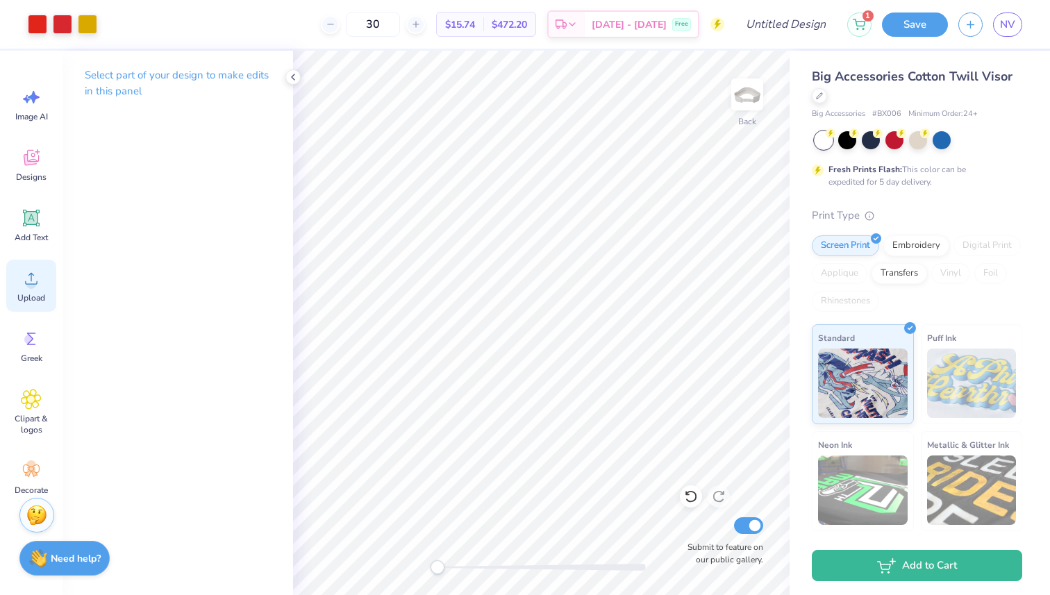
click at [34, 285] on circle at bounding box center [31, 284] width 10 height 10
click at [28, 285] on circle at bounding box center [31, 284] width 10 height 10
click at [14, 285] on div "Upload" at bounding box center [31, 286] width 50 height 52
click at [31, 280] on icon at bounding box center [31, 279] width 12 height 12
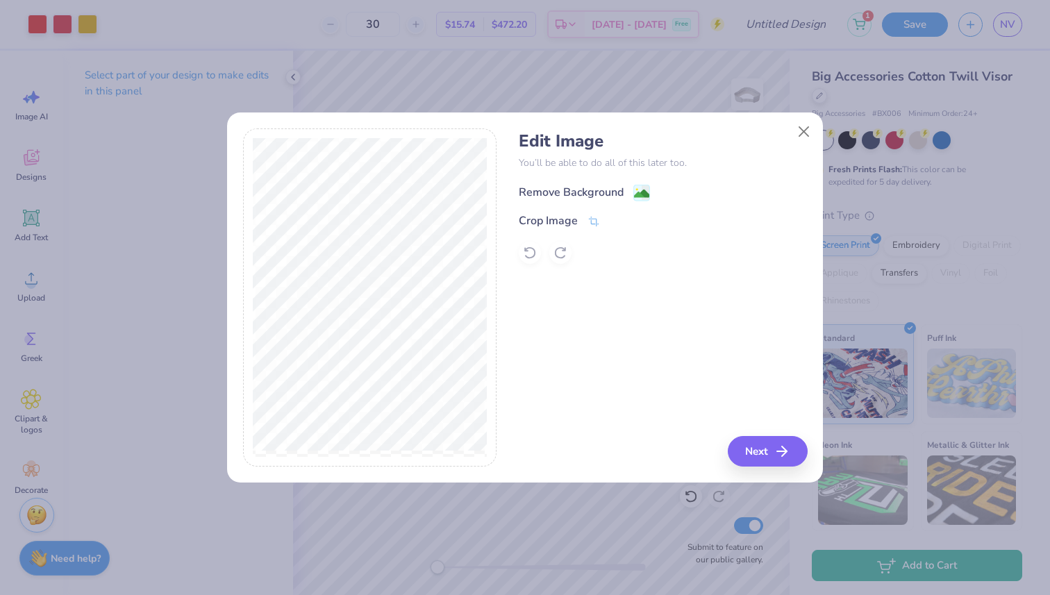
click at [634, 189] on image at bounding box center [641, 193] width 15 height 15
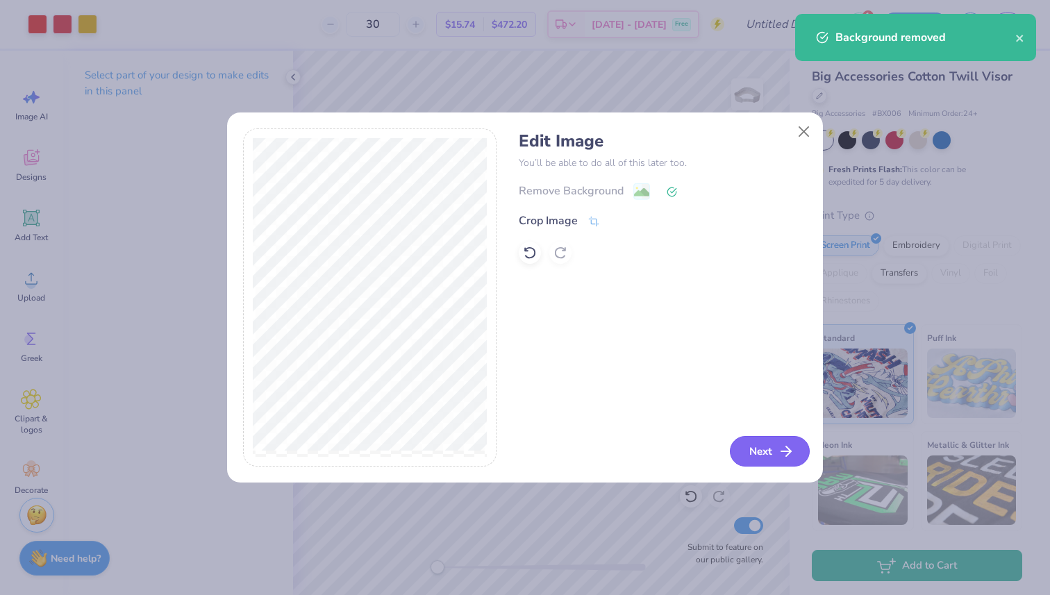
click at [752, 455] on button "Next" at bounding box center [770, 451] width 80 height 31
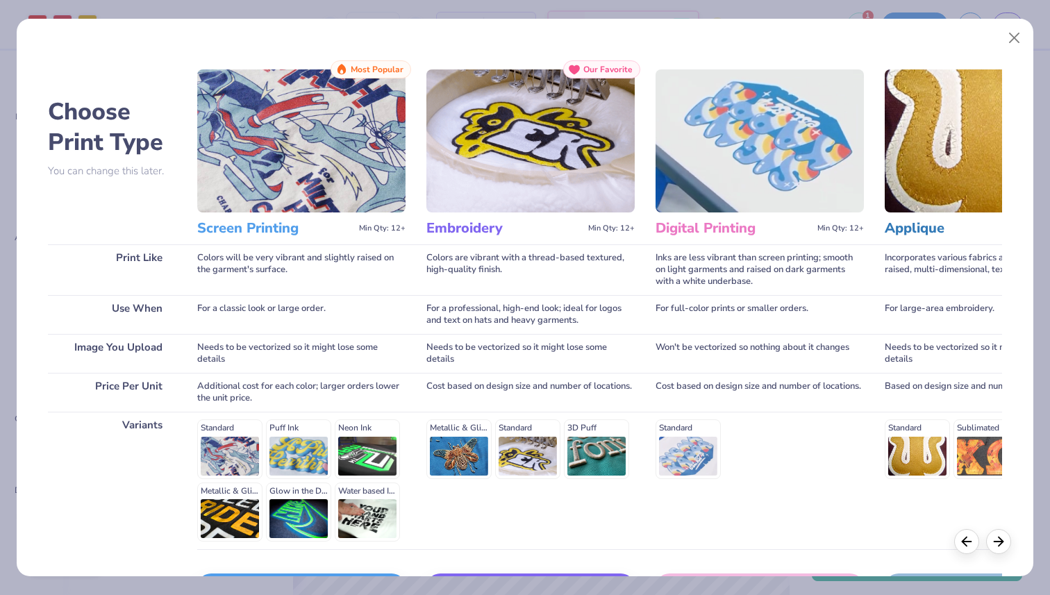
scroll to position [97, 0]
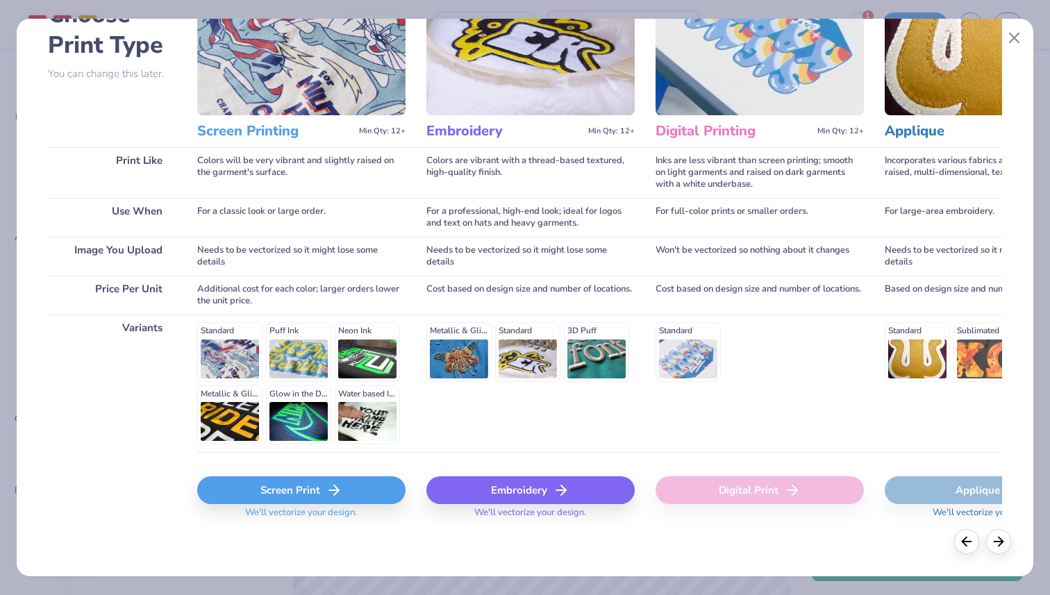
click at [228, 357] on div "Standard Puff Ink Neon Ink Metallic & Glitter Ink Glow in the Dark Ink Water ba…" at bounding box center [301, 383] width 208 height 122
click at [333, 489] on icon at bounding box center [334, 490] width 17 height 17
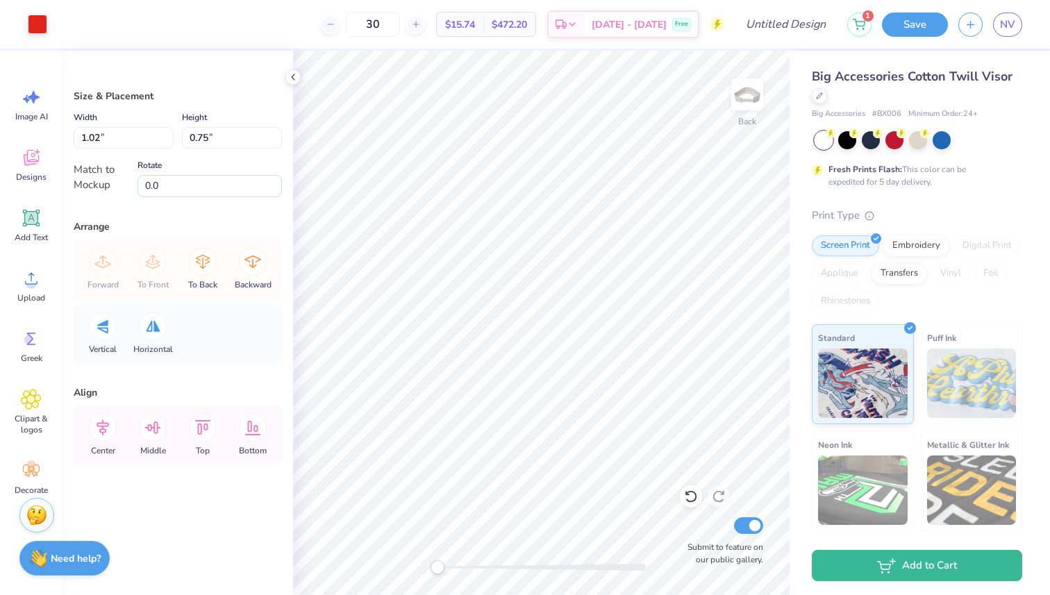
type input "1.02"
type input "0.75"
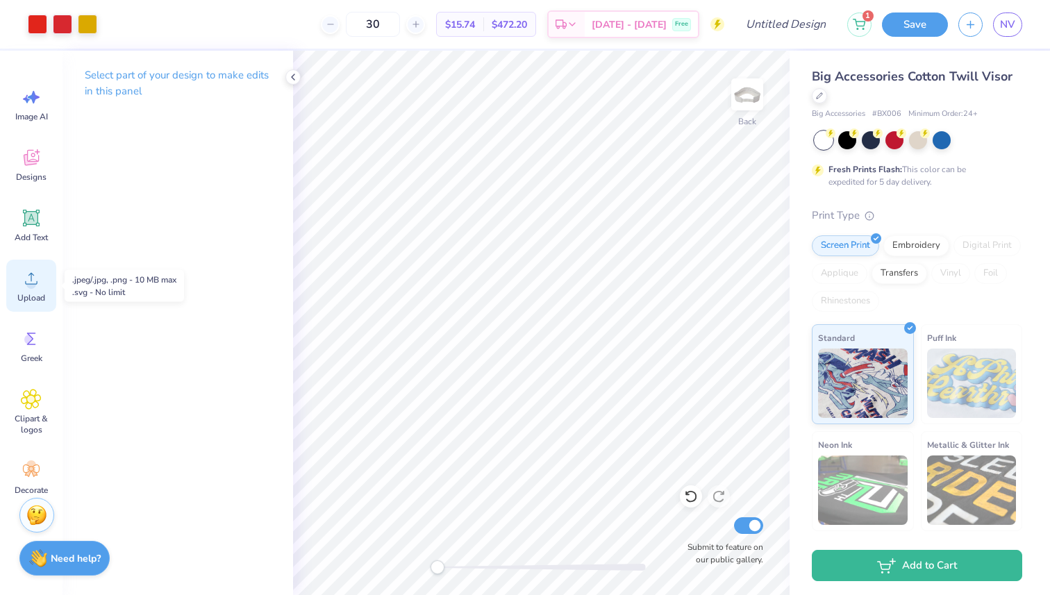
click at [26, 281] on icon at bounding box center [31, 278] width 21 height 21
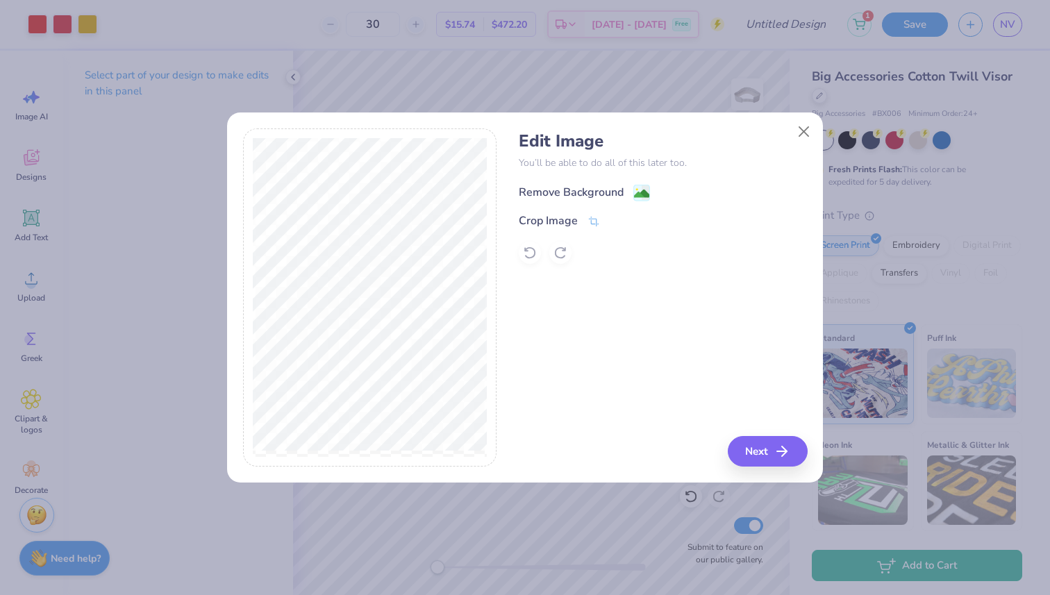
click at [603, 184] on div "Remove Background" at bounding box center [571, 192] width 105 height 17
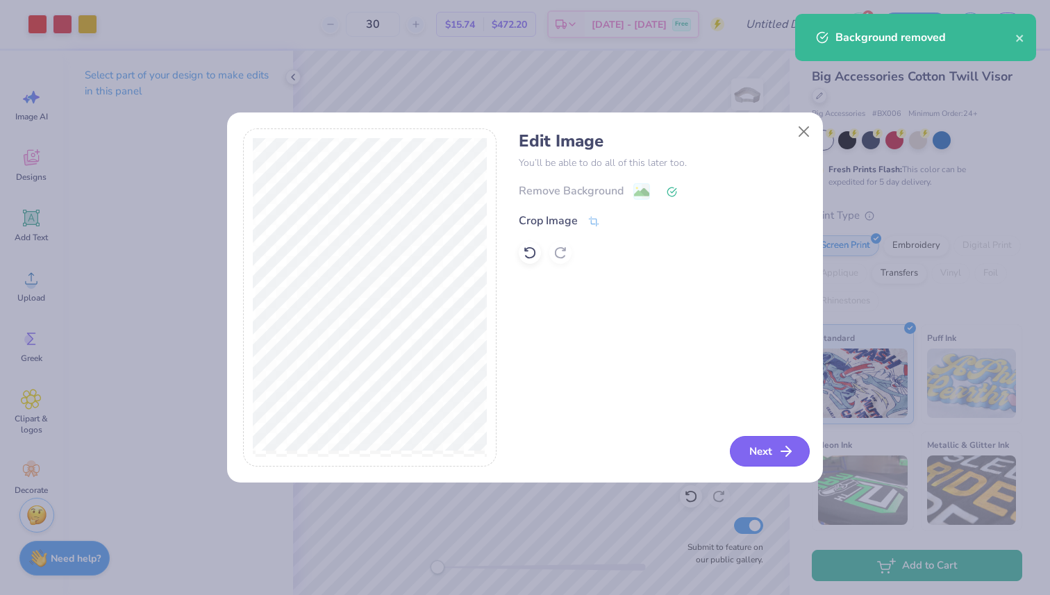
click at [756, 451] on button "Next" at bounding box center [770, 451] width 80 height 31
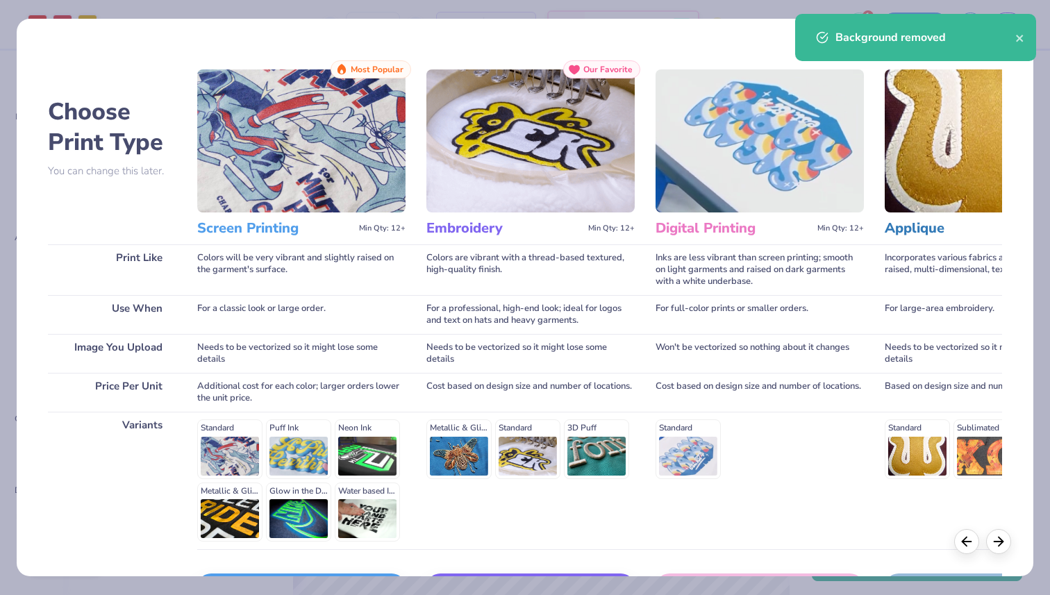
click at [229, 453] on div "Standard Puff Ink Neon Ink Metallic & Glitter Ink Glow in the Dark Ink Water ba…" at bounding box center [301, 480] width 208 height 122
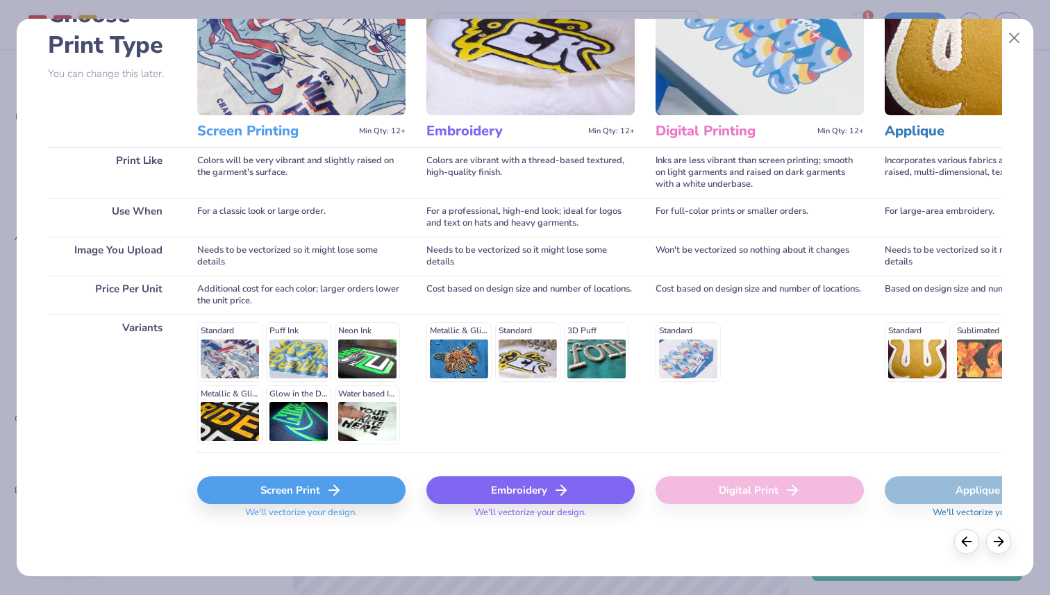
click at [262, 493] on div "Screen Print" at bounding box center [301, 490] width 208 height 28
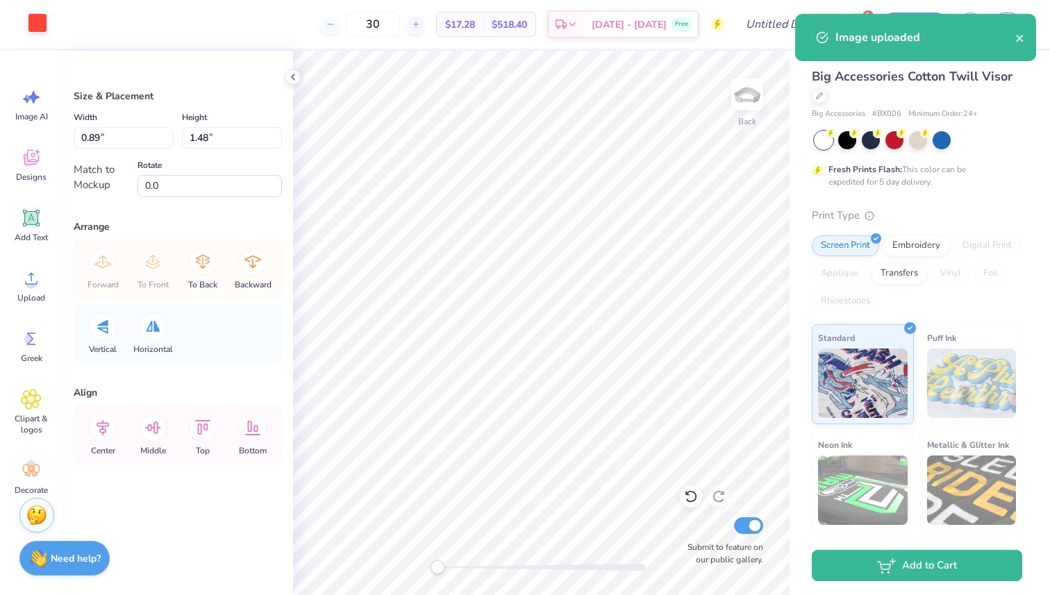
click at [44, 25] on div at bounding box center [37, 22] width 19 height 19
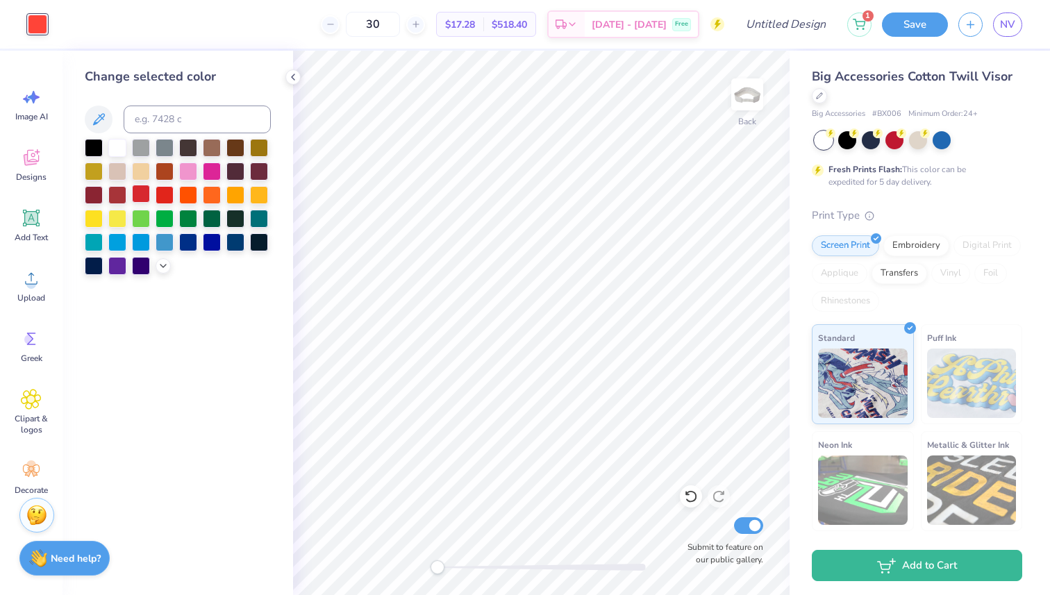
click at [146, 200] on div at bounding box center [141, 194] width 18 height 18
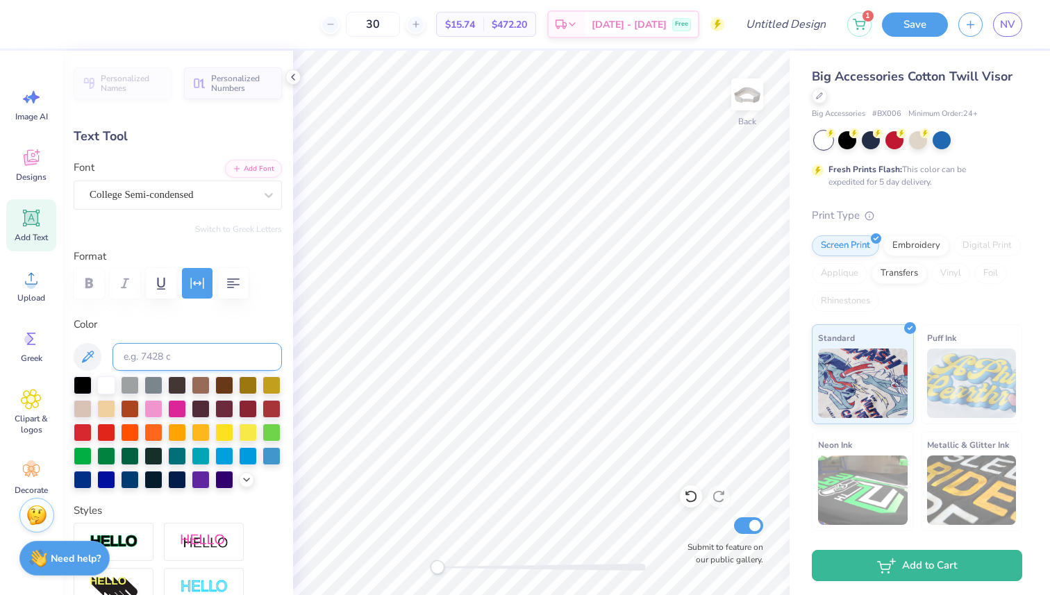
scroll to position [33, 0]
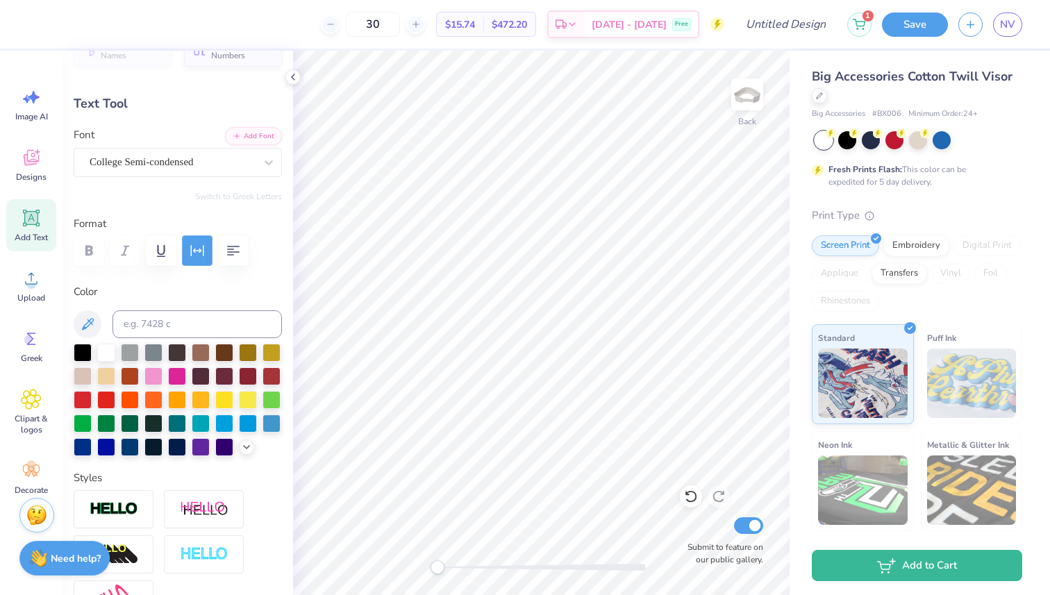
click at [194, 260] on button "button" at bounding box center [197, 250] width 31 height 31
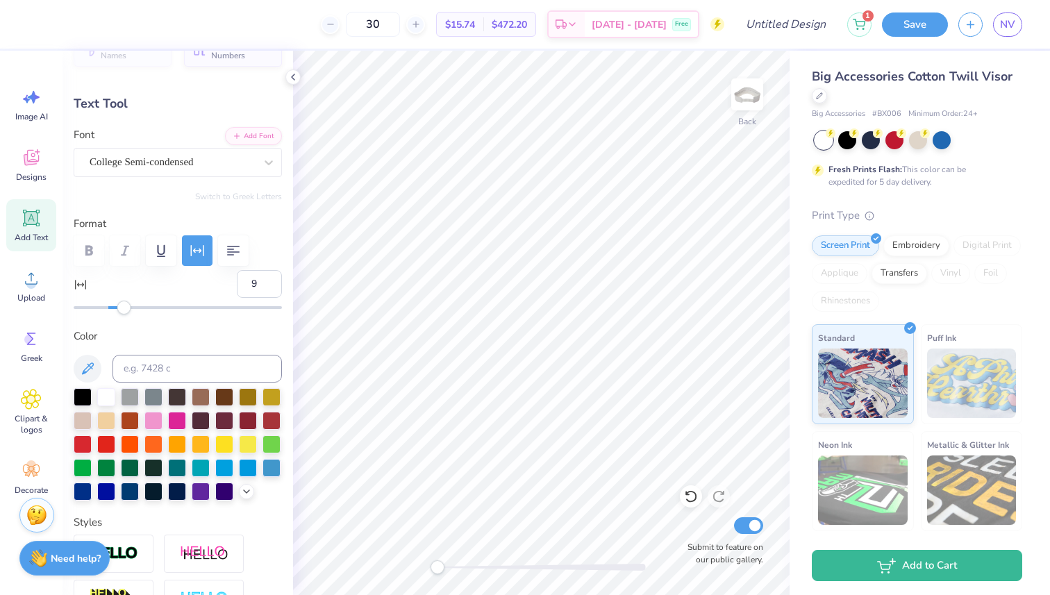
type input "8"
drag, startPoint x: 136, startPoint y: 311, endPoint x: 123, endPoint y: 311, distance: 13.2
click at [123, 311] on div "Accessibility label" at bounding box center [122, 308] width 14 height 14
click at [117, 310] on div "Accessibility label" at bounding box center [117, 308] width 14 height 14
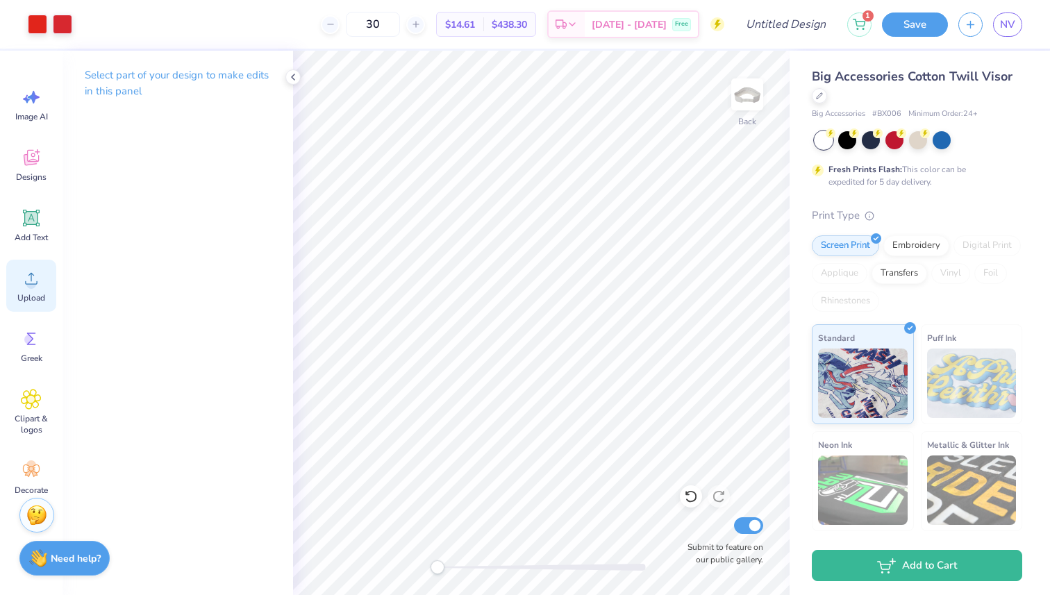
click at [32, 276] on icon at bounding box center [31, 278] width 21 height 21
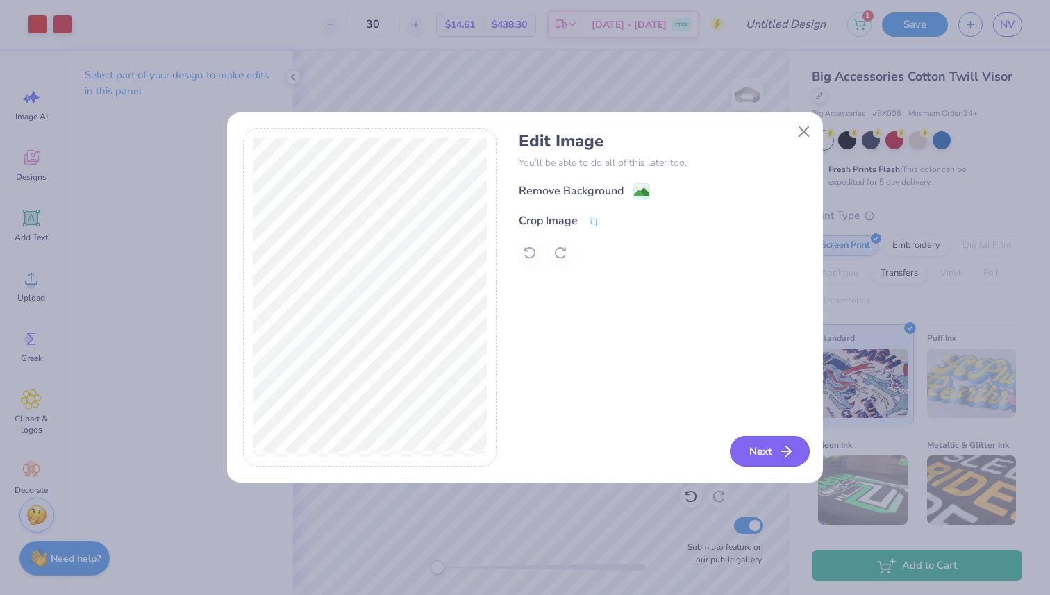
click at [757, 453] on button "Next" at bounding box center [770, 451] width 80 height 31
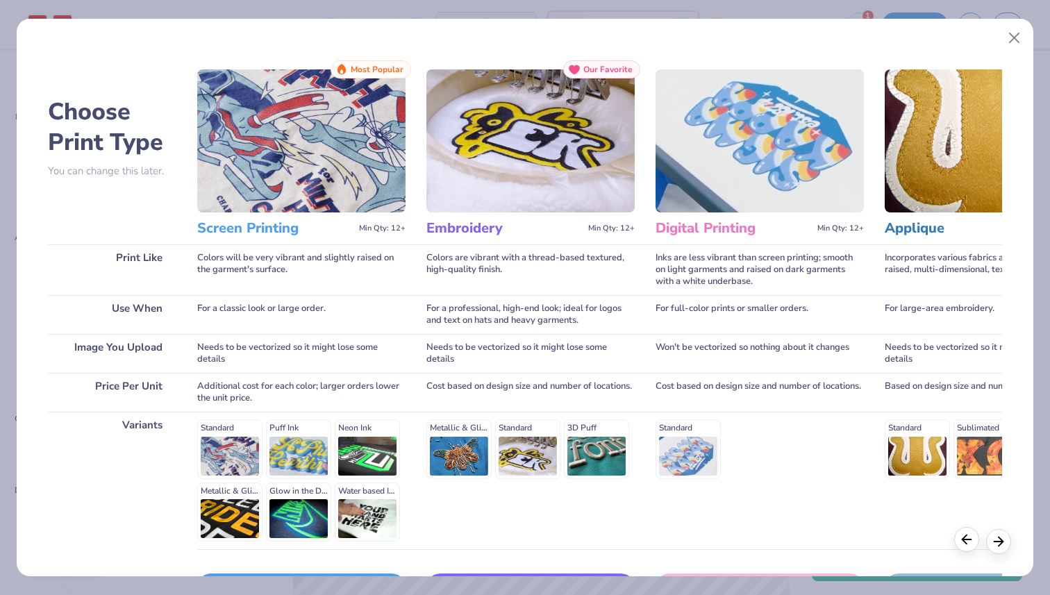
click at [970, 543] on icon at bounding box center [966, 539] width 15 height 15
click at [1021, 40] on button "Close" at bounding box center [1014, 38] width 26 height 26
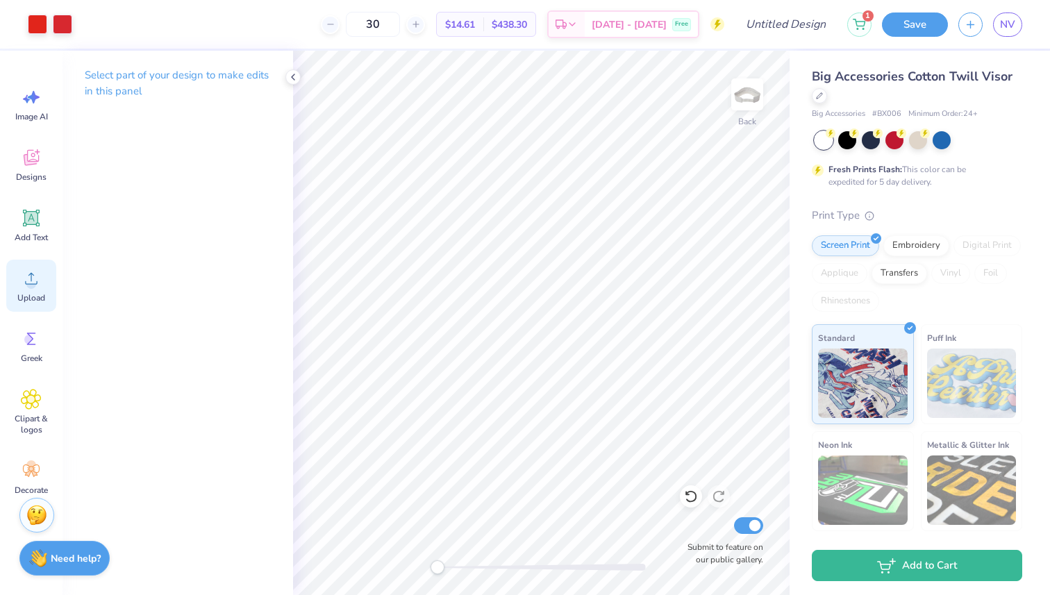
click at [26, 302] on span "Upload" at bounding box center [31, 297] width 28 height 11
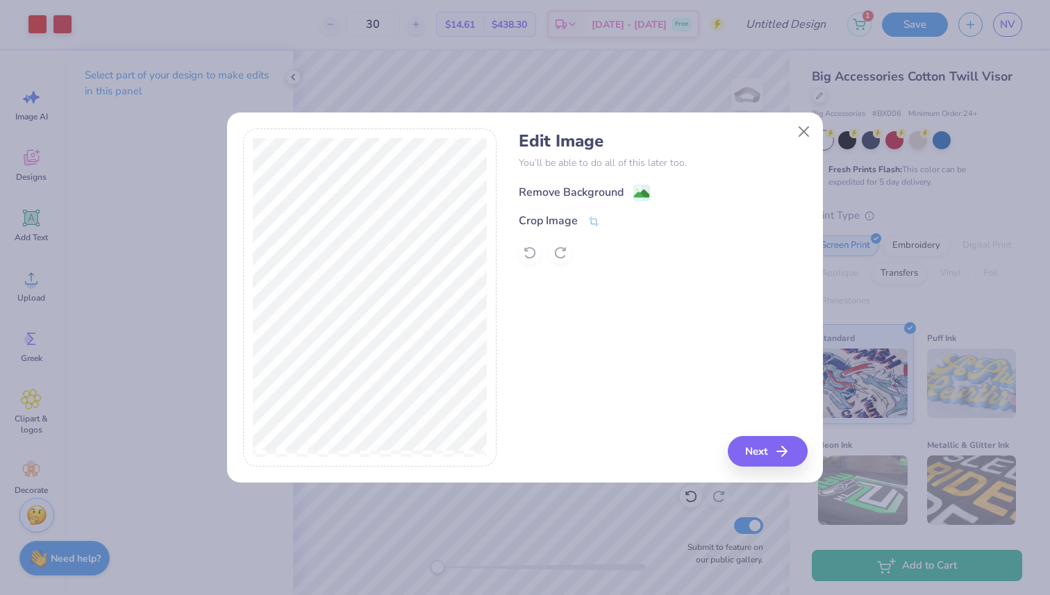
click at [580, 187] on div "Remove Background" at bounding box center [571, 192] width 105 height 17
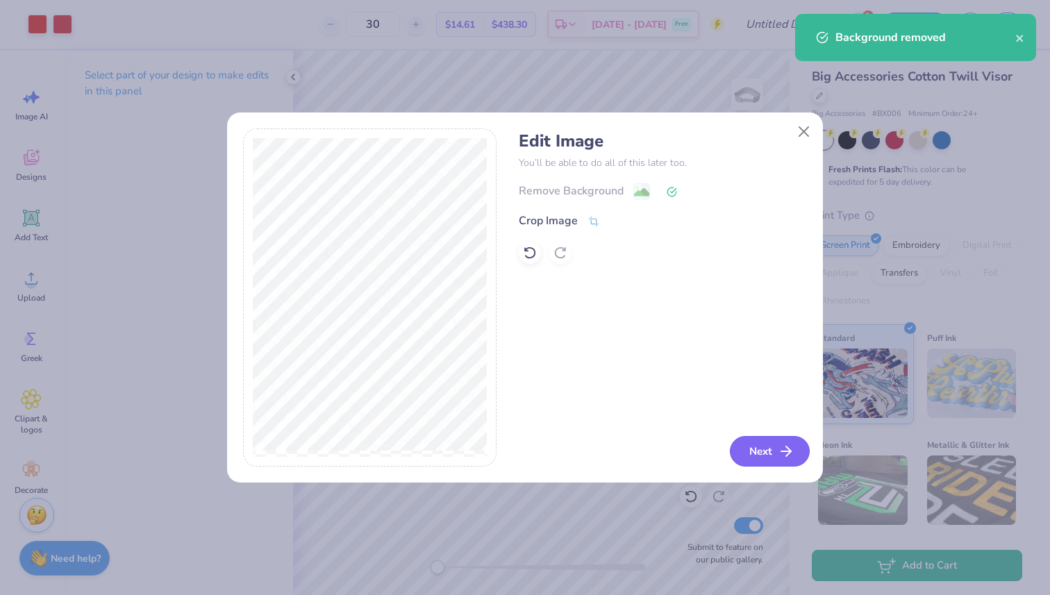
click at [796, 451] on button "Next" at bounding box center [770, 451] width 80 height 31
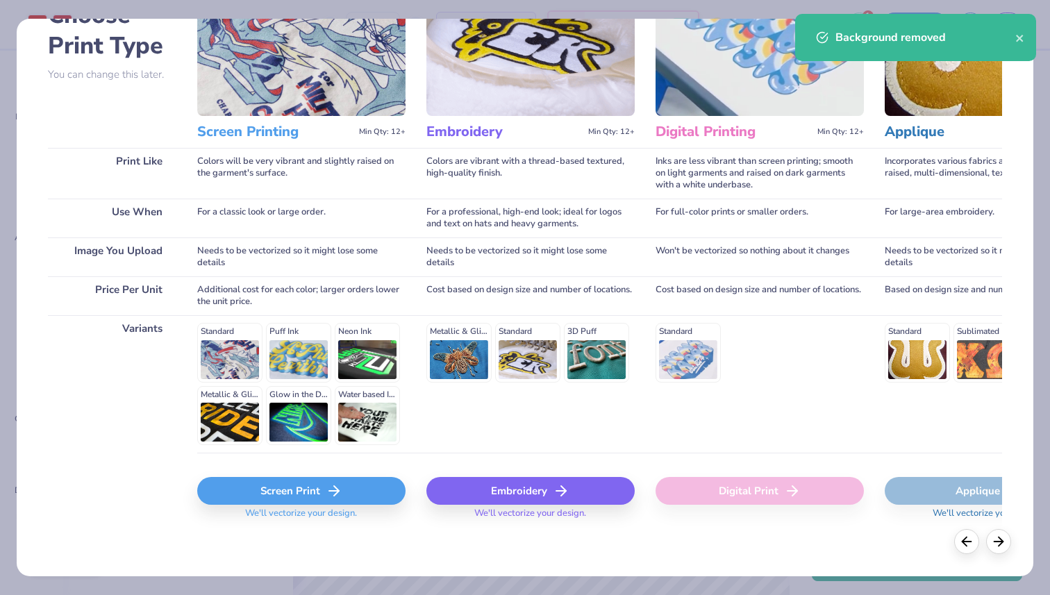
scroll to position [97, 0]
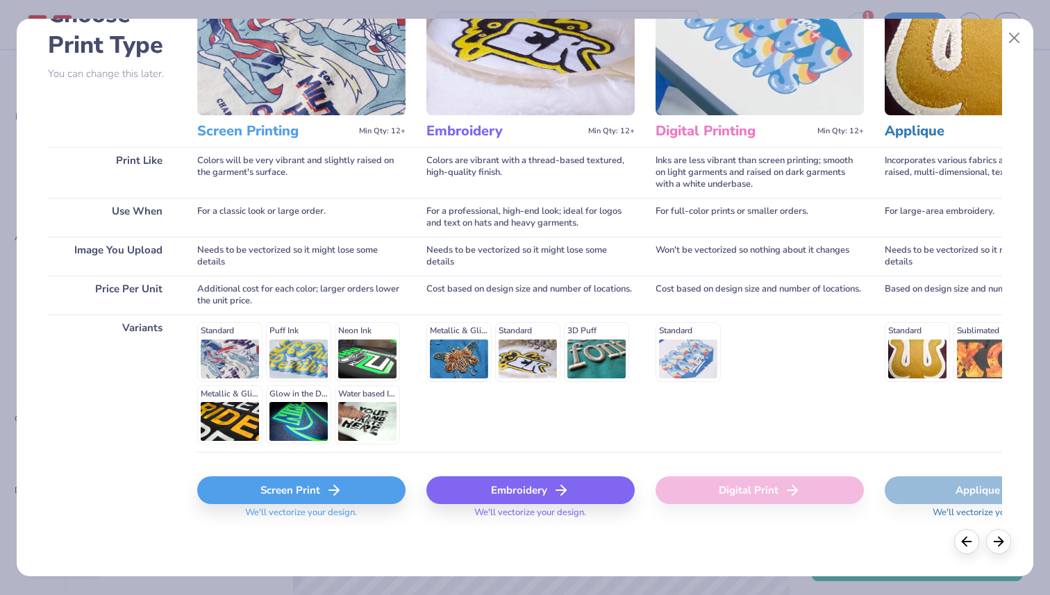
click at [373, 501] on div "Screen Print" at bounding box center [301, 490] width 208 height 28
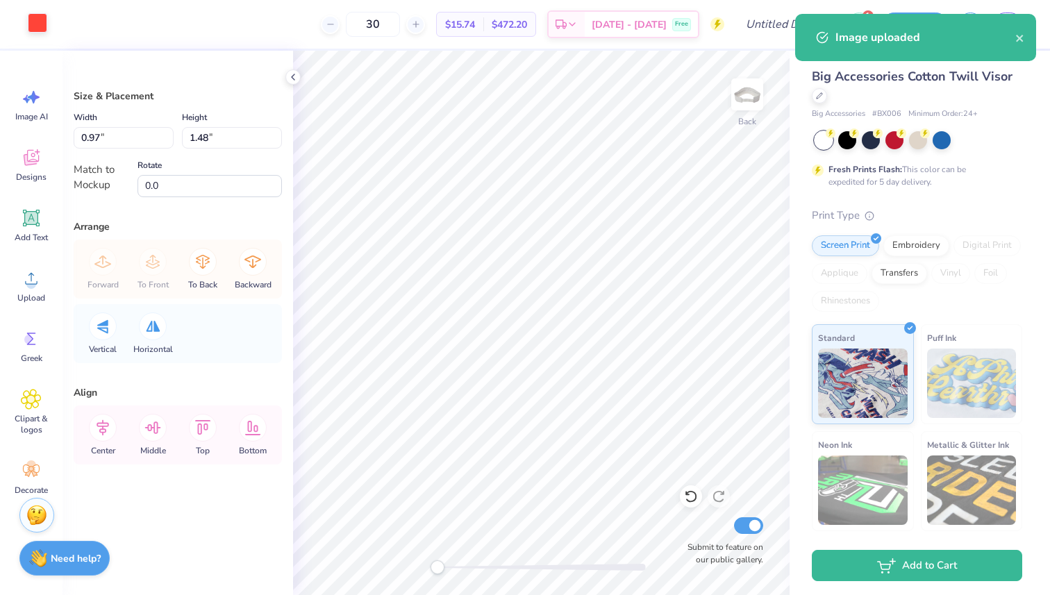
click at [41, 32] on div at bounding box center [37, 22] width 19 height 19
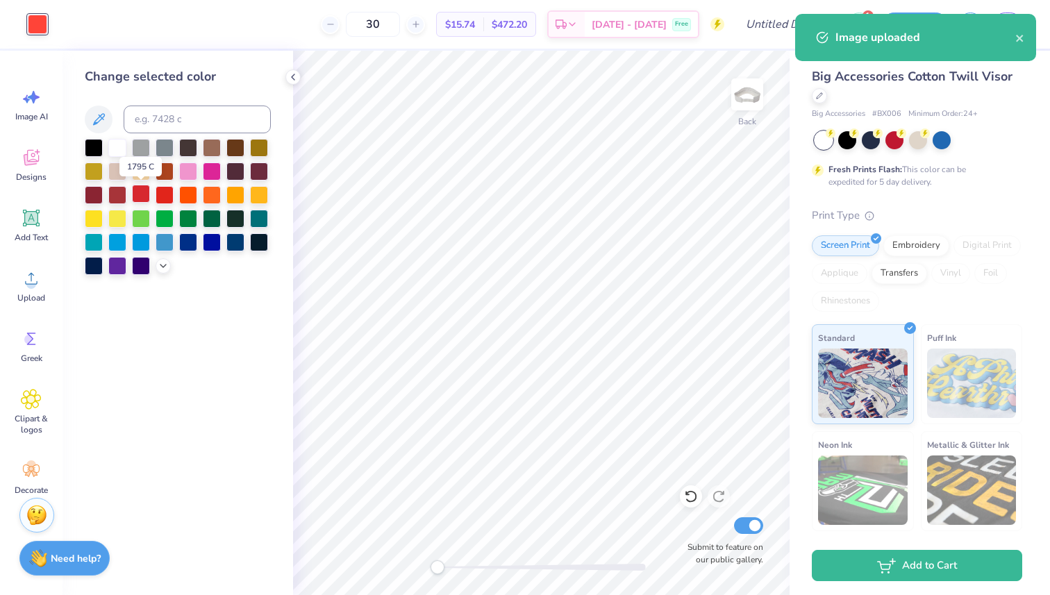
click at [146, 187] on div at bounding box center [141, 194] width 18 height 18
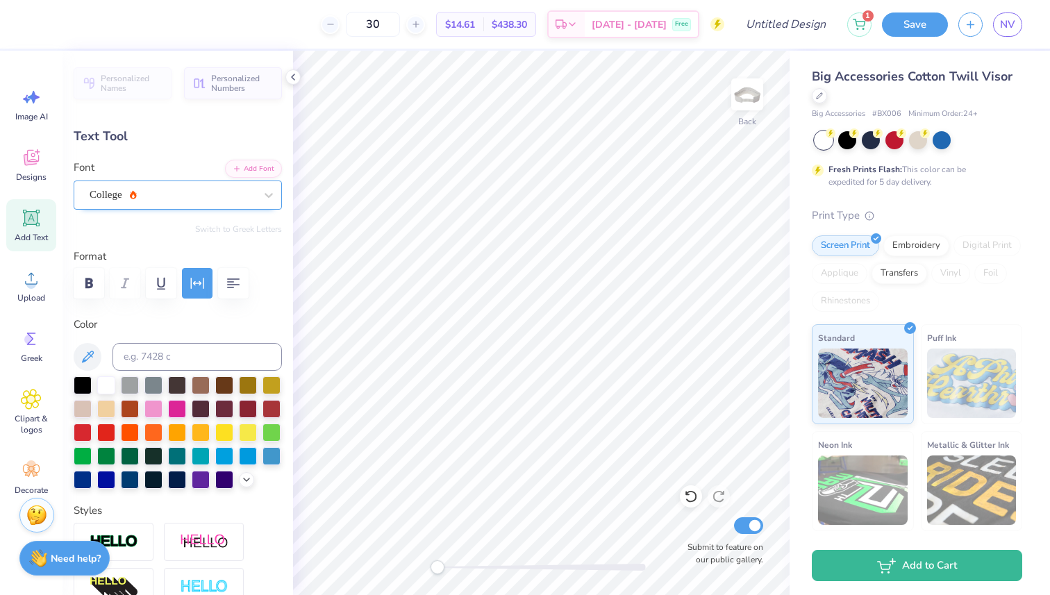
click at [185, 199] on div "College" at bounding box center [172, 195] width 168 height 22
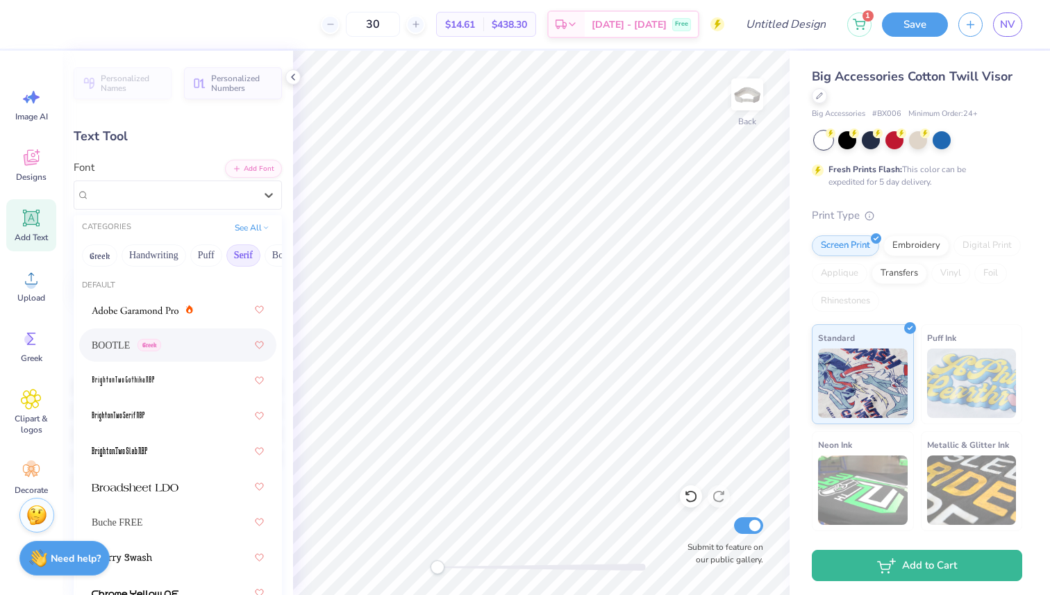
click at [161, 343] on div "BOOTLE Greek" at bounding box center [178, 345] width 172 height 25
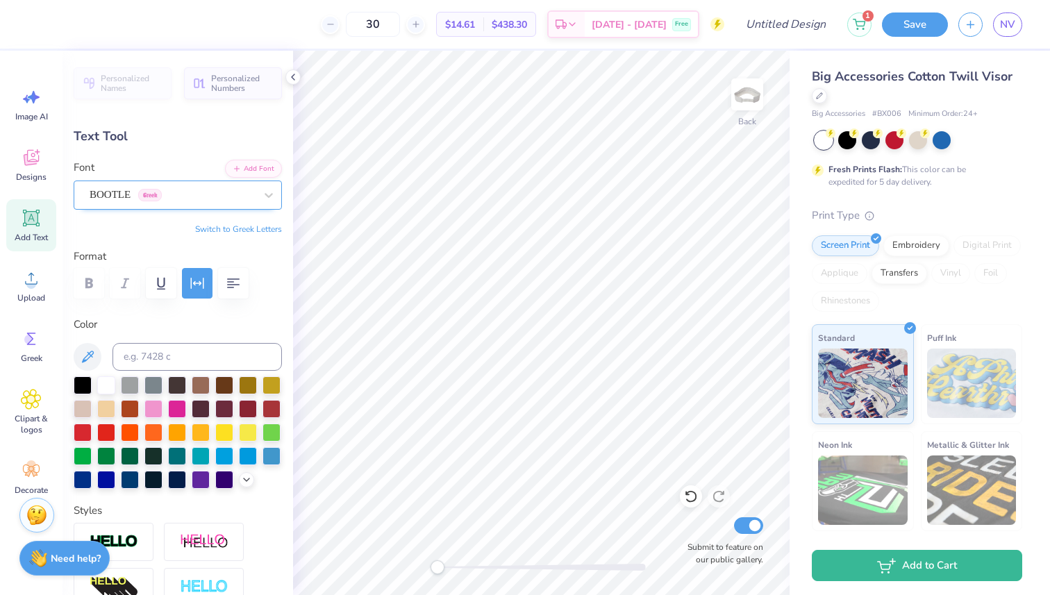
click at [210, 203] on div at bounding box center [172, 194] width 165 height 19
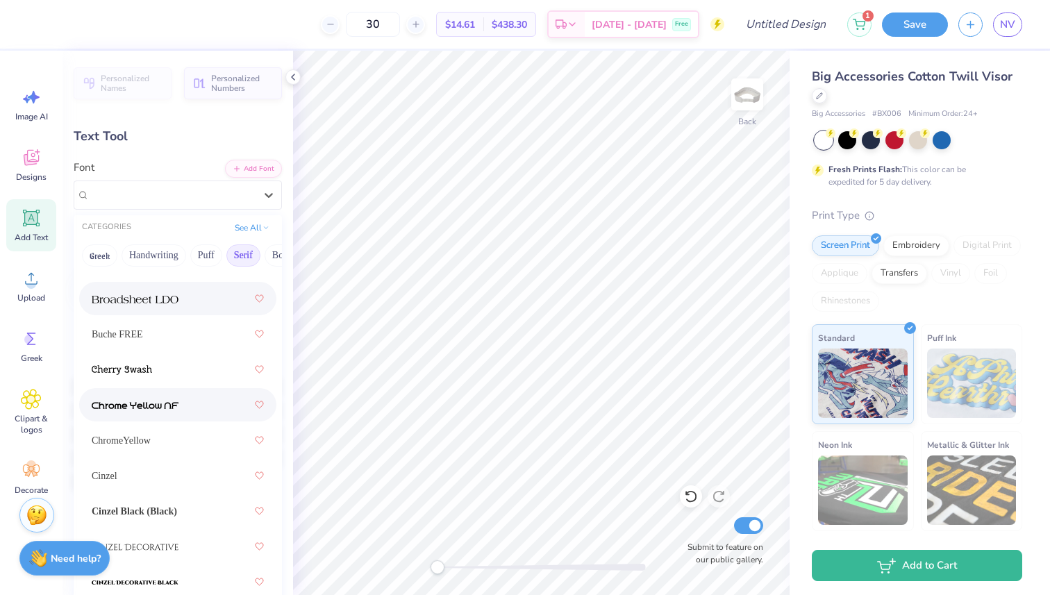
scroll to position [192, 0]
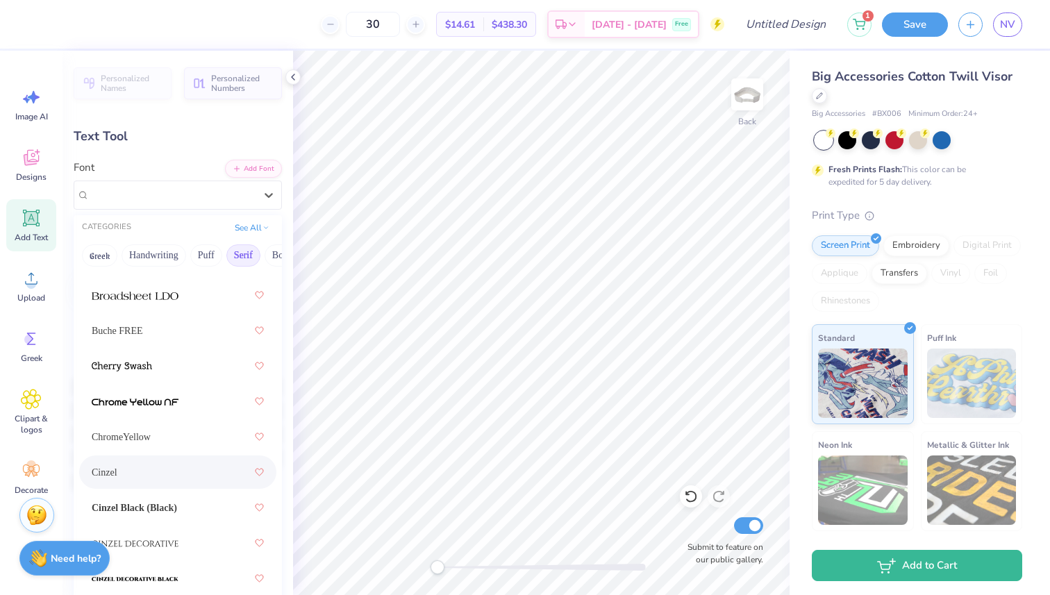
click at [168, 466] on div "Cinzel" at bounding box center [178, 472] width 172 height 25
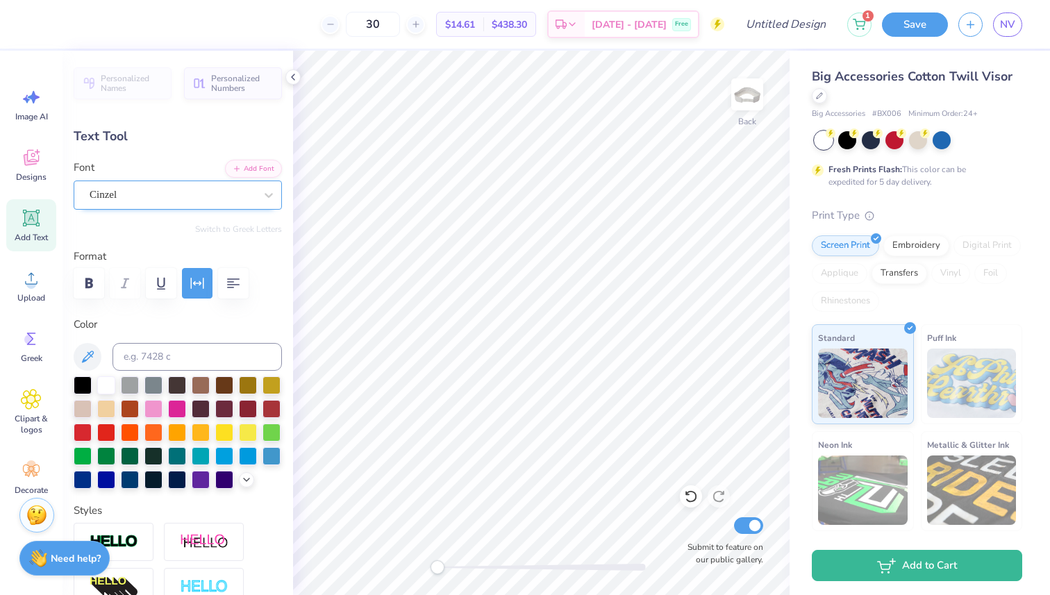
click at [192, 200] on div "Cinzel" at bounding box center [172, 195] width 168 height 22
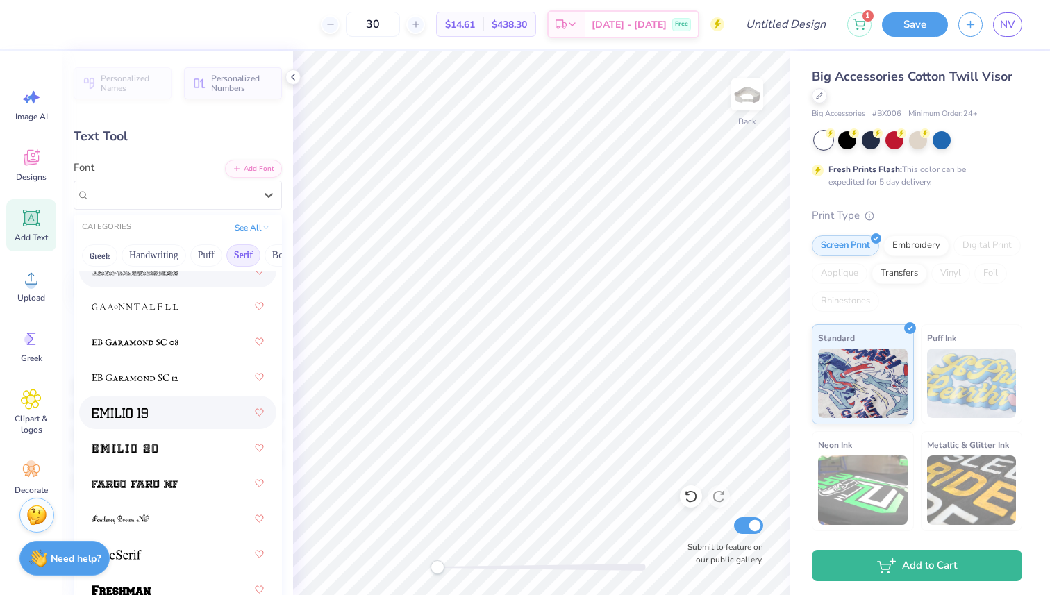
scroll to position [1432, 0]
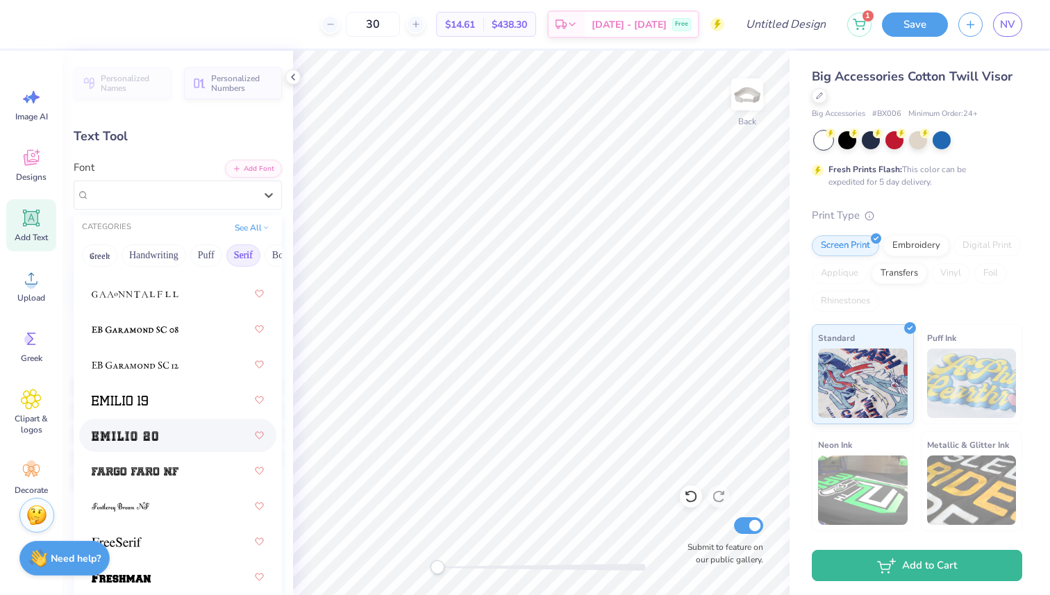
click at [144, 443] on div at bounding box center [178, 435] width 172 height 25
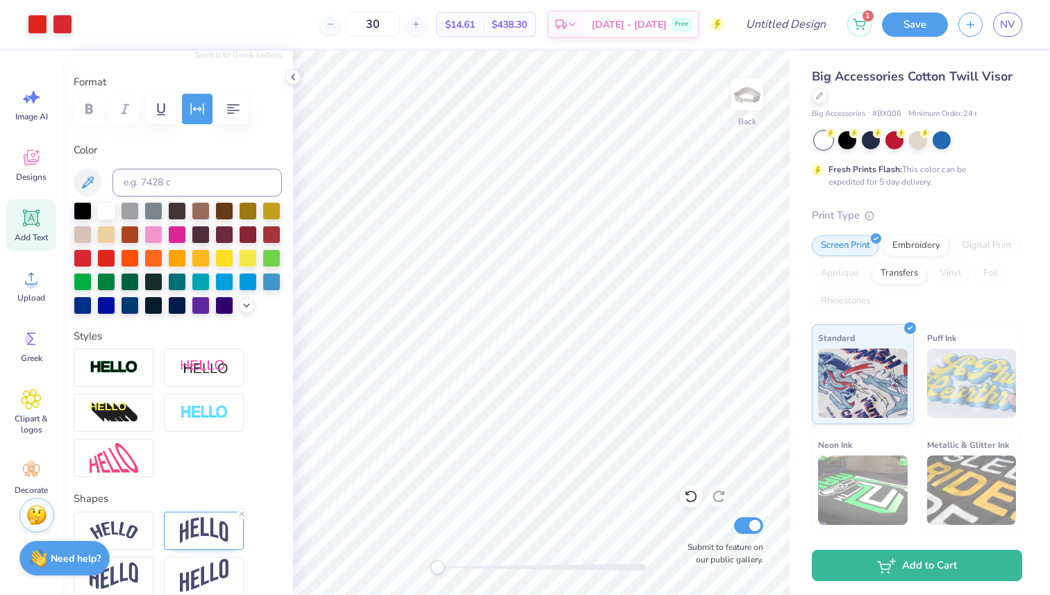
scroll to position [369, 0]
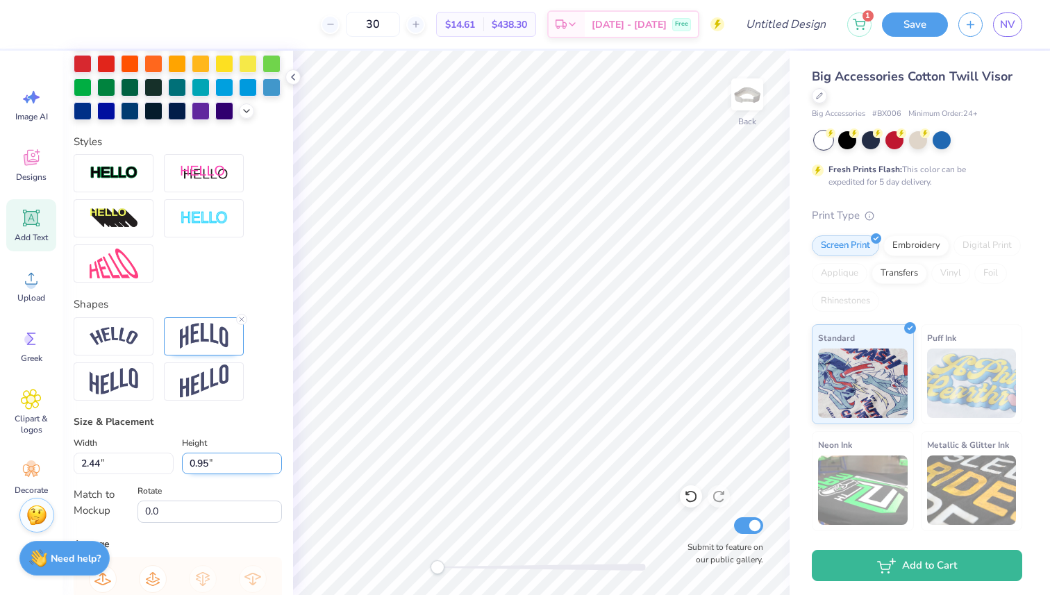
drag, startPoint x: 230, startPoint y: 461, endPoint x: 191, endPoint y: 457, distance: 39.8
click at [191, 457] on input "0.95" at bounding box center [232, 464] width 100 height 22
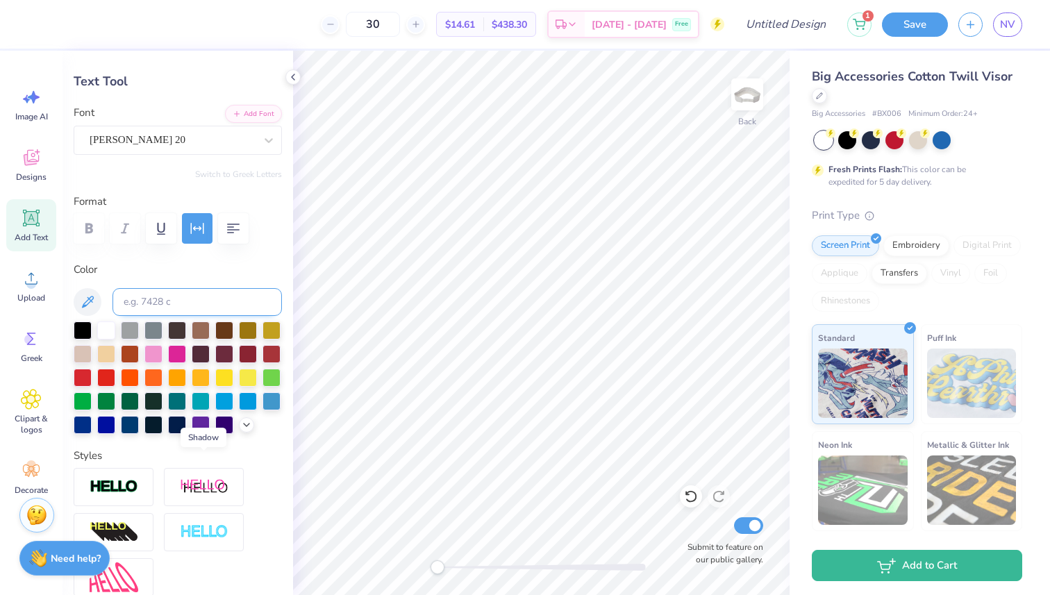
scroll to position [44, 0]
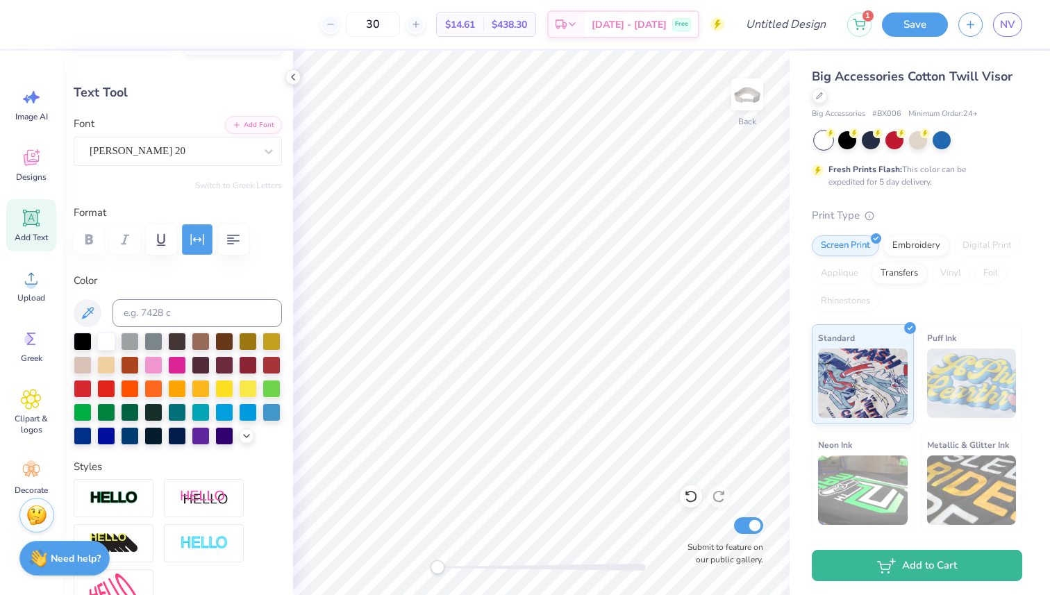
click at [195, 238] on icon "button" at bounding box center [197, 239] width 17 height 17
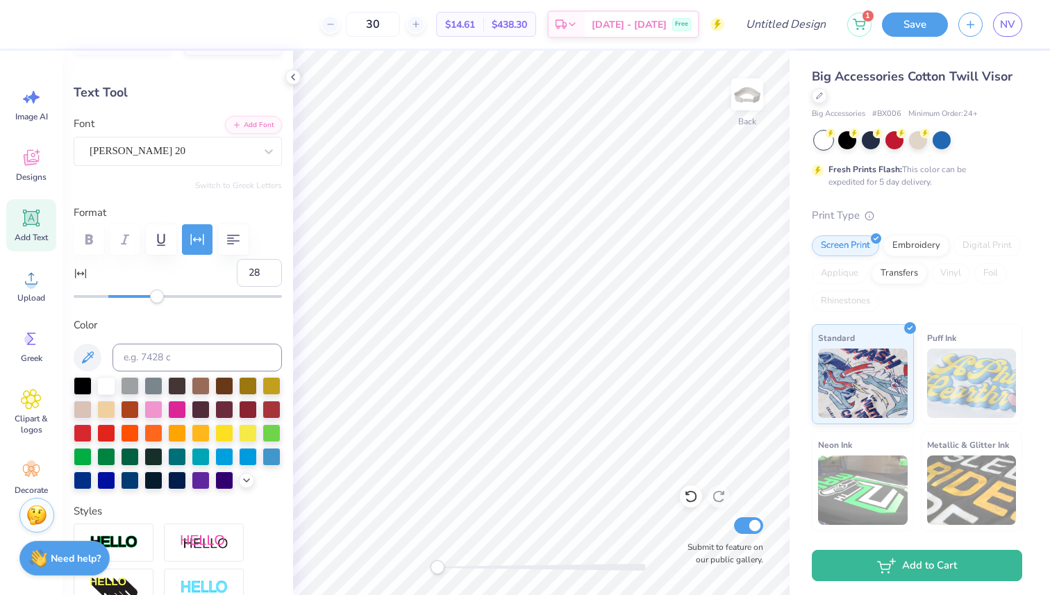
drag, startPoint x: 144, startPoint y: 291, endPoint x: 156, endPoint y: 291, distance: 12.5
click at [156, 291] on div "Accessibility label" at bounding box center [157, 296] width 14 height 14
drag, startPoint x: 156, startPoint y: 301, endPoint x: 144, endPoint y: 300, distance: 12.6
click at [144, 300] on div "Accessibility label" at bounding box center [145, 296] width 14 height 14
drag, startPoint x: 144, startPoint y: 298, endPoint x: 151, endPoint y: 298, distance: 7.6
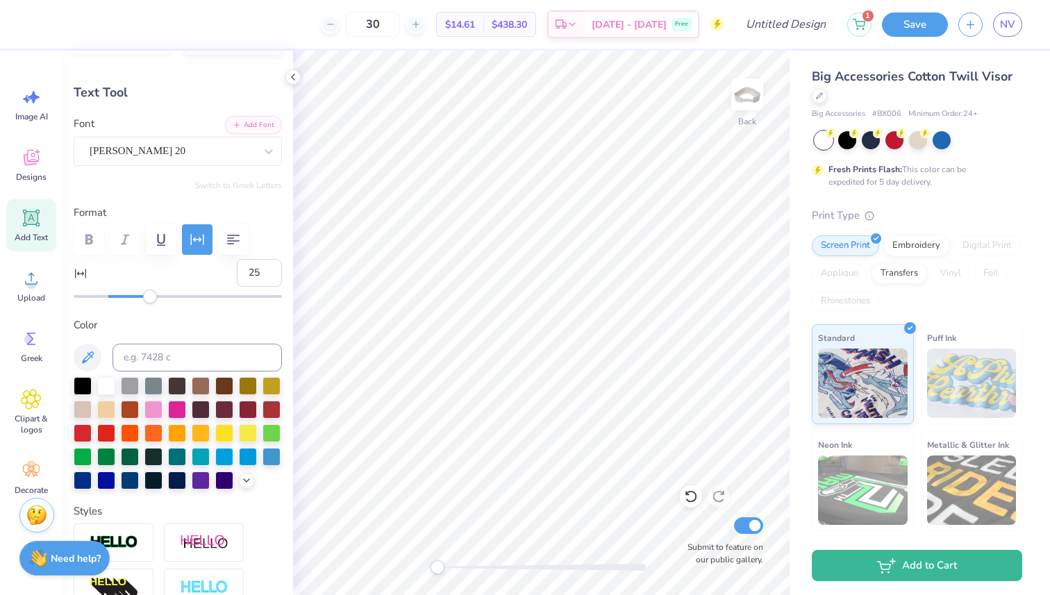
click at [151, 298] on div "Accessibility label" at bounding box center [150, 296] width 14 height 14
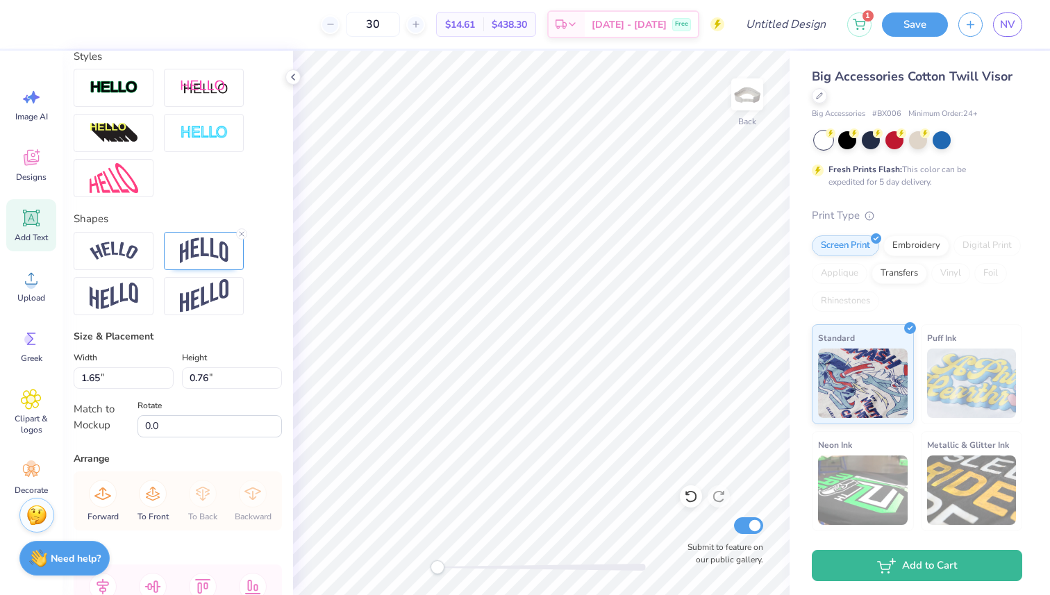
scroll to position [464, 0]
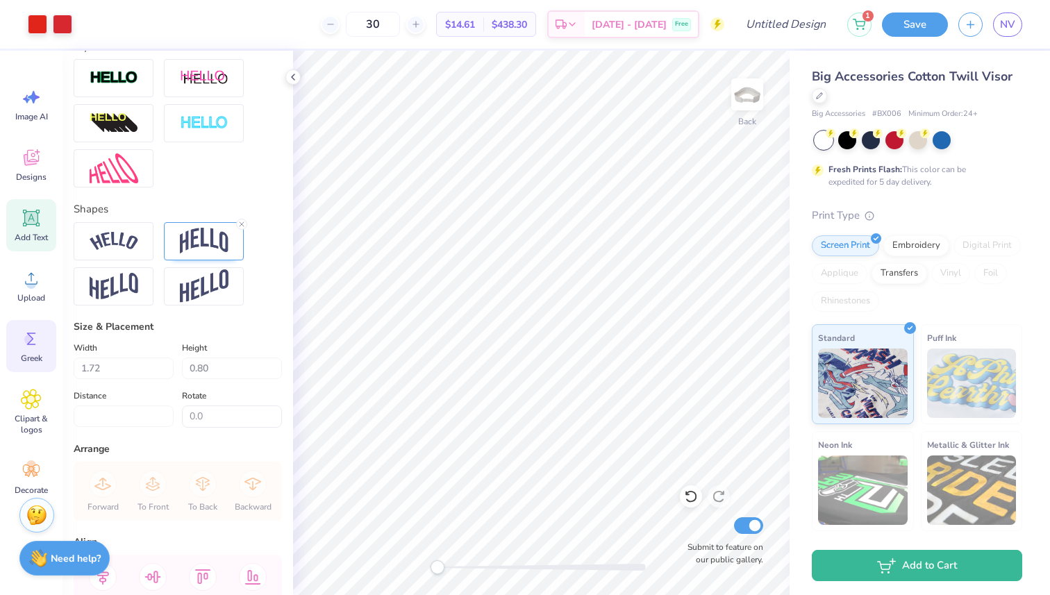
click at [42, 344] on div "Greek" at bounding box center [31, 346] width 50 height 52
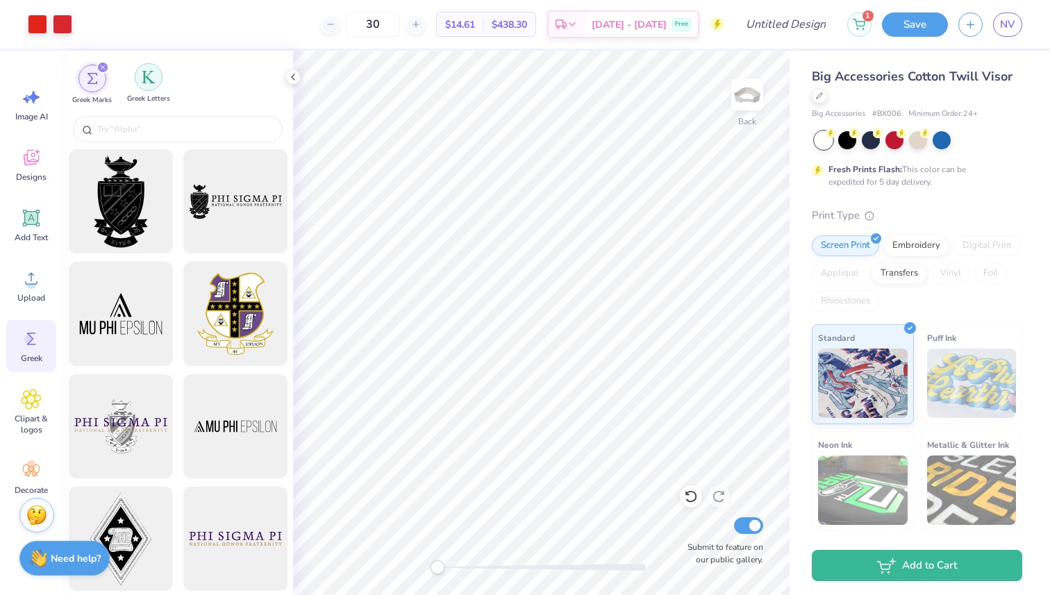
click at [141, 84] on div "filter for Greek Letters" at bounding box center [149, 77] width 28 height 28
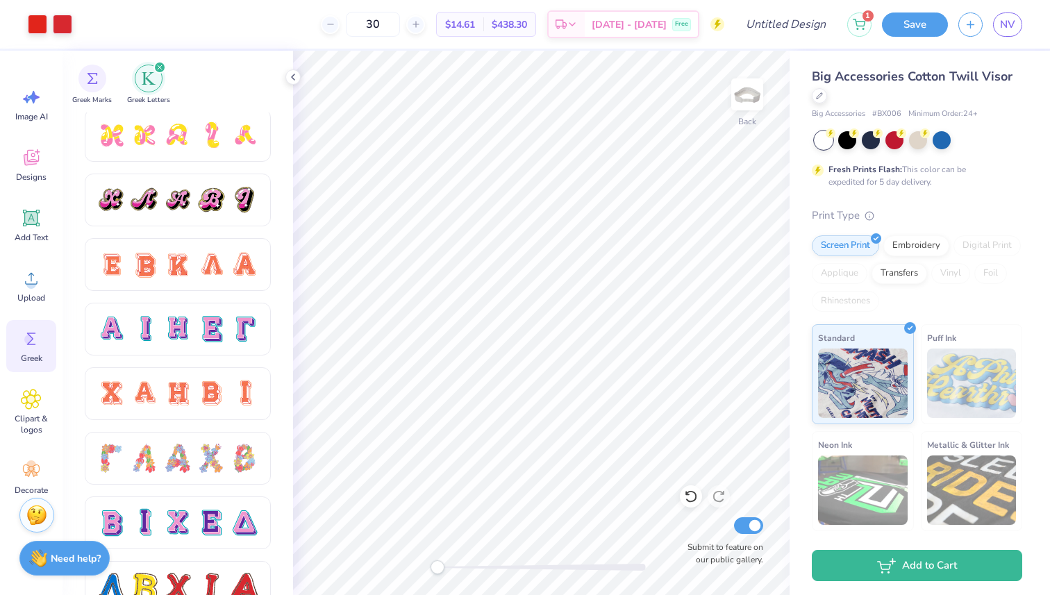
scroll to position [779, 0]
click at [189, 278] on div at bounding box center [177, 263] width 29 height 29
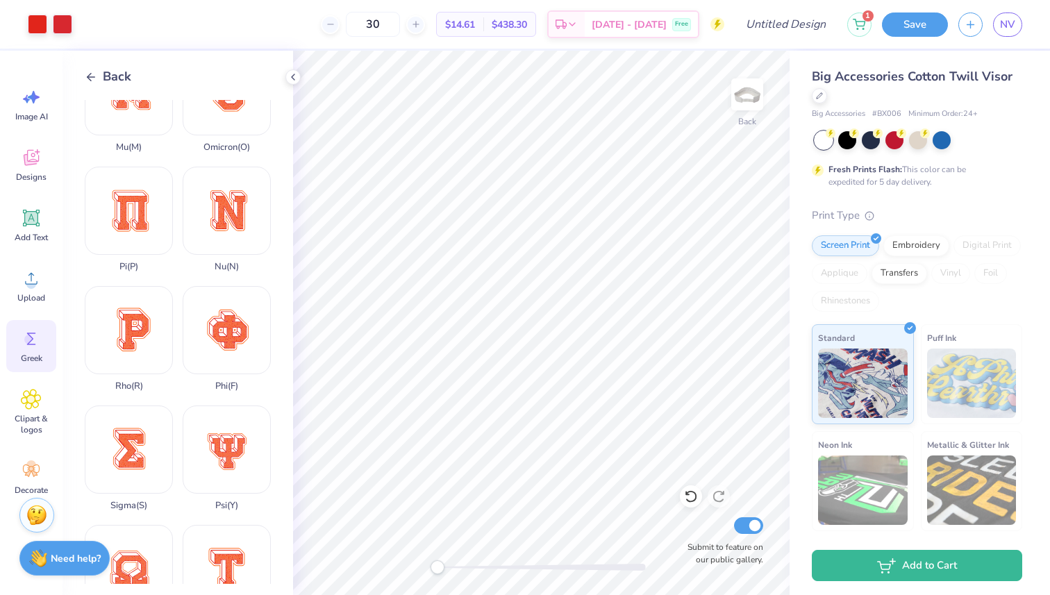
scroll to position [646, 0]
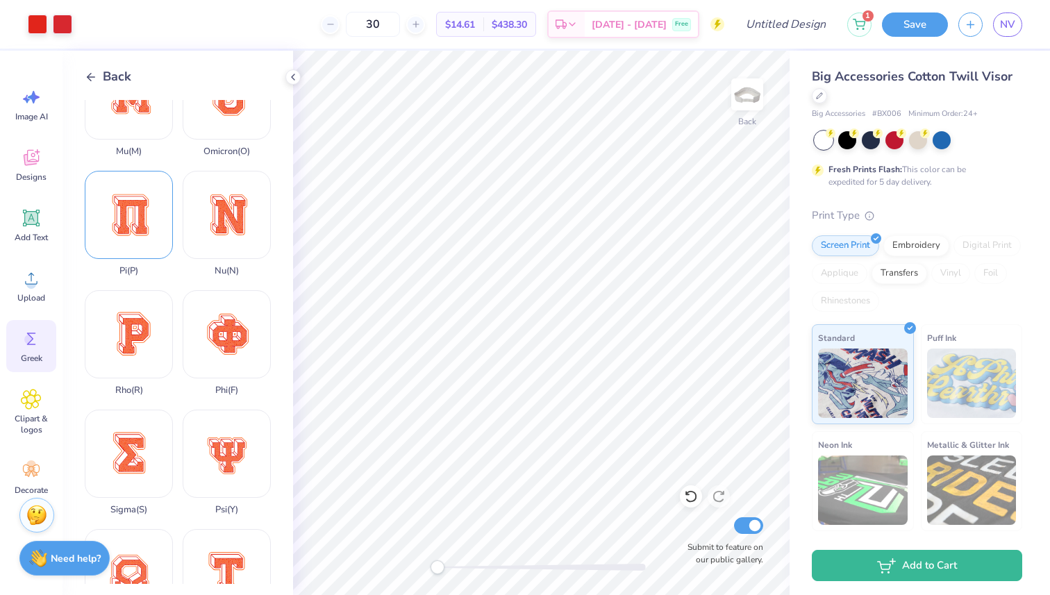
click at [151, 221] on div "Pi ( P )" at bounding box center [129, 224] width 88 height 106
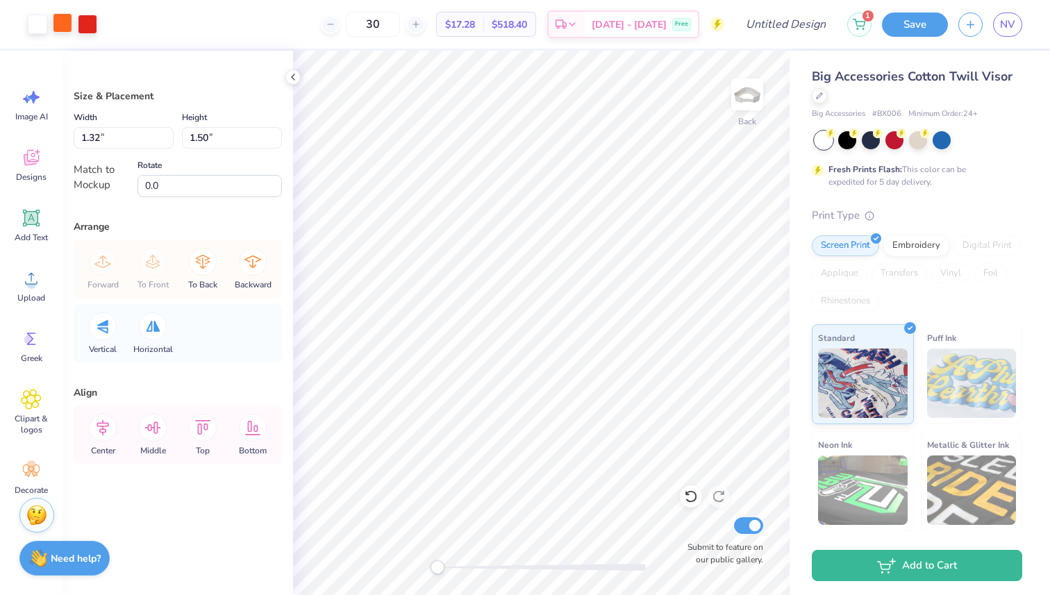
click at [62, 22] on div at bounding box center [62, 22] width 19 height 19
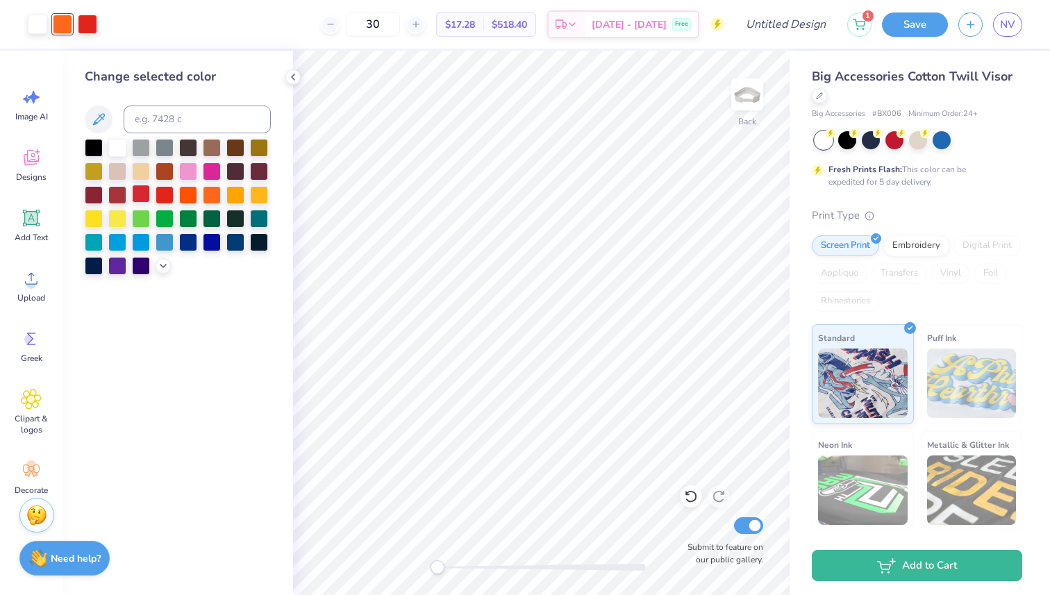
click at [143, 188] on div at bounding box center [141, 194] width 18 height 18
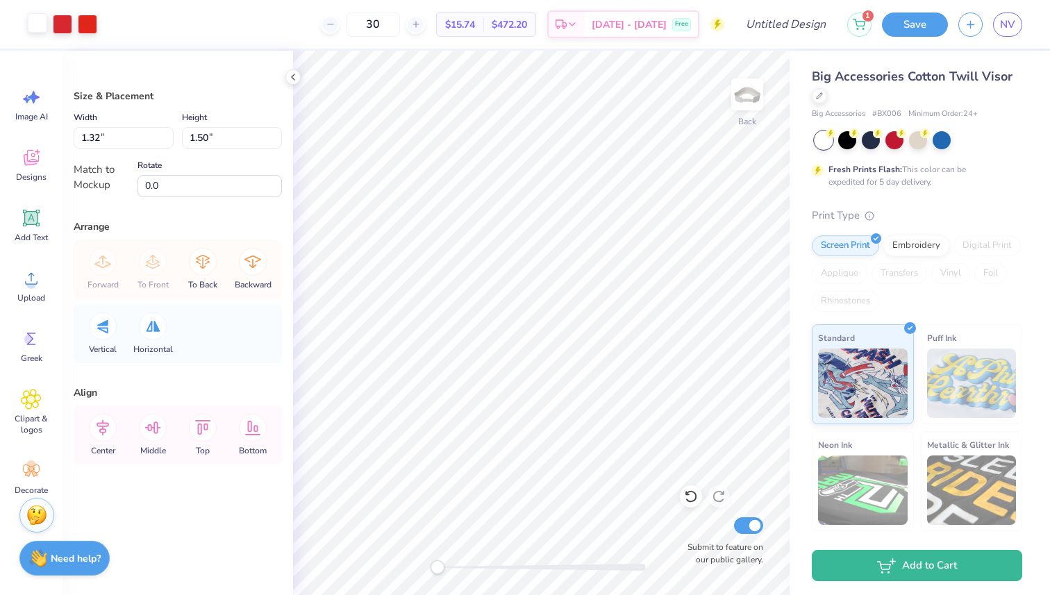
click at [33, 23] on div at bounding box center [37, 22] width 19 height 19
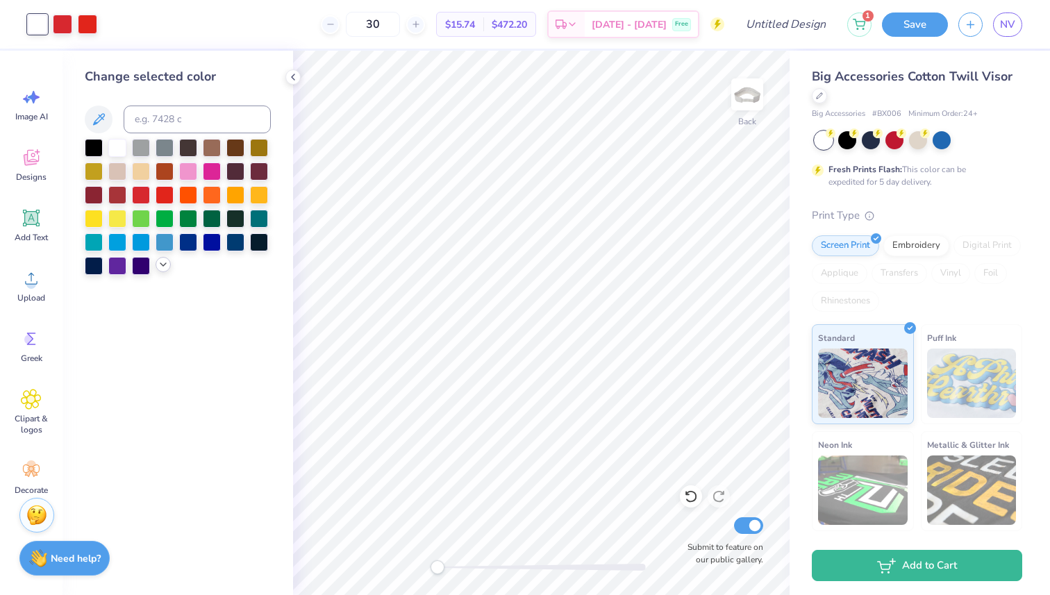
click at [163, 269] on icon at bounding box center [163, 264] width 11 height 11
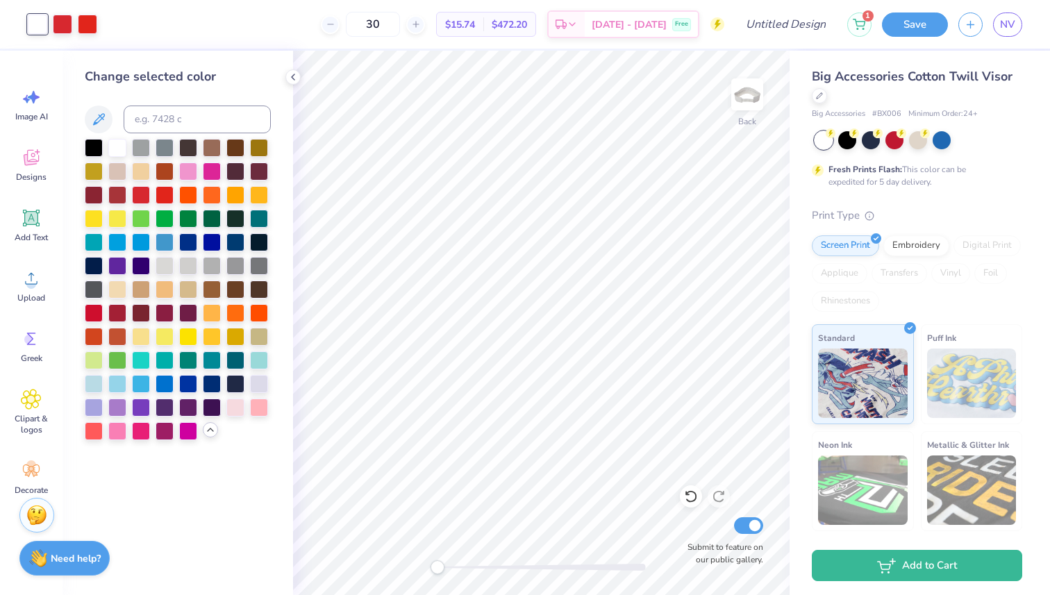
click at [208, 431] on icon at bounding box center [210, 429] width 11 height 11
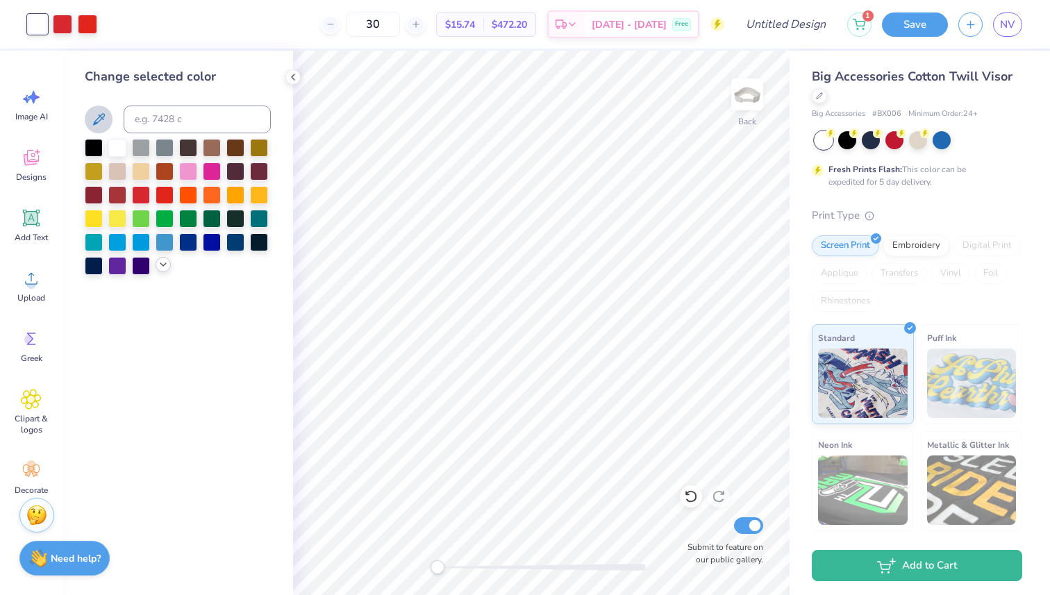
click at [100, 115] on icon at bounding box center [99, 119] width 12 height 12
click at [144, 145] on div at bounding box center [141, 146] width 18 height 18
click at [117, 139] on div at bounding box center [117, 146] width 18 height 18
click at [23, 355] on span "Greek" at bounding box center [32, 358] width 22 height 11
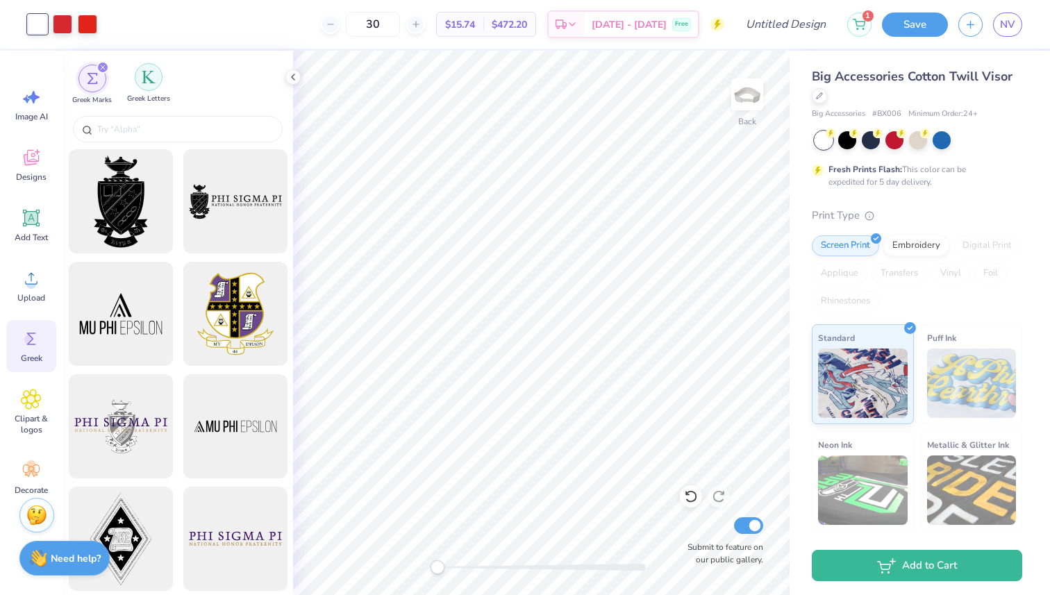
click at [149, 79] on img "filter for Greek Letters" at bounding box center [149, 77] width 14 height 14
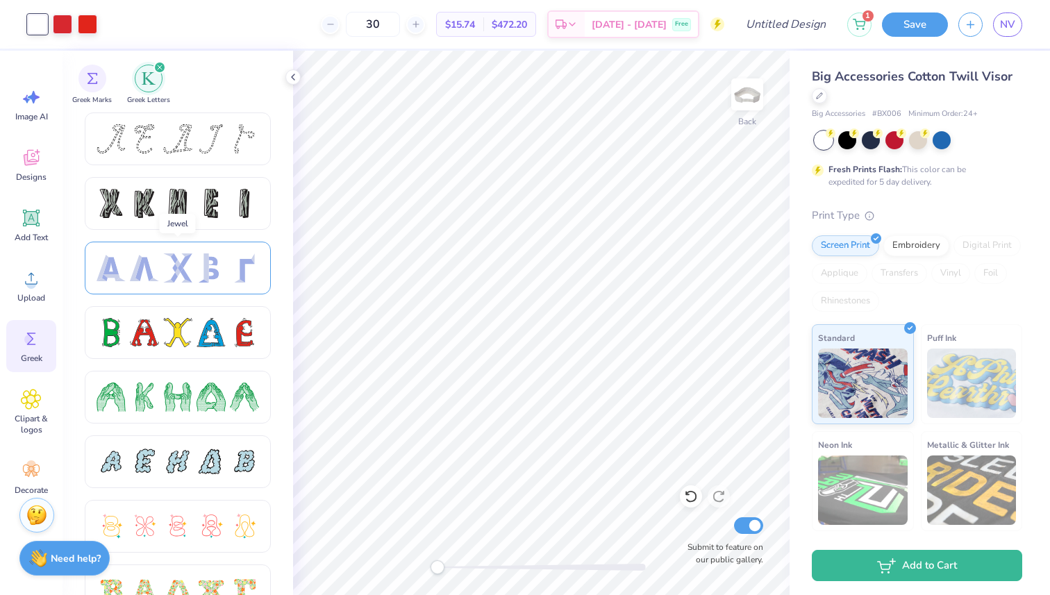
scroll to position [93, 0]
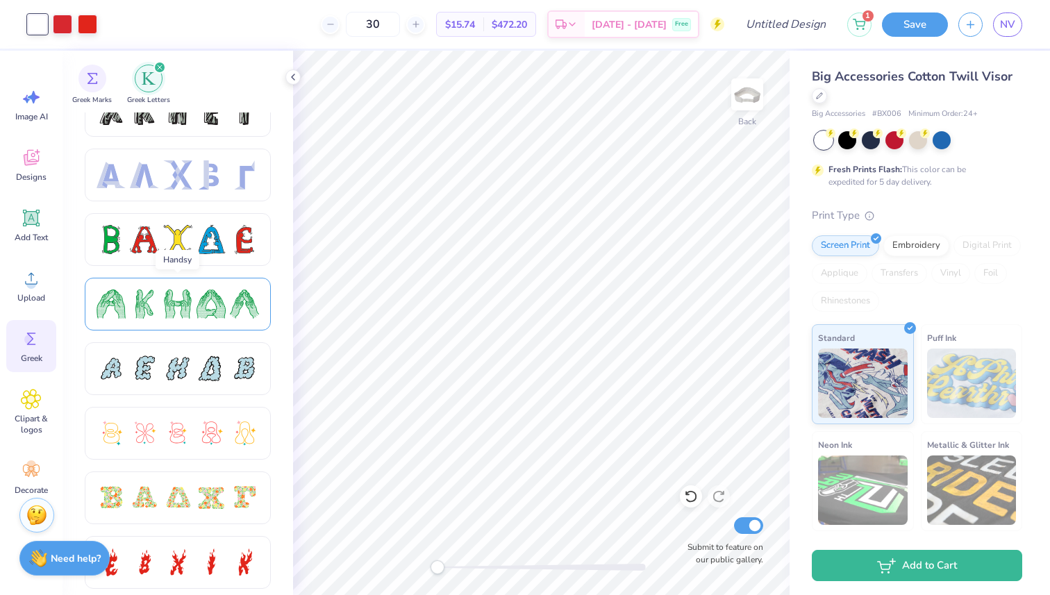
click at [196, 308] on div at bounding box center [210, 303] width 29 height 29
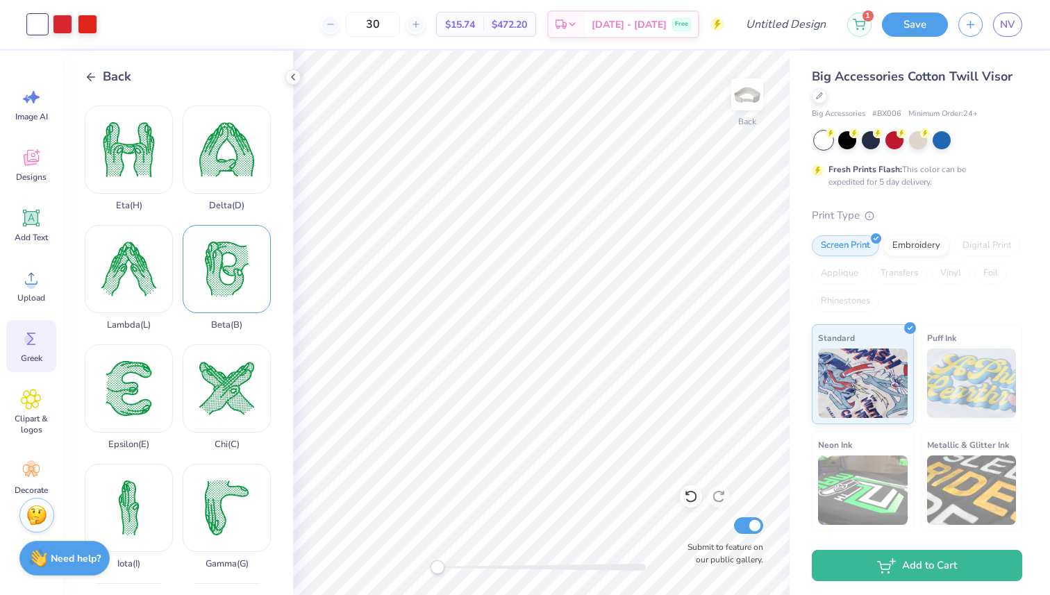
scroll to position [119, 0]
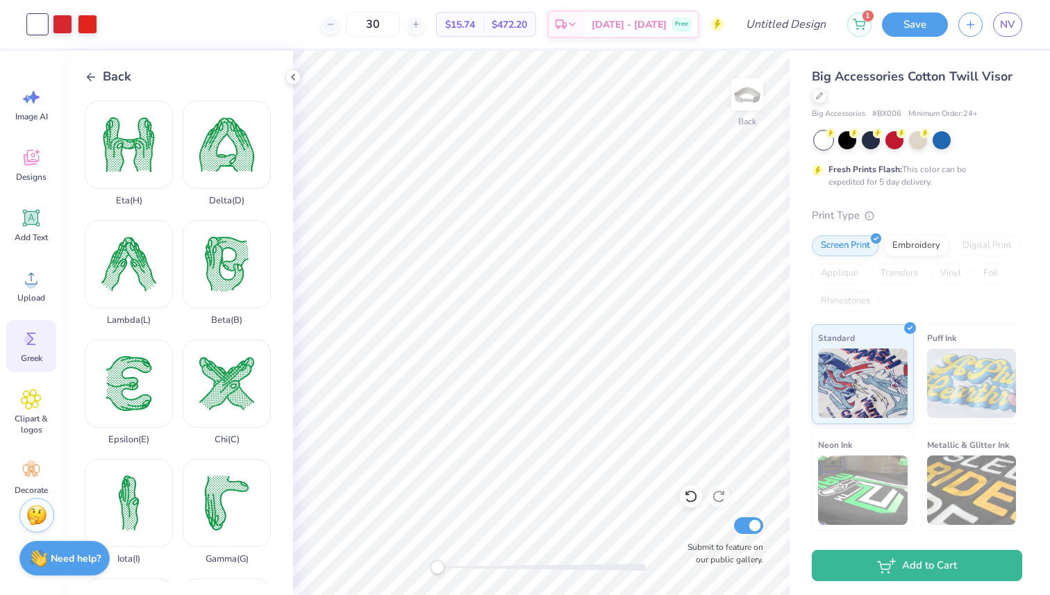
click at [100, 74] on div "Back" at bounding box center [108, 76] width 47 height 19
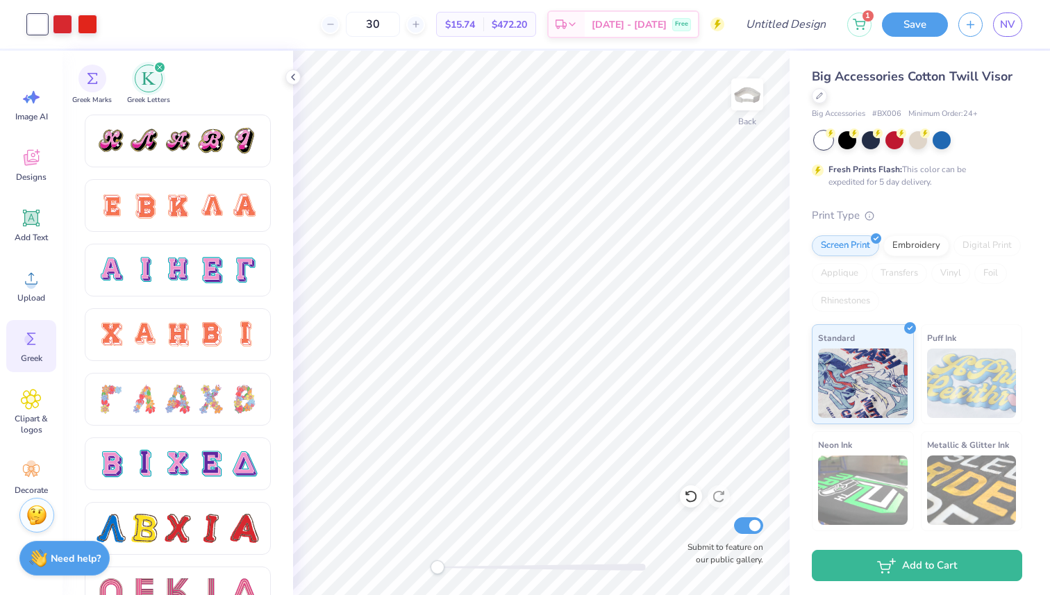
scroll to position [838, 0]
click at [179, 338] on div at bounding box center [177, 333] width 29 height 29
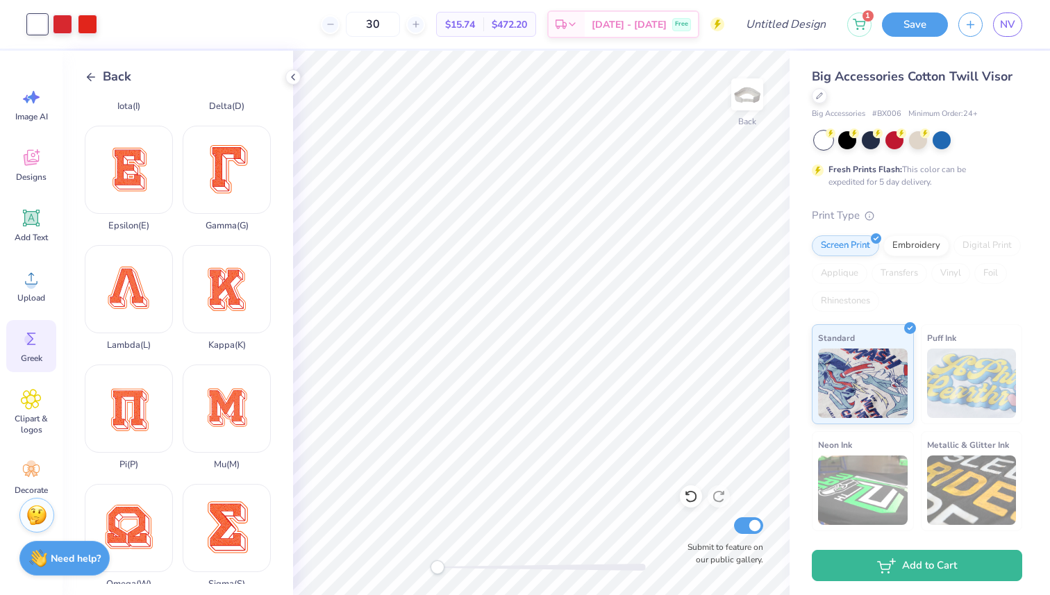
scroll to position [334, 0]
click at [95, 75] on icon at bounding box center [91, 77] width 12 height 12
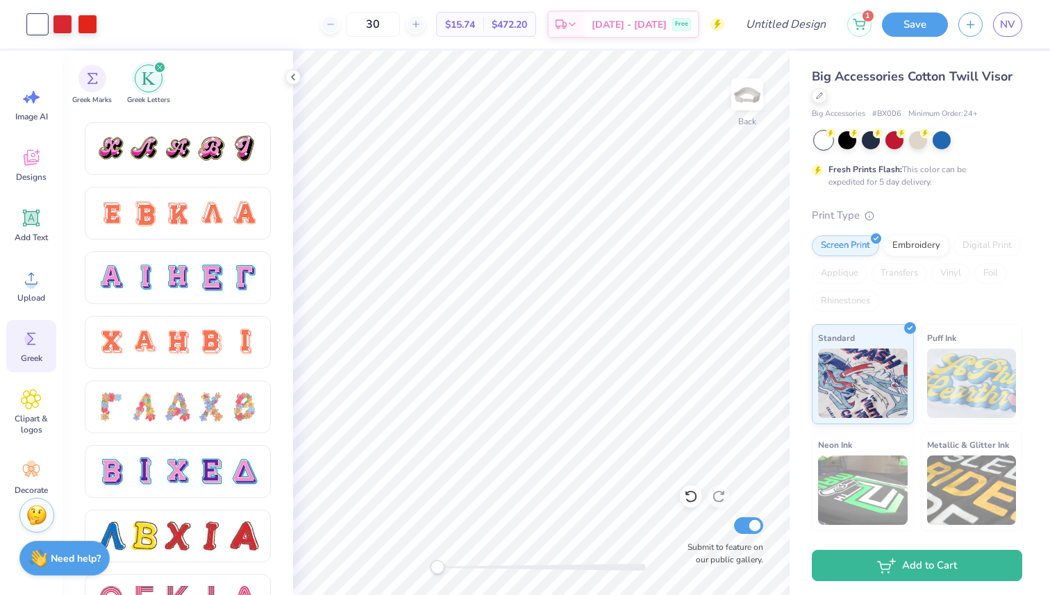
scroll to position [829, 0]
click at [133, 234] on div at bounding box center [178, 213] width 186 height 53
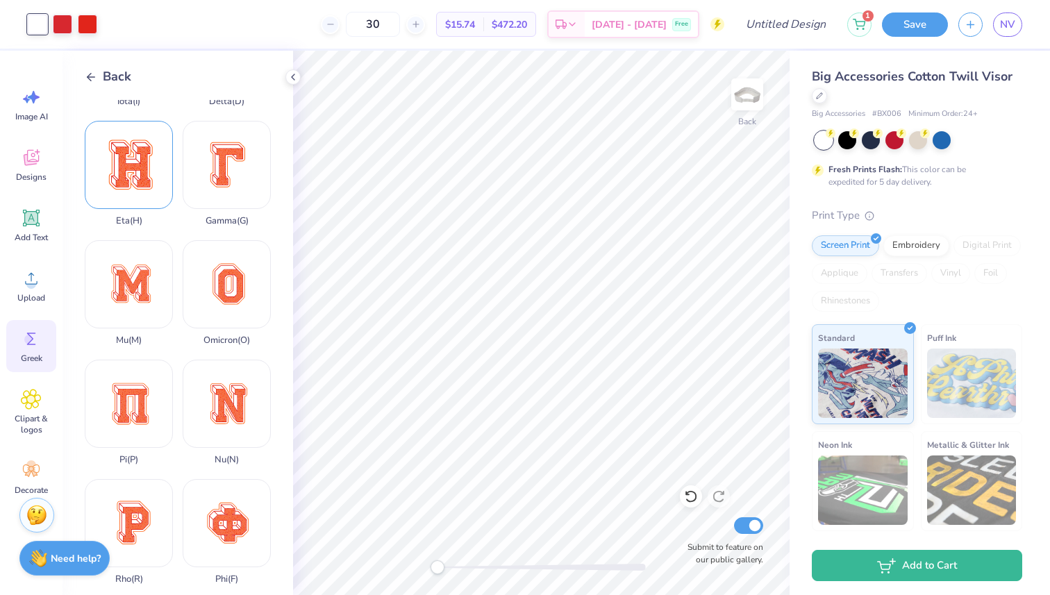
scroll to position [455, 0]
click at [137, 427] on div "Pi ( P )" at bounding box center [129, 415] width 88 height 106
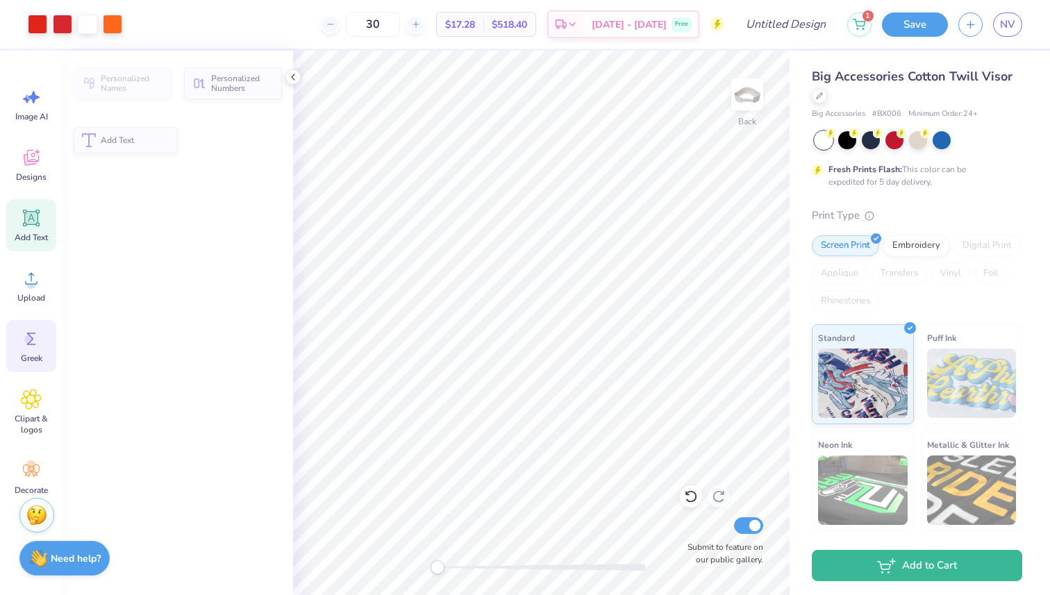
click at [28, 340] on circle at bounding box center [29, 340] width 10 height 10
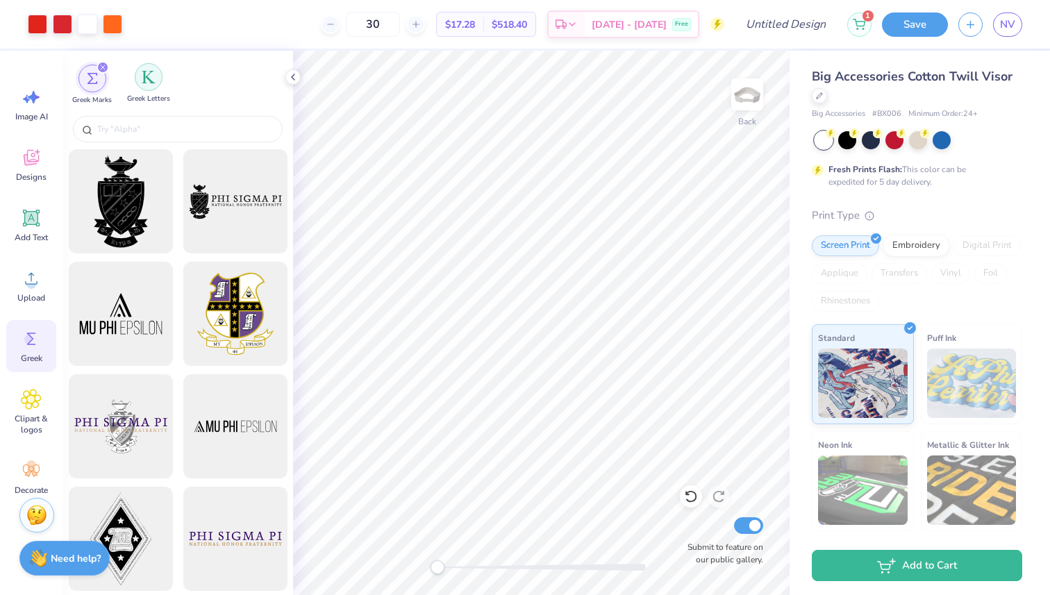
click at [139, 78] on div "filter for Greek Letters" at bounding box center [149, 77] width 28 height 28
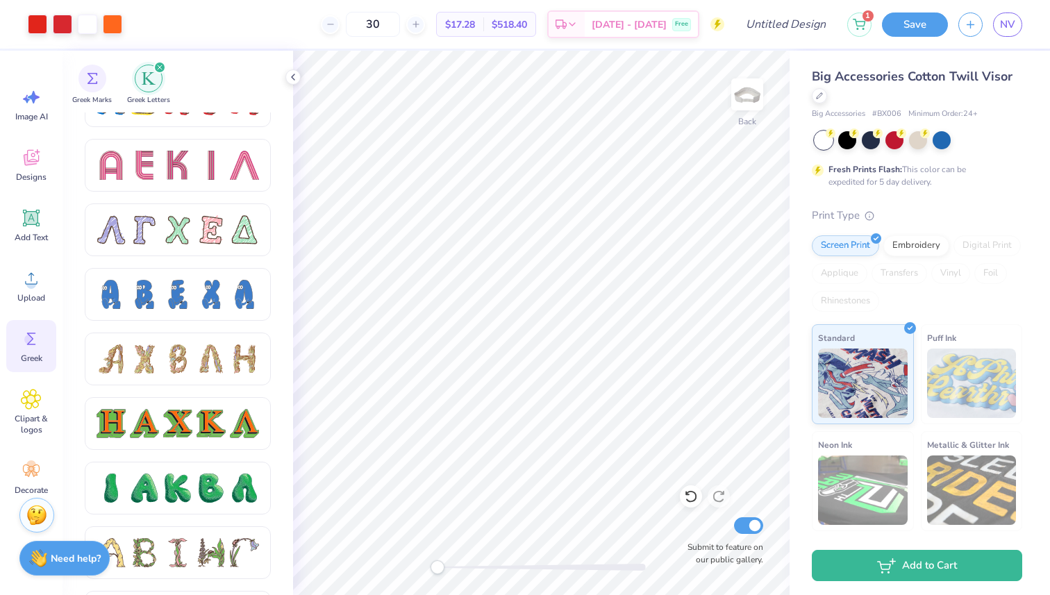
scroll to position [1265, 0]
click at [203, 302] on div at bounding box center [210, 293] width 29 height 29
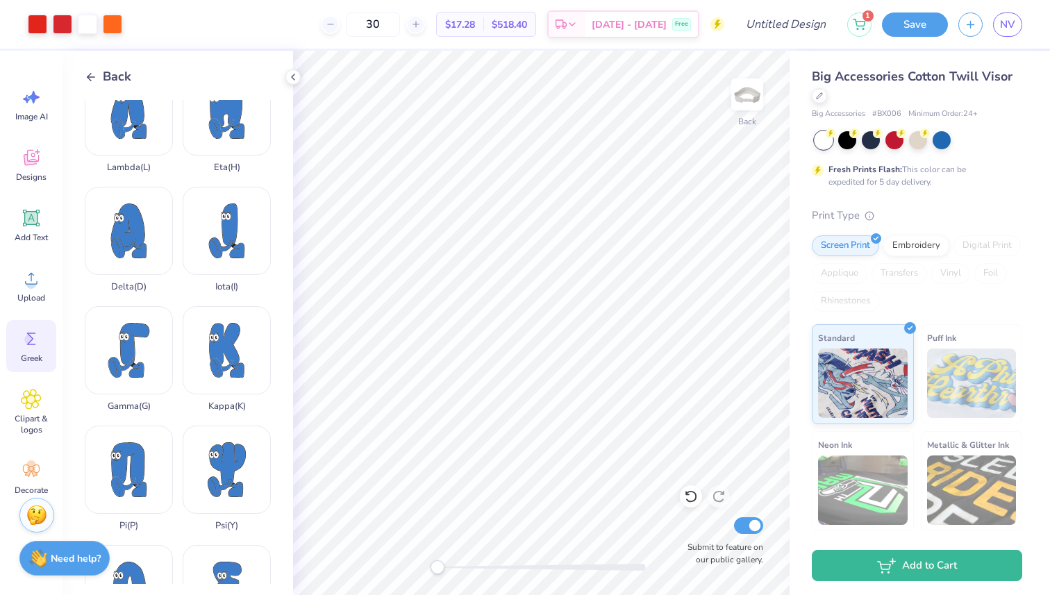
scroll to position [294, 0]
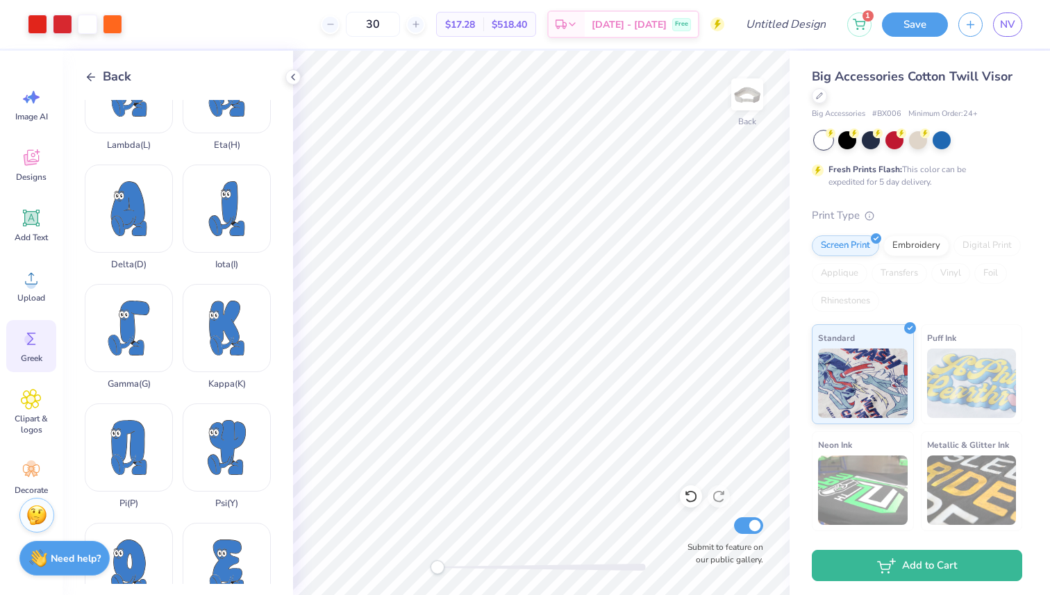
click at [119, 75] on span "Back" at bounding box center [117, 76] width 28 height 19
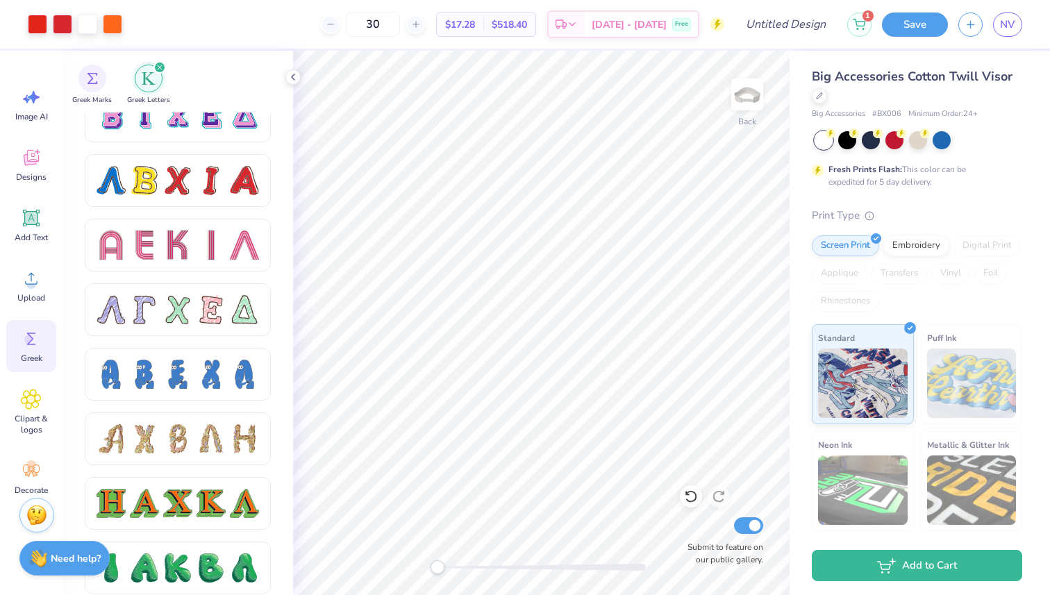
scroll to position [1085, 0]
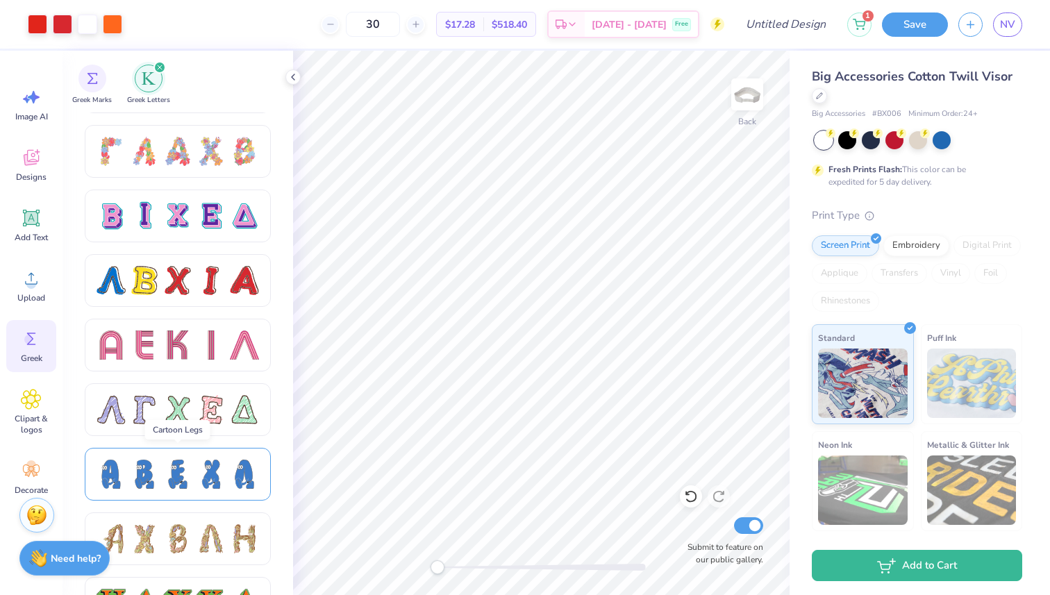
click at [192, 478] on div at bounding box center [177, 474] width 29 height 29
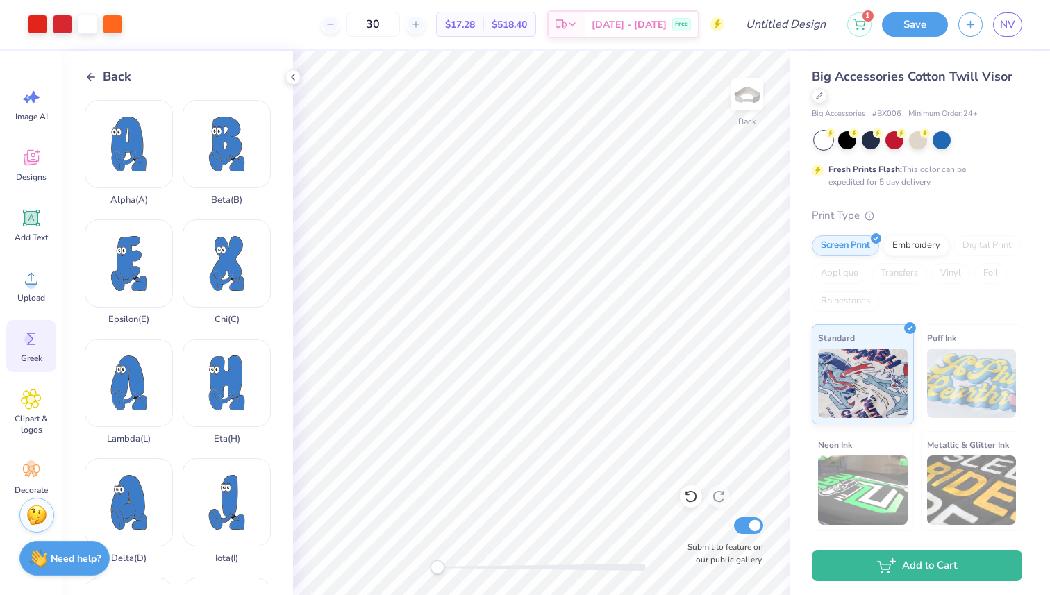
click at [121, 76] on span "Back" at bounding box center [117, 76] width 28 height 19
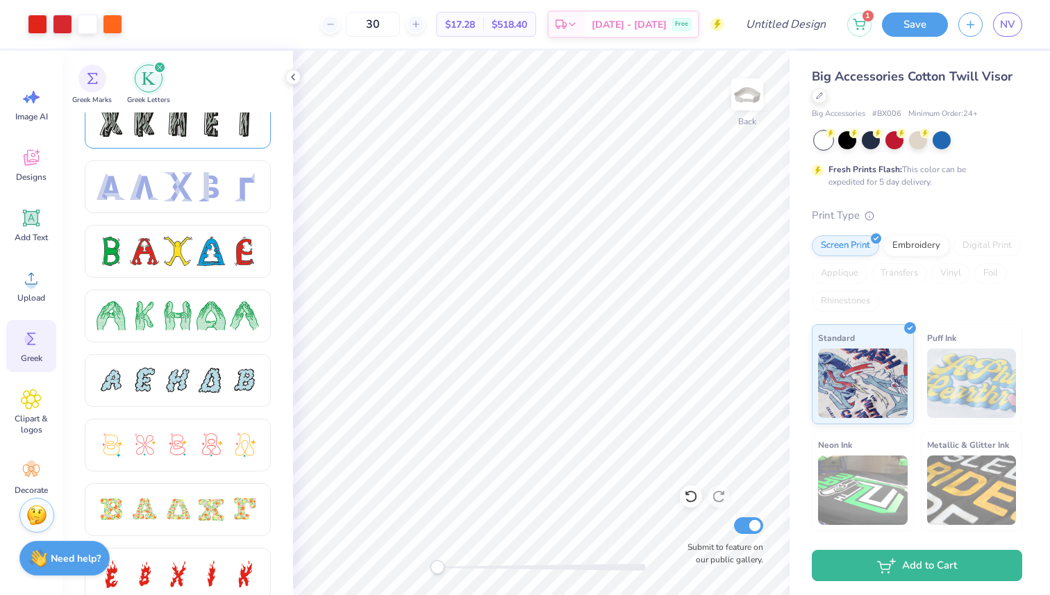
scroll to position [0, 0]
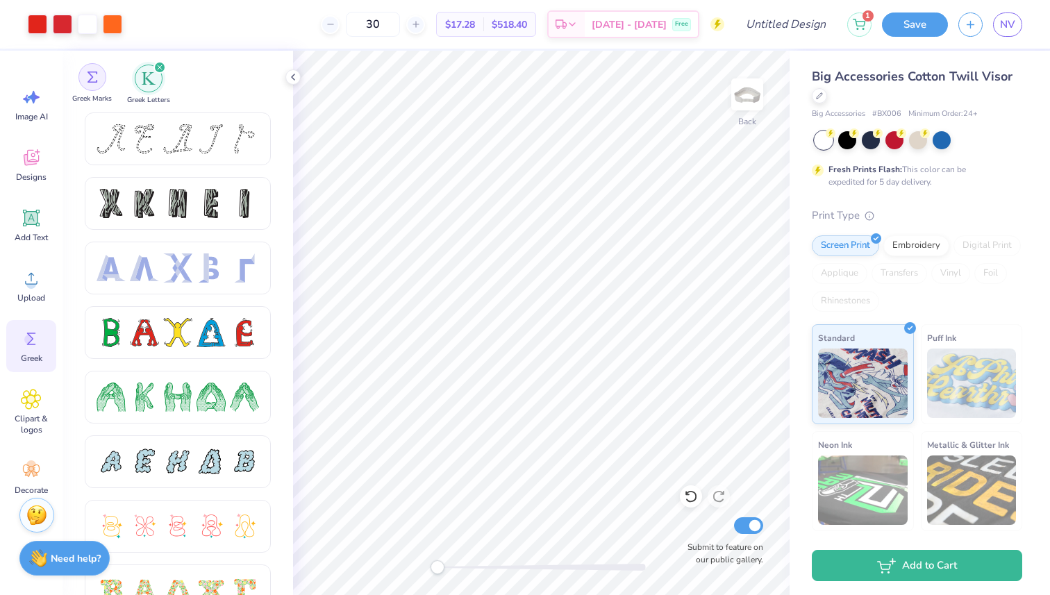
click at [85, 82] on div "filter for Greek Marks" at bounding box center [92, 77] width 28 height 28
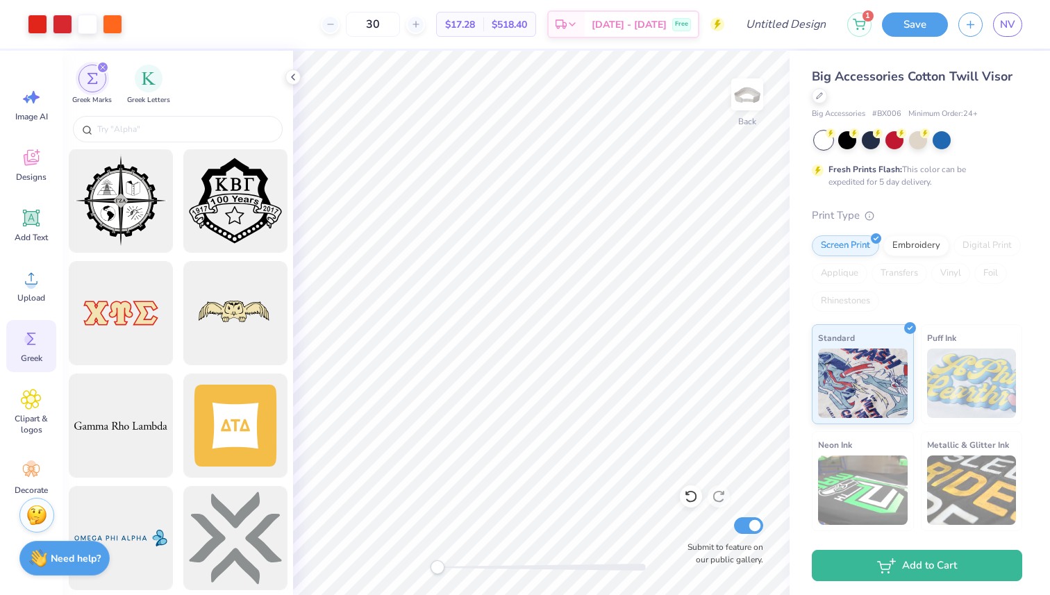
scroll to position [2138, 0]
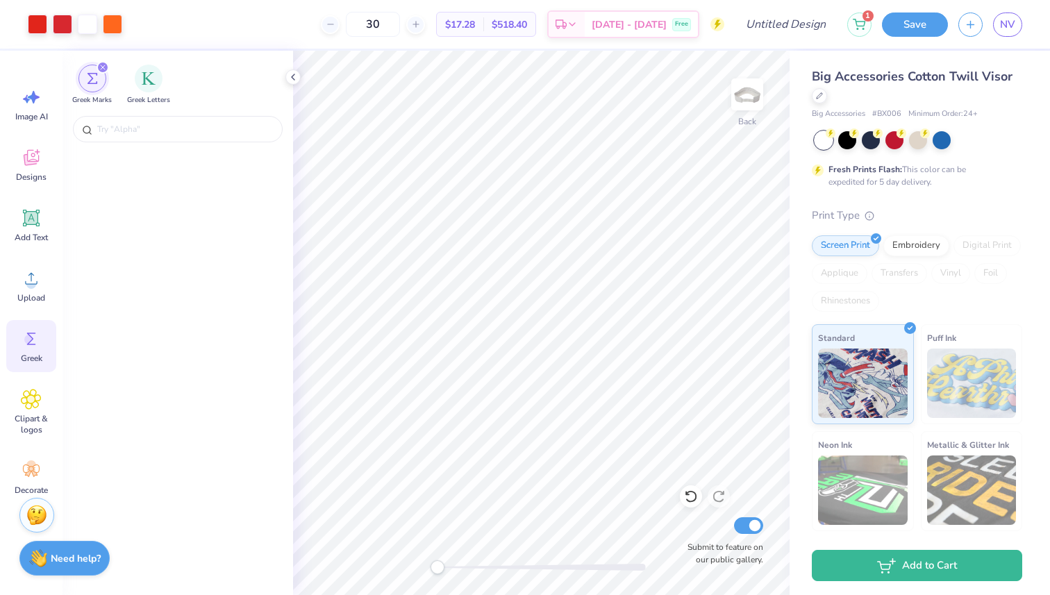
scroll to position [2138, 0]
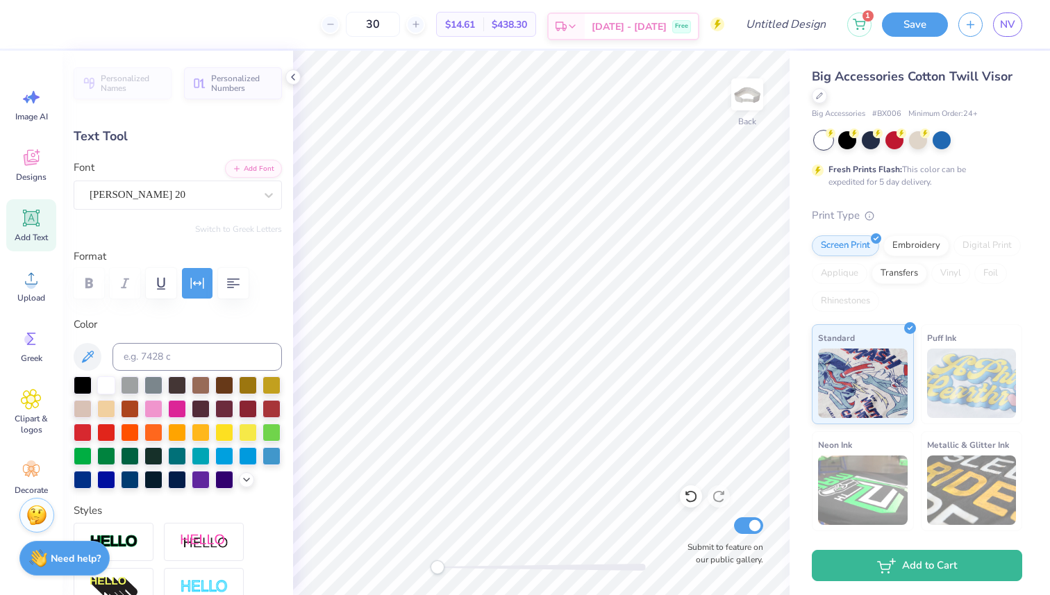
type textarea "A II"
type input "2.31"
type input "0.84"
type textarea "A I"
type input "1.72"
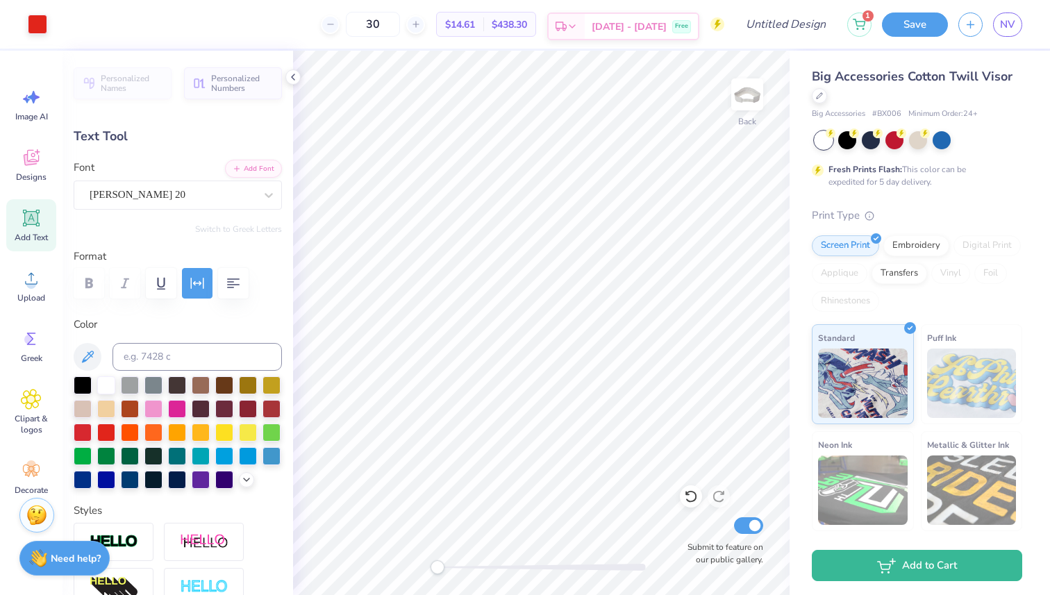
type input "0.80"
click at [37, 208] on icon at bounding box center [31, 218] width 21 height 21
type input "1.62"
type input "0.47"
type textarea "I"
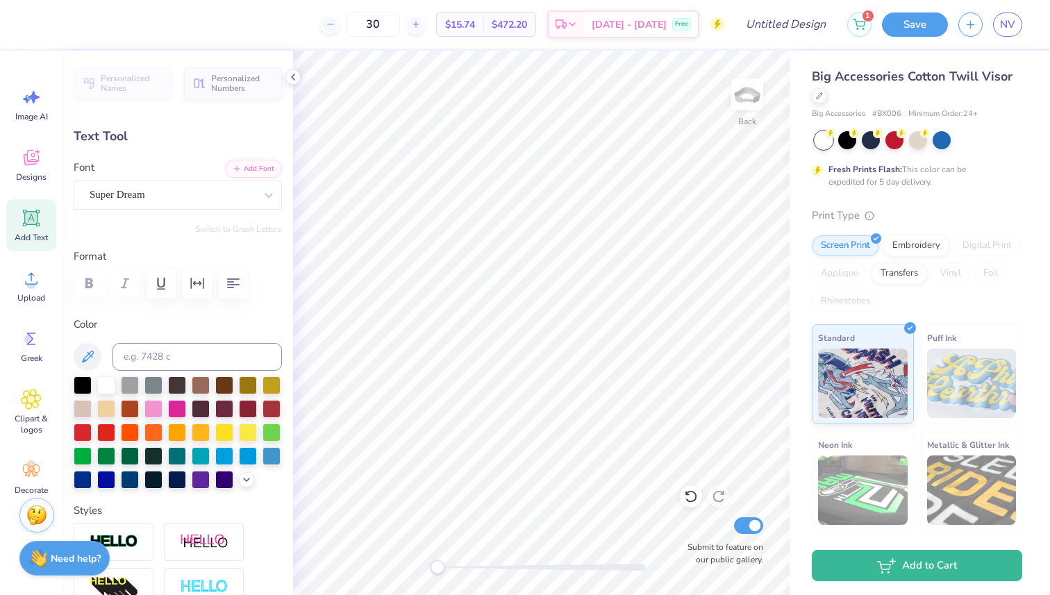
type input "1.72"
type input "0.80"
type input "0.20"
type input "0.47"
click at [230, 187] on div "Super Dream" at bounding box center [172, 195] width 168 height 22
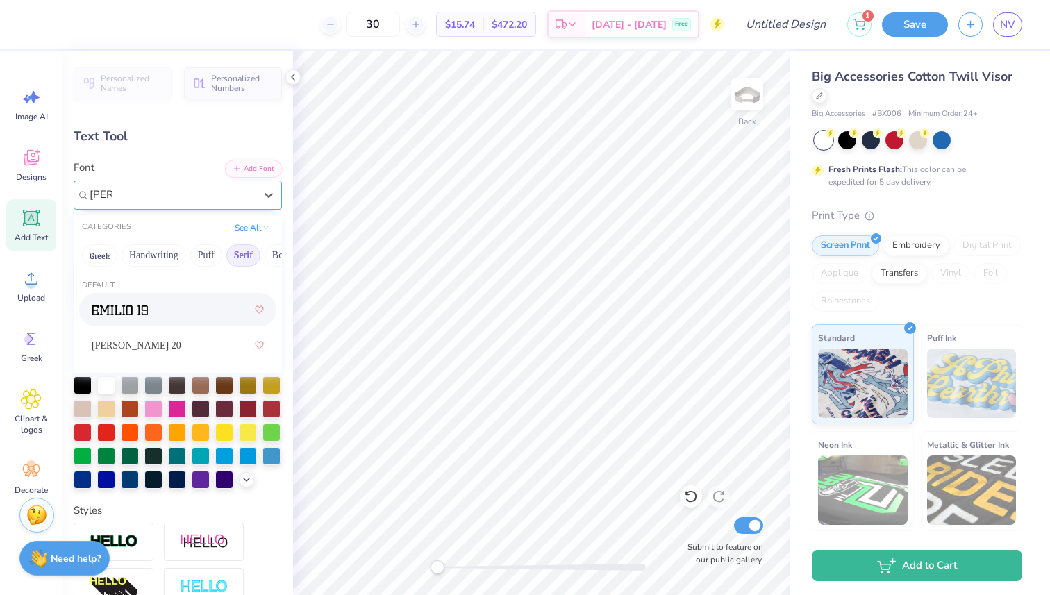
type input "emili"
click at [230, 187] on div at bounding box center [172, 195] width 168 height 22
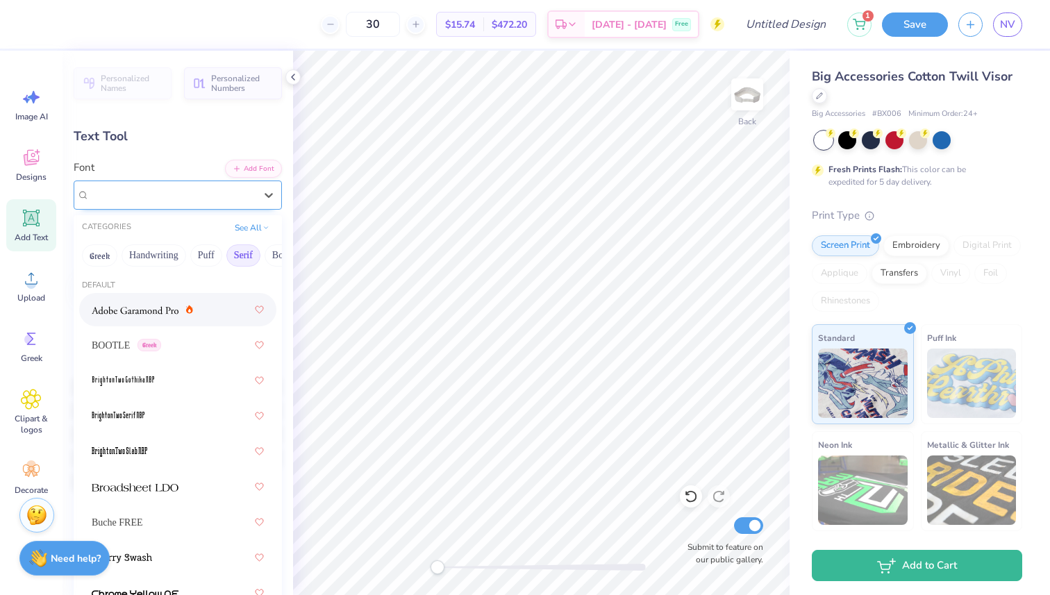
click at [174, 192] on div "Super Dream" at bounding box center [172, 195] width 165 height 16
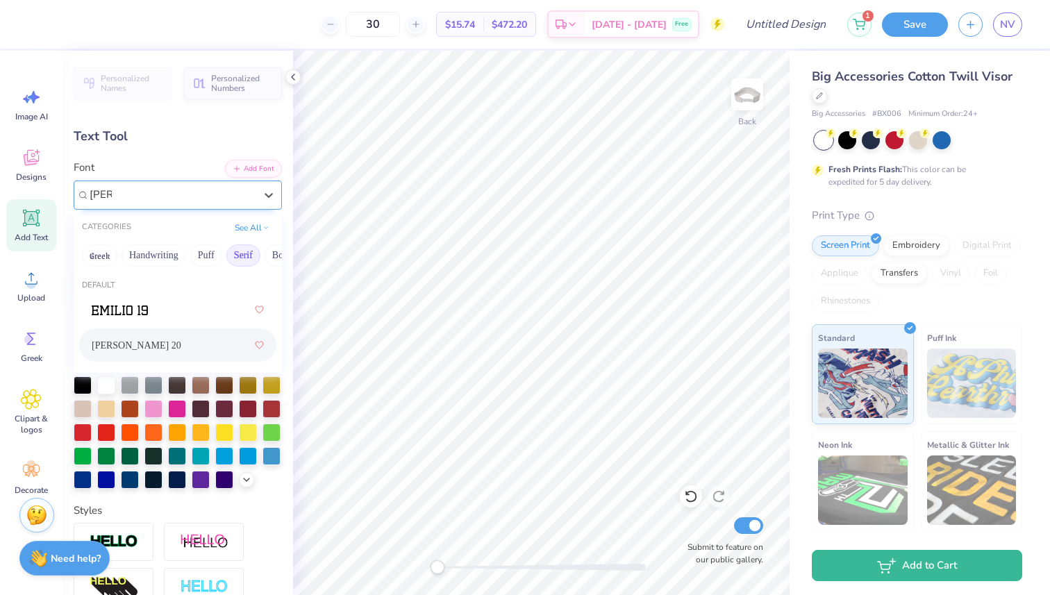
click at [149, 338] on span "Emilio 20" at bounding box center [137, 345] width 90 height 15
type input "emil"
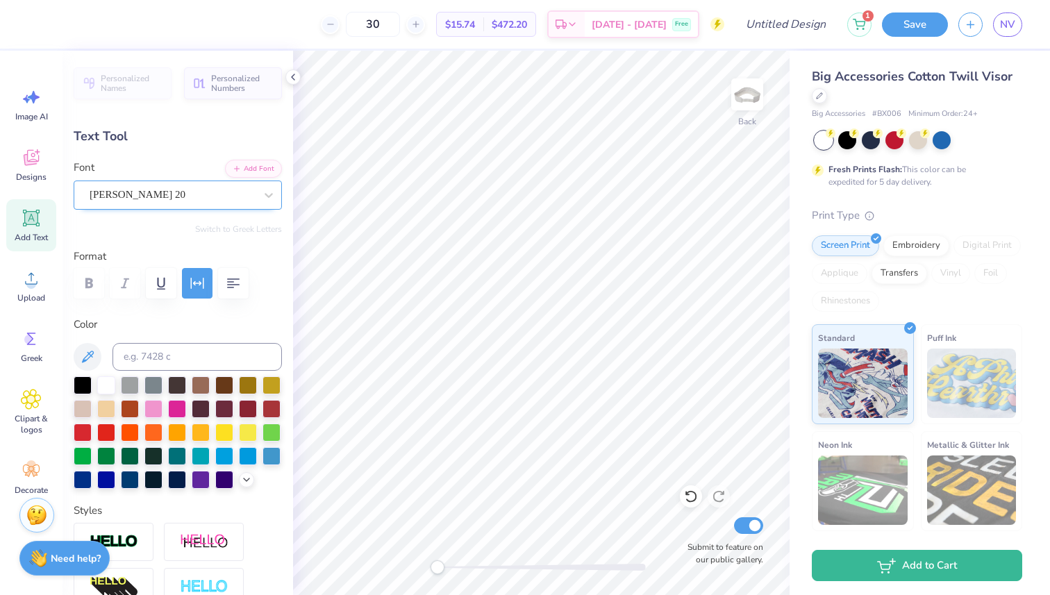
type input "1.72"
type input "0.80"
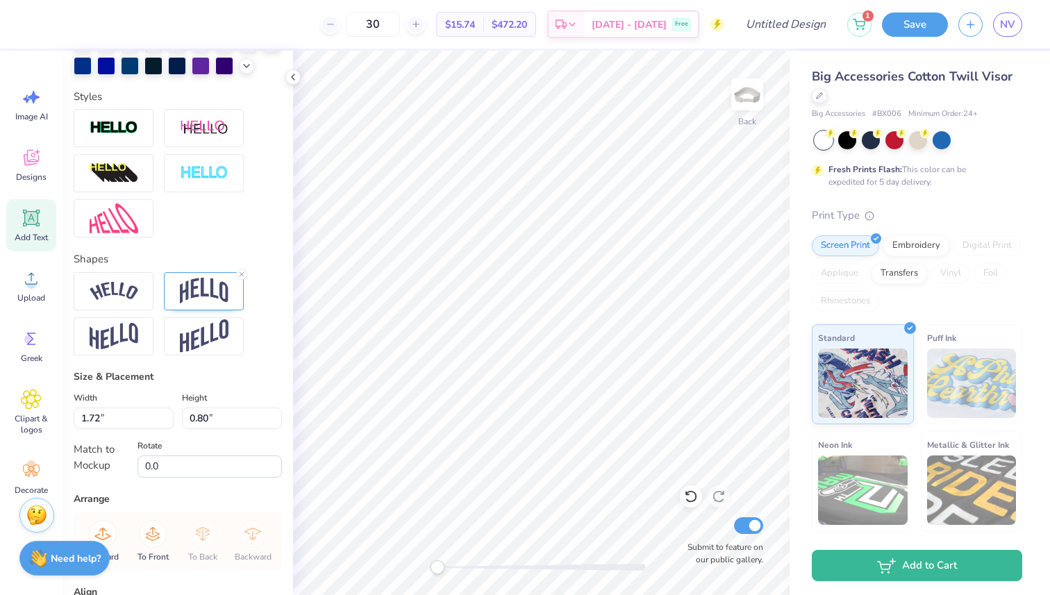
scroll to position [418, 0]
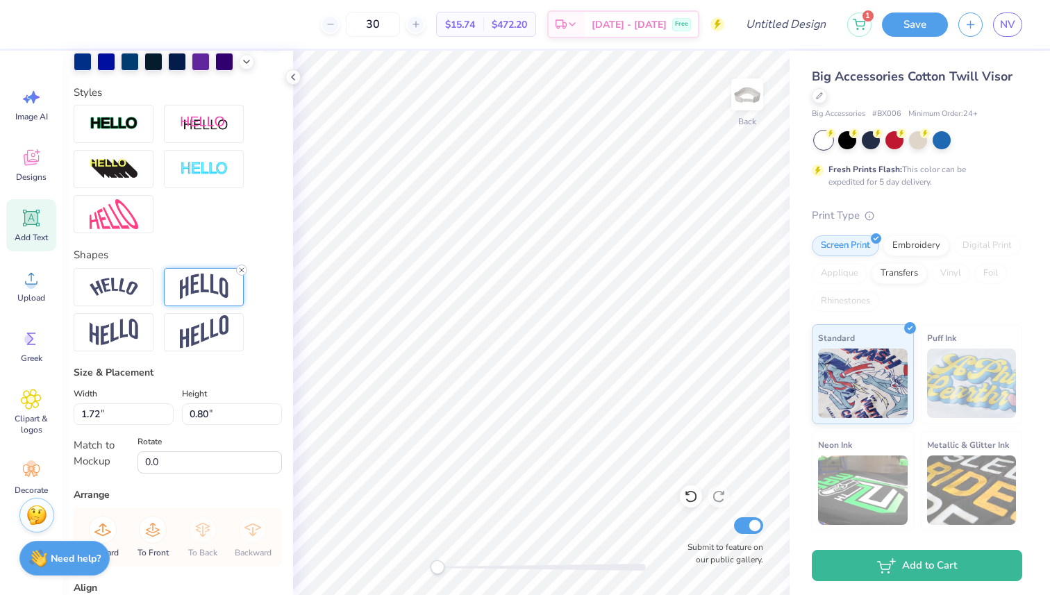
click at [241, 268] on icon at bounding box center [241, 270] width 8 height 8
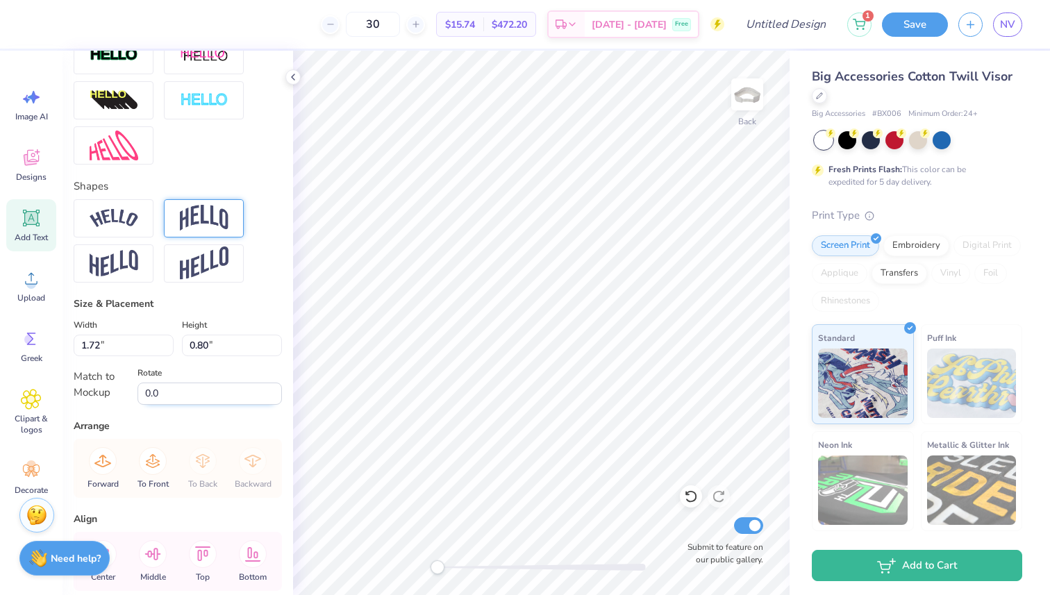
scroll to position [487, 0]
type input "0.23"
type input "0.61"
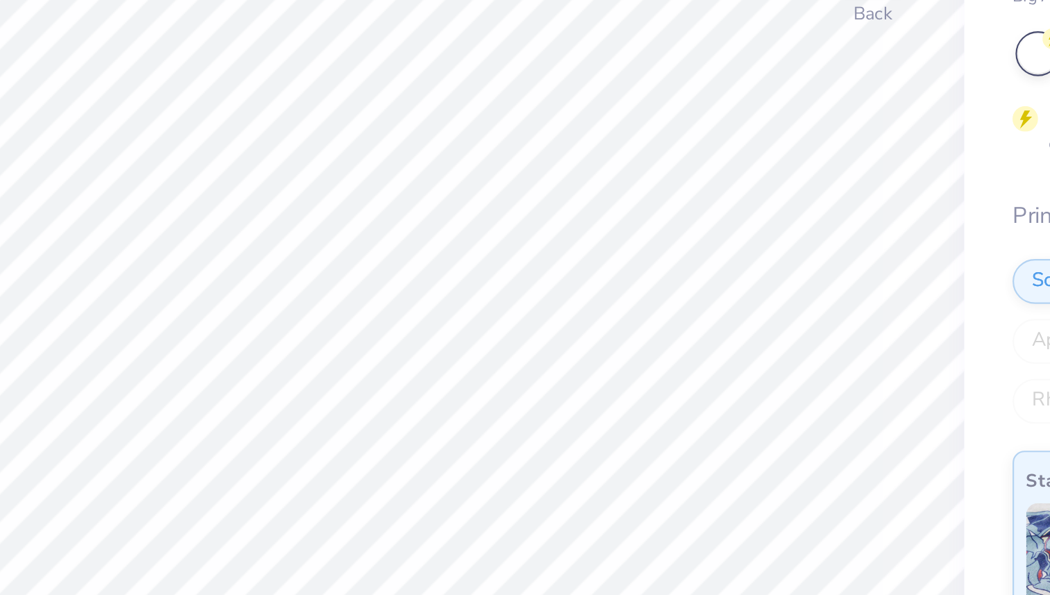
type input "0.25"
type input "0.67"
type input "3.84"
type input "0.53"
type input "0.25"
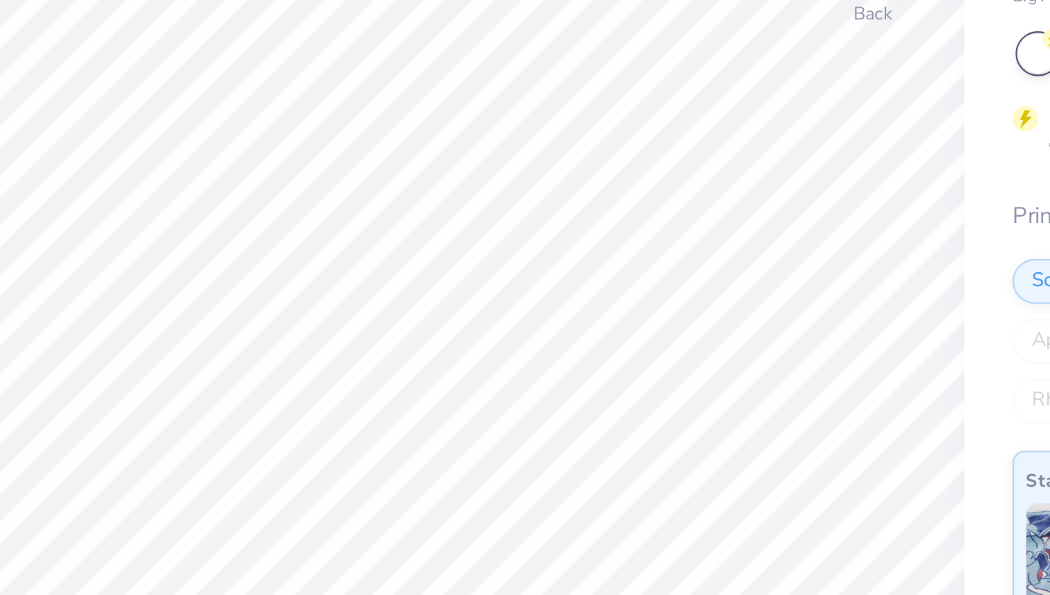
type input "0.67"
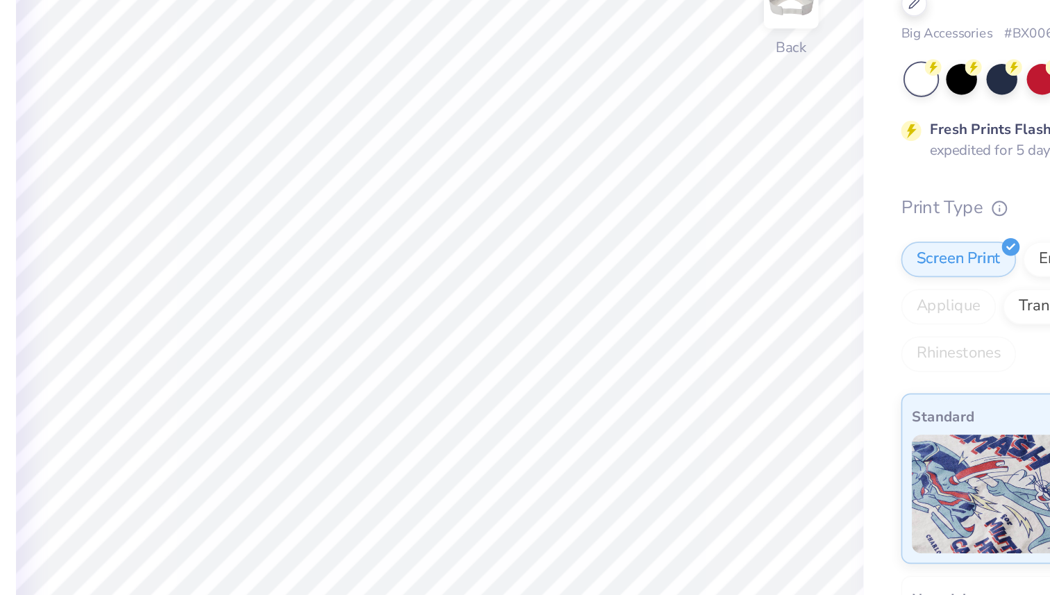
type input "0.26"
type input "0.70"
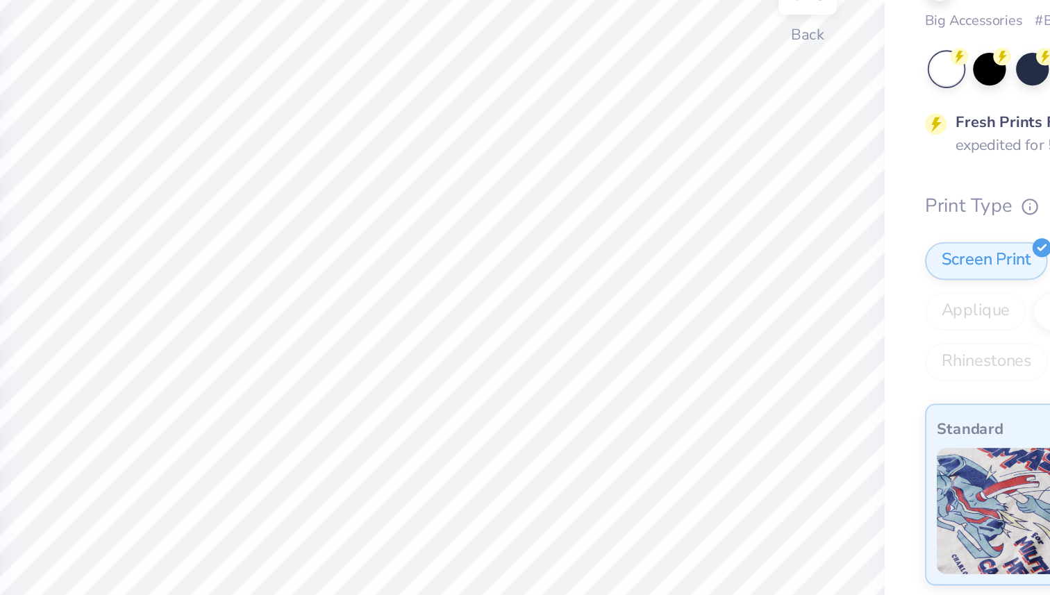
type input "0.27"
type input "0.72"
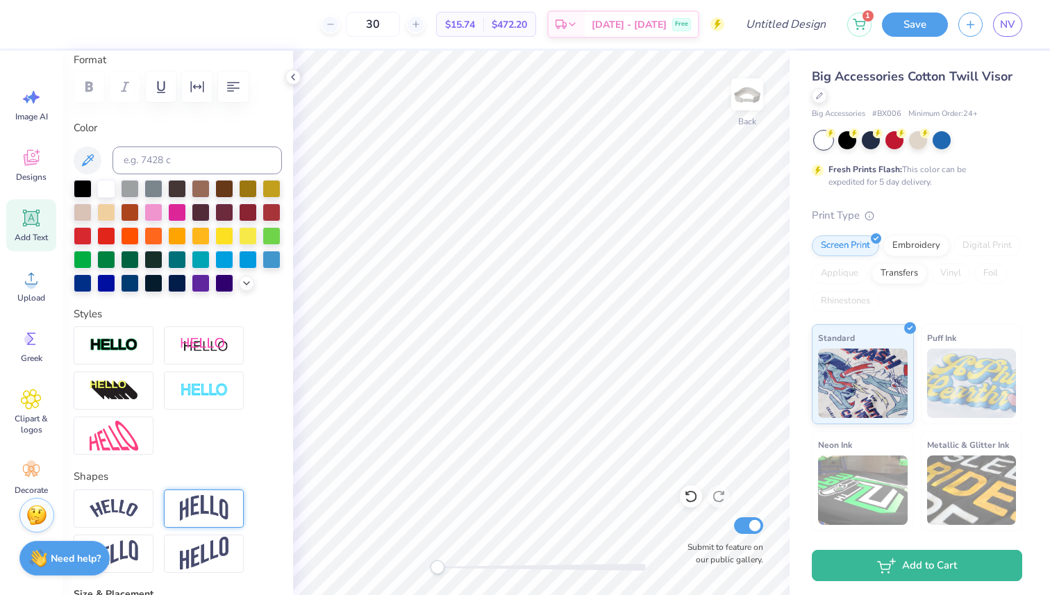
scroll to position [190, 0]
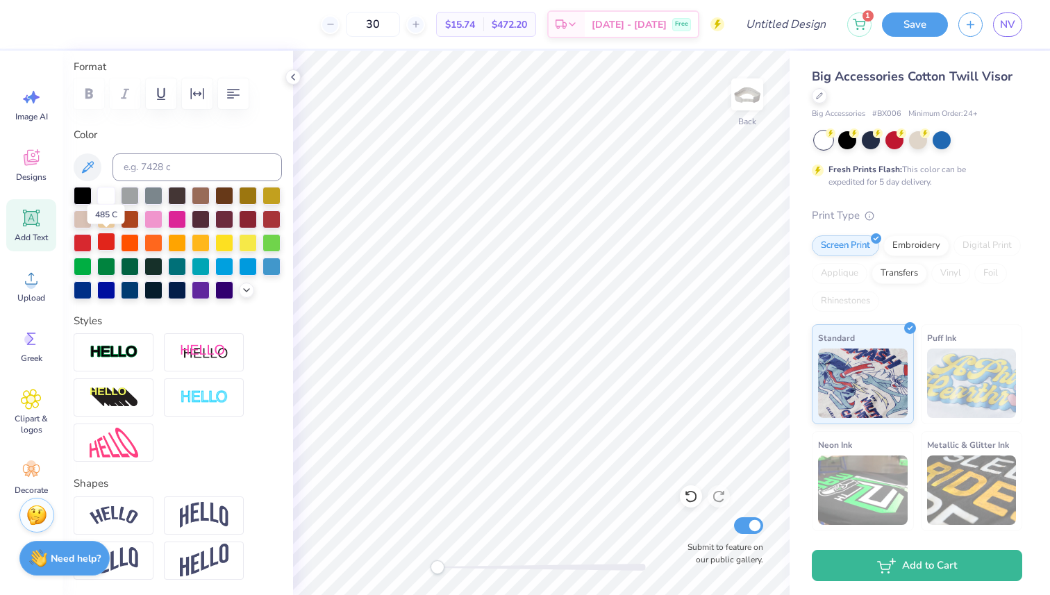
click at [97, 244] on div at bounding box center [106, 242] width 18 height 18
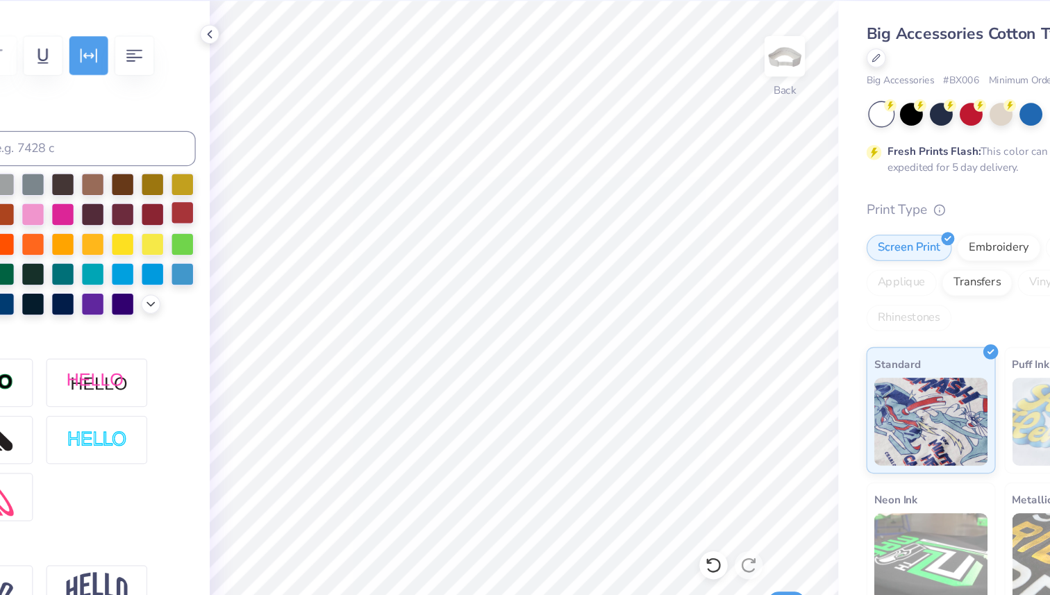
type input "0.27"
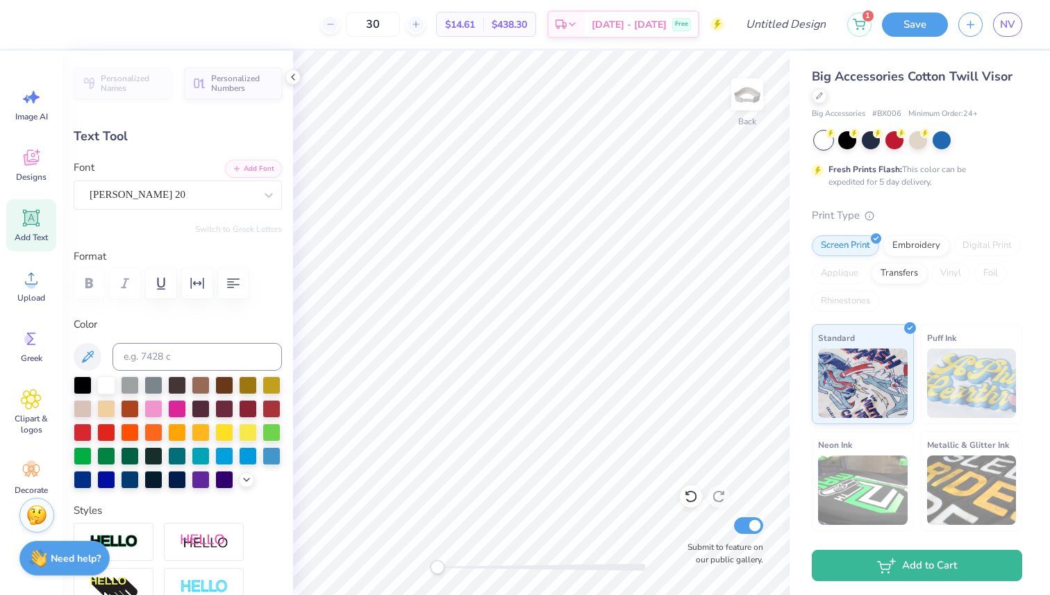
type input "1.72"
type input "3.84"
type input "0.53"
type input "4.59"
type input "0.64"
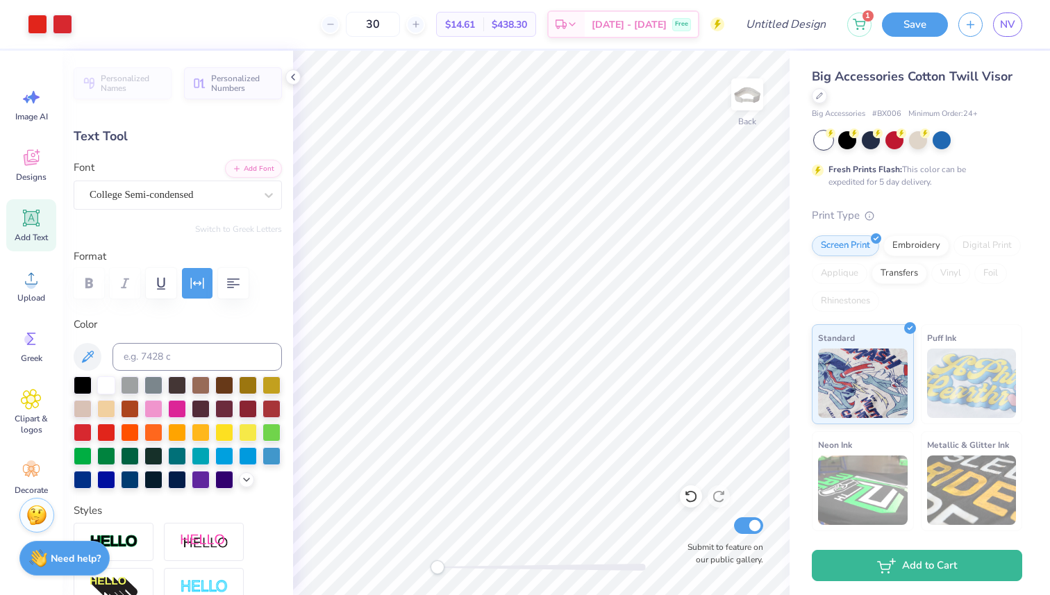
type input "4.77"
type input "0.66"
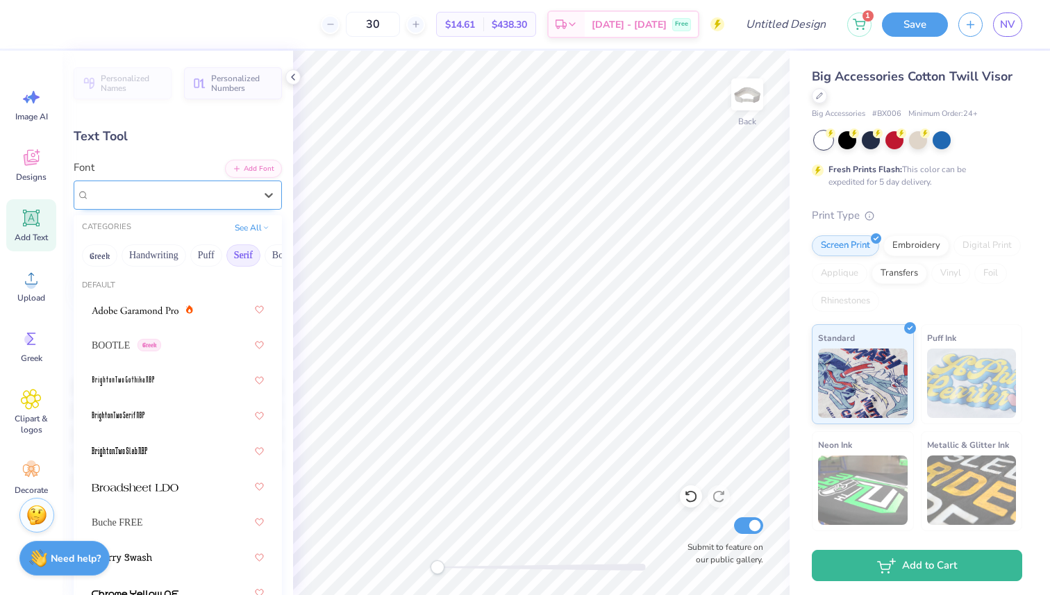
click at [192, 204] on div "College Semi-condensed" at bounding box center [172, 195] width 168 height 22
click at [183, 392] on div at bounding box center [178, 380] width 172 height 25
click at [221, 202] on div "BrightonTwo Gothika NBP Greek" at bounding box center [172, 195] width 168 height 22
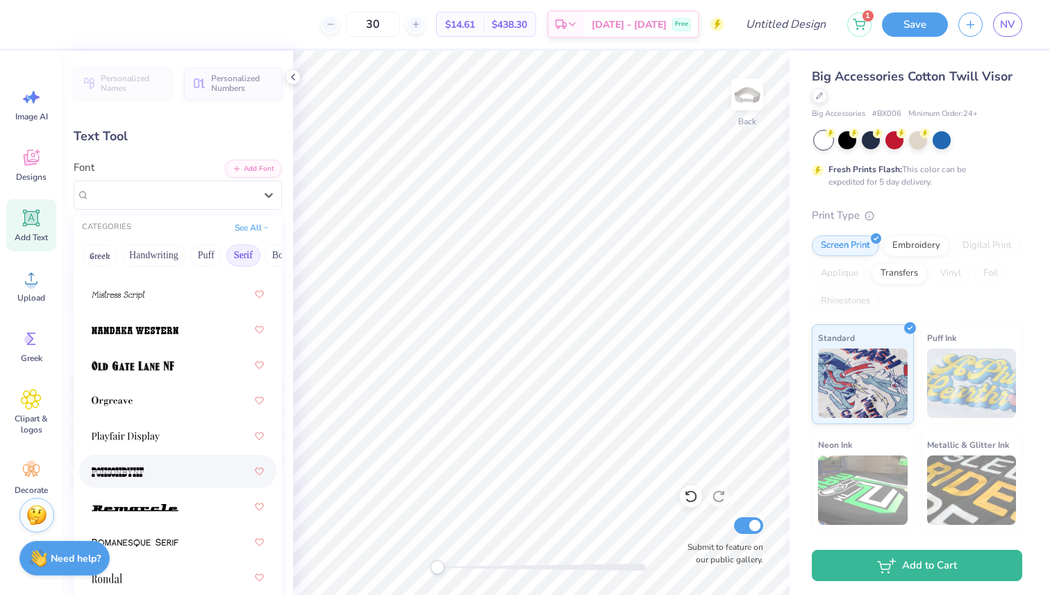
scroll to position [2083, 0]
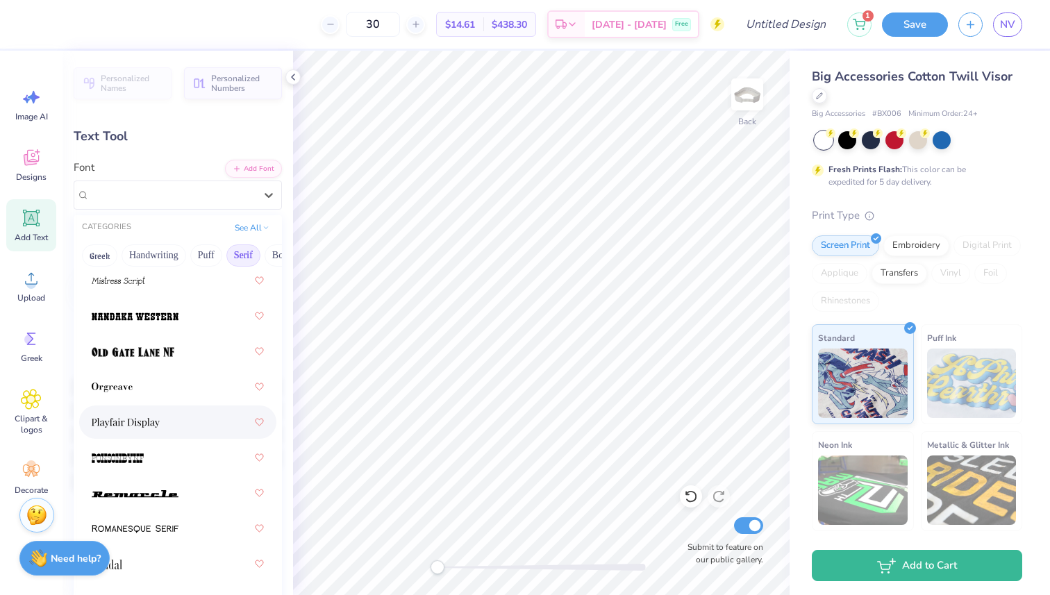
click at [187, 416] on div at bounding box center [178, 422] width 172 height 25
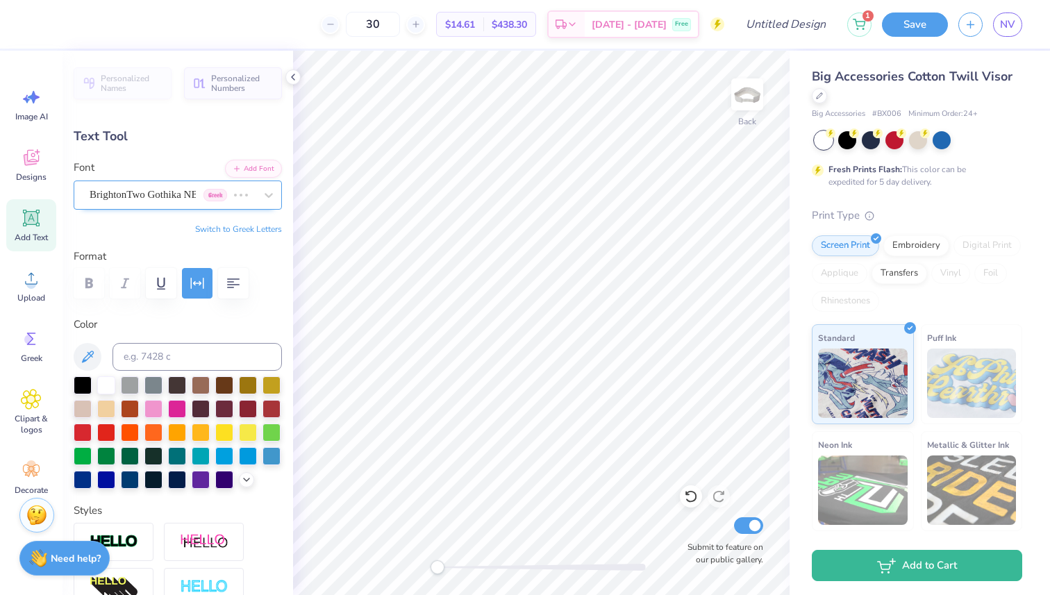
click at [206, 196] on div "BrightonTwo Gothika NBP Greek" at bounding box center [158, 195] width 140 height 22
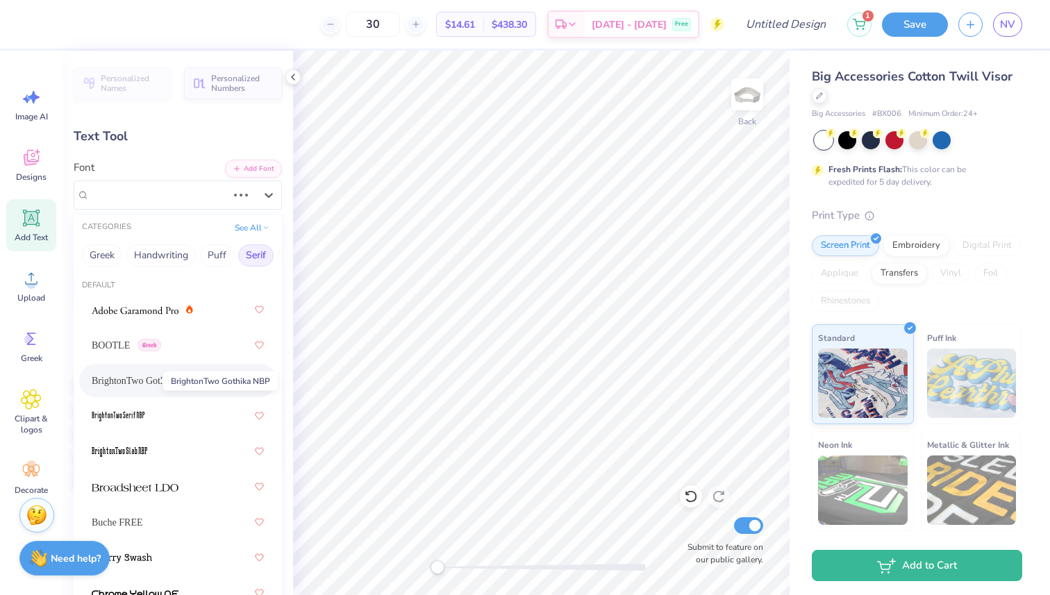
click at [147, 385] on span "BrightonTwo Gothika NBP" at bounding box center [145, 380] width 107 height 15
click at [174, 189] on div "Playfair Display" at bounding box center [172, 195] width 168 height 22
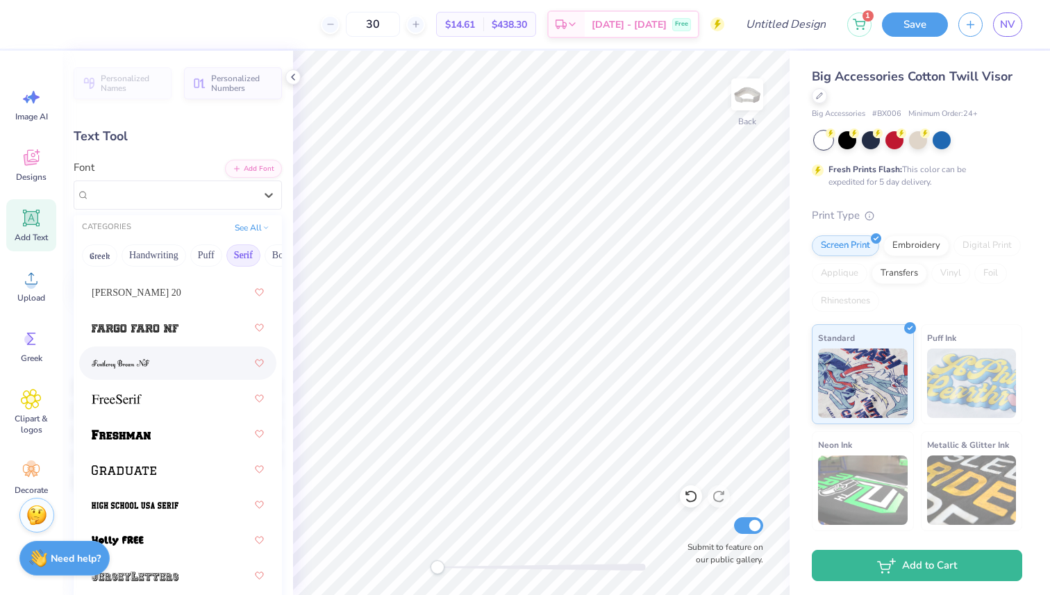
scroll to position [1592, 0]
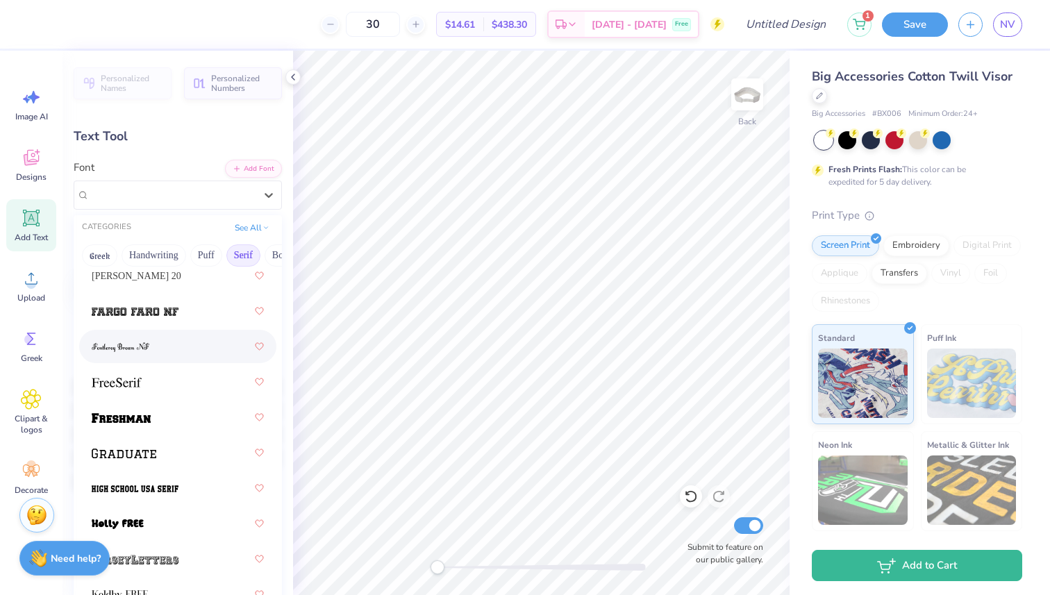
click at [178, 351] on div at bounding box center [178, 346] width 172 height 25
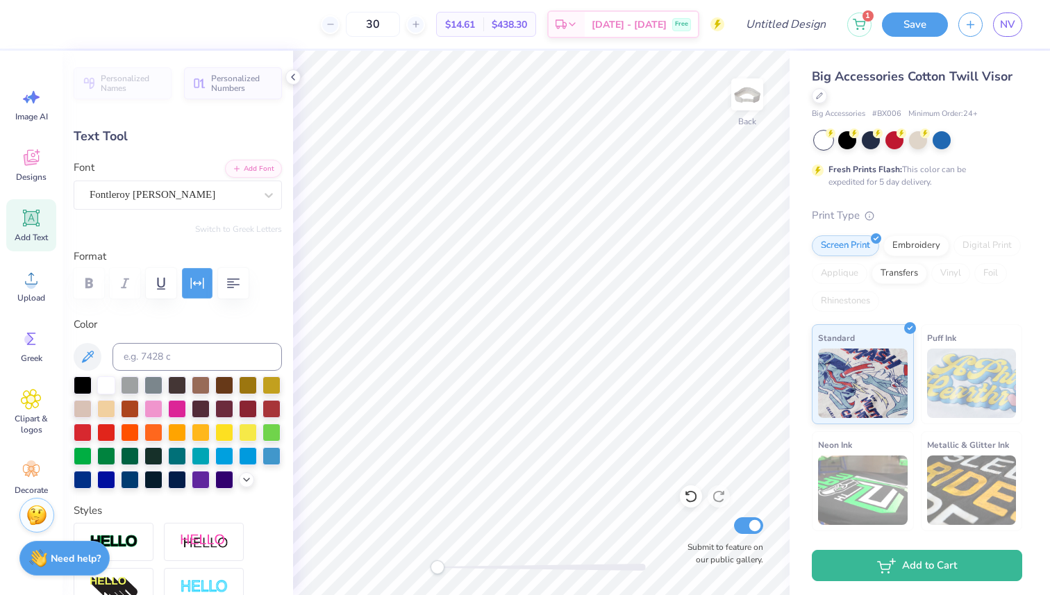
click at [196, 286] on icon "button" at bounding box center [197, 283] width 17 height 17
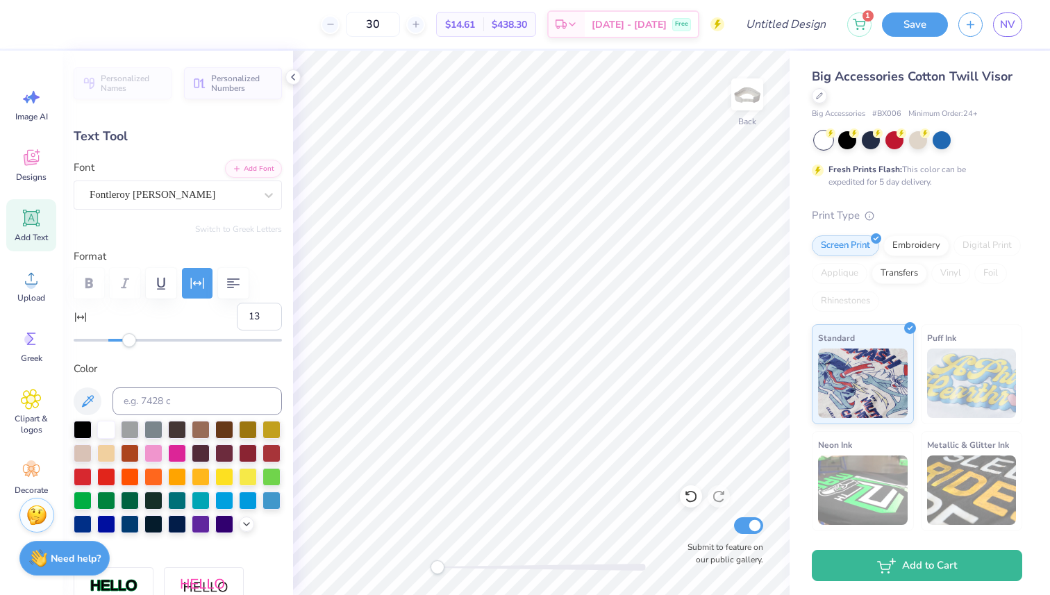
type input "14"
drag, startPoint x: 116, startPoint y: 346, endPoint x: 133, endPoint y: 346, distance: 16.7
click at [133, 346] on div "Accessibility label" at bounding box center [133, 340] width 14 height 14
type input "8"
drag, startPoint x: 133, startPoint y: 346, endPoint x: 122, endPoint y: 346, distance: 10.4
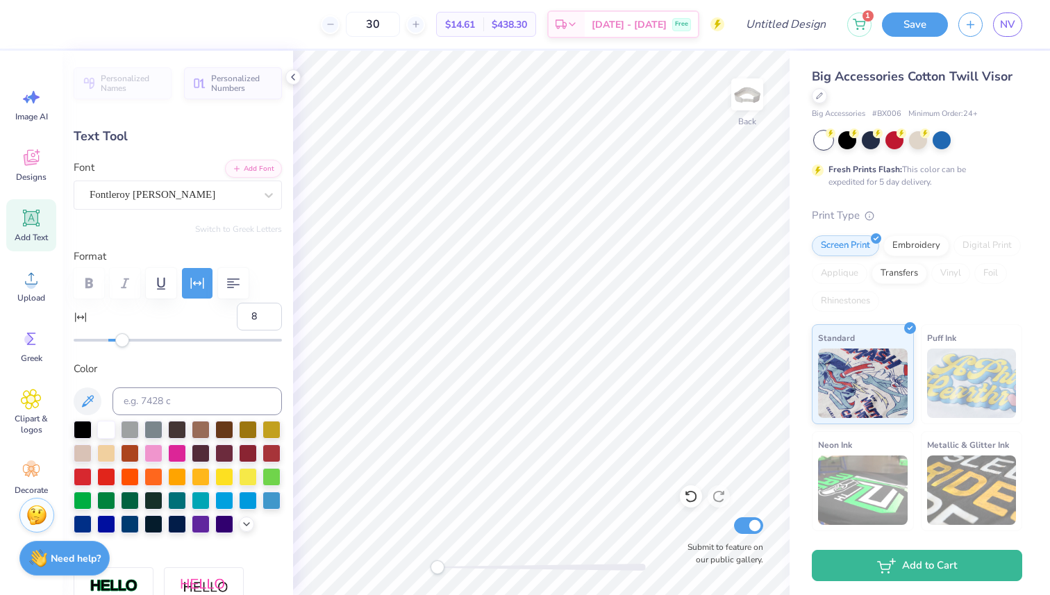
click at [122, 346] on div "Accessibility label" at bounding box center [122, 340] width 14 height 14
type input "3.18"
type input "0.56"
type input "4.11"
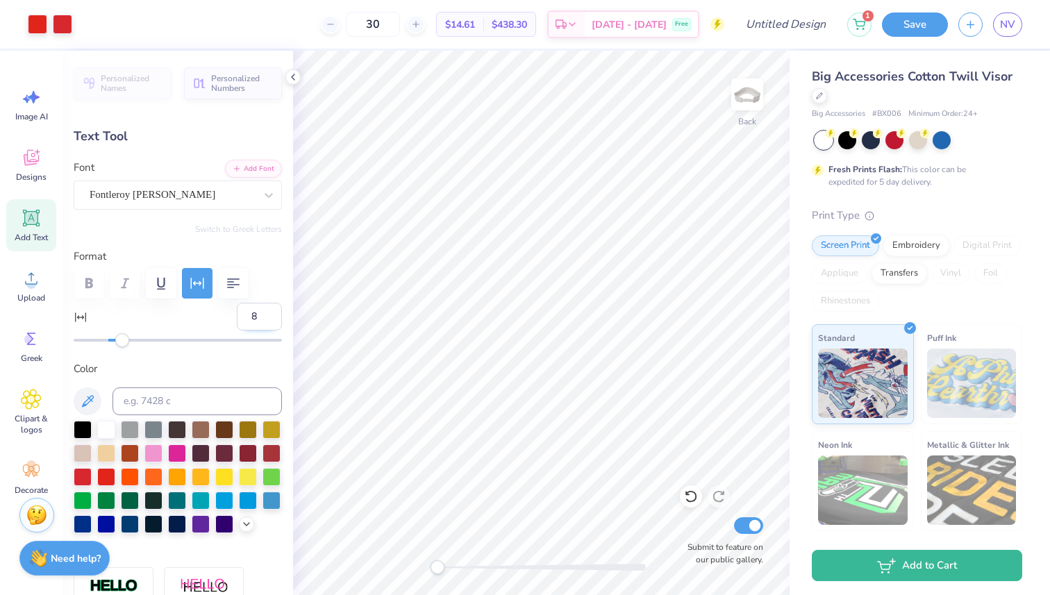
type input "0.73"
type input "1.72"
type input "0.72"
type input "25"
click at [42, 403] on div "Clipart & logos" at bounding box center [31, 411] width 50 height 63
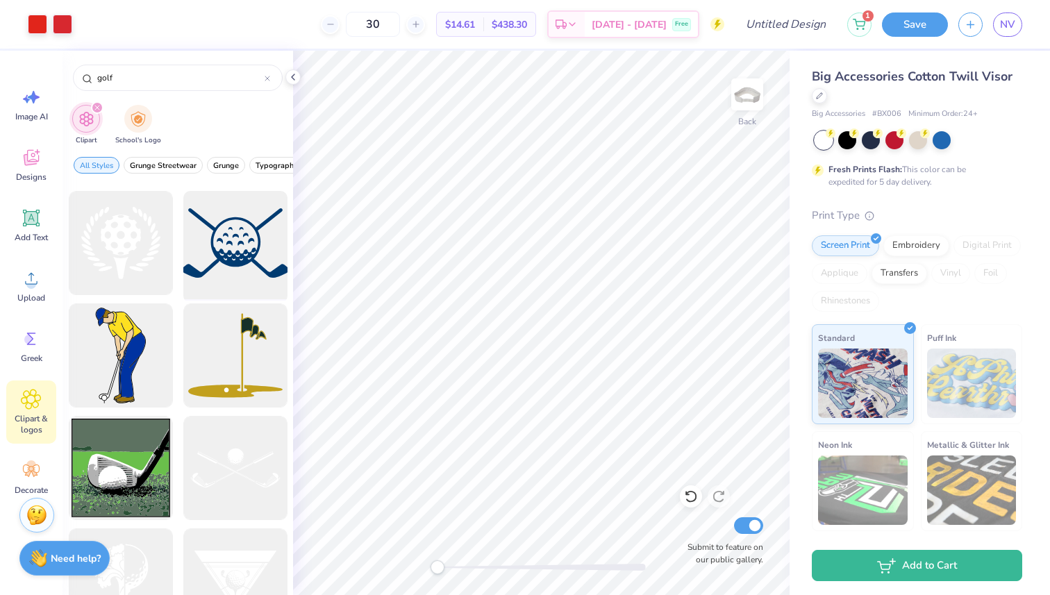
scroll to position [811, 0]
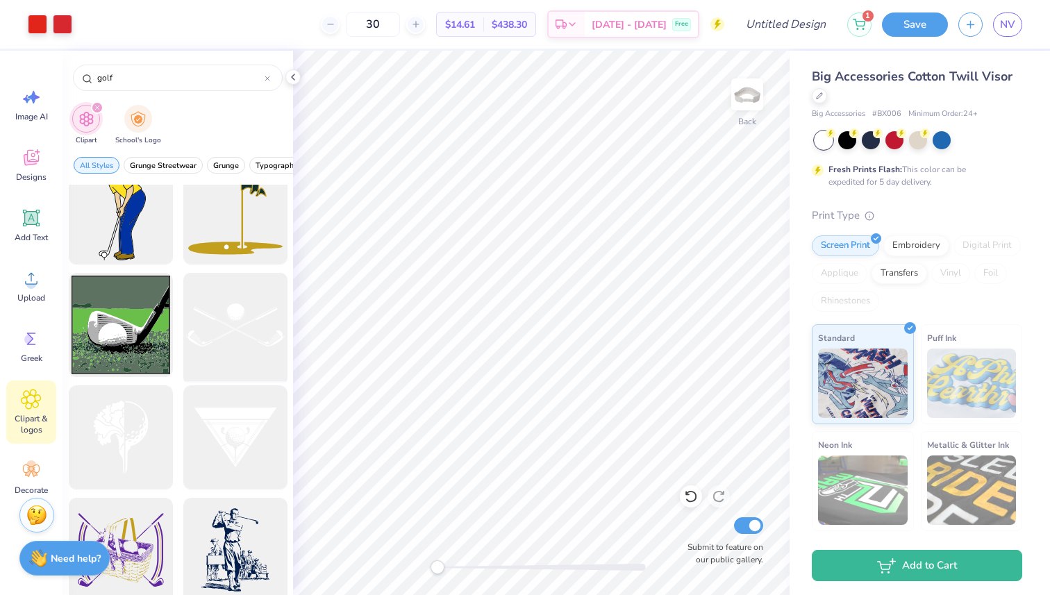
click at [236, 335] on div at bounding box center [235, 325] width 115 height 115
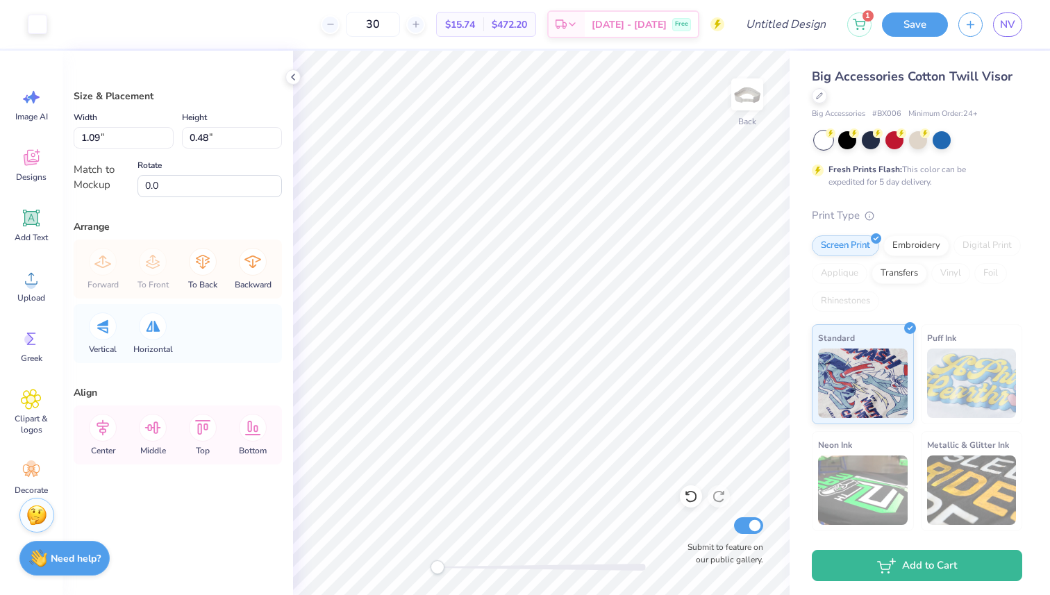
type input "1.09"
type input "0.48"
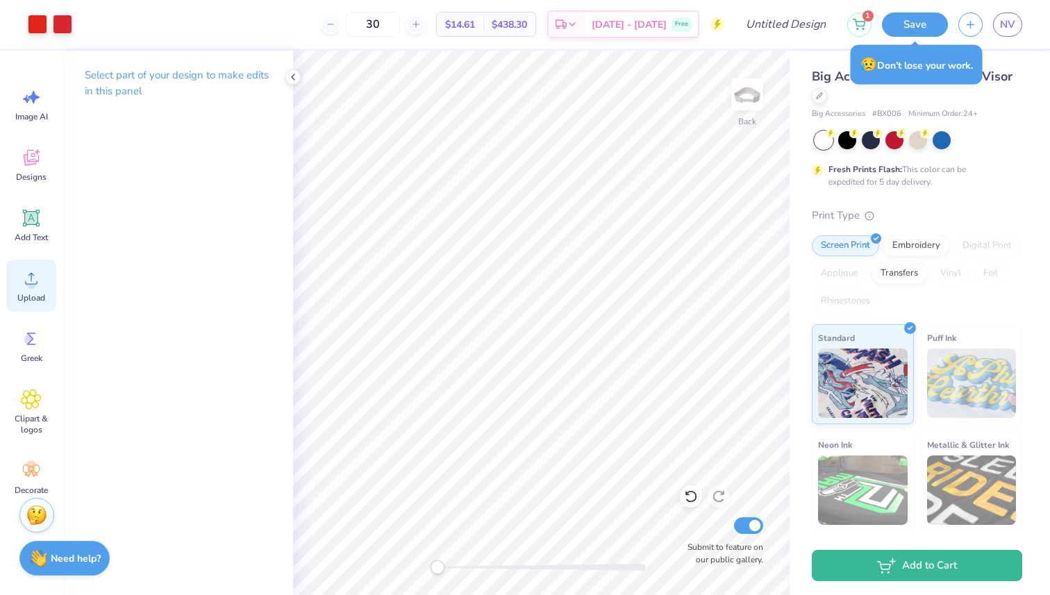
click at [39, 296] on span "Upload" at bounding box center [31, 297] width 28 height 11
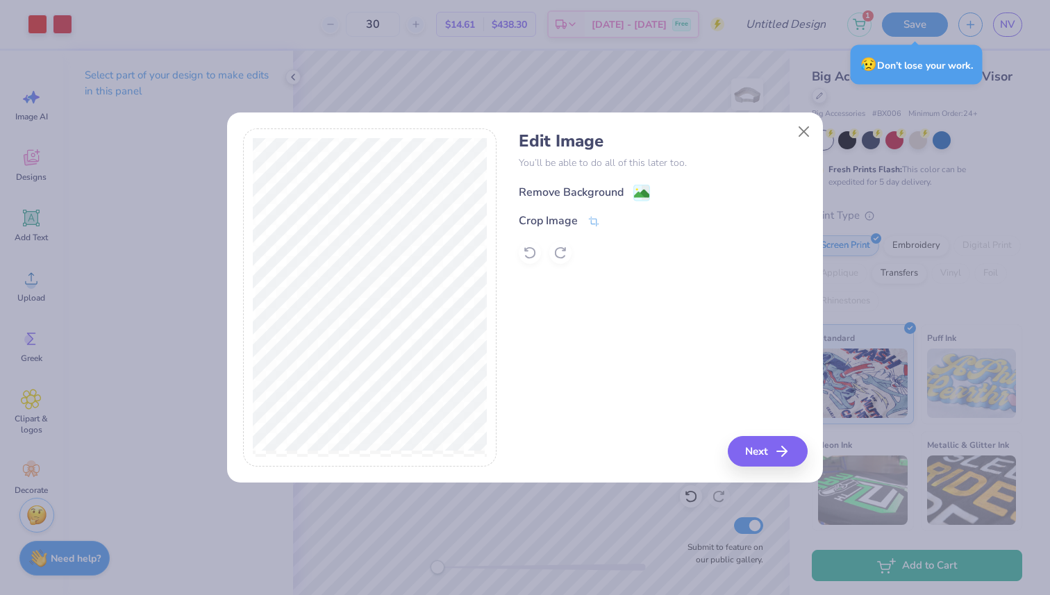
click at [599, 194] on div "Remove Background" at bounding box center [571, 192] width 105 height 17
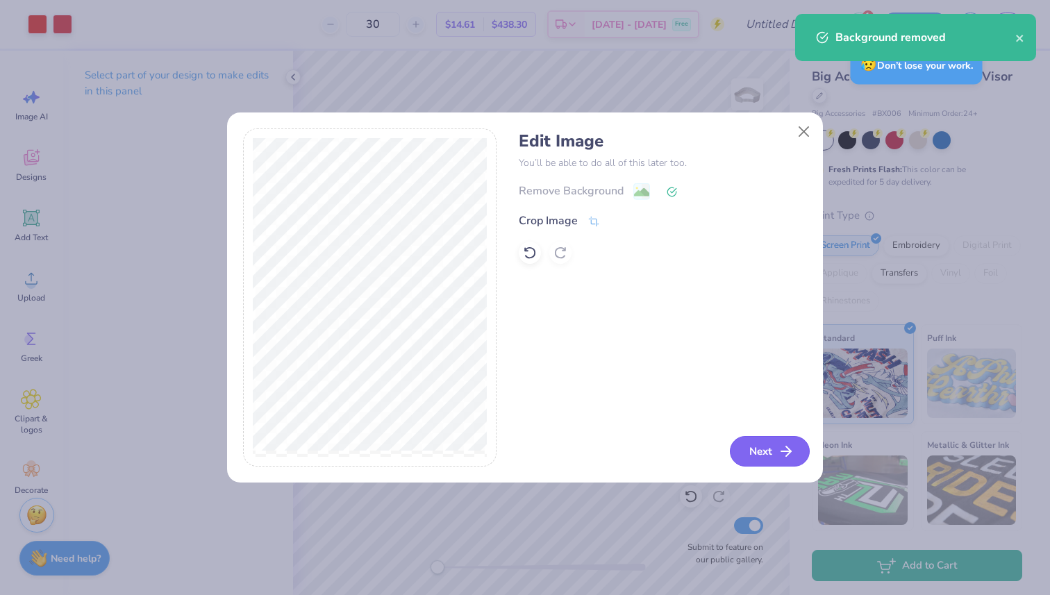
click at [764, 457] on button "Next" at bounding box center [770, 451] width 80 height 31
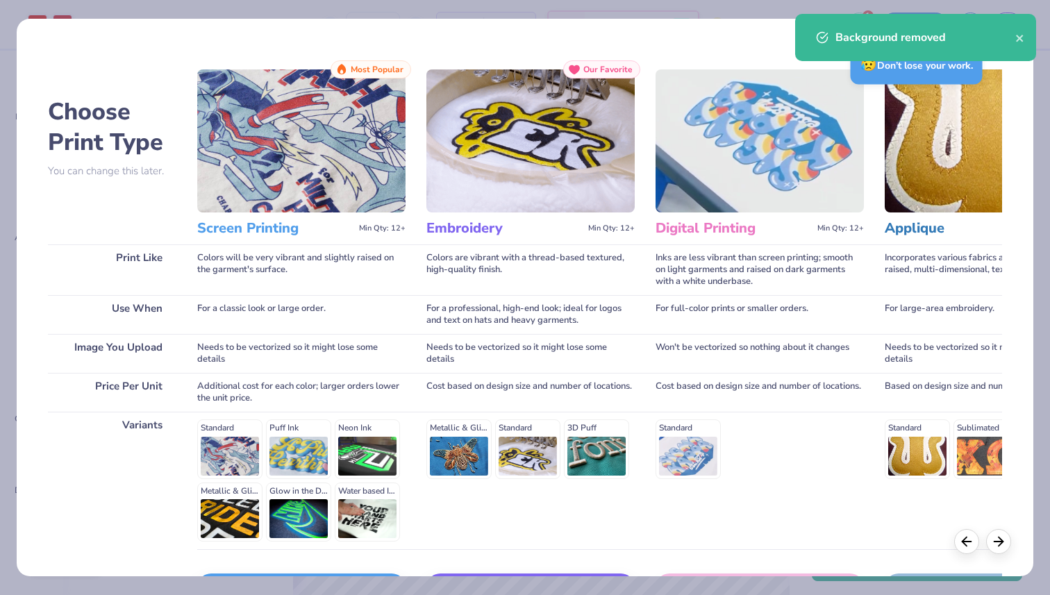
scroll to position [97, 0]
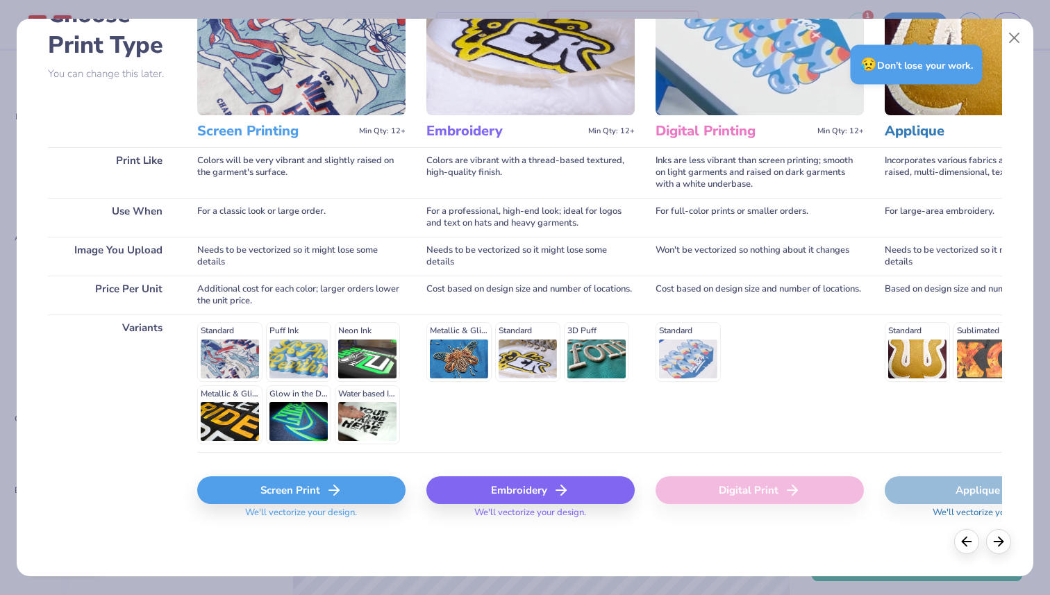
click at [330, 489] on icon at bounding box center [334, 490] width 17 height 17
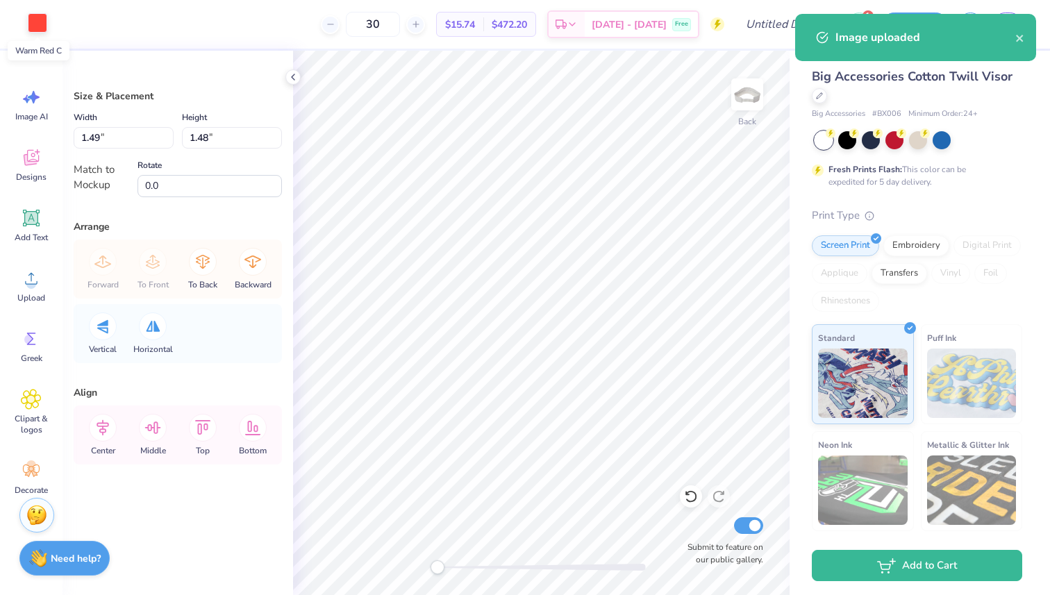
click at [40, 28] on div at bounding box center [37, 22] width 19 height 19
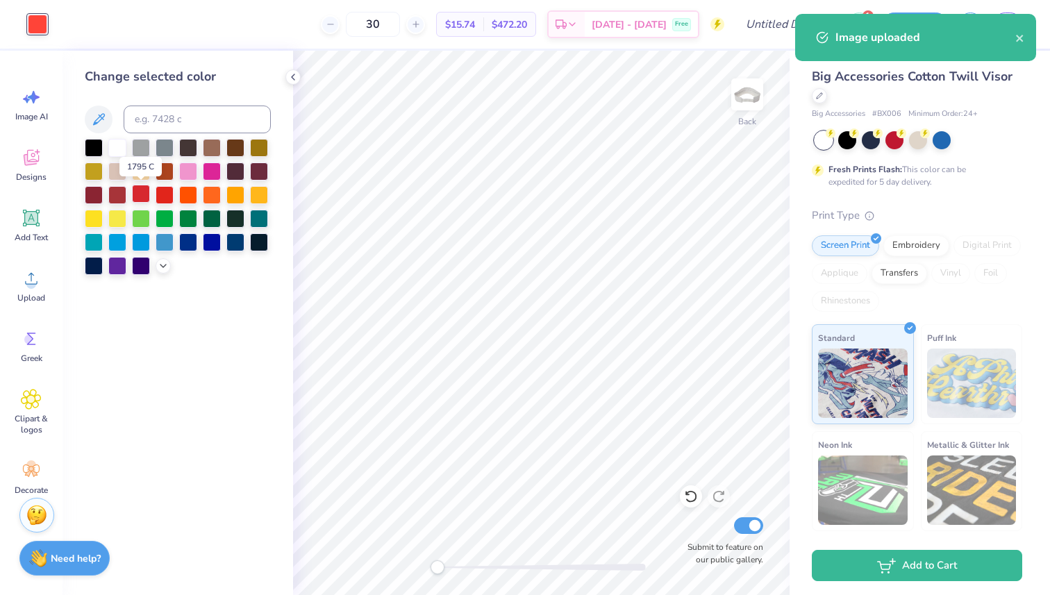
click at [146, 195] on div at bounding box center [141, 194] width 18 height 18
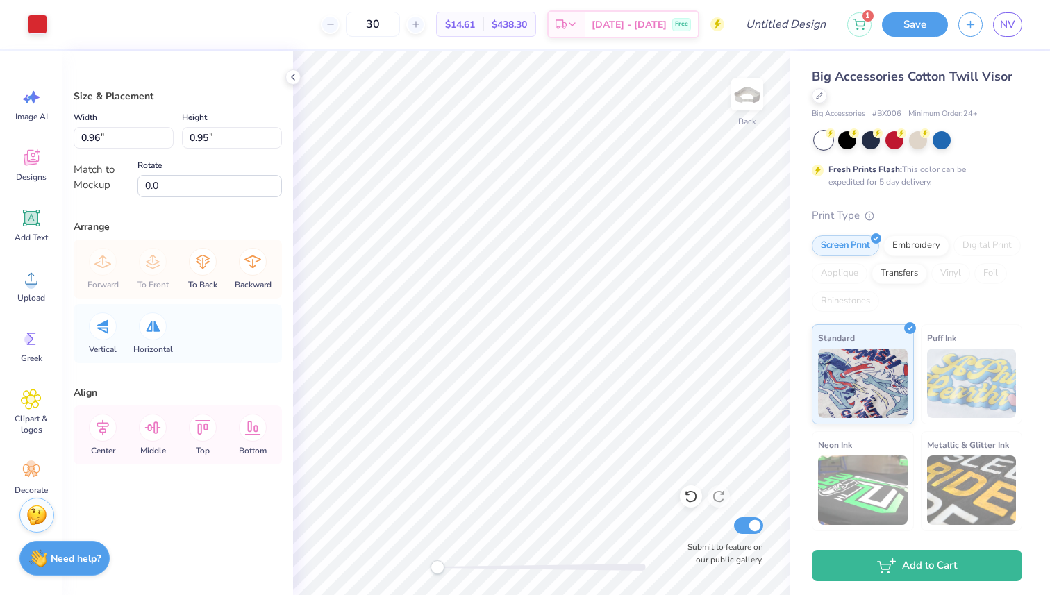
type input "0.96"
type input "0.95"
type input "0.47"
type input "0.46"
type input "-20.3"
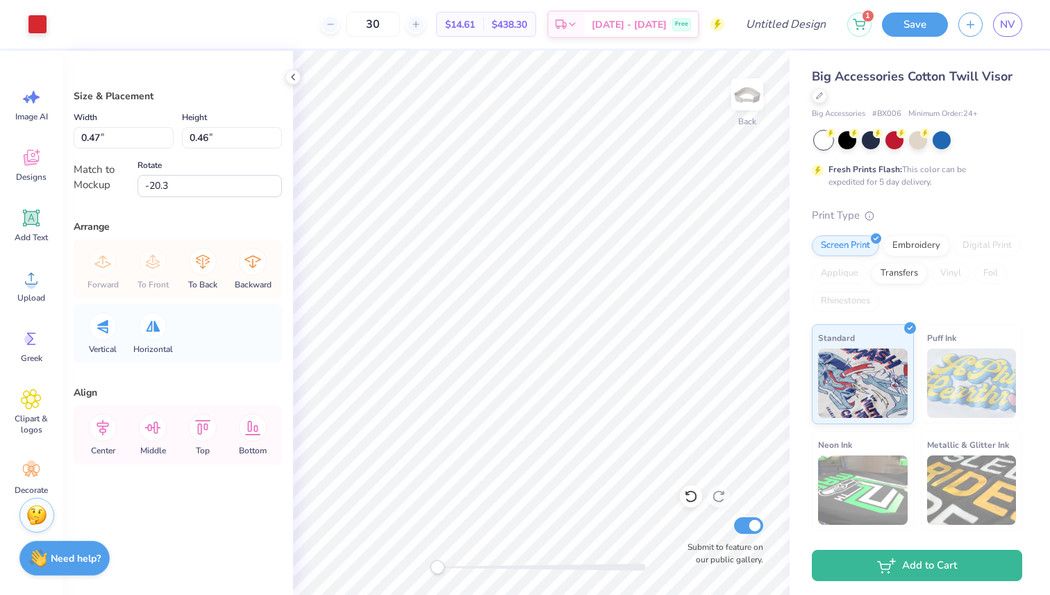
type input "0.51"
type input "0.95"
type input "18.7"
type input "0.96"
type input "0.57"
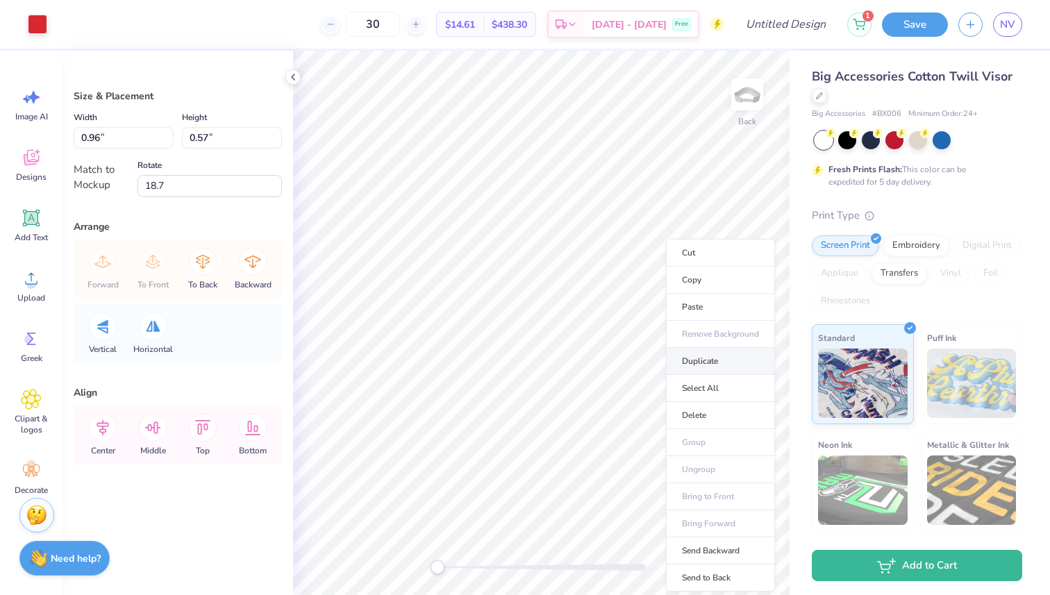
click at [703, 369] on li "Duplicate" at bounding box center [720, 361] width 109 height 27
click at [158, 323] on icon at bounding box center [153, 326] width 15 height 11
type input "-18.7"
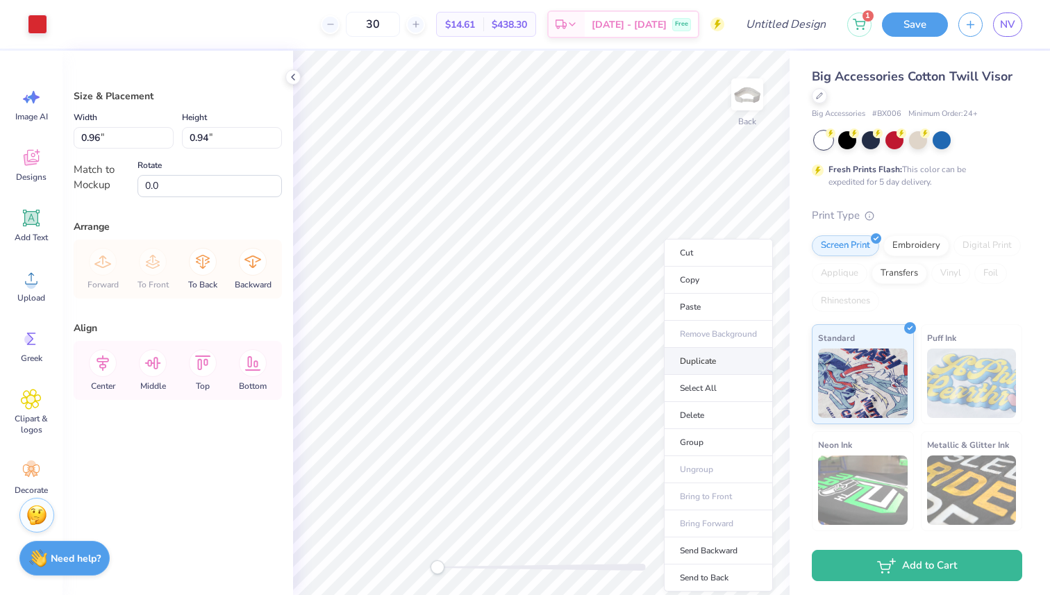
click at [698, 358] on li "Duplicate" at bounding box center [718, 361] width 109 height 27
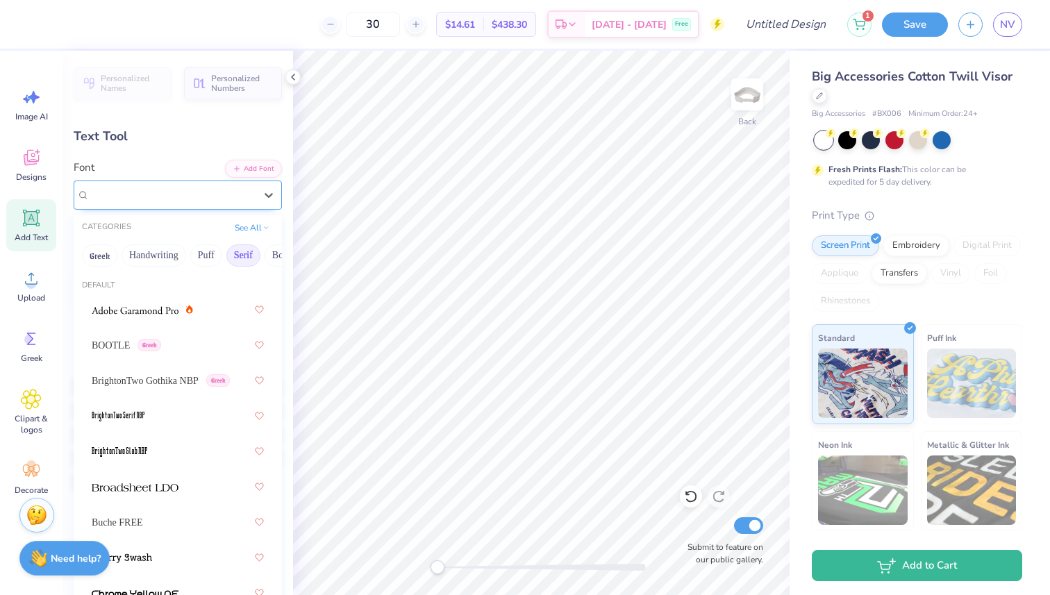
click at [177, 199] on div "Fontleroy Brown NF" at bounding box center [172, 195] width 168 height 22
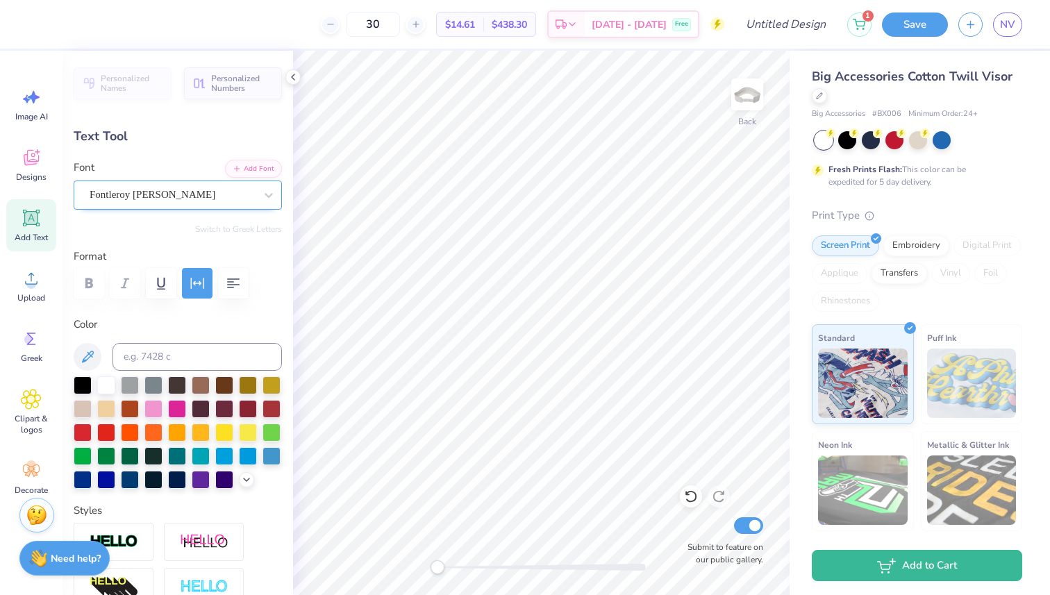
click at [218, 190] on div "Fontleroy Brown NF" at bounding box center [172, 195] width 168 height 22
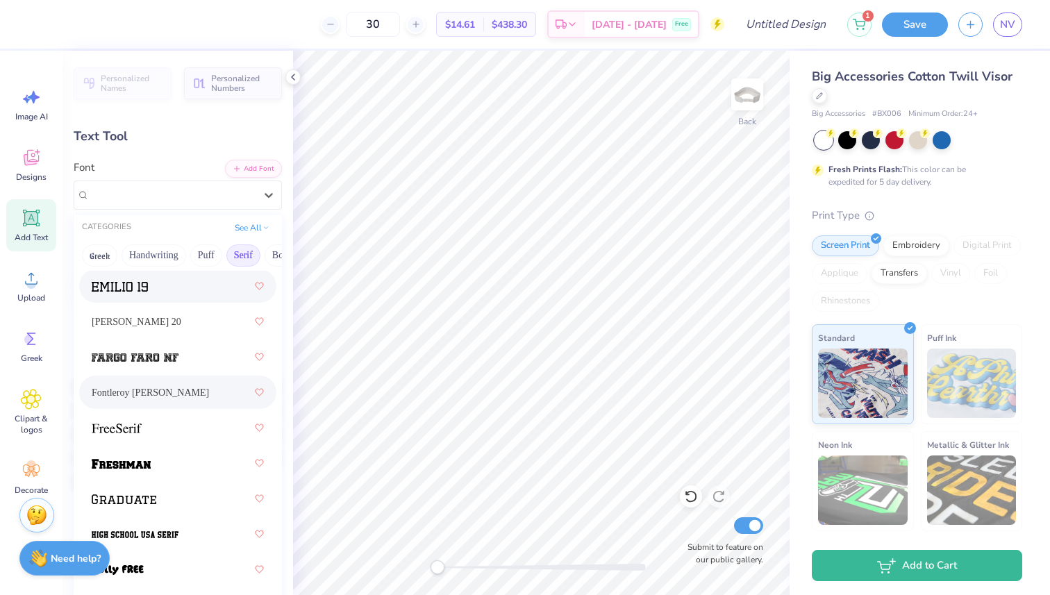
scroll to position [1550, 0]
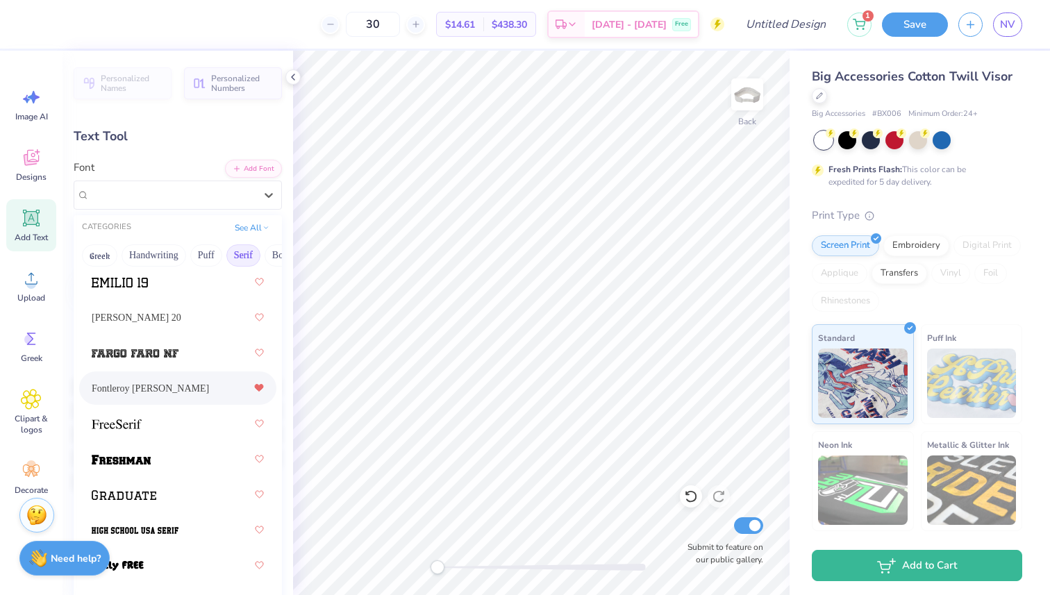
click at [260, 385] on icon at bounding box center [259, 388] width 8 height 7
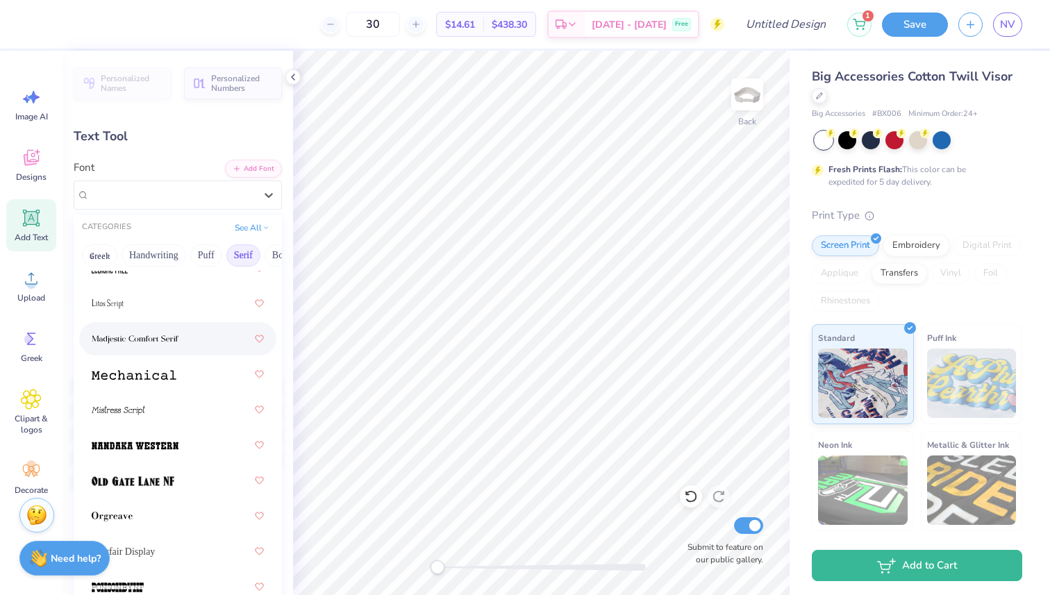
scroll to position [1957, 0]
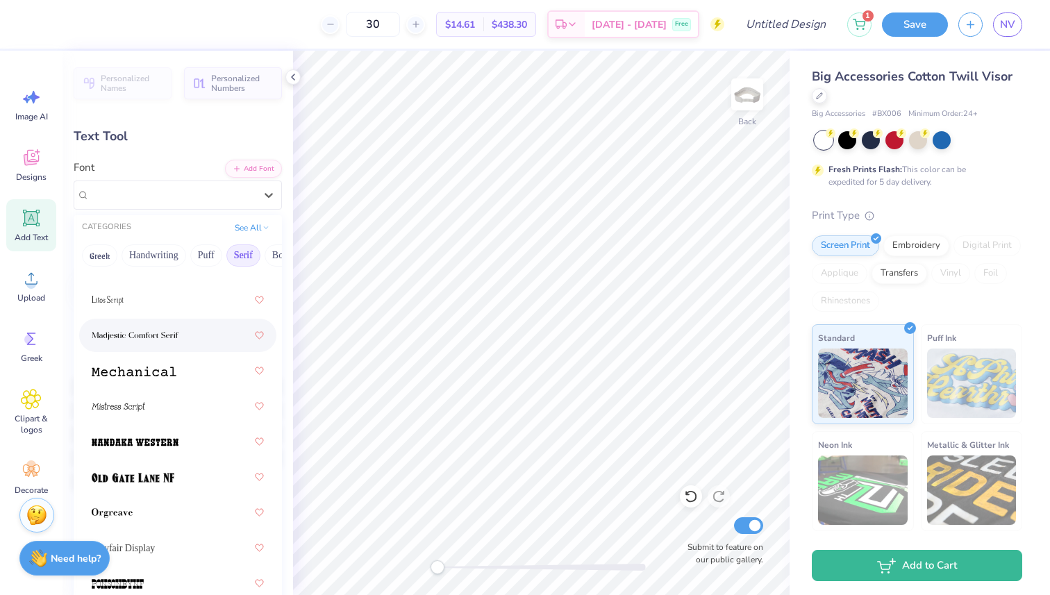
click at [174, 328] on span at bounding box center [135, 335] width 87 height 15
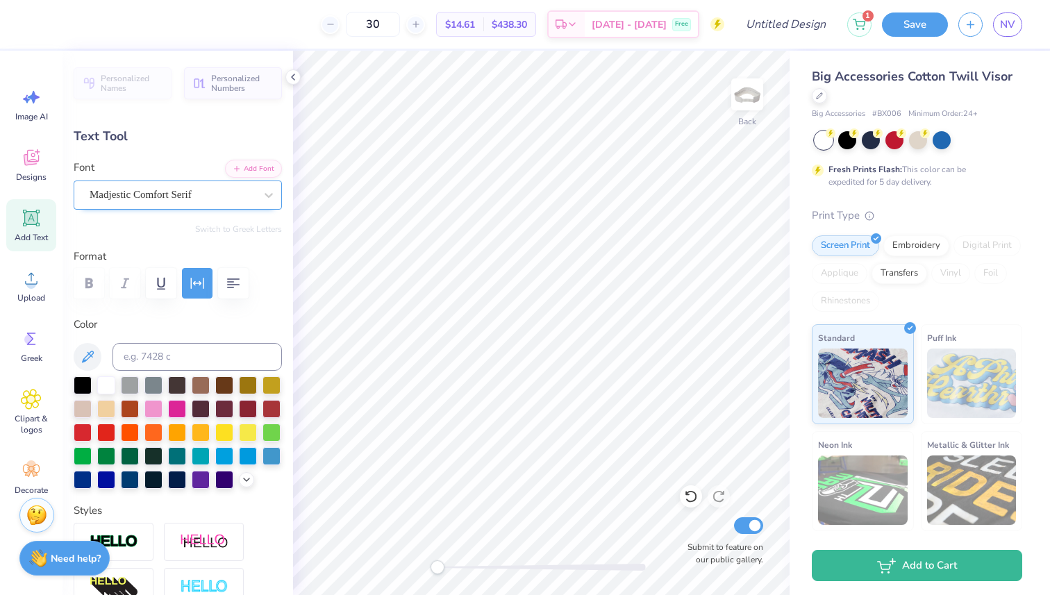
click at [189, 185] on div "Madjestic Comfort Serif" at bounding box center [172, 195] width 168 height 22
click at [185, 205] on div "Madjestic Comfort Serif" at bounding box center [172, 195] width 168 height 22
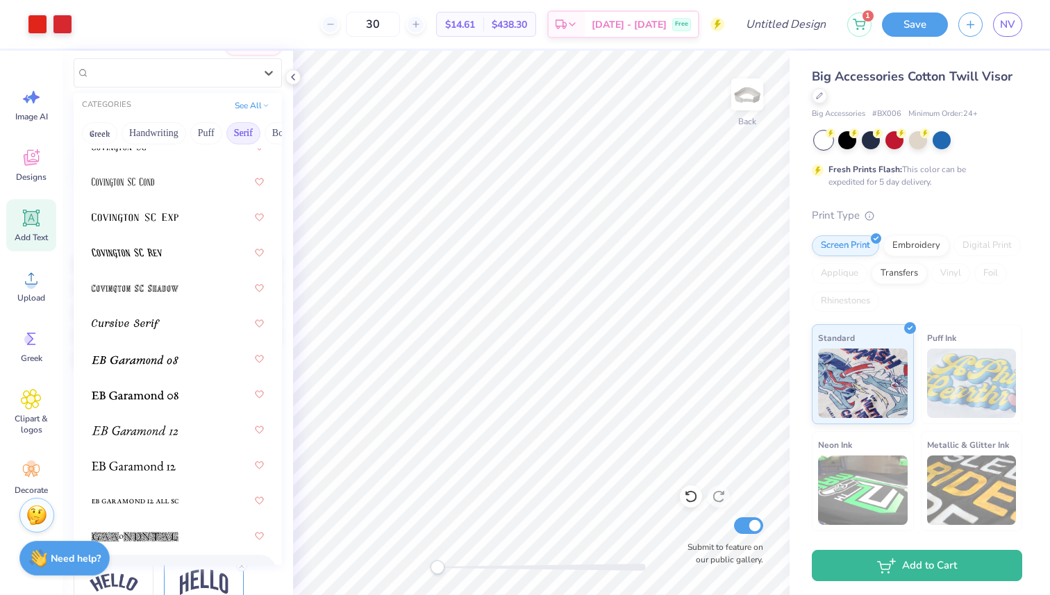
scroll to position [1045, 0]
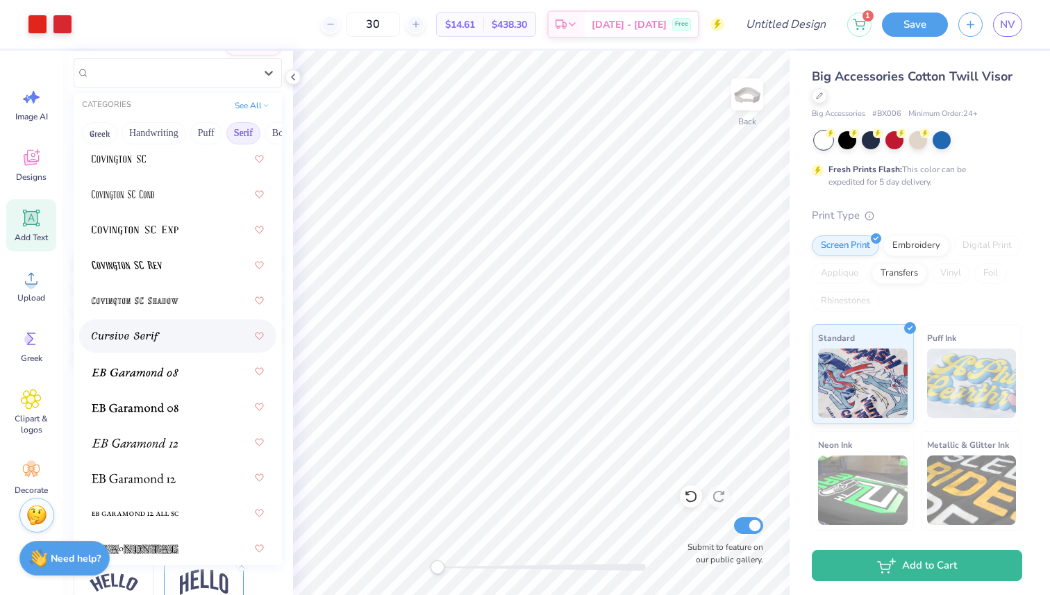
click at [160, 346] on div at bounding box center [178, 335] width 172 height 25
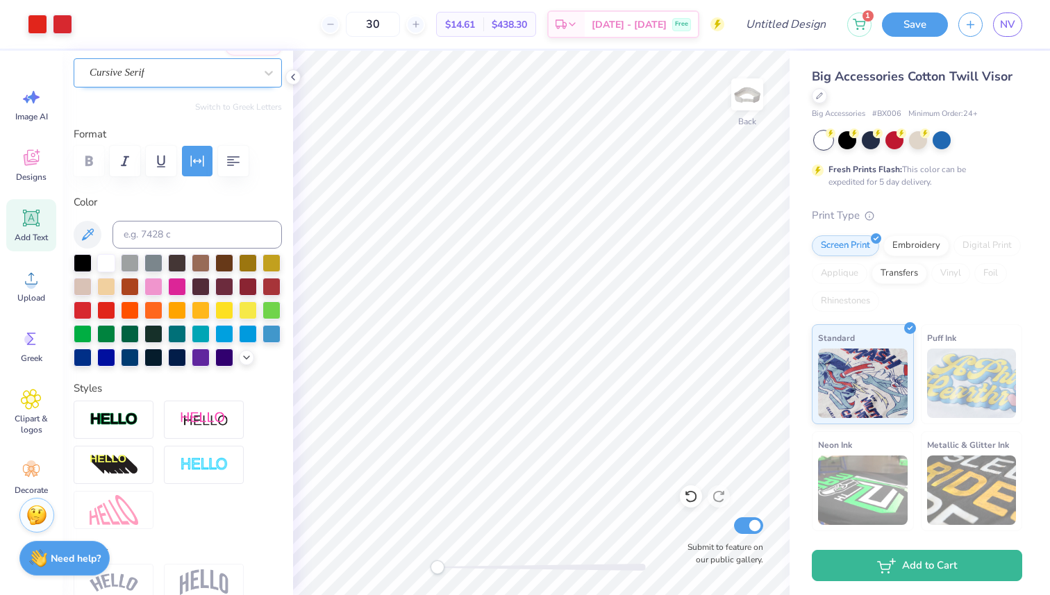
click at [185, 77] on div "Cursive Serif" at bounding box center [172, 73] width 168 height 22
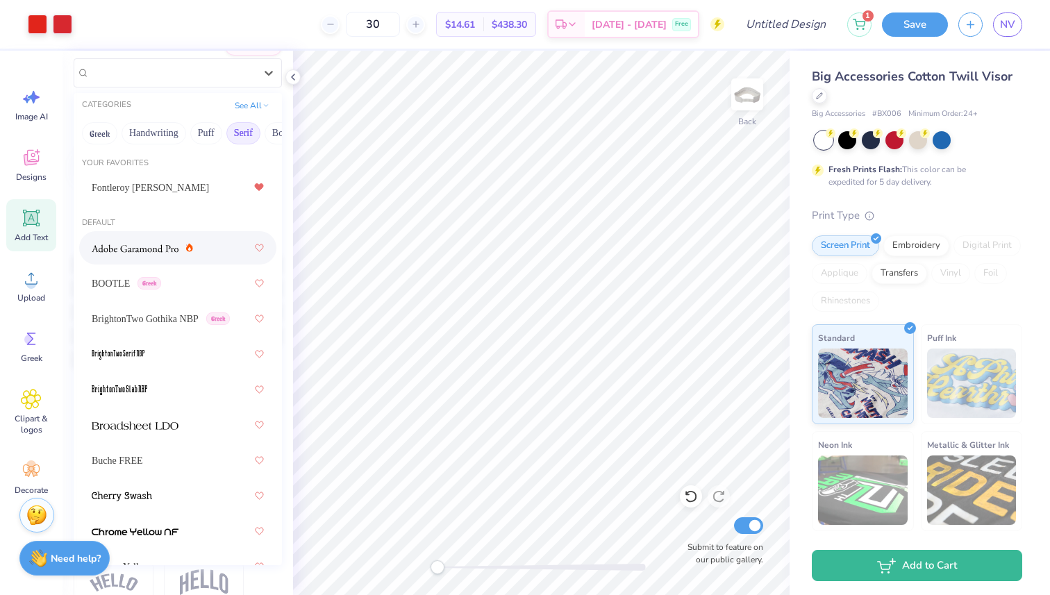
click at [164, 244] on img at bounding box center [135, 249] width 87 height 10
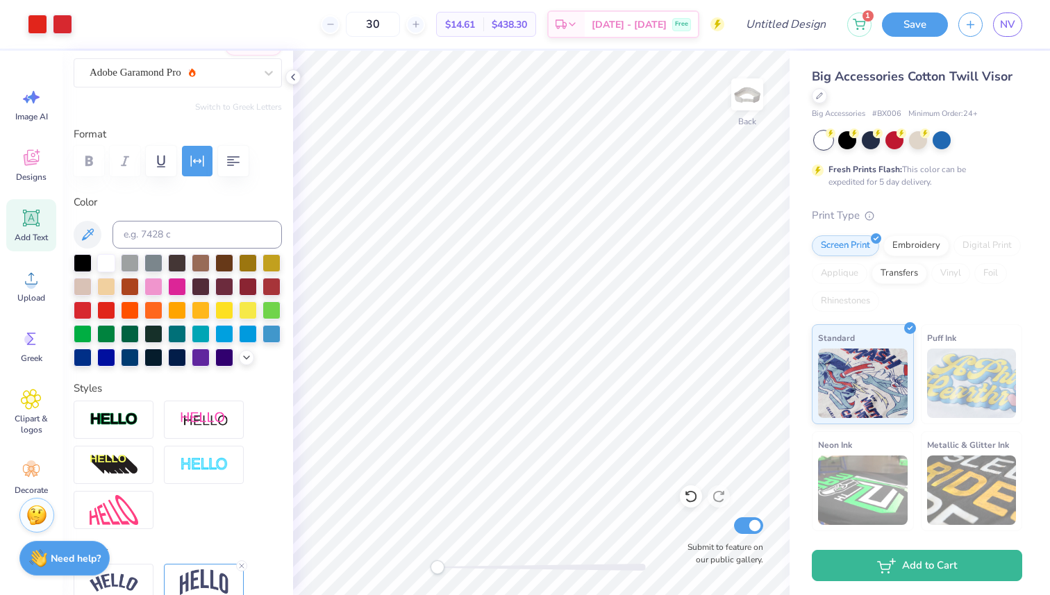
click at [202, 89] on div "Personalized Names Personalized Numbers Text Tool Add Font Font Adobe Garamond …" at bounding box center [177, 323] width 230 height 544
click at [204, 68] on div "Adobe Garamond Pro" at bounding box center [172, 73] width 168 height 22
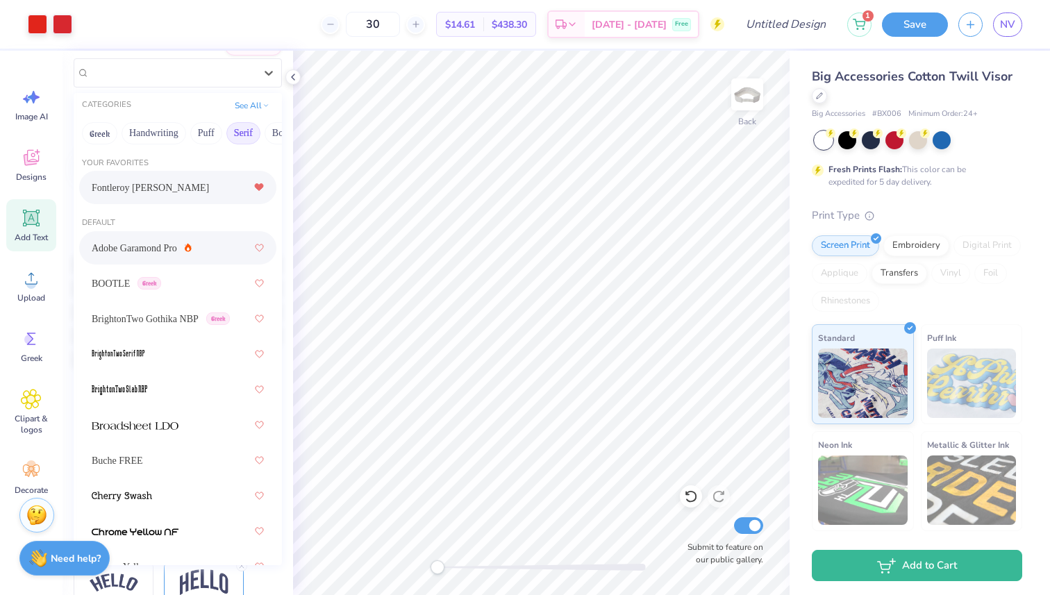
click at [137, 191] on span "Fontleroy Brown NF" at bounding box center [150, 187] width 117 height 15
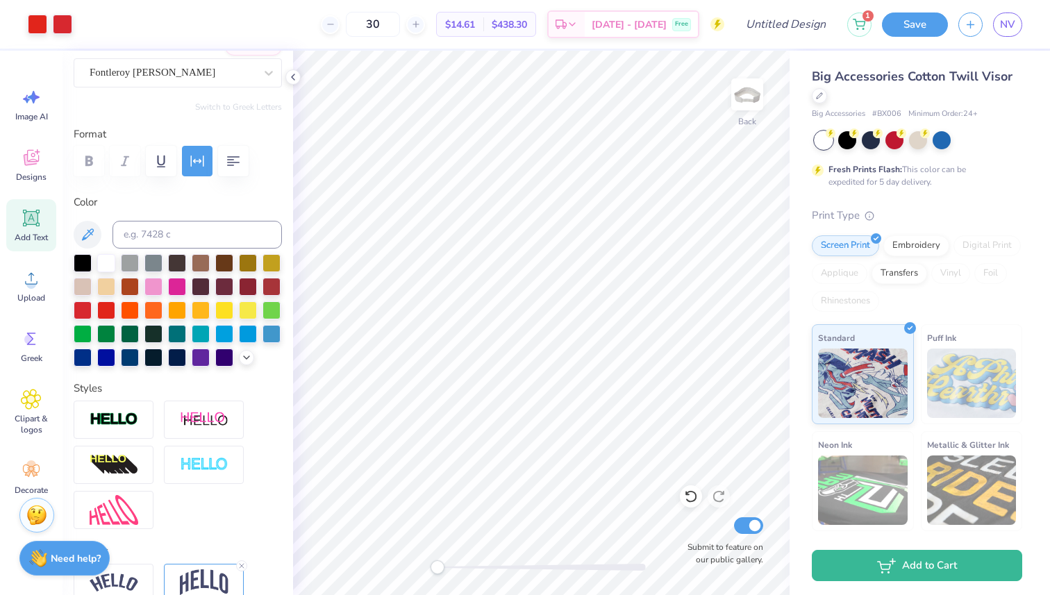
type input "2.54"
type input "0.45"
click at [294, 80] on icon at bounding box center [292, 76] width 11 height 11
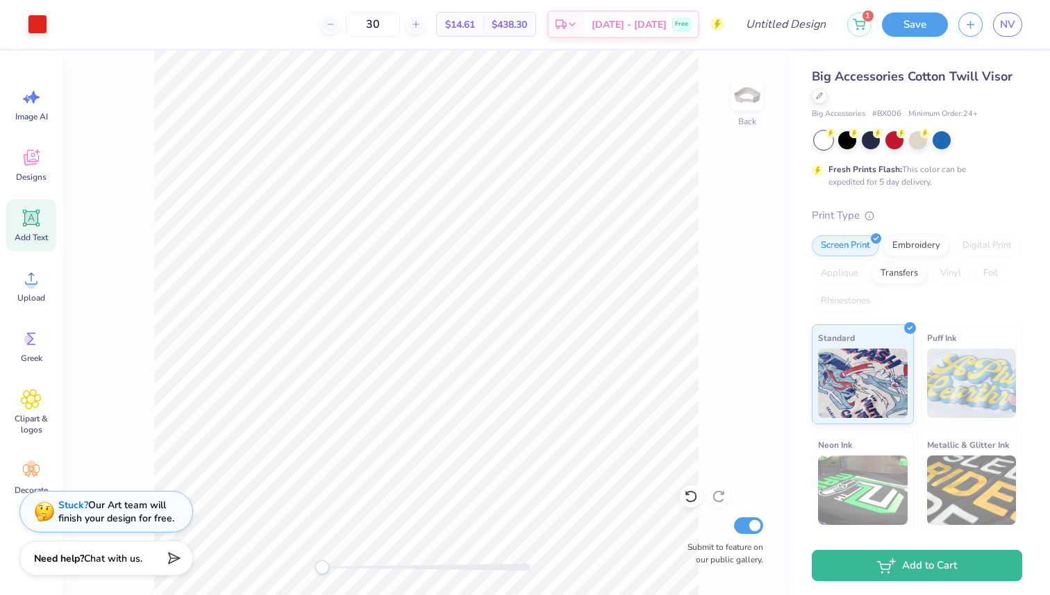
type input "4.02"
type input "0.71"
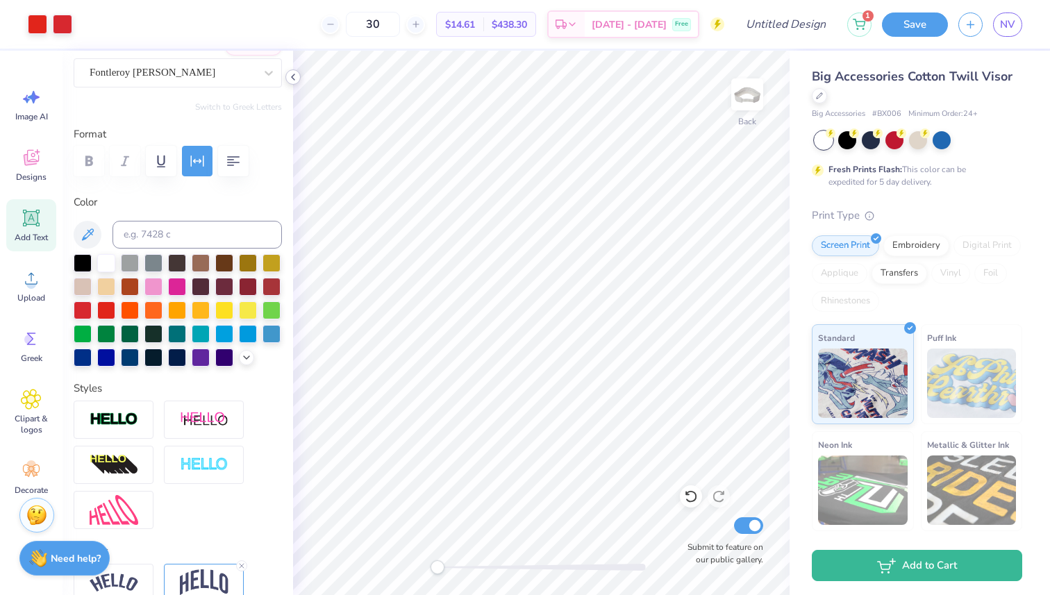
type input "4.10"
type input "0.73"
type input "1.72"
type input "0.72"
drag, startPoint x: 419, startPoint y: 19, endPoint x: 398, endPoint y: 19, distance: 20.8
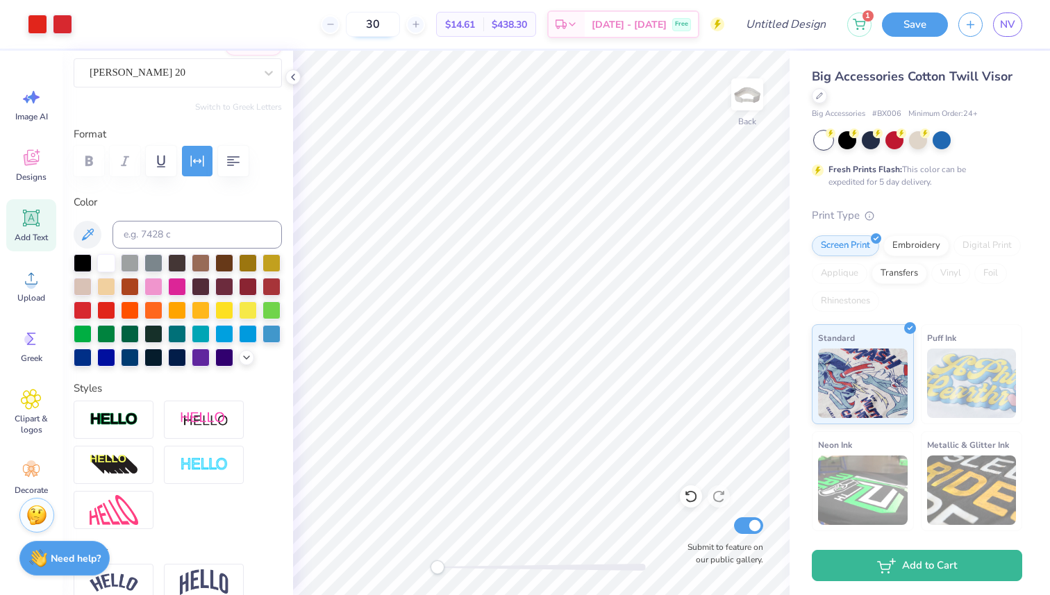
click at [398, 19] on input "30" at bounding box center [373, 24] width 54 height 25
type input "3"
type input "20"
click at [40, 276] on icon at bounding box center [31, 278] width 21 height 21
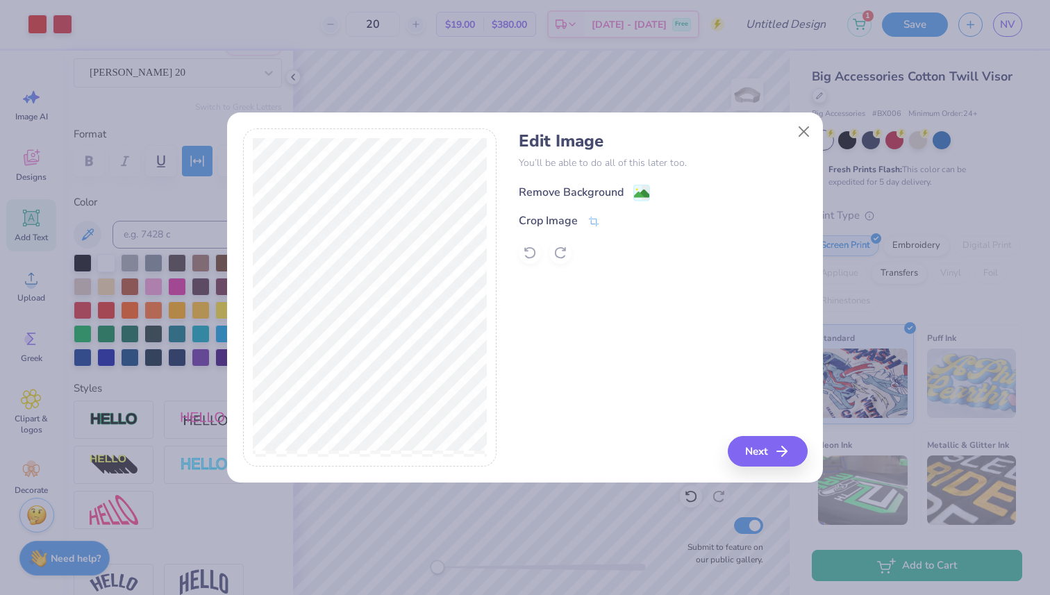
click at [582, 191] on div "Remove Background" at bounding box center [571, 192] width 105 height 17
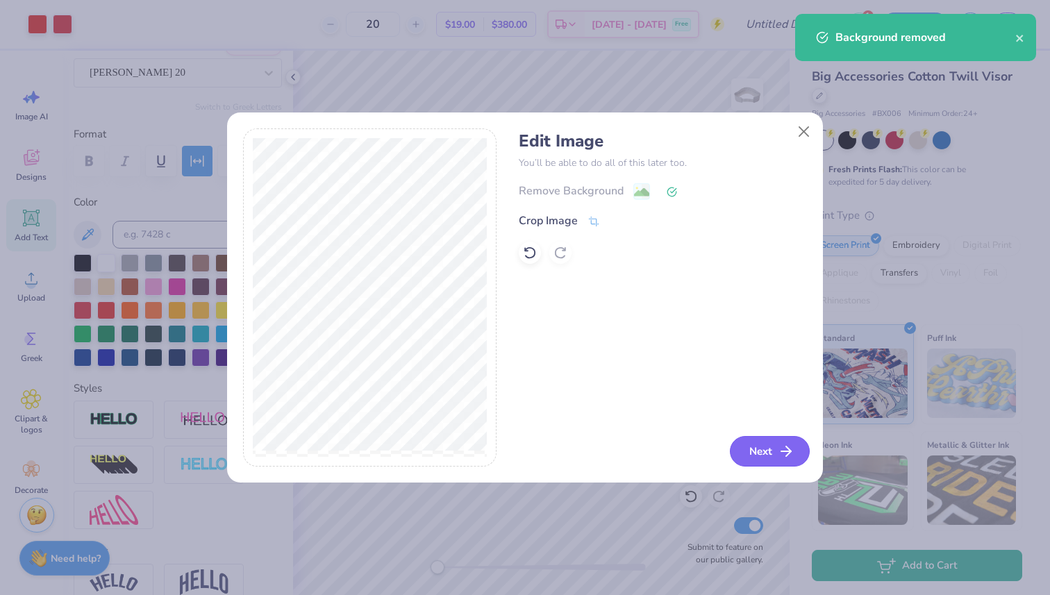
click at [766, 440] on button "Next" at bounding box center [770, 451] width 80 height 31
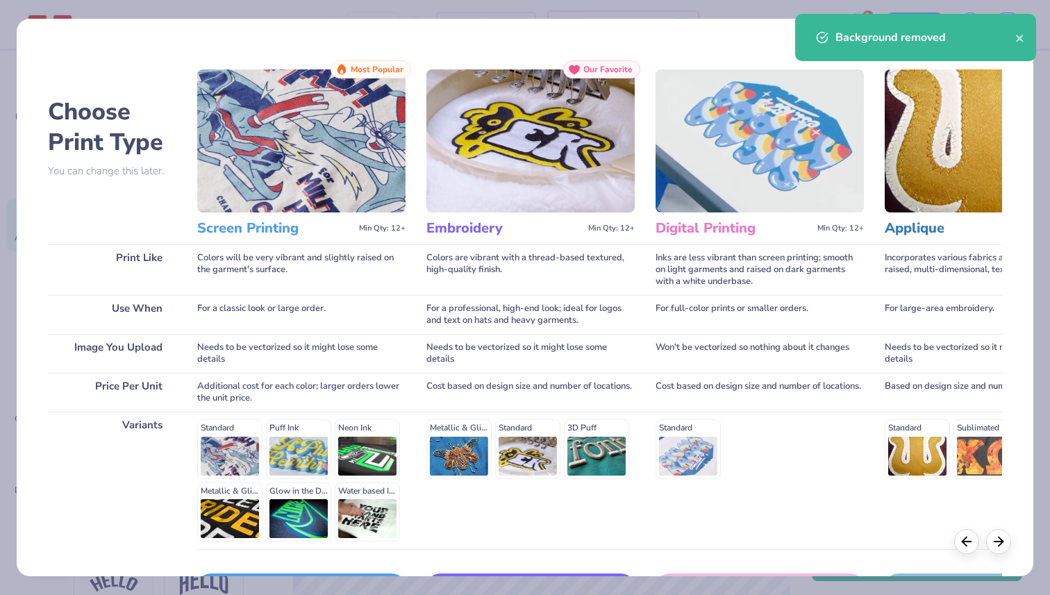
scroll to position [97, 0]
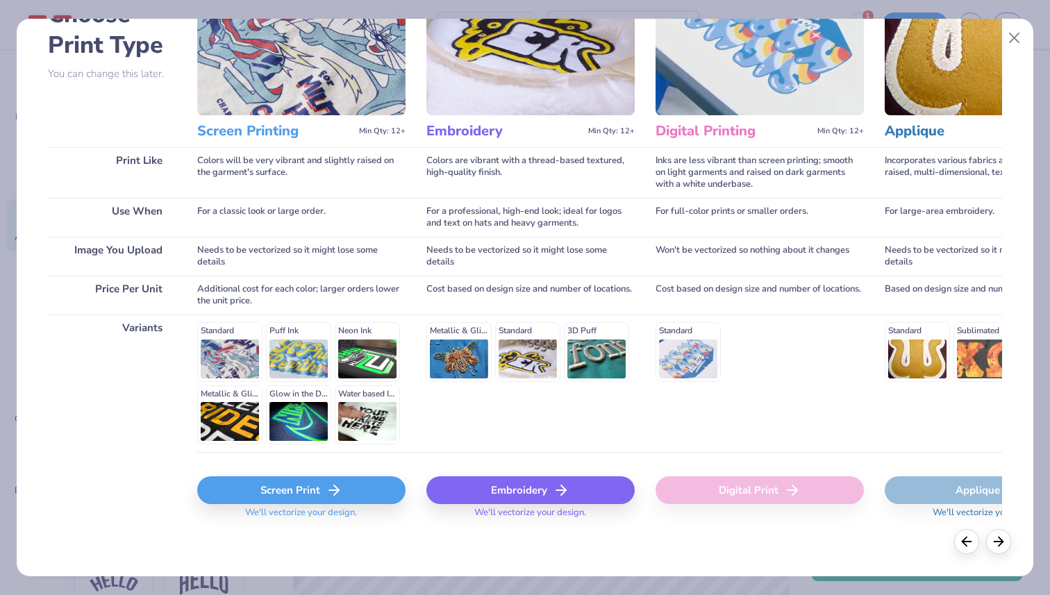
click at [276, 489] on div "Screen Print" at bounding box center [301, 490] width 208 height 28
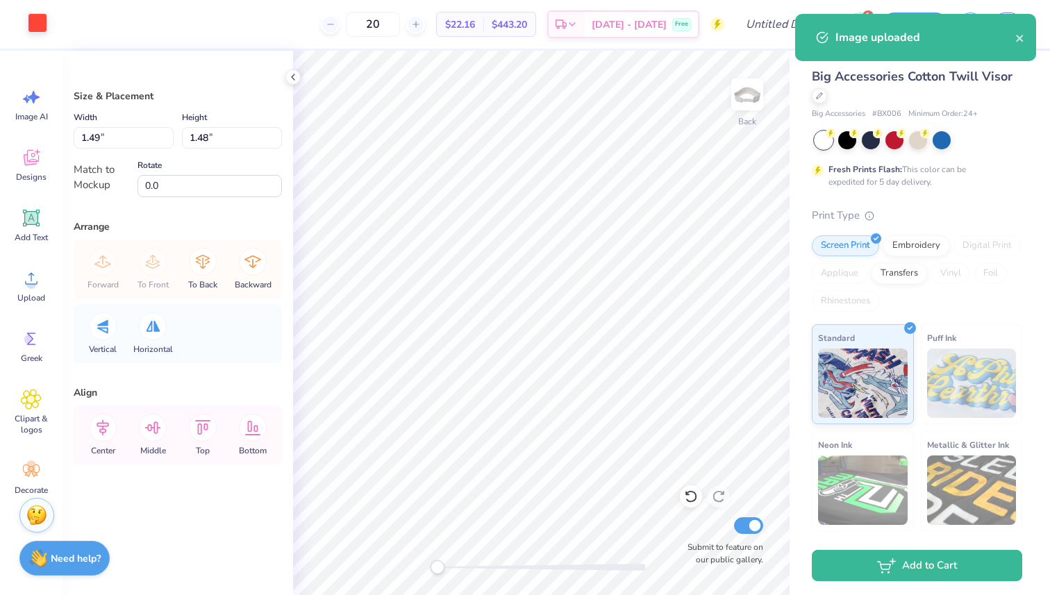
click at [37, 17] on div at bounding box center [37, 22] width 19 height 19
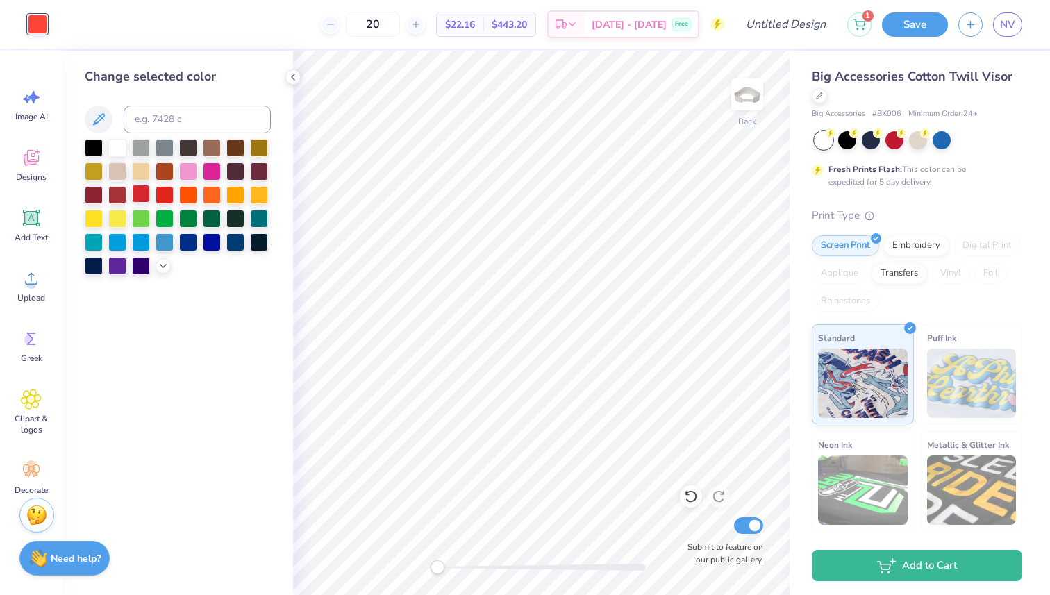
click at [142, 190] on div at bounding box center [141, 194] width 18 height 18
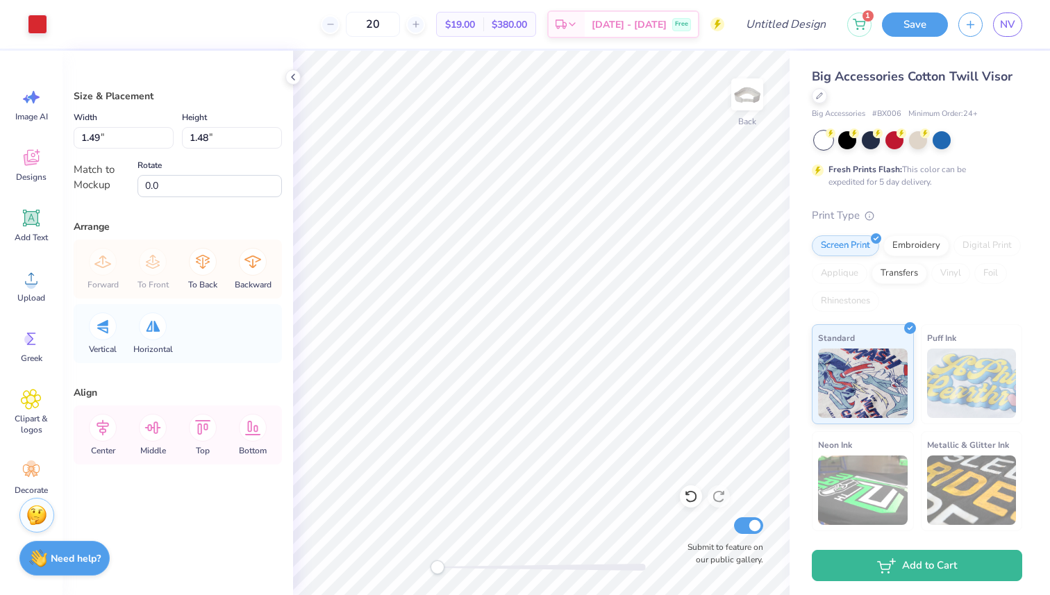
type input "0.73"
type input "0.72"
click at [449, 360] on li "Duplicate" at bounding box center [451, 361] width 109 height 27
click at [148, 338] on div at bounding box center [153, 326] width 28 height 28
type input "0.97"
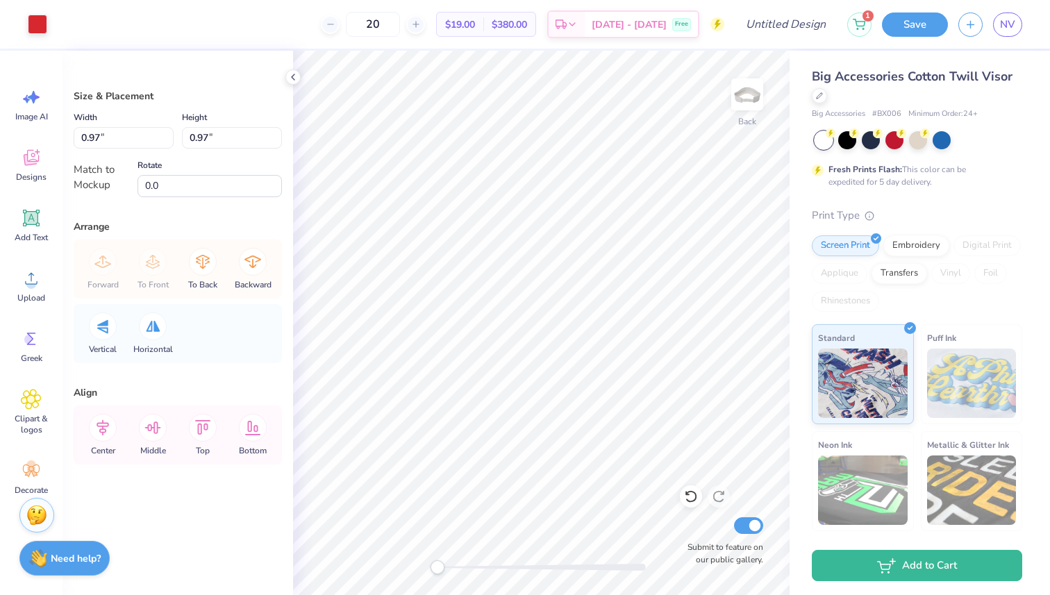
type input "0.97"
type input "-28.0"
type input "34.8"
type input "1.42"
type input "0.46"
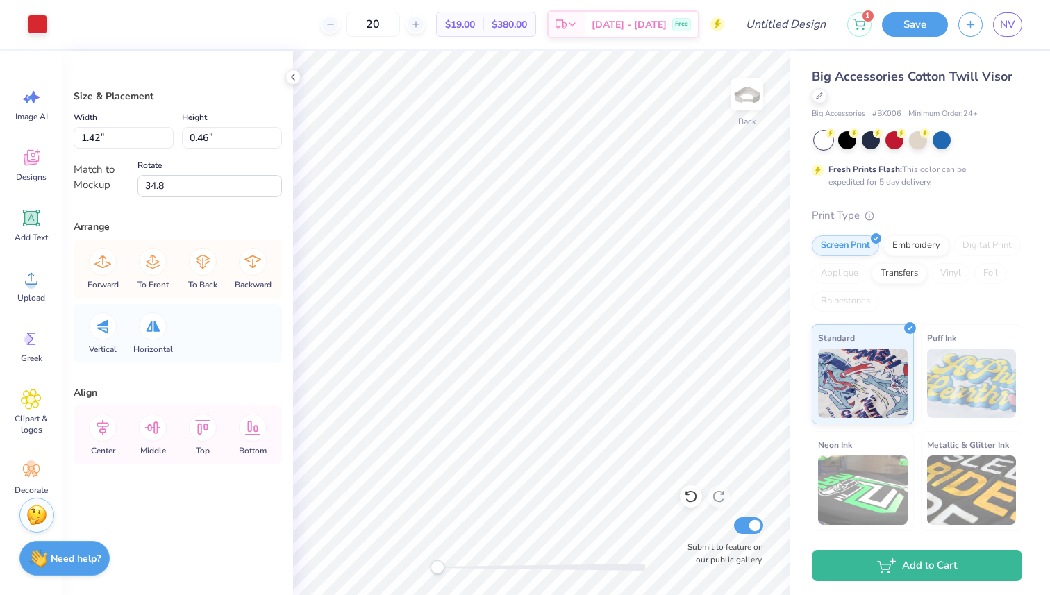
type input "11.9"
type input "-10.8"
type input "0.0"
type input "0.2"
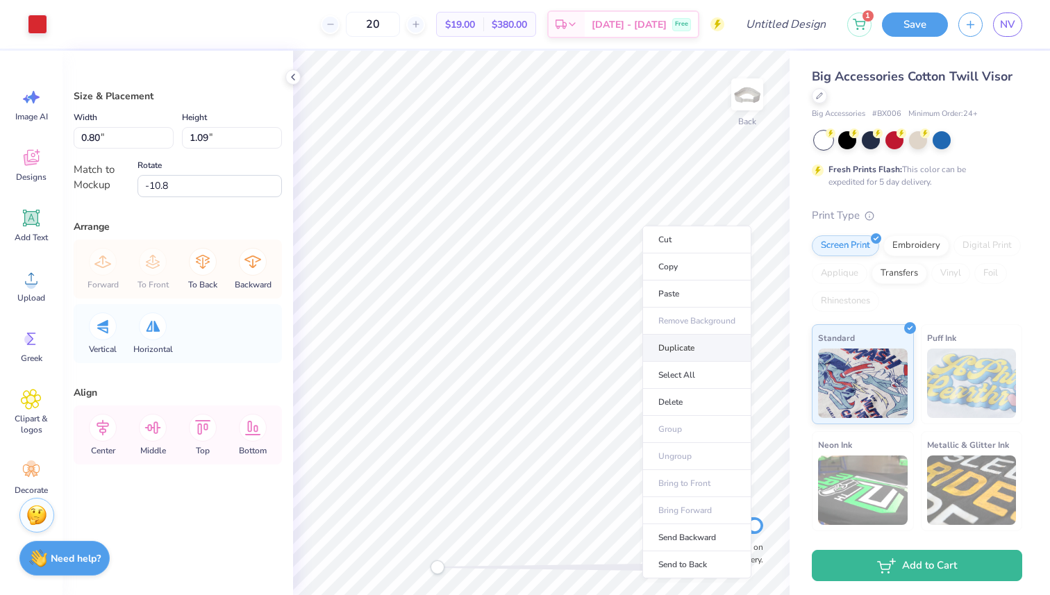
click at [703, 348] on li "Duplicate" at bounding box center [696, 348] width 109 height 27
click at [149, 332] on div at bounding box center [153, 326] width 28 height 28
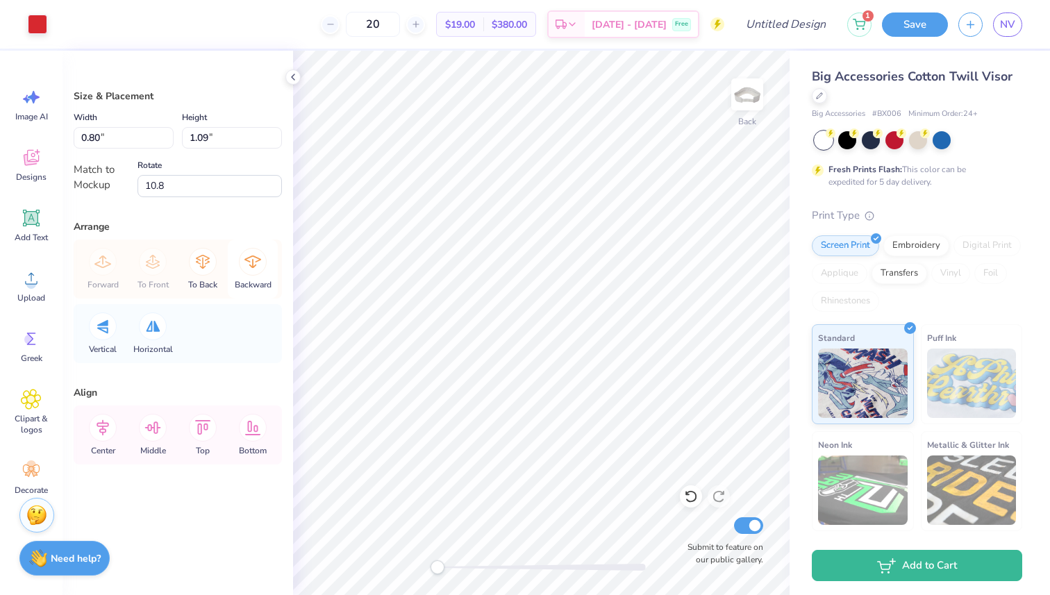
type input "10.8"
type input "0.80"
type input "1.09"
type input "-10.8"
type input "1.12"
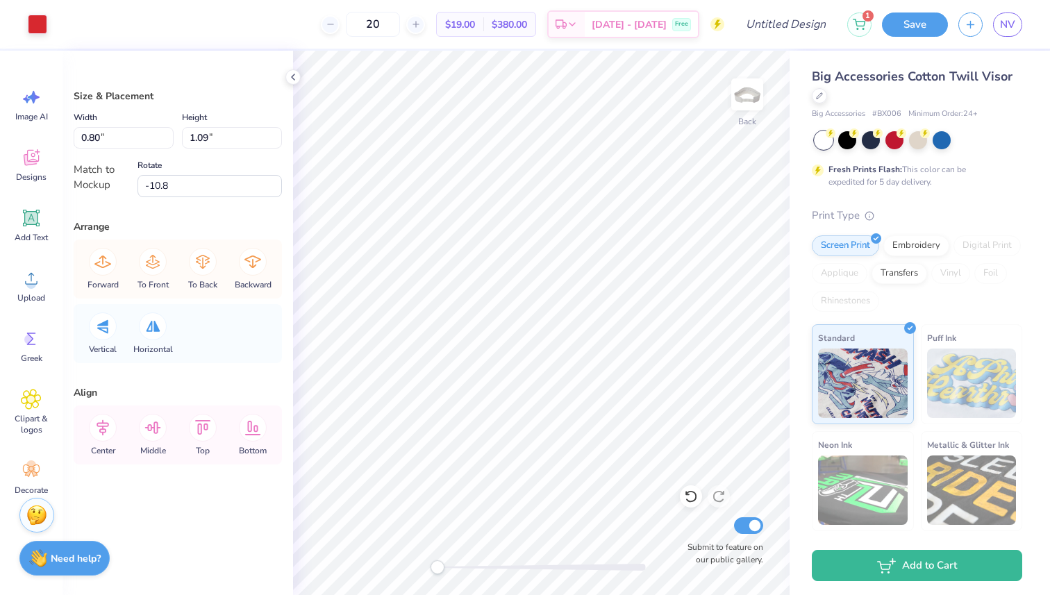
type input "0.82"
type input "10.8"
type input "0.80"
type input "1.09"
type input "-10.8"
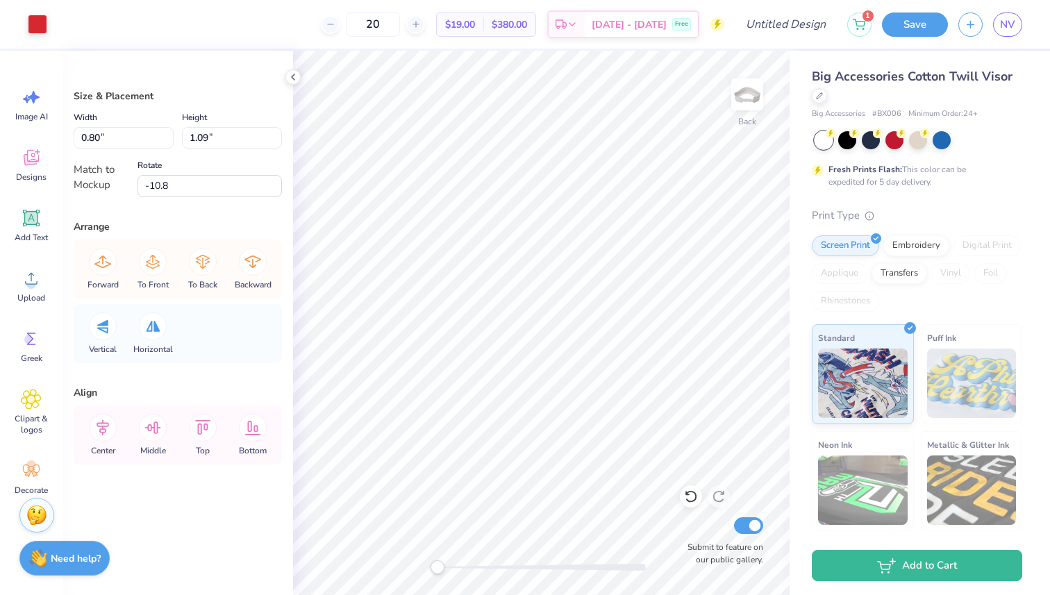
type input "1.12"
type input "0.82"
type input "10.8"
type input "0.80"
type input "1.09"
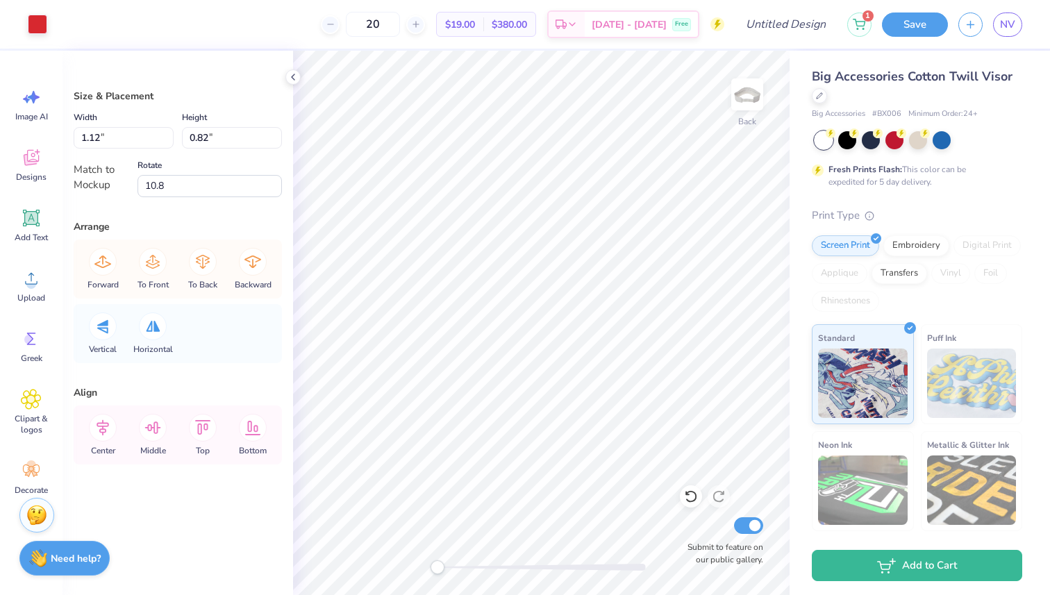
type input "-10.8"
type input "1.12"
type input "0.82"
type input "10.8"
type input "0.80"
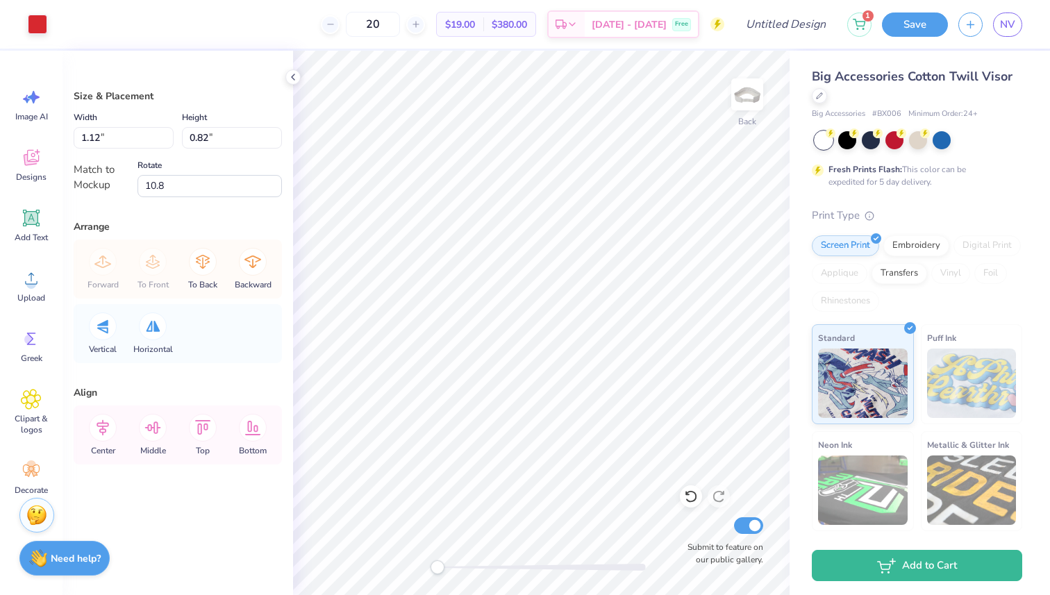
type input "1.09"
type input "-10.8"
type input "1.12"
type input "0.82"
type input "10.8"
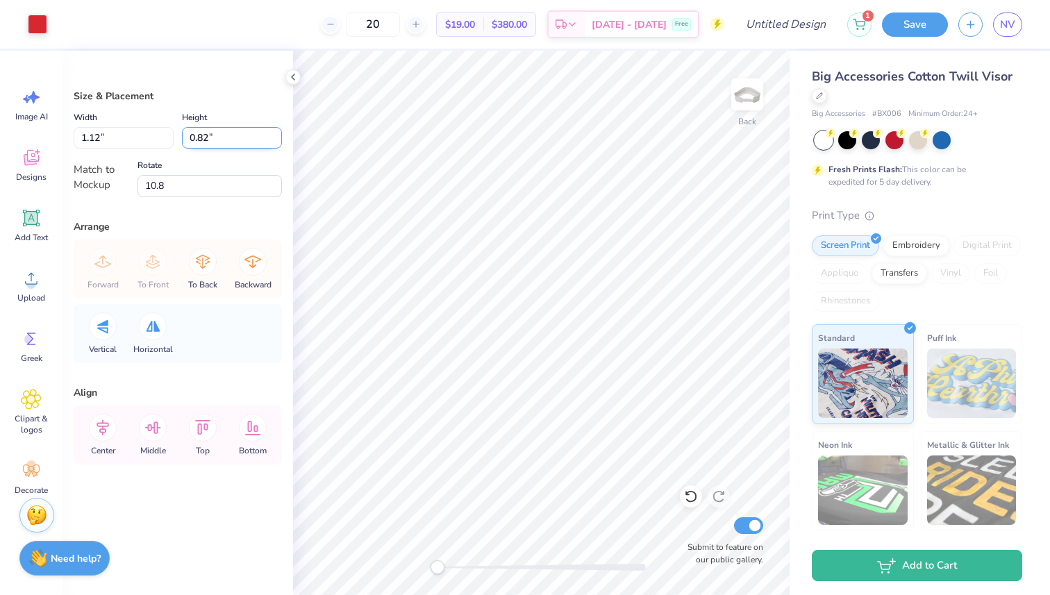
click at [250, 135] on input "0.82" at bounding box center [232, 138] width 100 height 22
type input "0"
type input "1.09"
click at [139, 143] on input "1.12" at bounding box center [124, 138] width 100 height 22
type input "0.80"
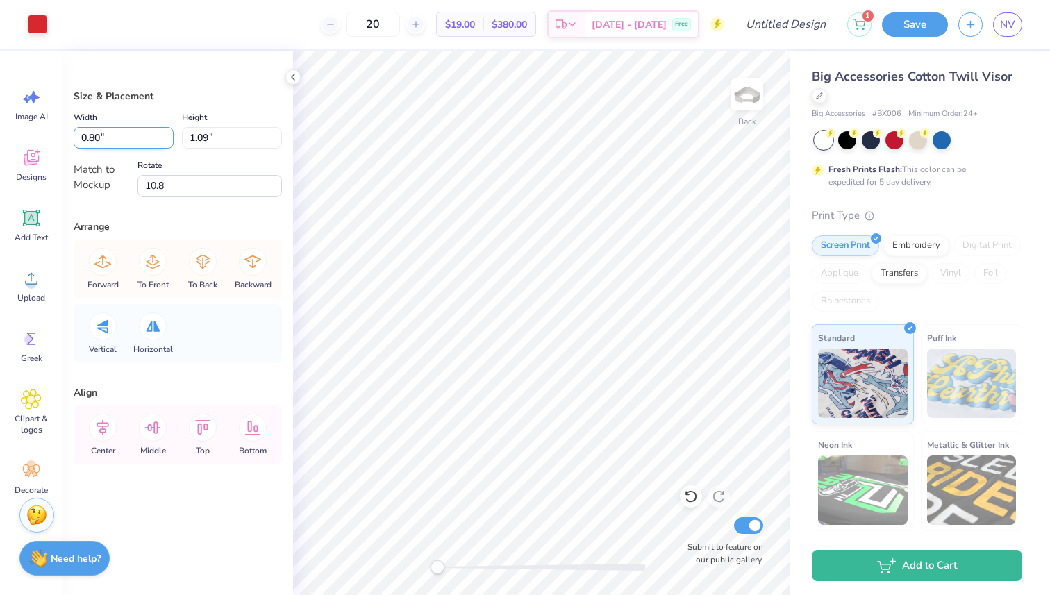
type input "-10.8"
type input "1.48"
type input "10.8"
click at [143, 135] on input "1.48" at bounding box center [124, 138] width 100 height 22
type input "1"
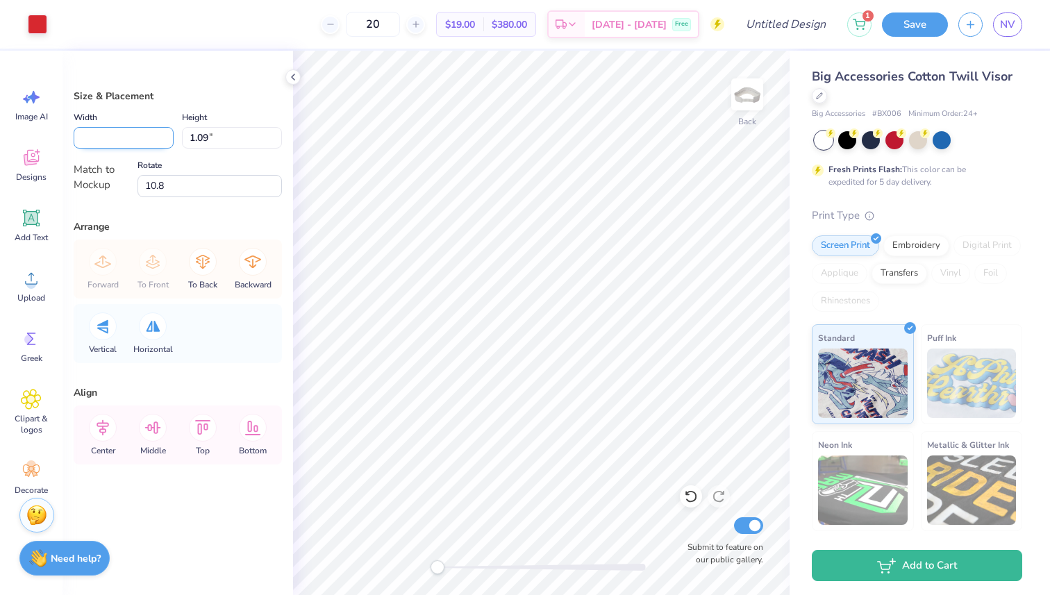
type input ".9"
type input ".8"
click at [169, 87] on div "Size & Placement Width .8 .8 " Height 1.09 1.09 " Match to Mockup Rotate 10.8 A…" at bounding box center [177, 323] width 230 height 544
drag, startPoint x: 219, startPoint y: 136, endPoint x: 172, endPoint y: 134, distance: 47.2
click at [172, 134] on div "Width 0.80 0.80 " Height 0.59 0.59 "" at bounding box center [178, 129] width 208 height 40
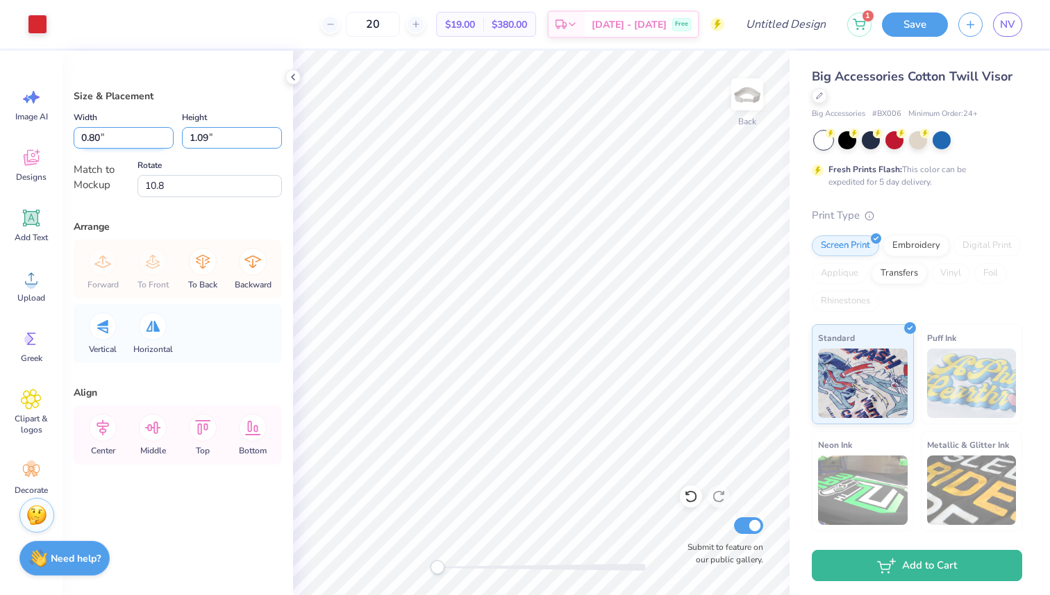
type input "1.09"
type input "1.48"
type input "1.0"
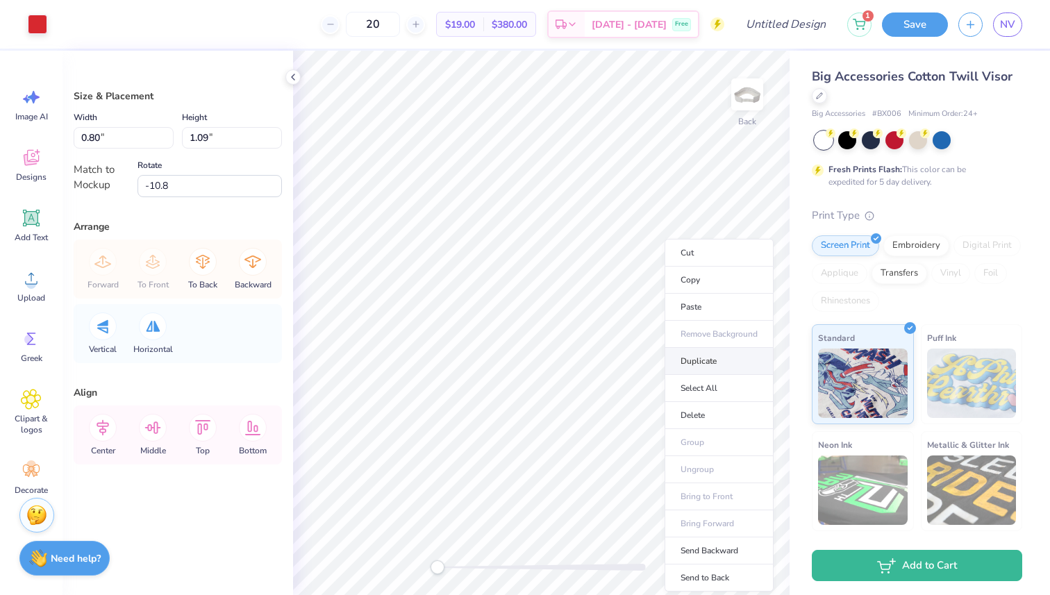
click at [725, 364] on li "Duplicate" at bounding box center [718, 361] width 109 height 27
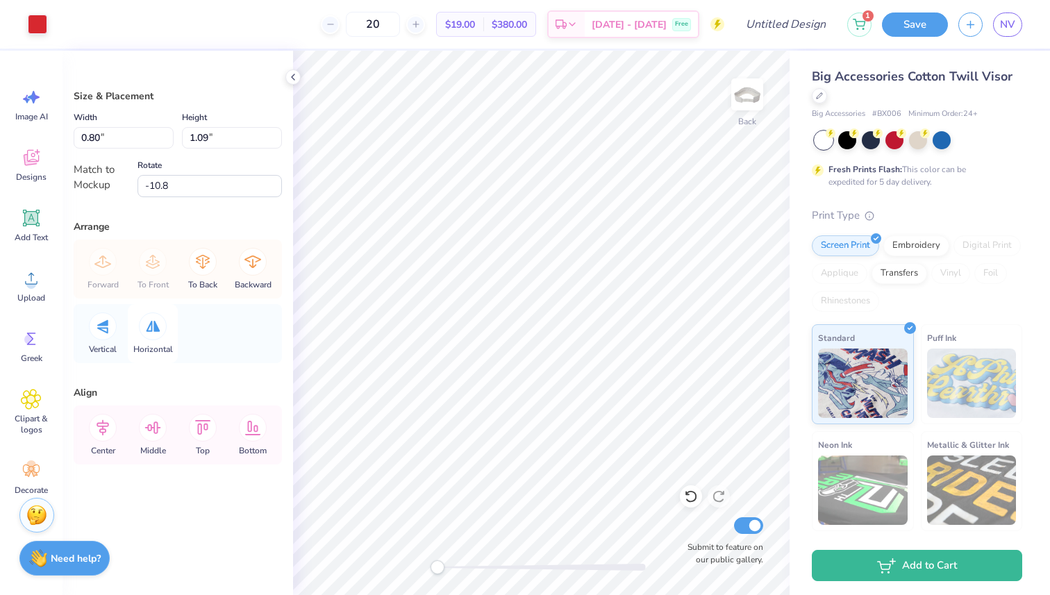
click at [146, 322] on icon at bounding box center [153, 326] width 15 height 11
type input "10.8"
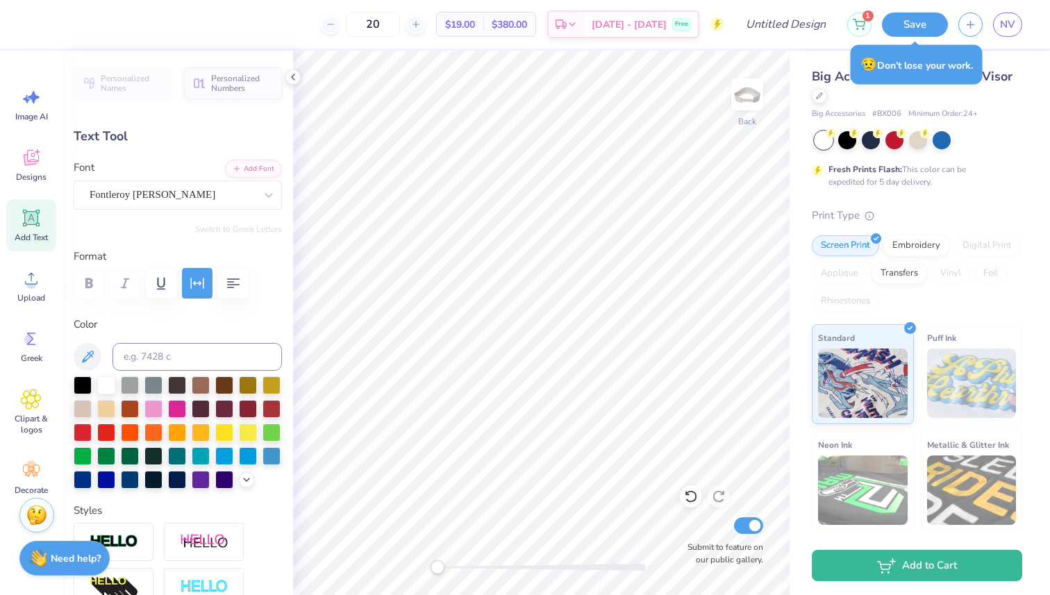
type input "3.64"
type input "0.65"
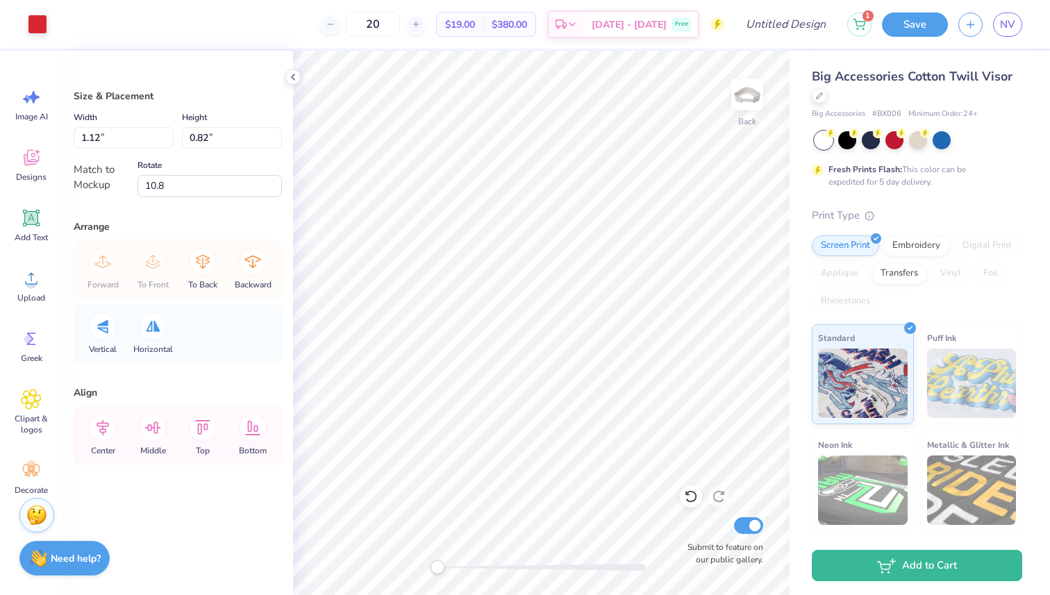
type input "0.80"
type input "1.09"
type input "-10.8"
type input "1.12"
type input "0.82"
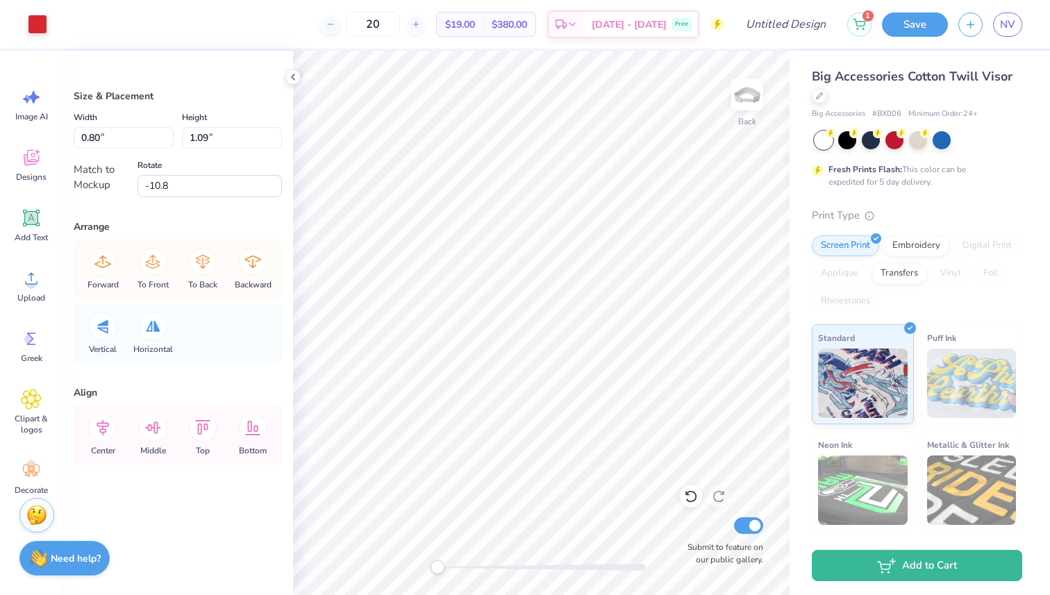
type input "10.8"
type input "0.80"
type input "1.09"
type input "-10.8"
type input "1.12"
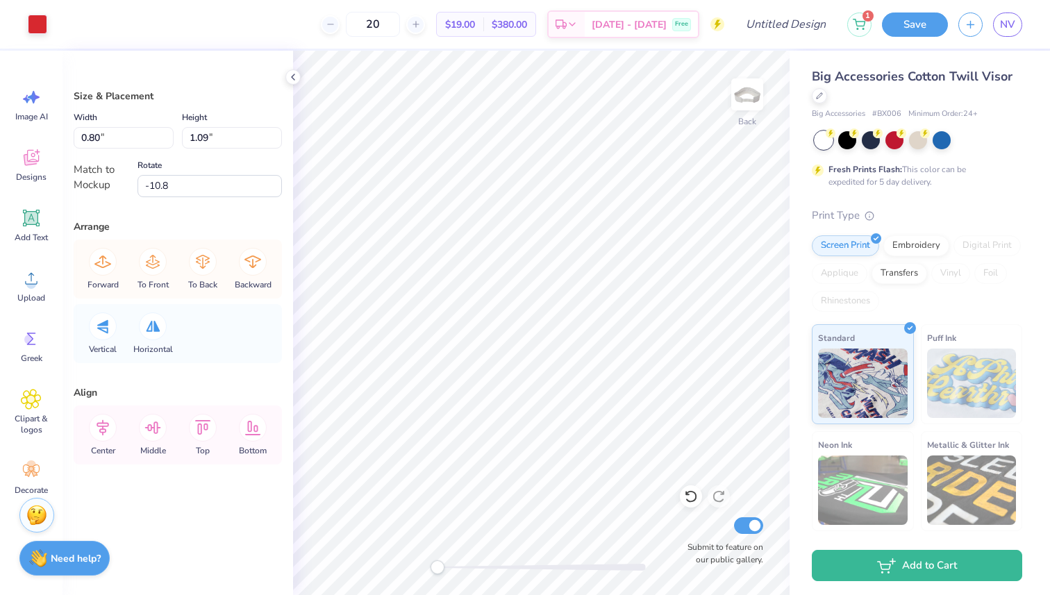
type input "0.82"
type input "10.8"
type input "0.80"
type input "1.09"
type input "-10.8"
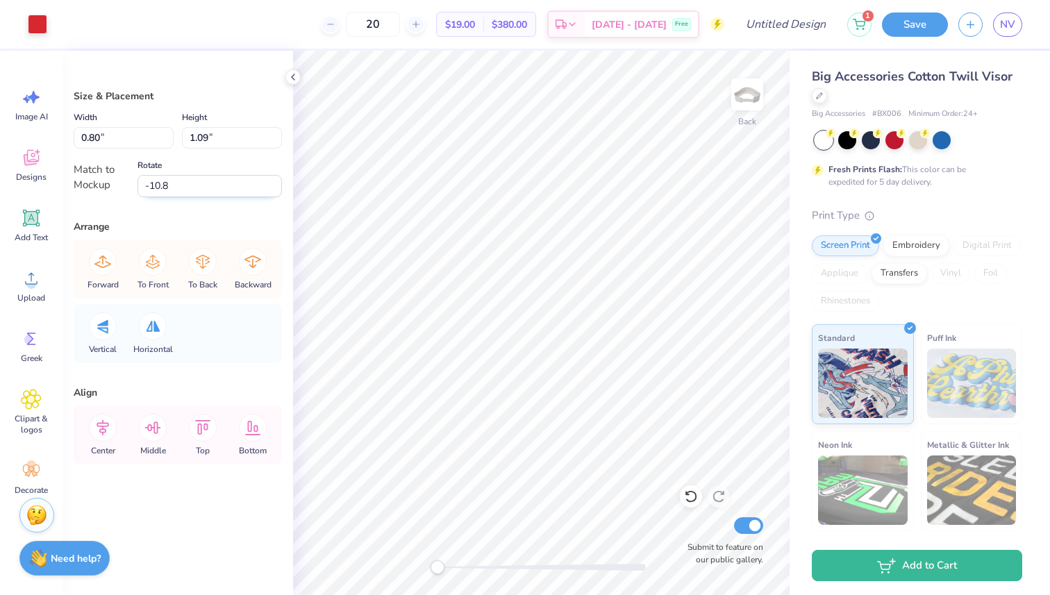
type input "1.12"
type input "0.82"
type input "10.8"
type input "0.80"
type input "1.09"
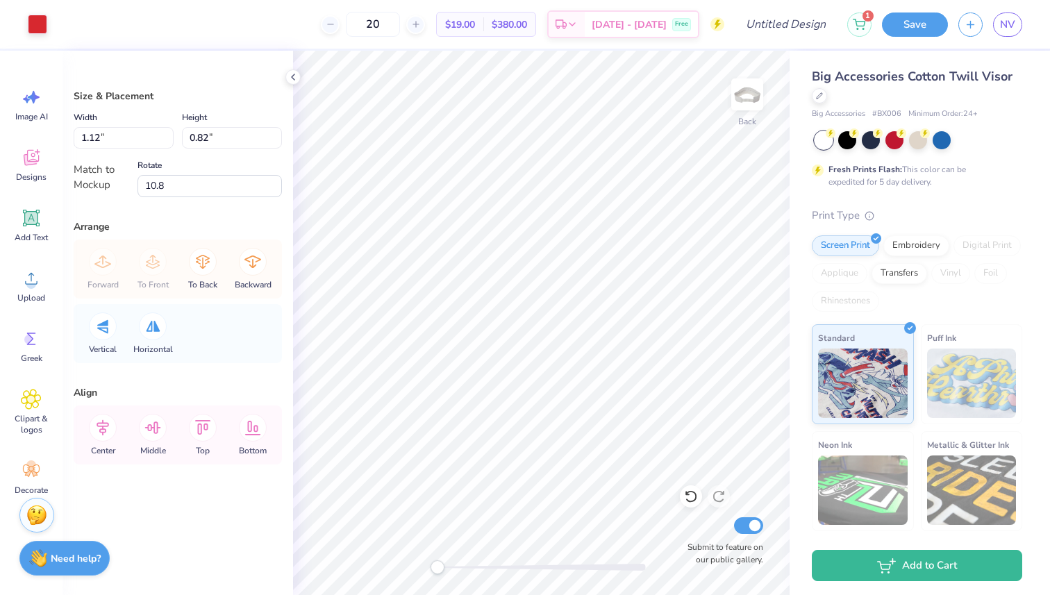
type input "-10.8"
type input "1.12"
type input "0.82"
type input "10.8"
click at [213, 131] on input "0.82" at bounding box center [232, 138] width 100 height 22
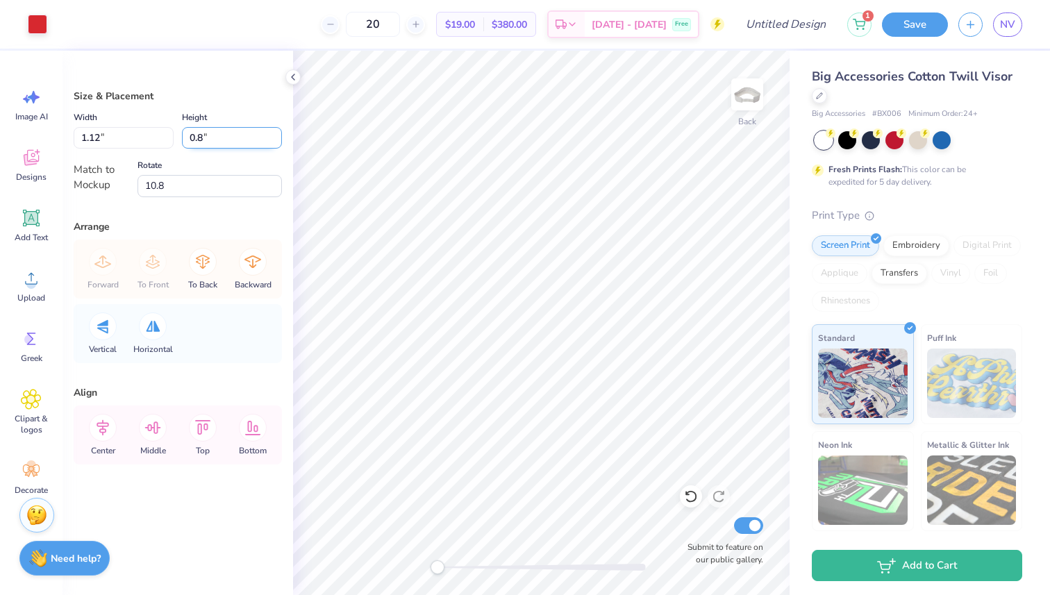
type input "0.8"
type input "1.09"
type input "0.80"
type input "1.09"
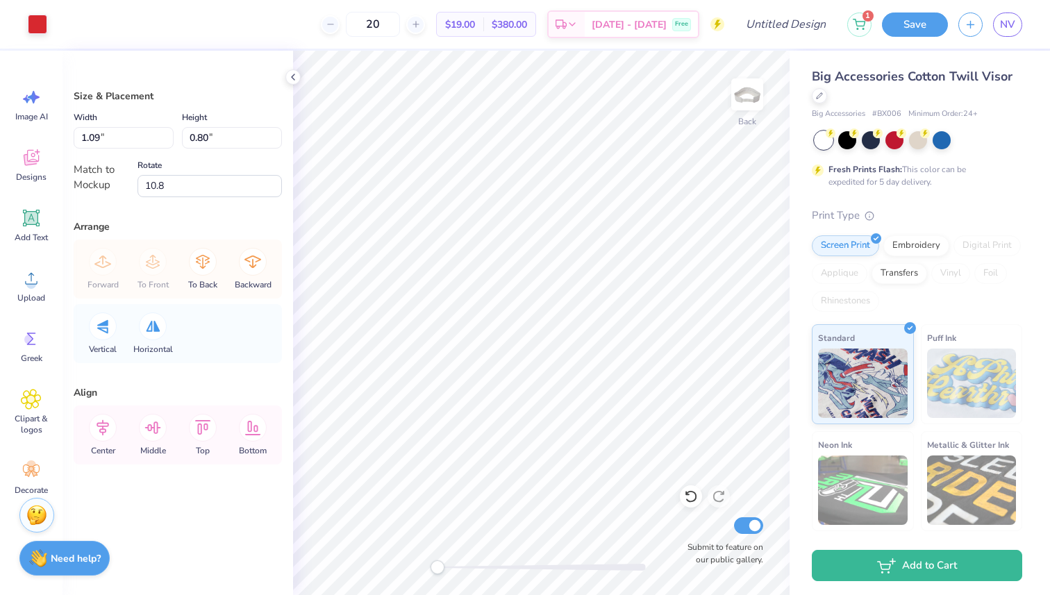
type input "-10.8"
type input "1.09"
type input "0.80"
type input "10.8"
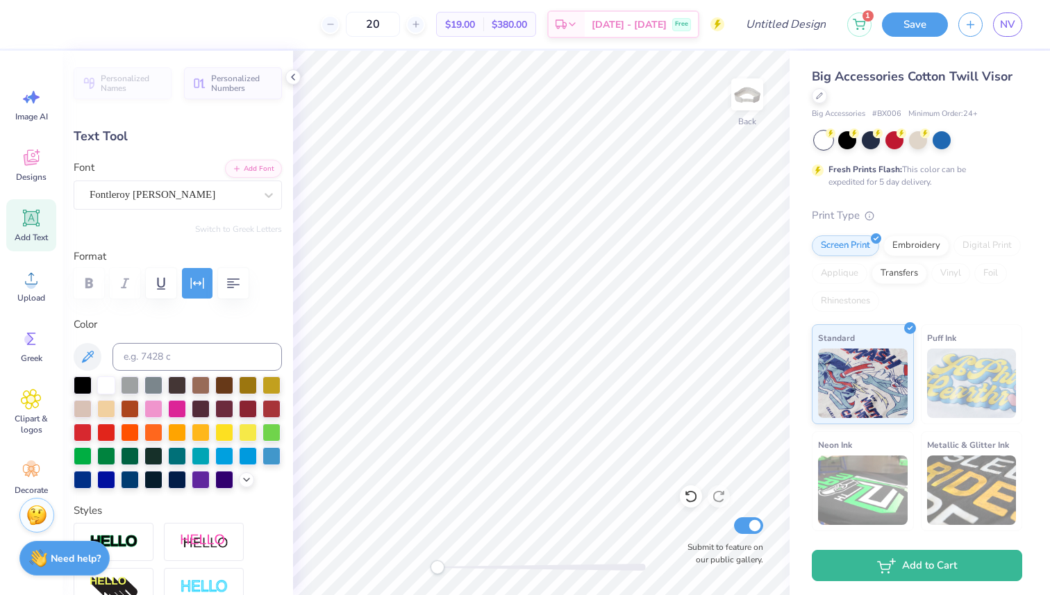
type input "4.48"
type input "0.80"
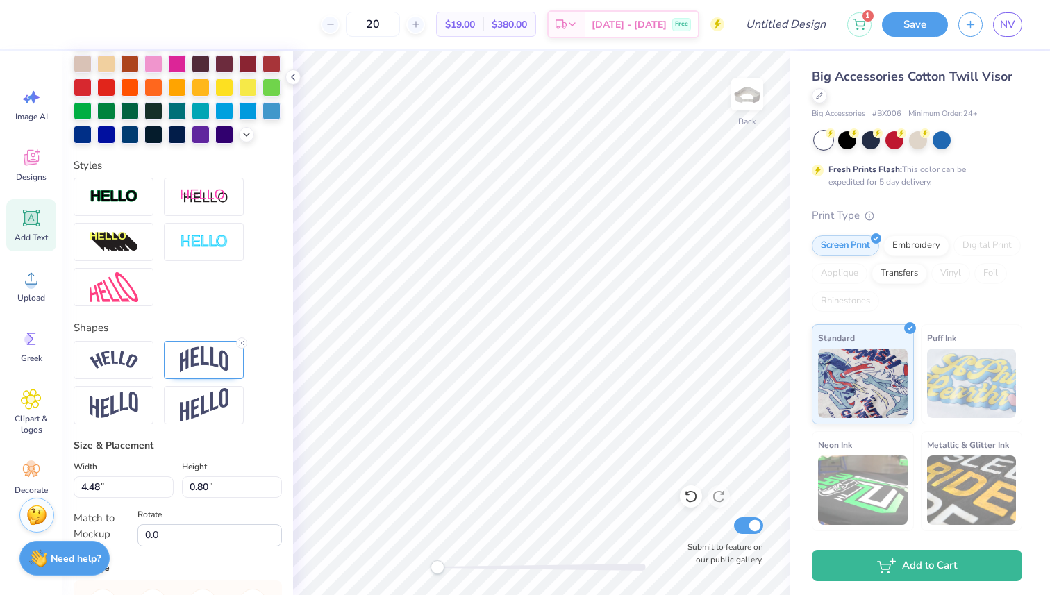
scroll to position [349, 0]
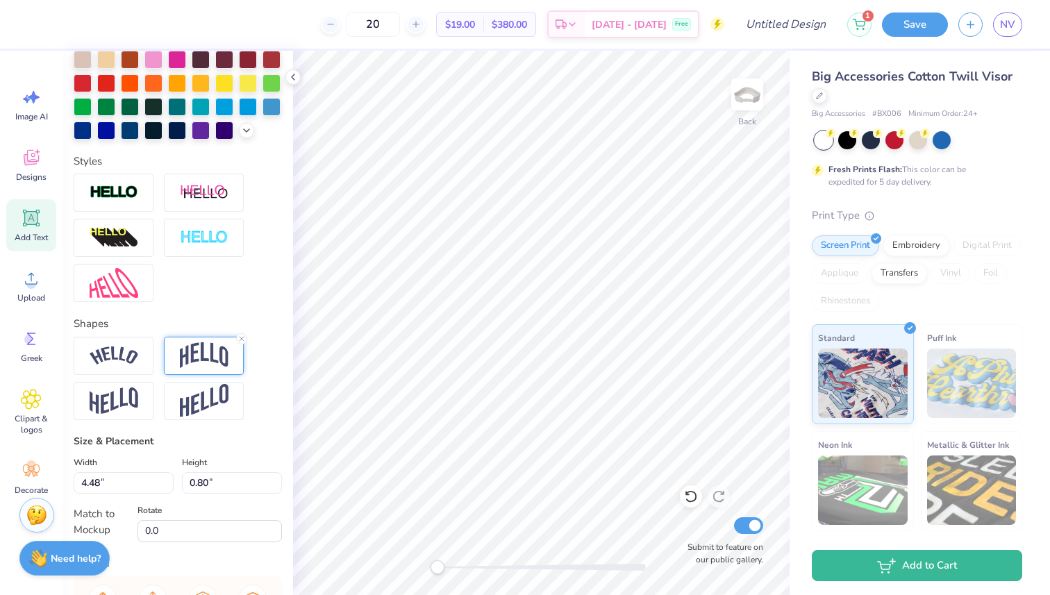
click at [196, 349] on img at bounding box center [204, 355] width 49 height 26
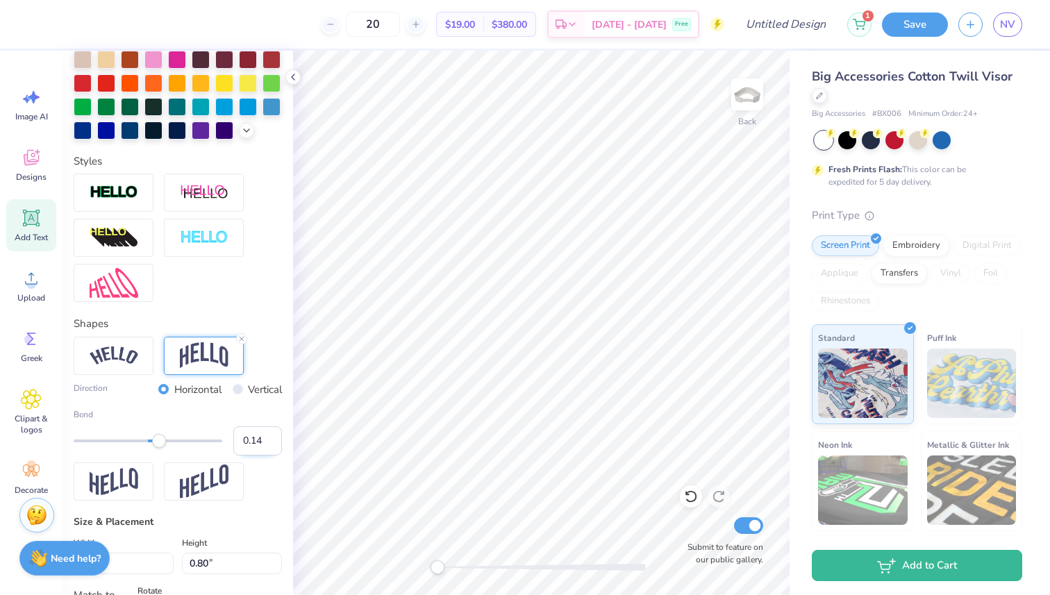
click at [267, 444] on input "0.14" at bounding box center [257, 440] width 49 height 29
click at [267, 444] on input "0.13" at bounding box center [257, 440] width 49 height 29
click at [267, 444] on input "0.12" at bounding box center [257, 440] width 49 height 29
type input "0.11"
click at [267, 444] on input "0.11" at bounding box center [257, 440] width 49 height 29
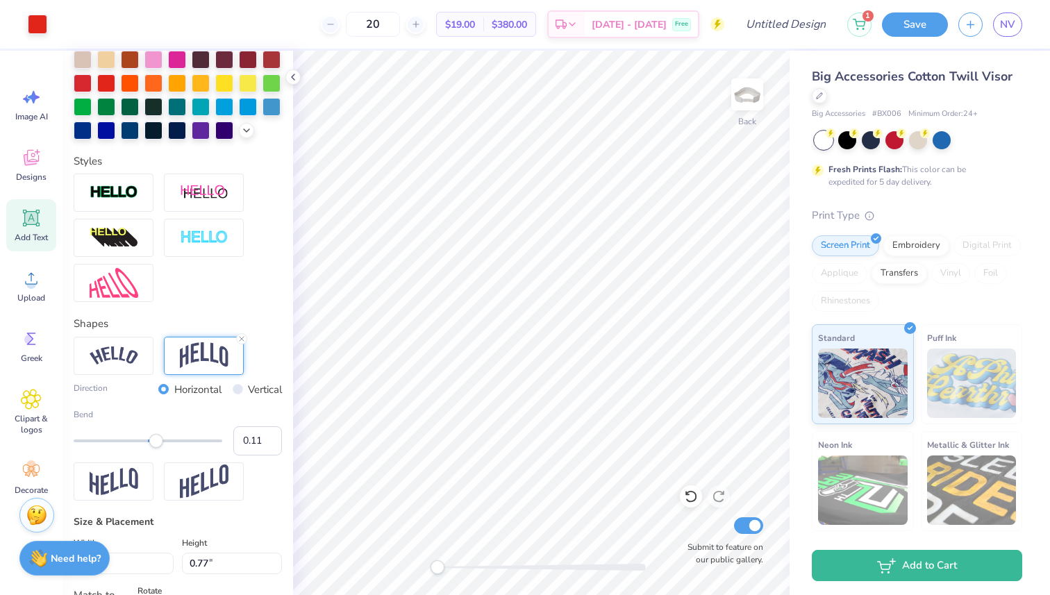
type input "0.77"
click at [271, 448] on input "0.1" at bounding box center [257, 440] width 49 height 29
type input "0.09"
click at [271, 448] on input "0.09" at bounding box center [257, 440] width 49 height 29
type input "0.76"
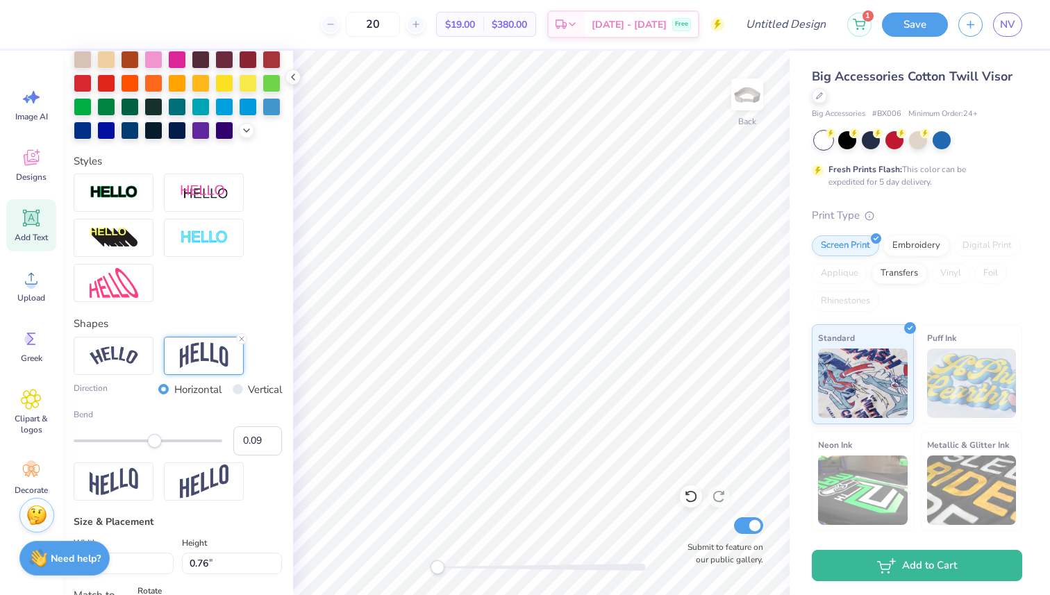
type input "4.28"
type input "0.73"
click at [739, 106] on img at bounding box center [747, 95] width 56 height 56
click at [745, 101] on img at bounding box center [747, 95] width 56 height 56
click at [807, 31] on input "Design Title" at bounding box center [785, 24] width 102 height 28
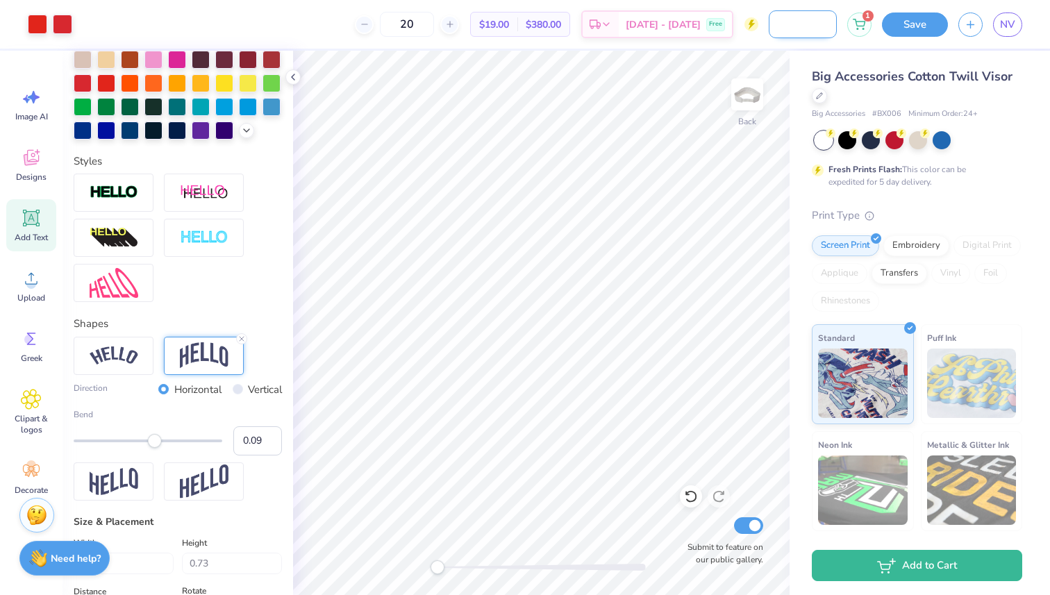
scroll to position [0, 76]
type input "PUTT FOR A PURPOSE"
click at [717, 65] on div at bounding box center [747, 94] width 64 height 64
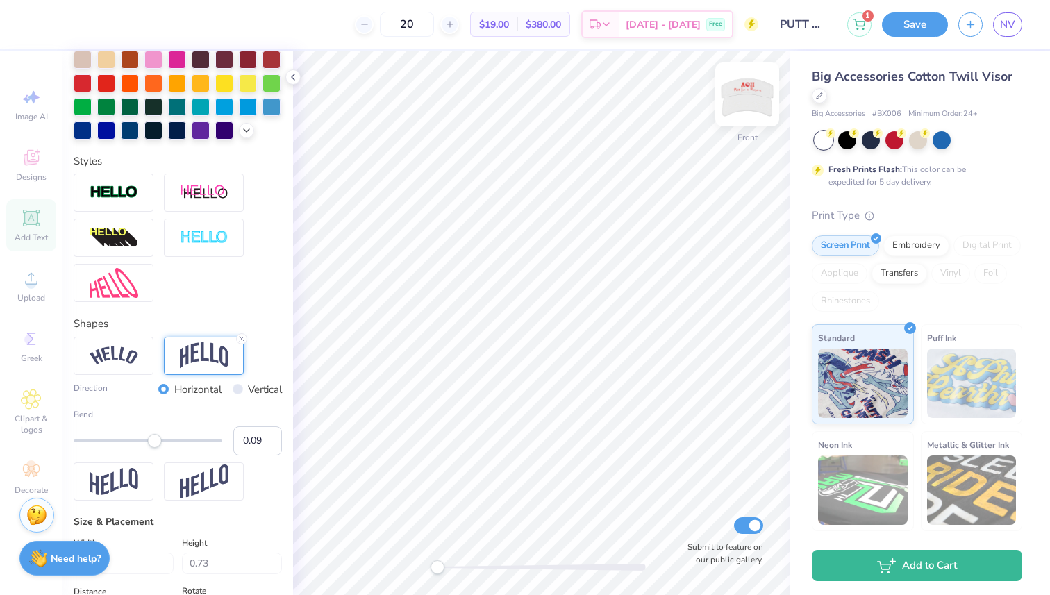
click at [757, 96] on img at bounding box center [747, 95] width 56 height 56
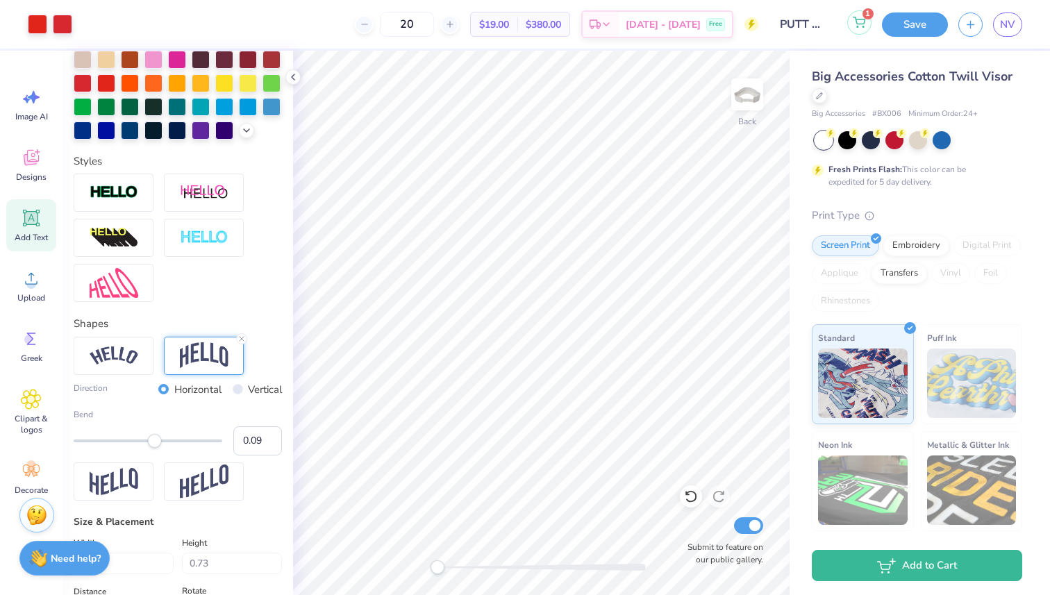
click at [864, 29] on button "1" at bounding box center [859, 22] width 24 height 24
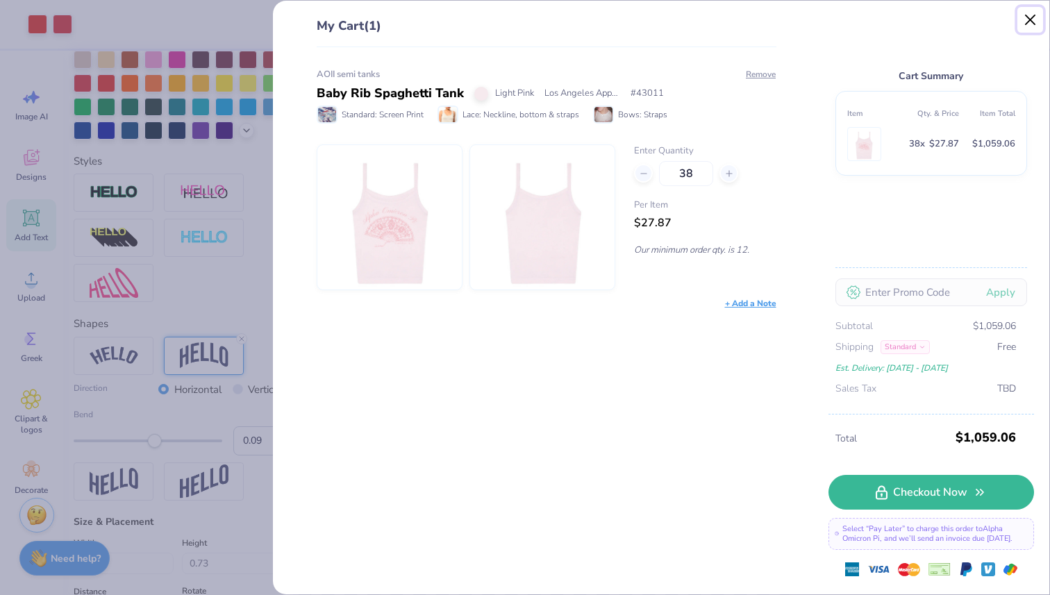
click at [1028, 22] on button "Close" at bounding box center [1030, 20] width 26 height 26
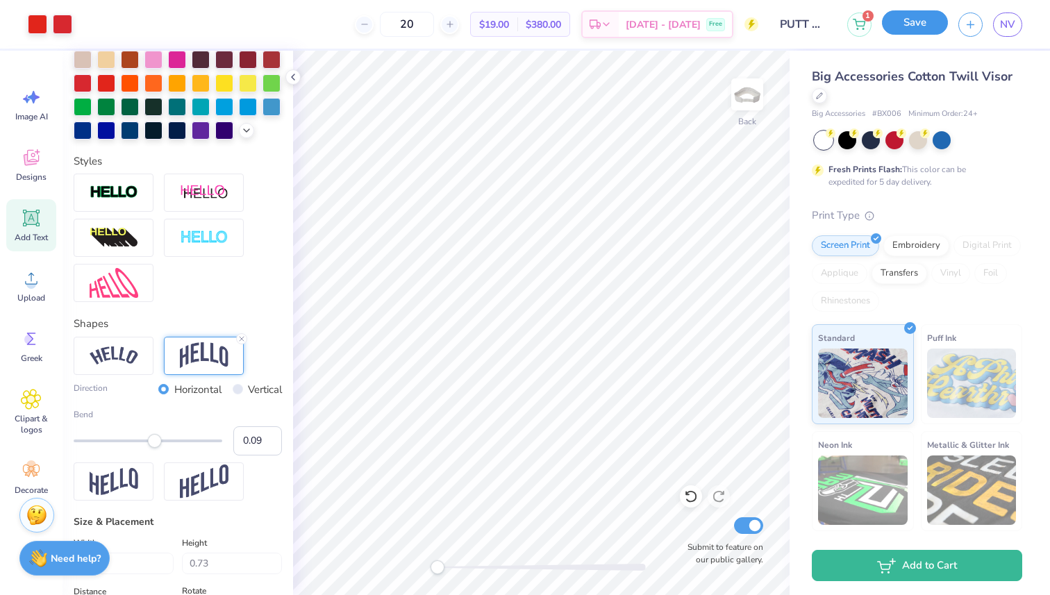
click at [907, 16] on button "Save" at bounding box center [915, 22] width 66 height 24
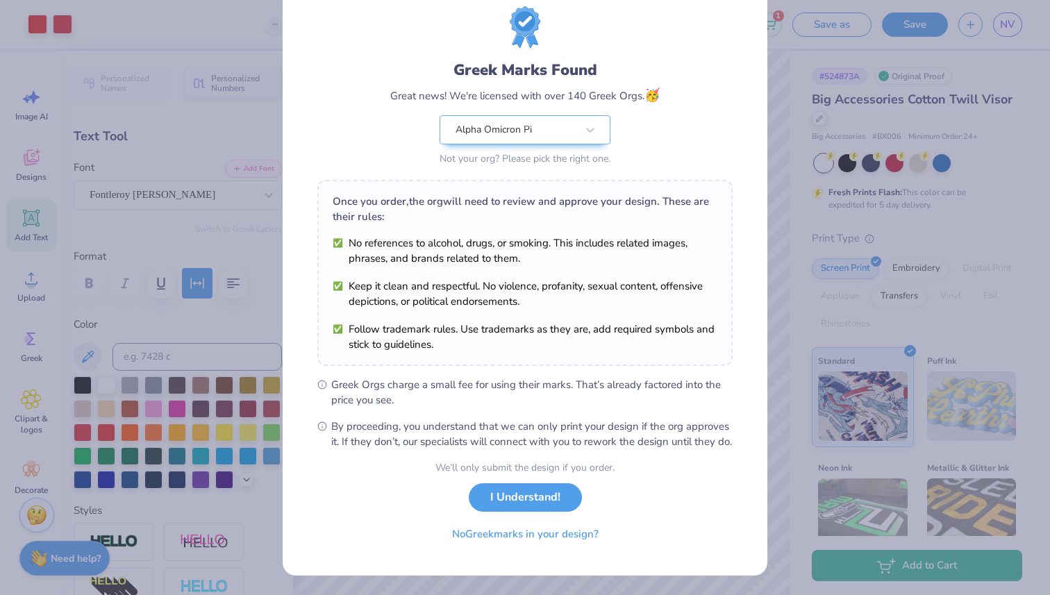
scroll to position [55, 0]
click at [543, 494] on button "I Understand!" at bounding box center [525, 494] width 113 height 28
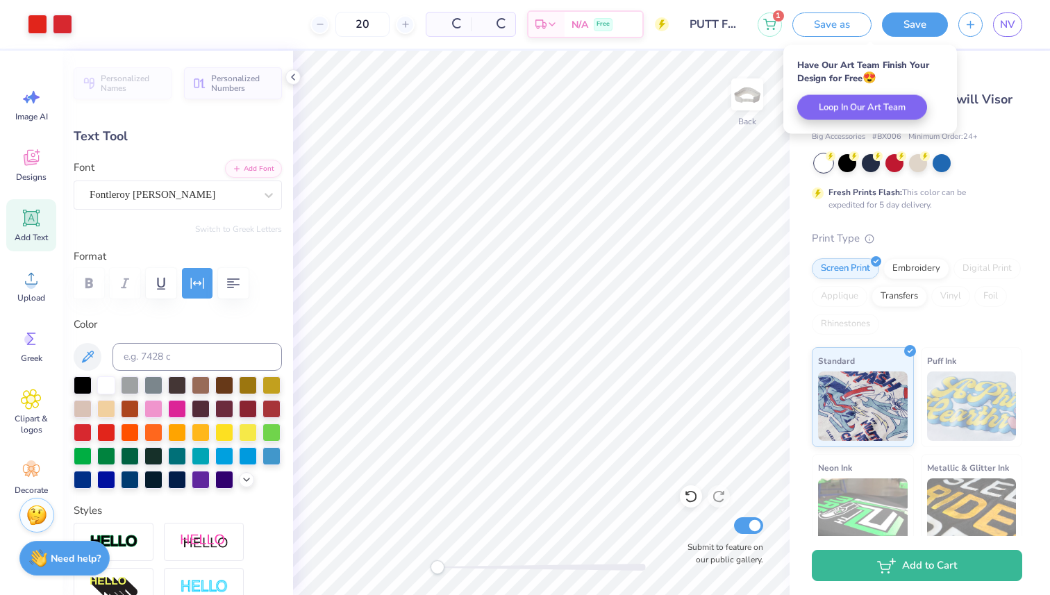
scroll to position [0, 0]
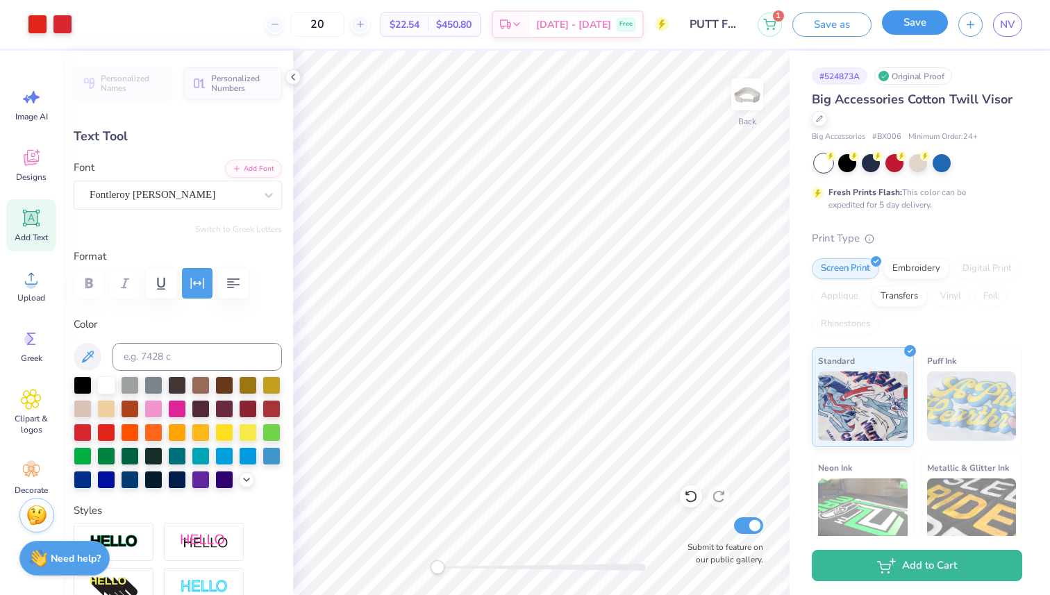
click at [917, 19] on button "Save" at bounding box center [915, 22] width 66 height 24
